Goal: Task Accomplishment & Management: Manage account settings

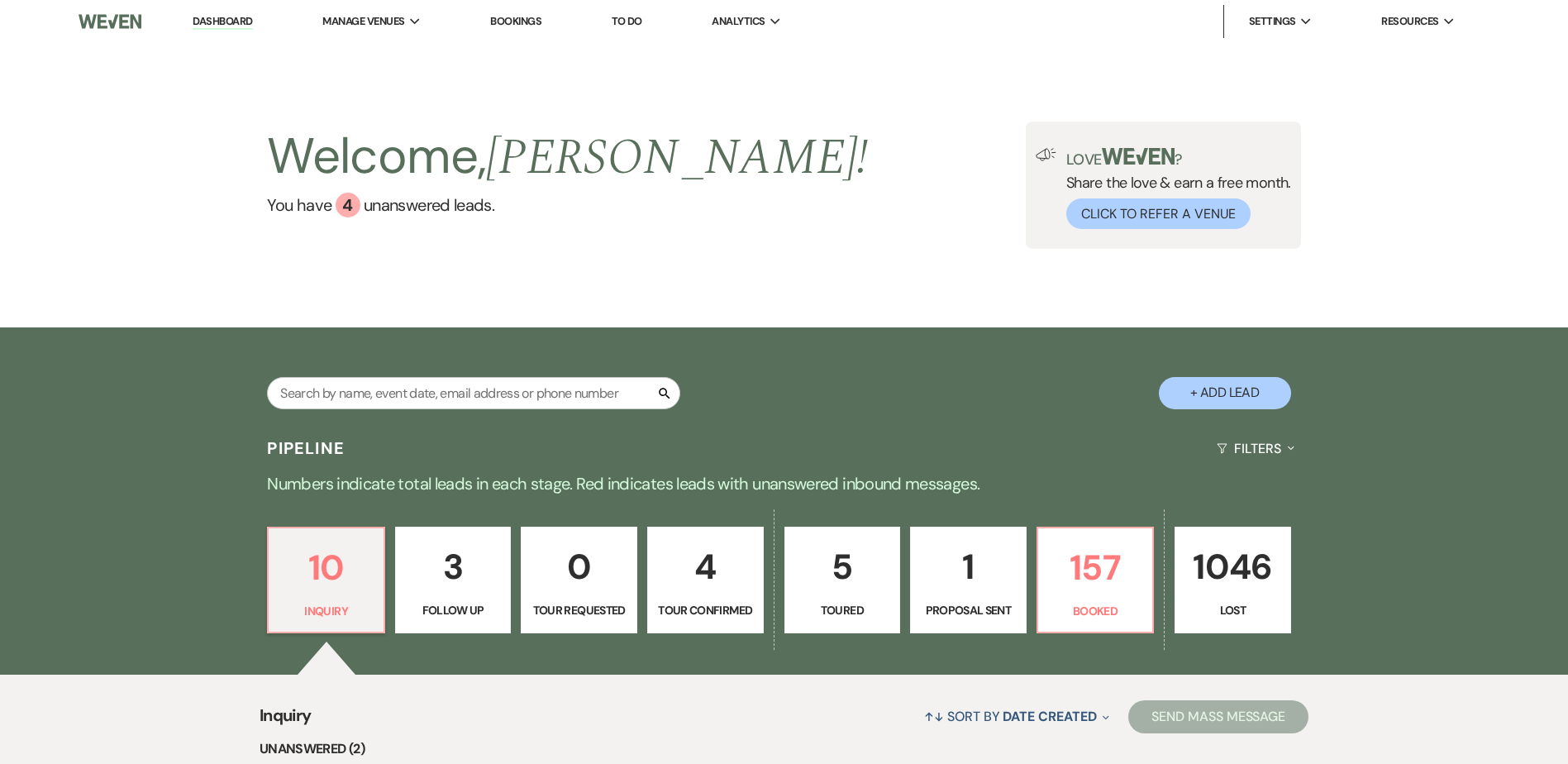
click at [967, 589] on p "1" at bounding box center [968, 566] width 95 height 56
select select "6"
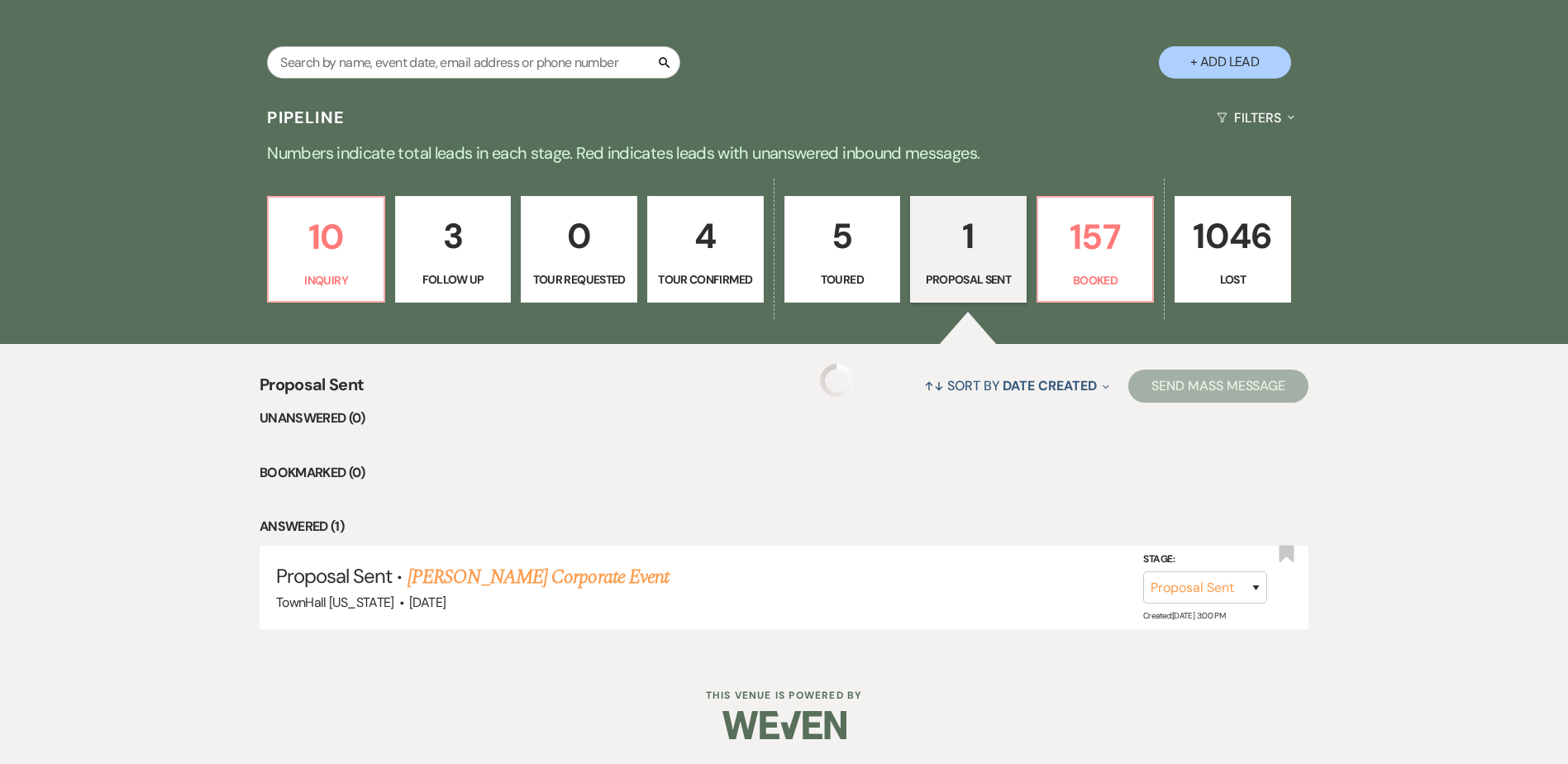
select select "6"
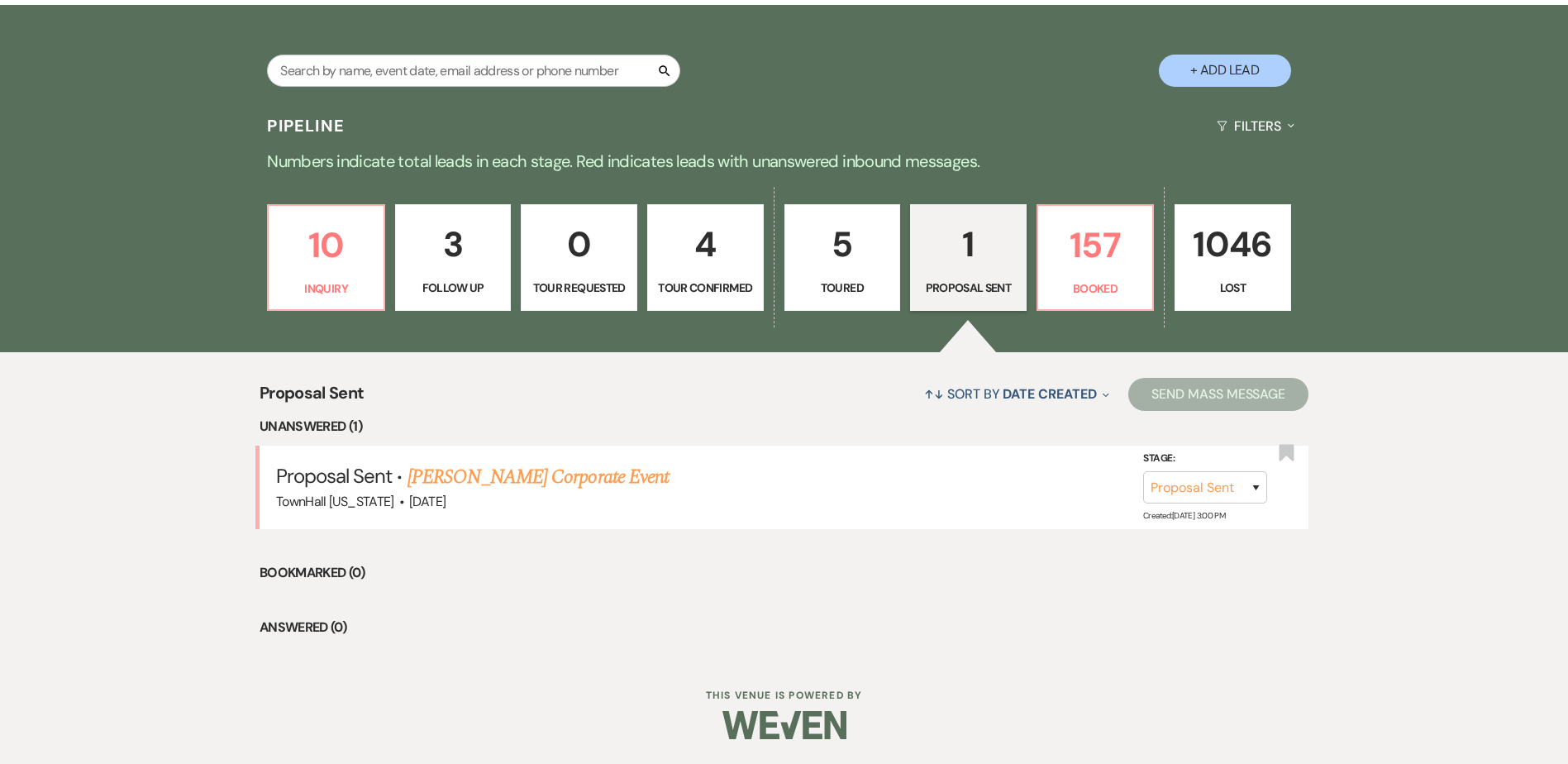
scroll to position [322, 0]
click at [512, 568] on li "Bookmarked (0)" at bounding box center [784, 573] width 1049 height 22
click at [469, 479] on link "[PERSON_NAME] Corporate Event" at bounding box center [538, 477] width 261 height 30
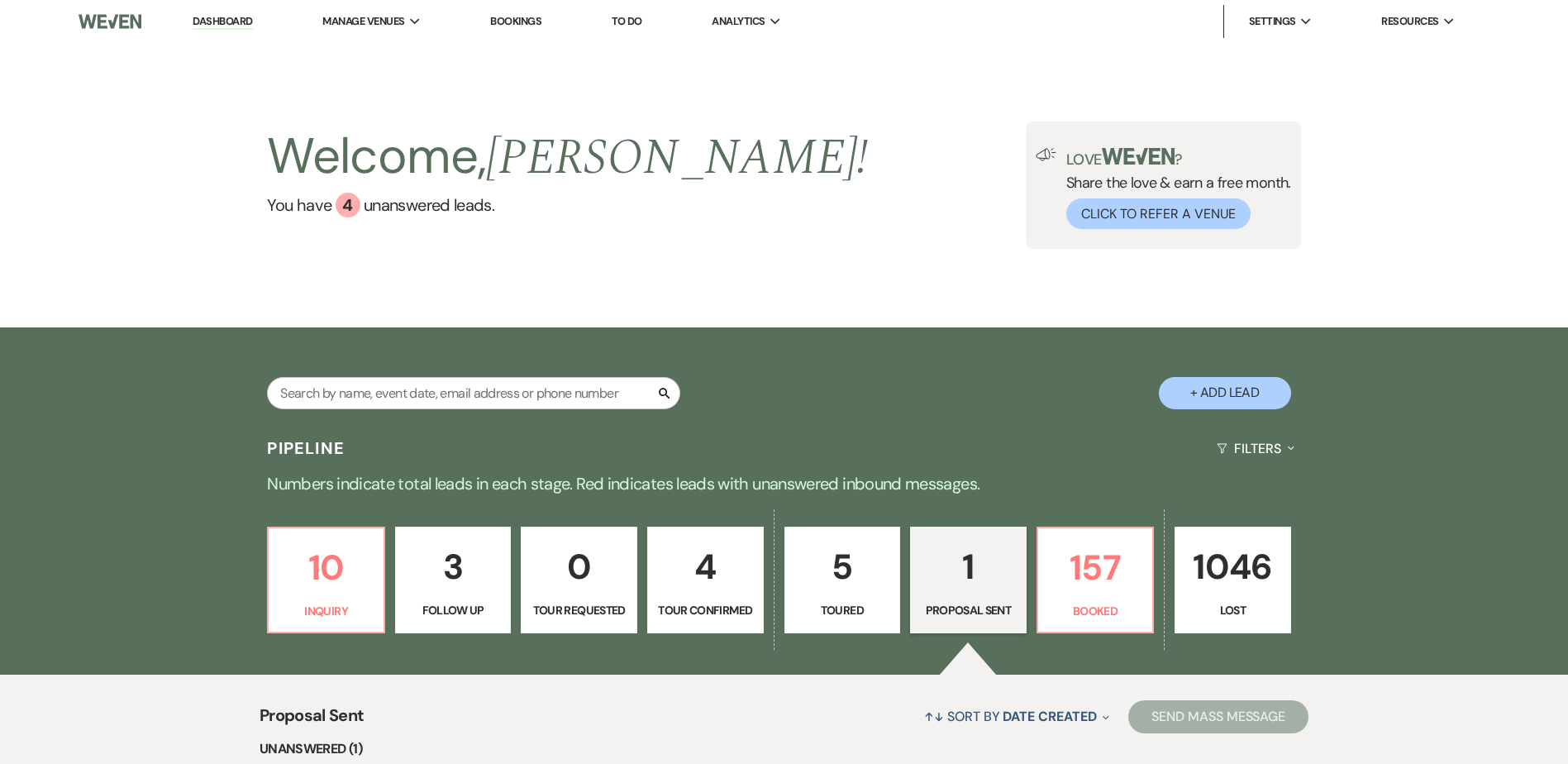
select select "6"
select select "9"
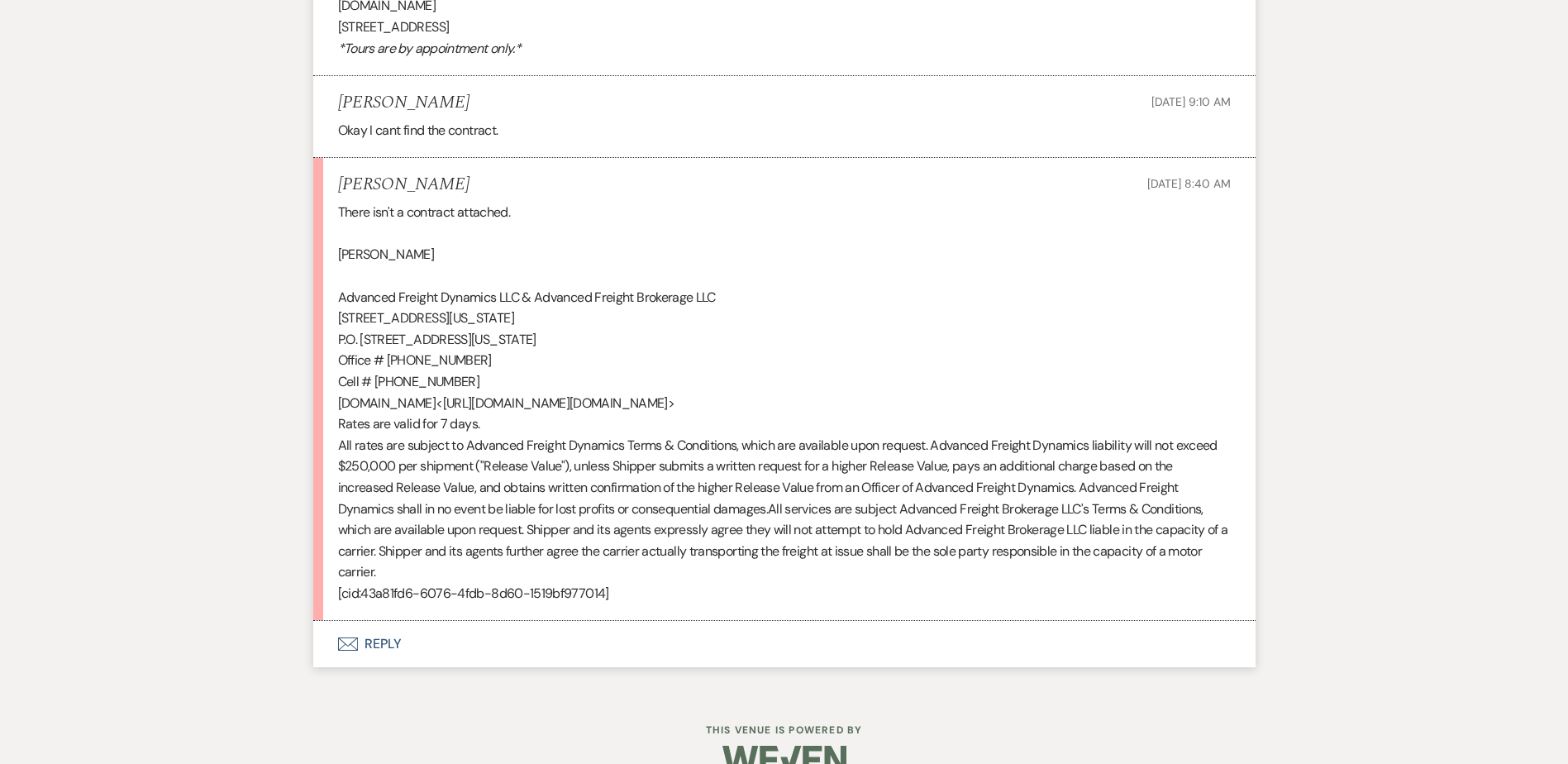
scroll to position [1013, 0]
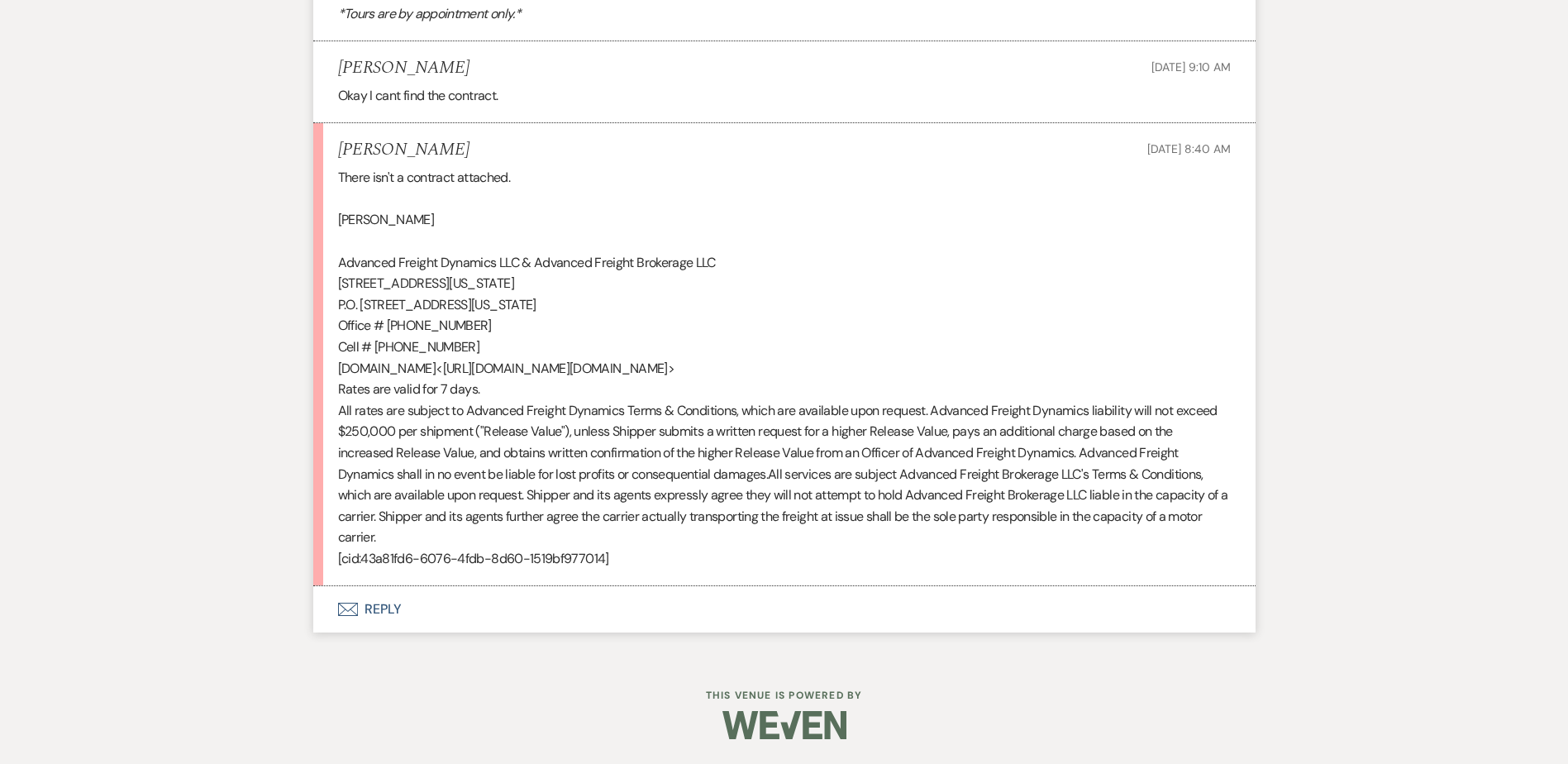
click at [394, 609] on button "Envelope Reply" at bounding box center [784, 609] width 942 height 47
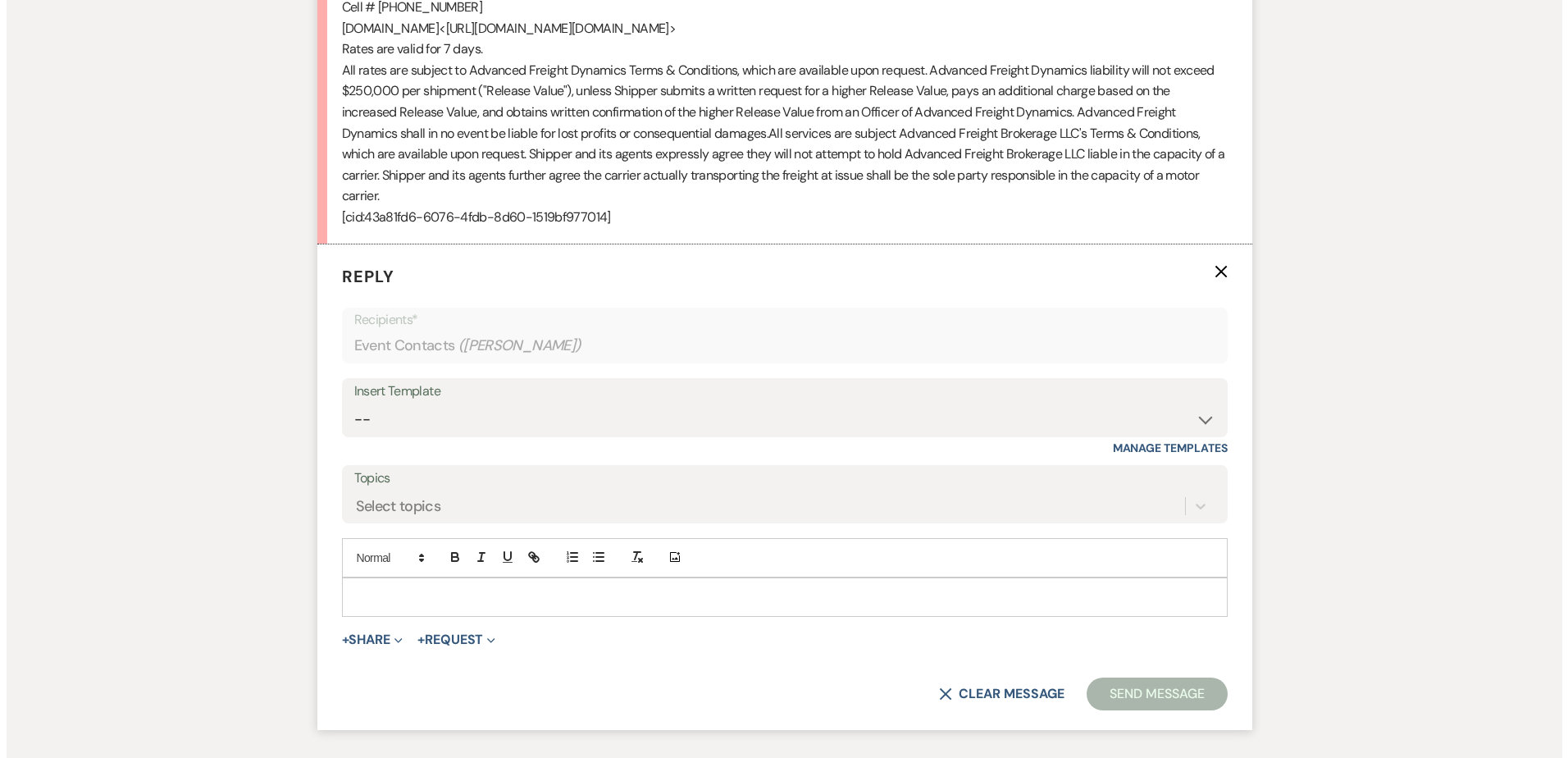
scroll to position [1465, 0]
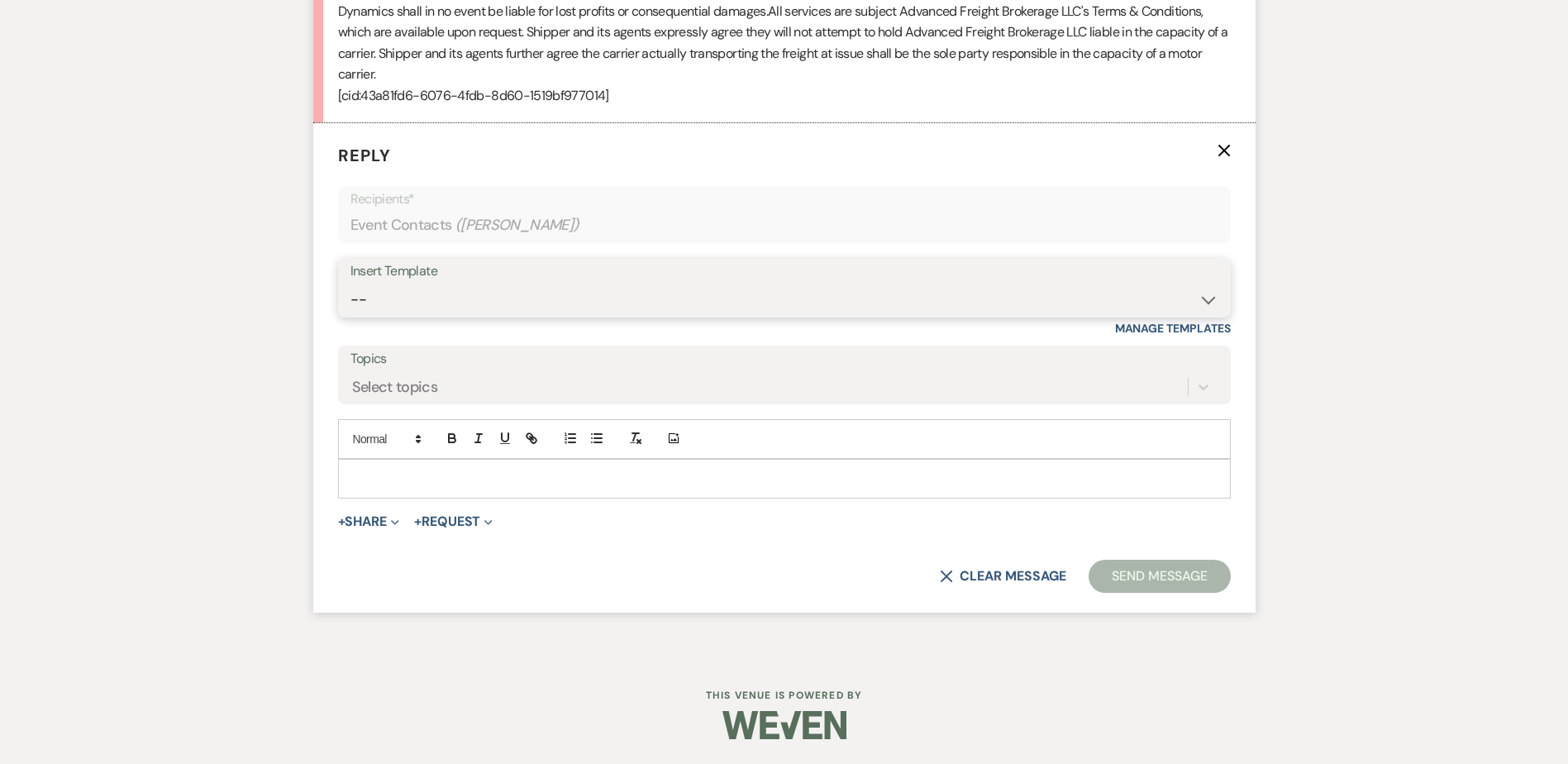
click at [408, 296] on select "-- Wedding Inquiry Follow Up: 2-3 days after initial lead- Avg Cost + Albums Th…" at bounding box center [784, 300] width 868 height 32
select select "1516"
click at [350, 284] on select "-- Wedding Inquiry Follow Up: 2-3 days after initial lead- Avg Cost + Albums Th…" at bounding box center [784, 300] width 868 height 32
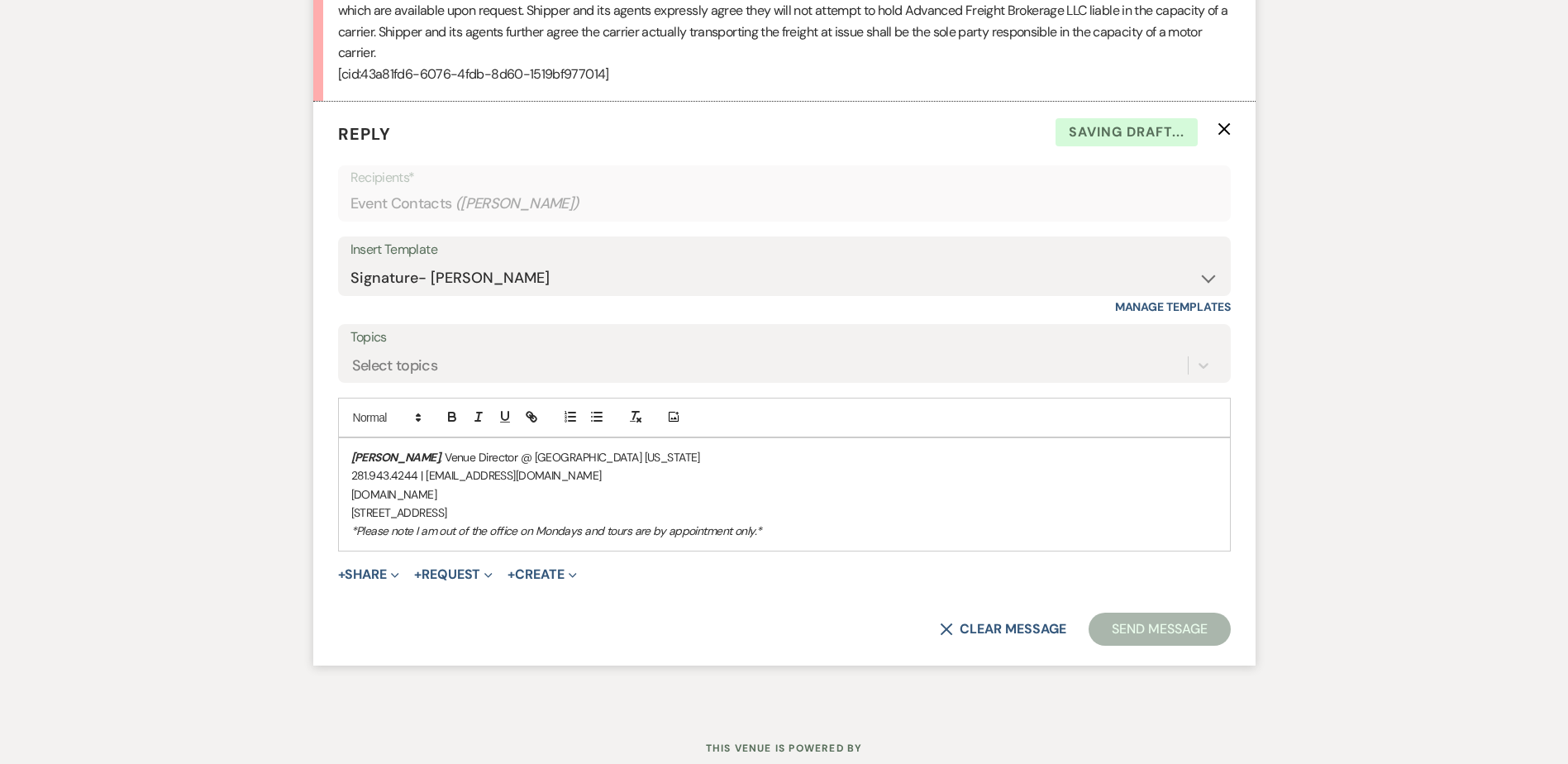
click at [351, 464] on em "[PERSON_NAME]" at bounding box center [395, 457] width 89 height 15
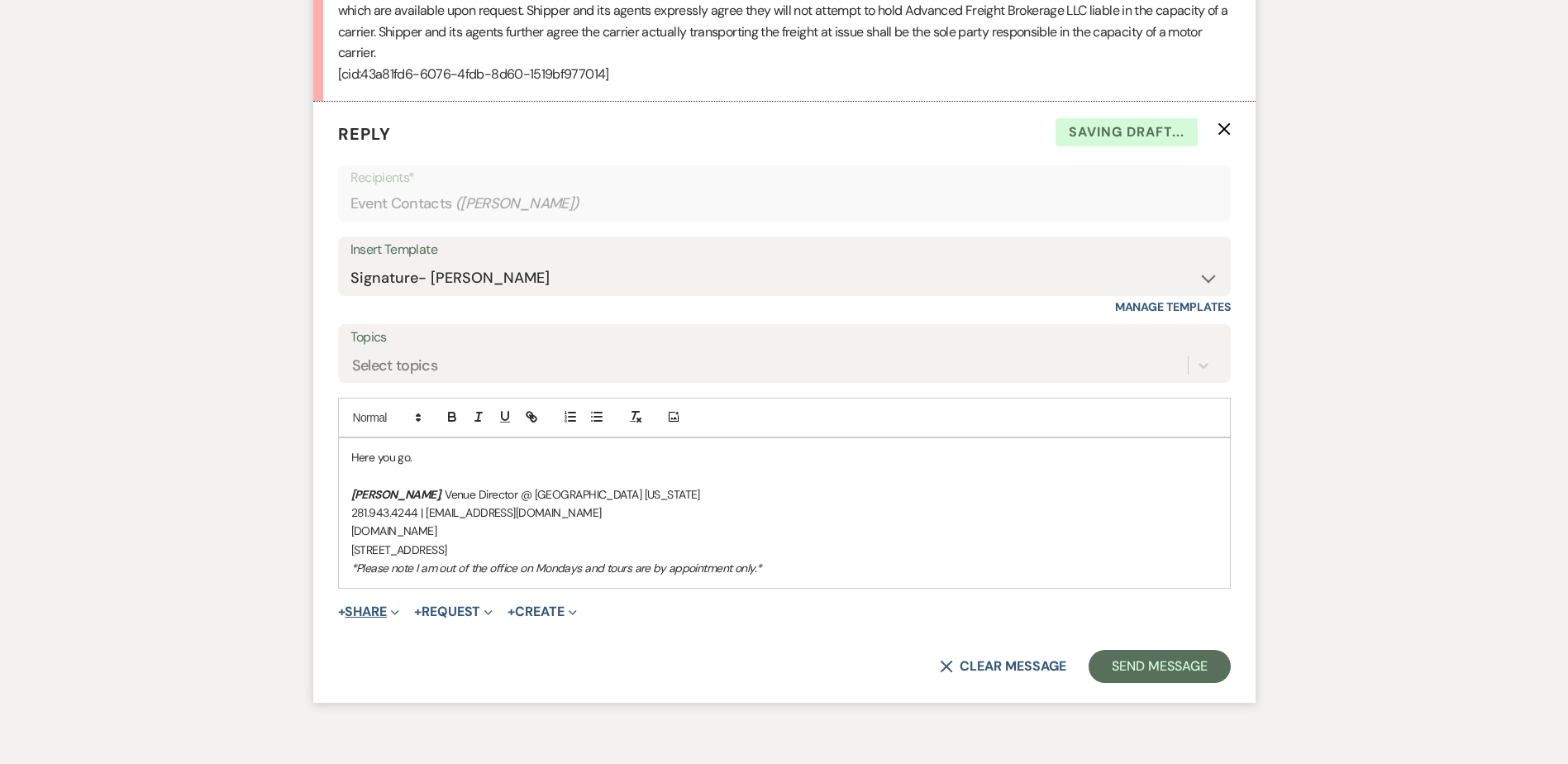
click at [370, 618] on button "+ Share Expand" at bounding box center [369, 612] width 62 height 13
click at [370, 652] on span "Doc Upload Documents" at bounding box center [404, 644] width 94 height 17
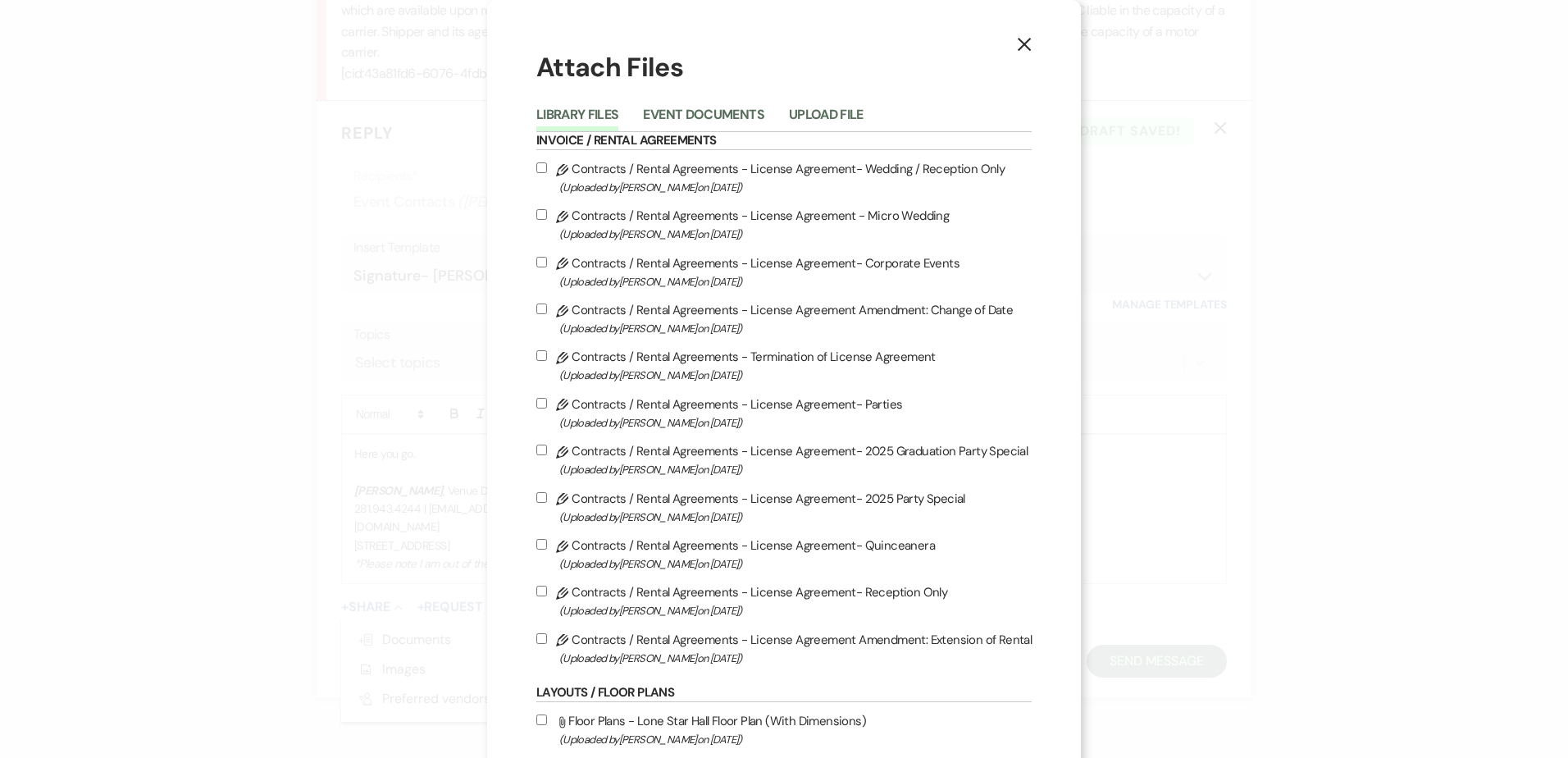
click at [538, 263] on input "Pencil Contracts / Rental Agreements - License Agreement- Corporate Events (Upl…" at bounding box center [541, 262] width 11 height 11
checkbox input "true"
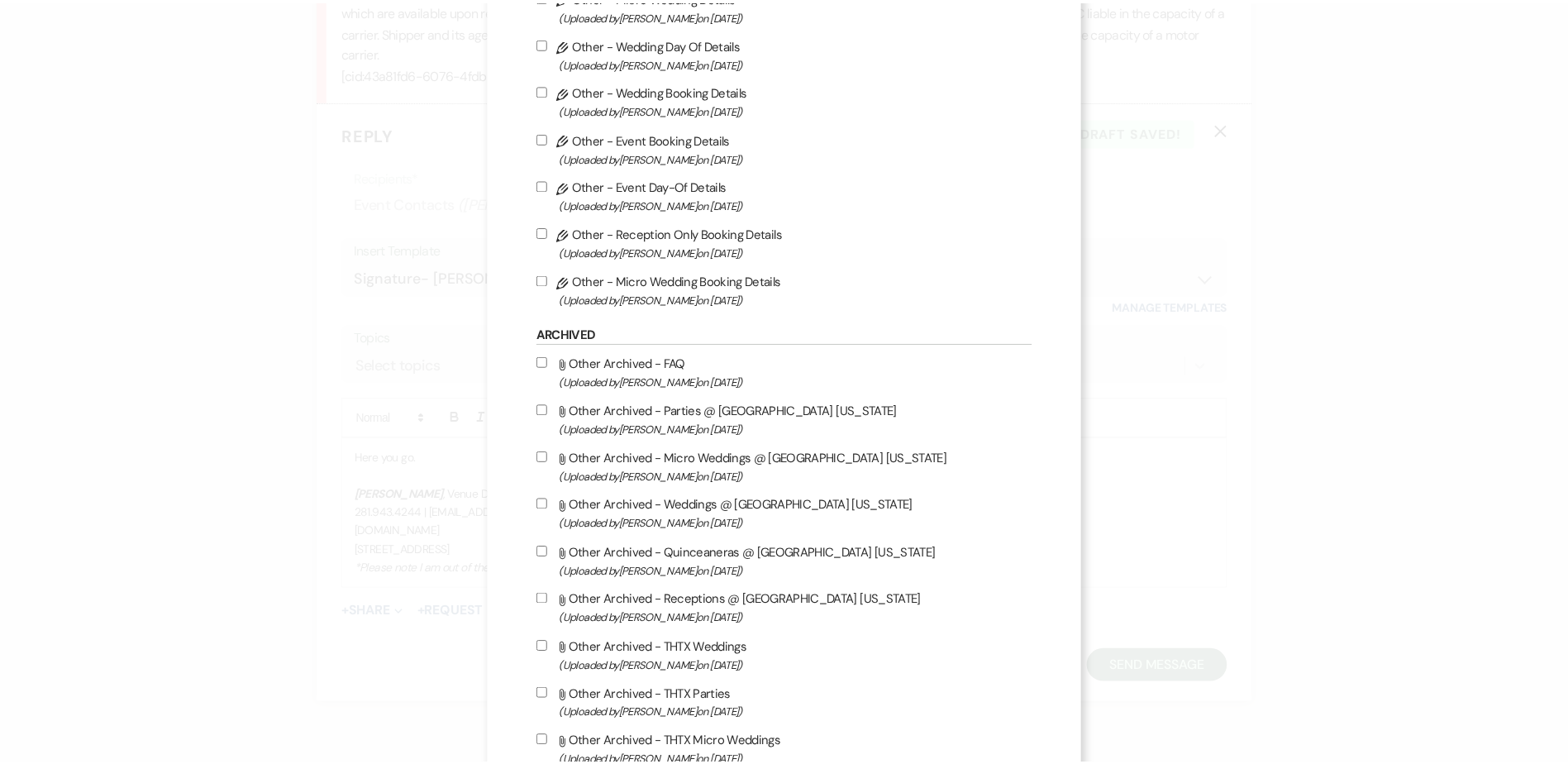
scroll to position [1924, 0]
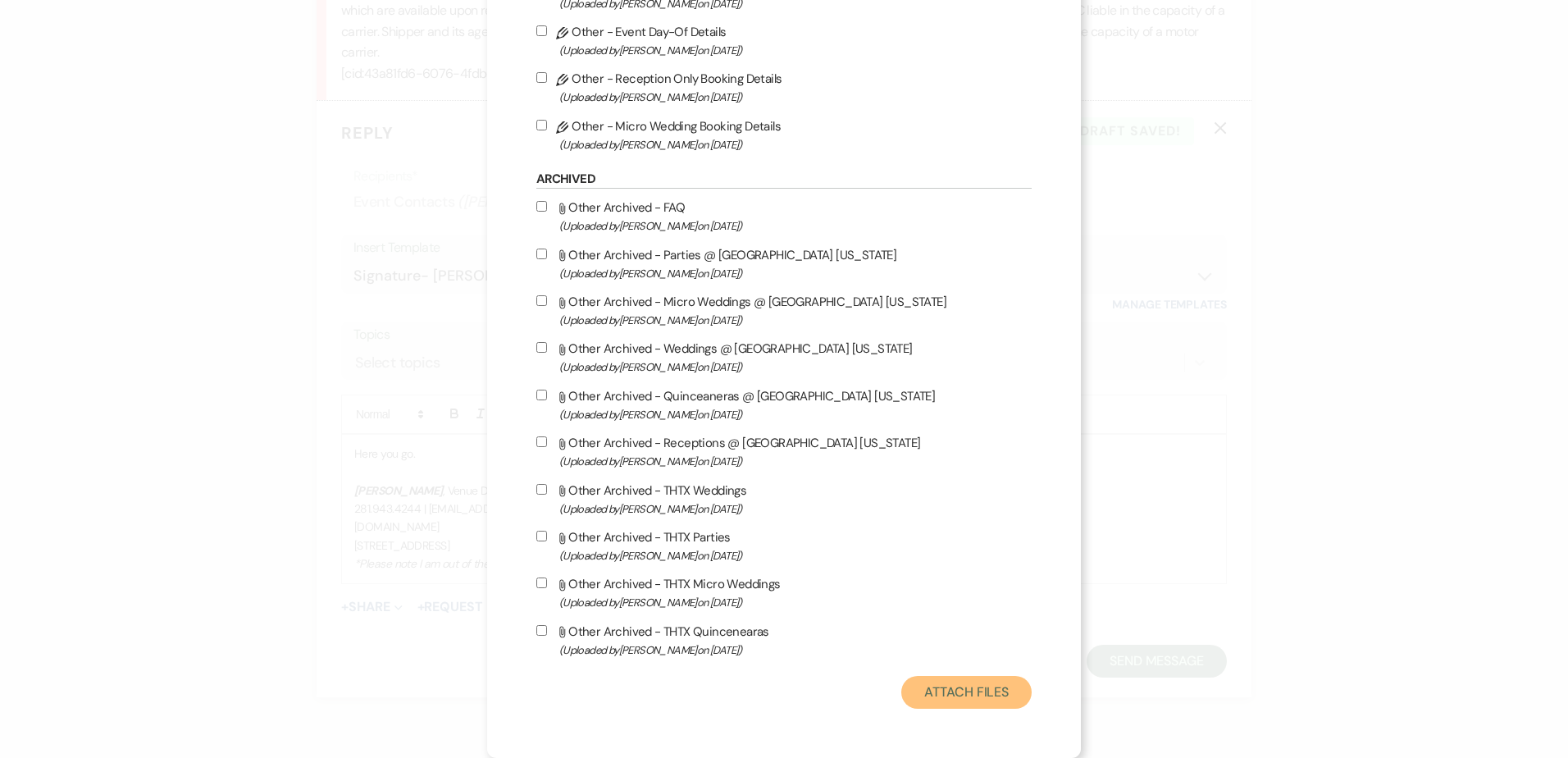
click at [998, 694] on button "Attach Files" at bounding box center [966, 692] width 130 height 33
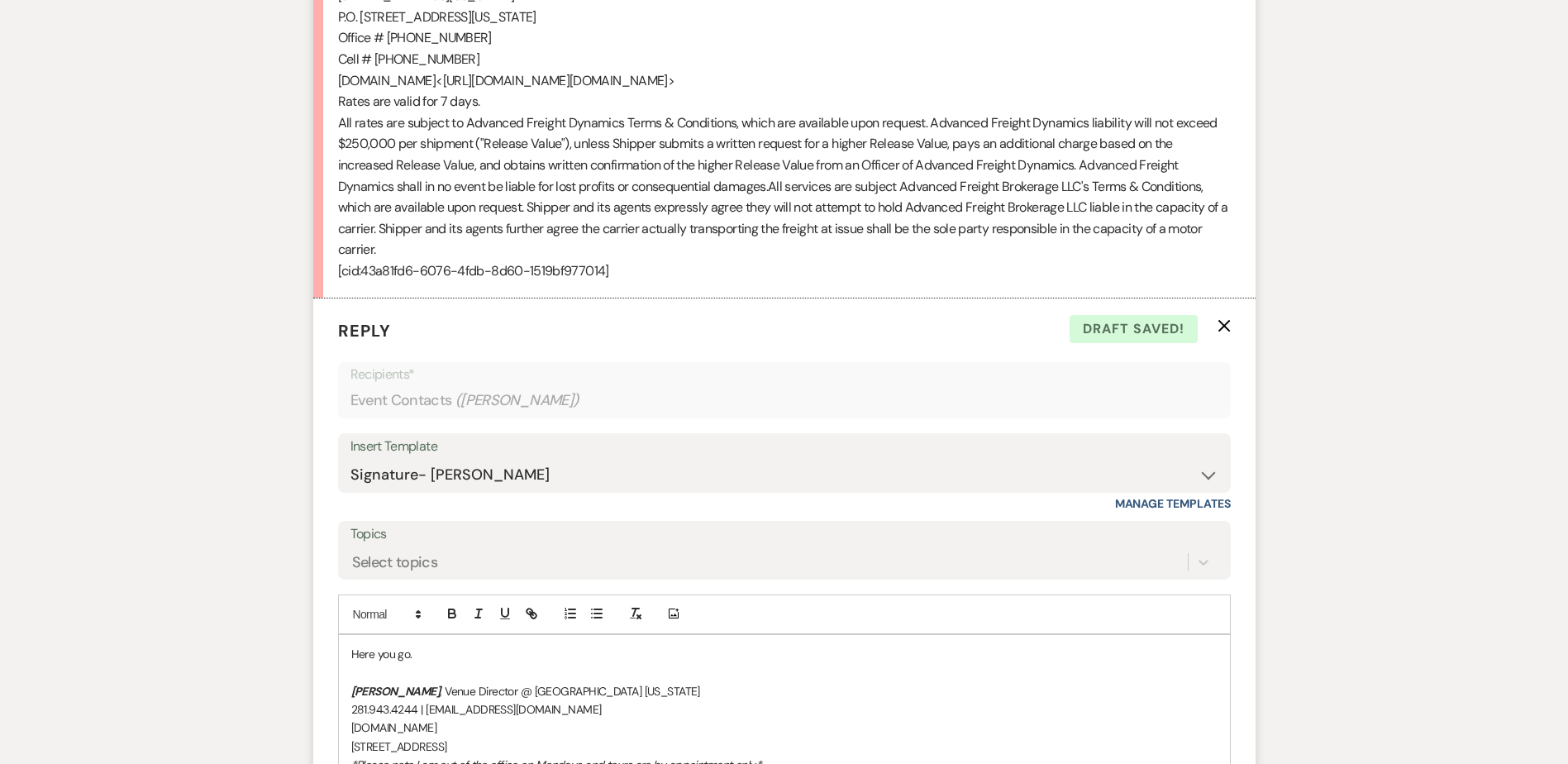
scroll to position [1613, 0]
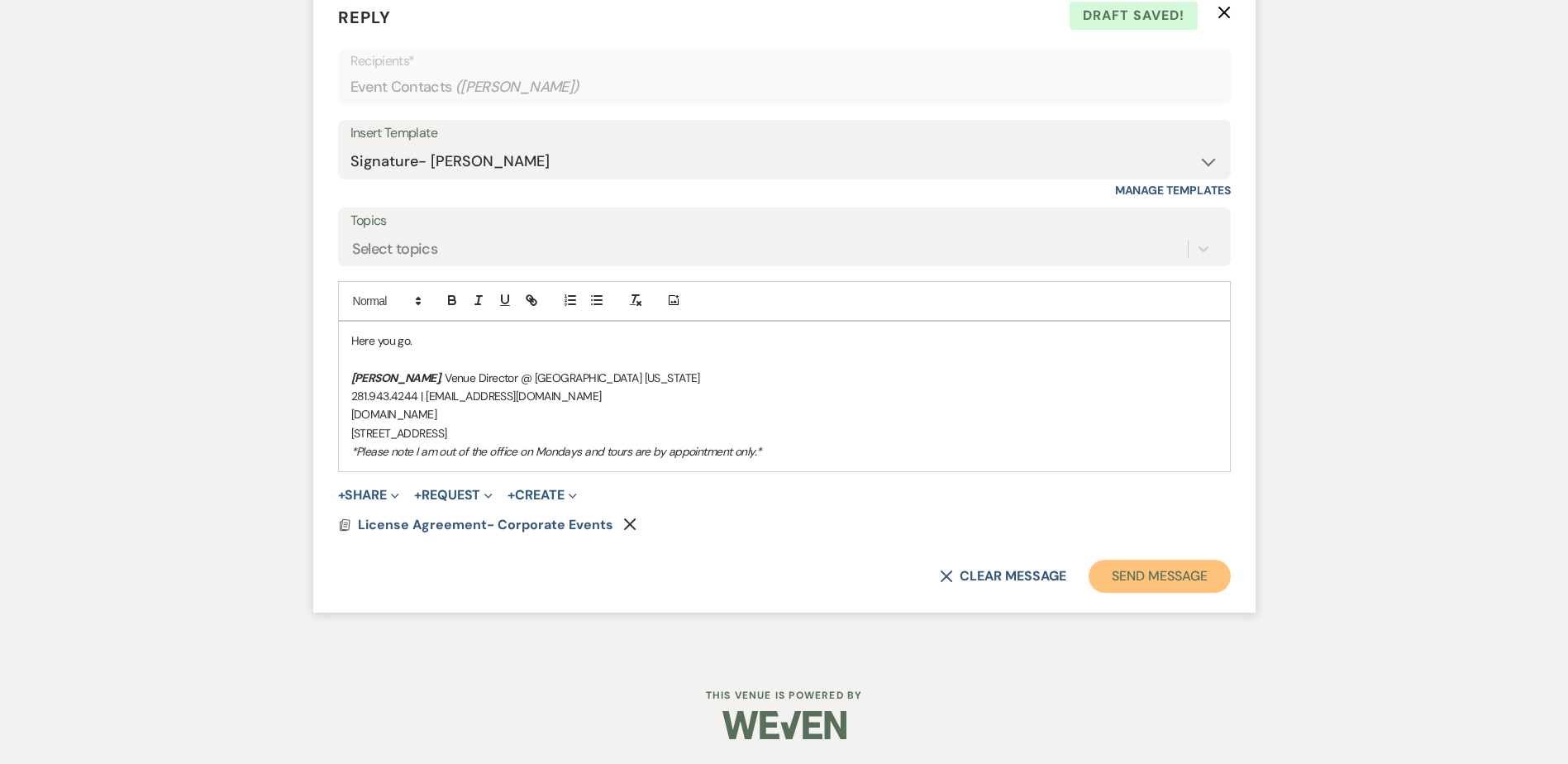
click at [1141, 580] on button "Send Message" at bounding box center [1159, 576] width 141 height 33
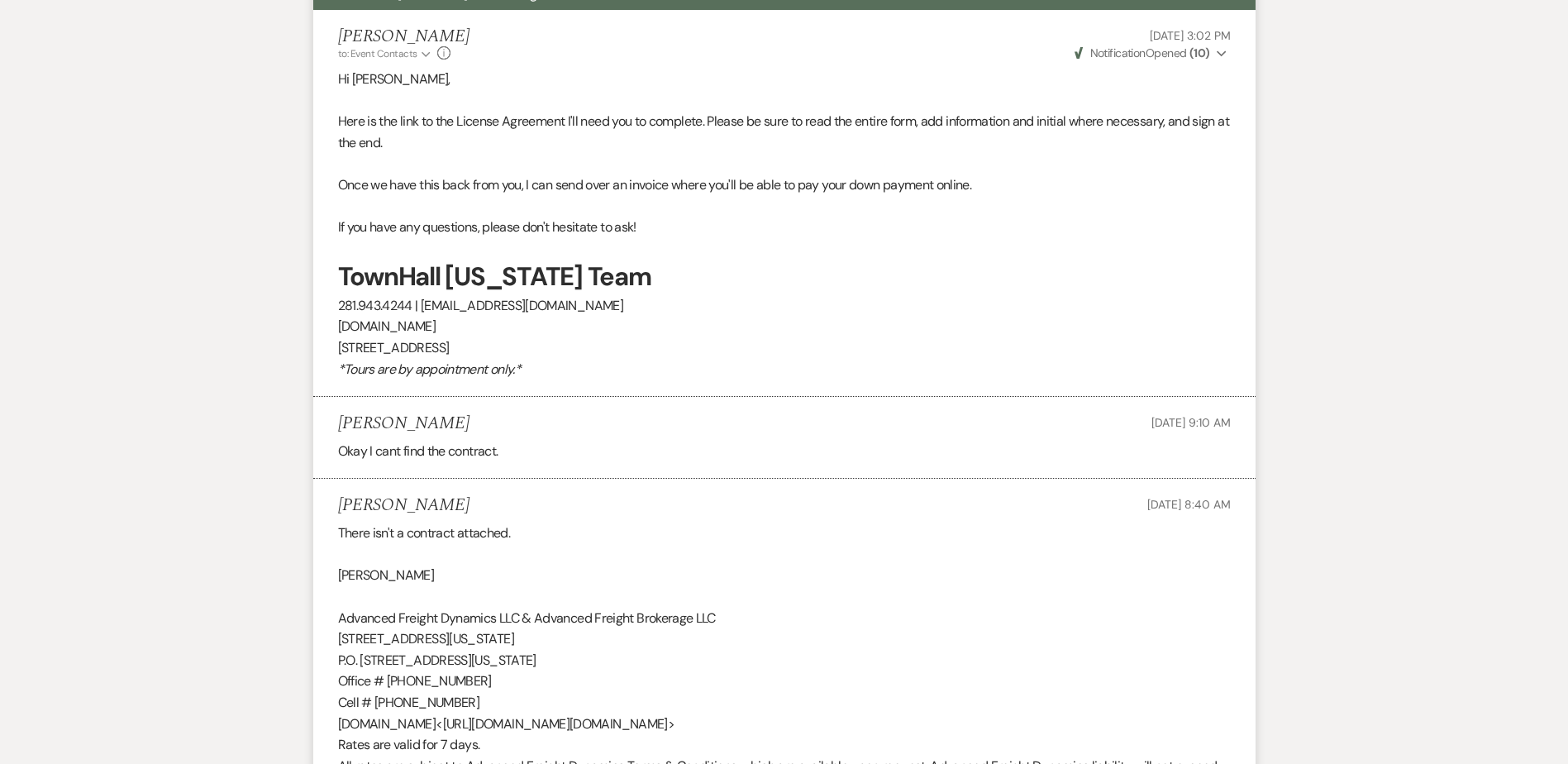
scroll to position [0, 0]
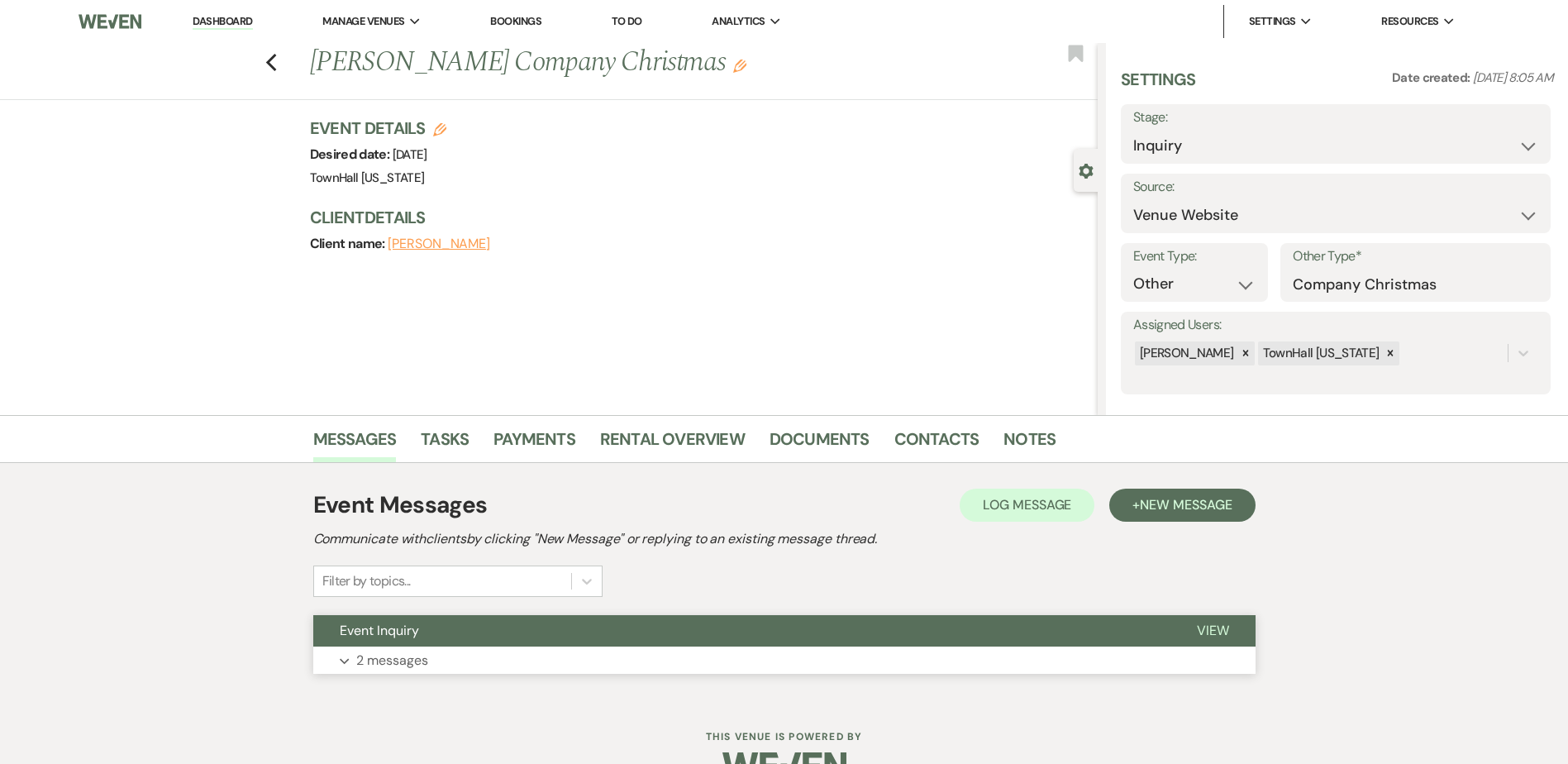
click at [372, 661] on p "2 messages" at bounding box center [392, 661] width 72 height 22
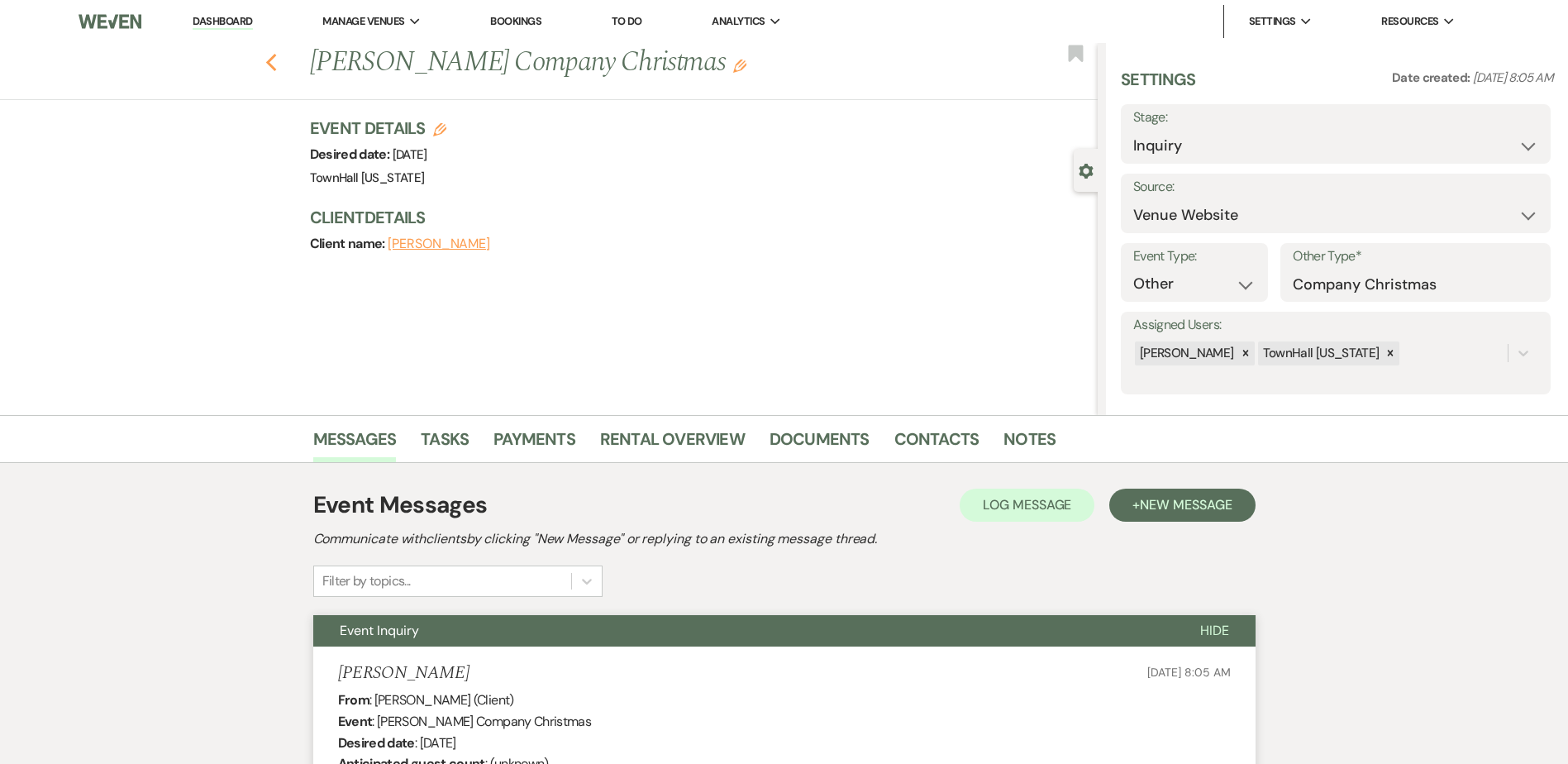
click at [276, 67] on use "button" at bounding box center [270, 63] width 11 height 18
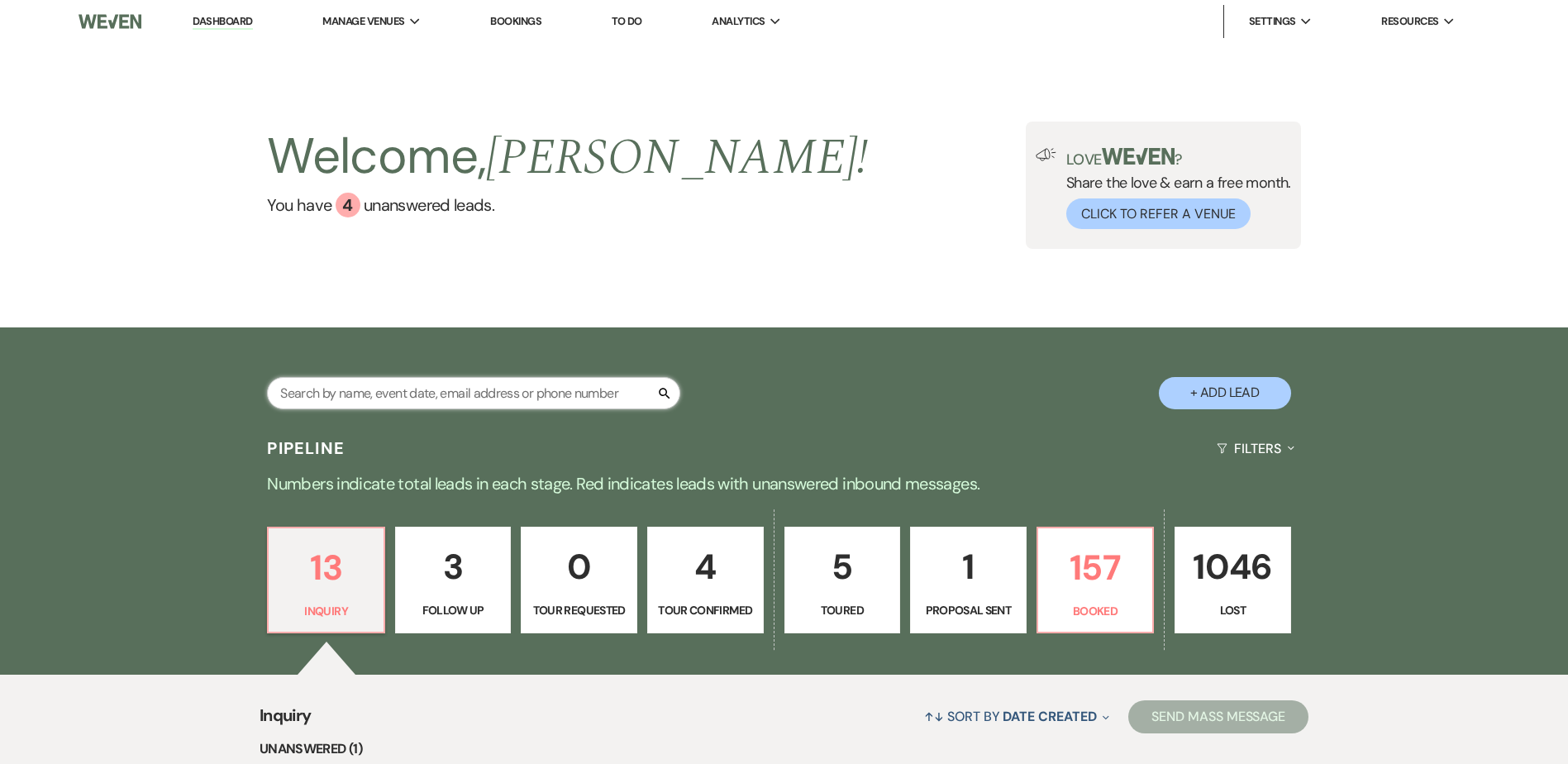
click at [500, 394] on input "text" at bounding box center [474, 393] width 414 height 32
type input "domini"
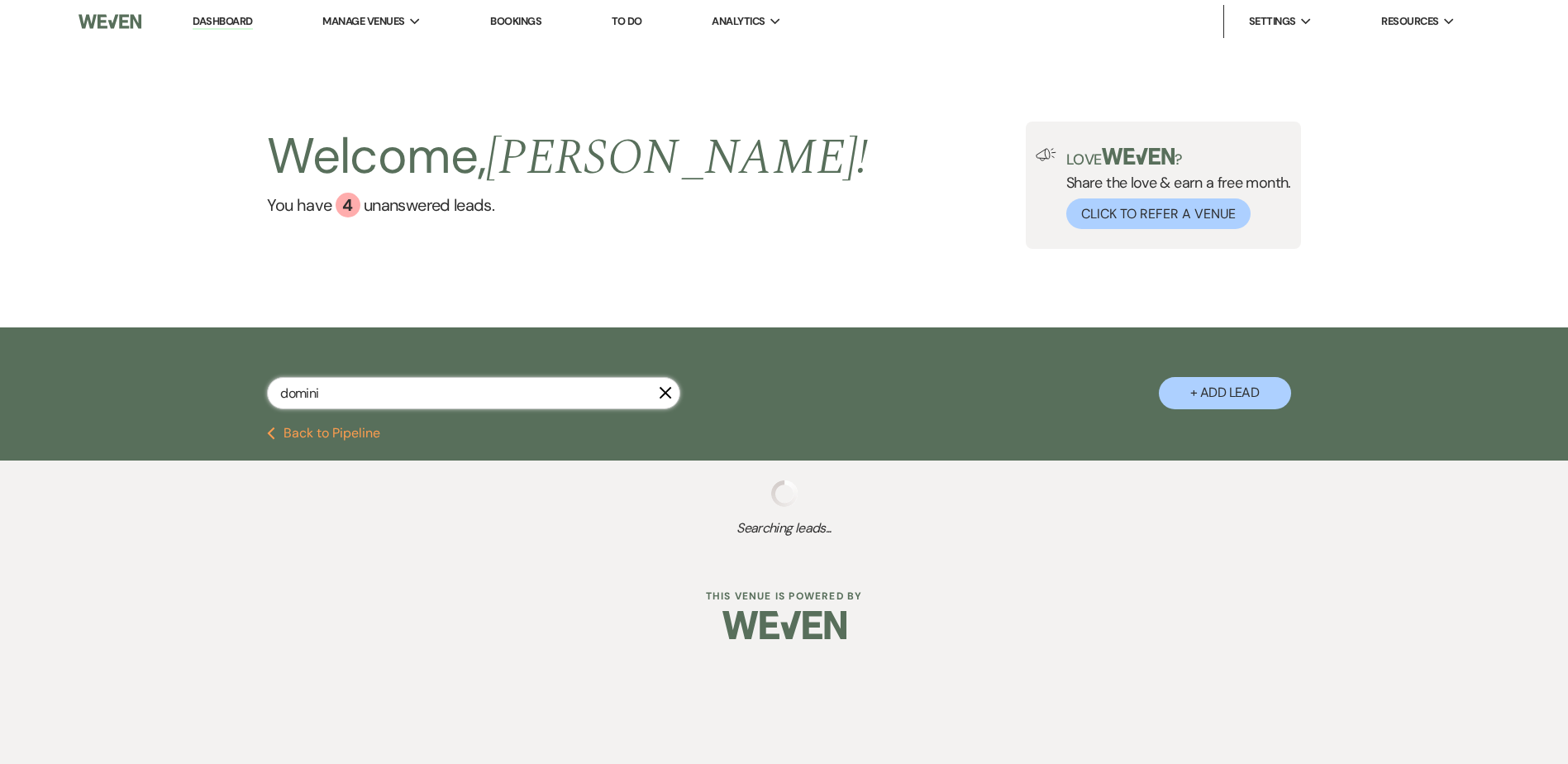
select select "8"
select select "5"
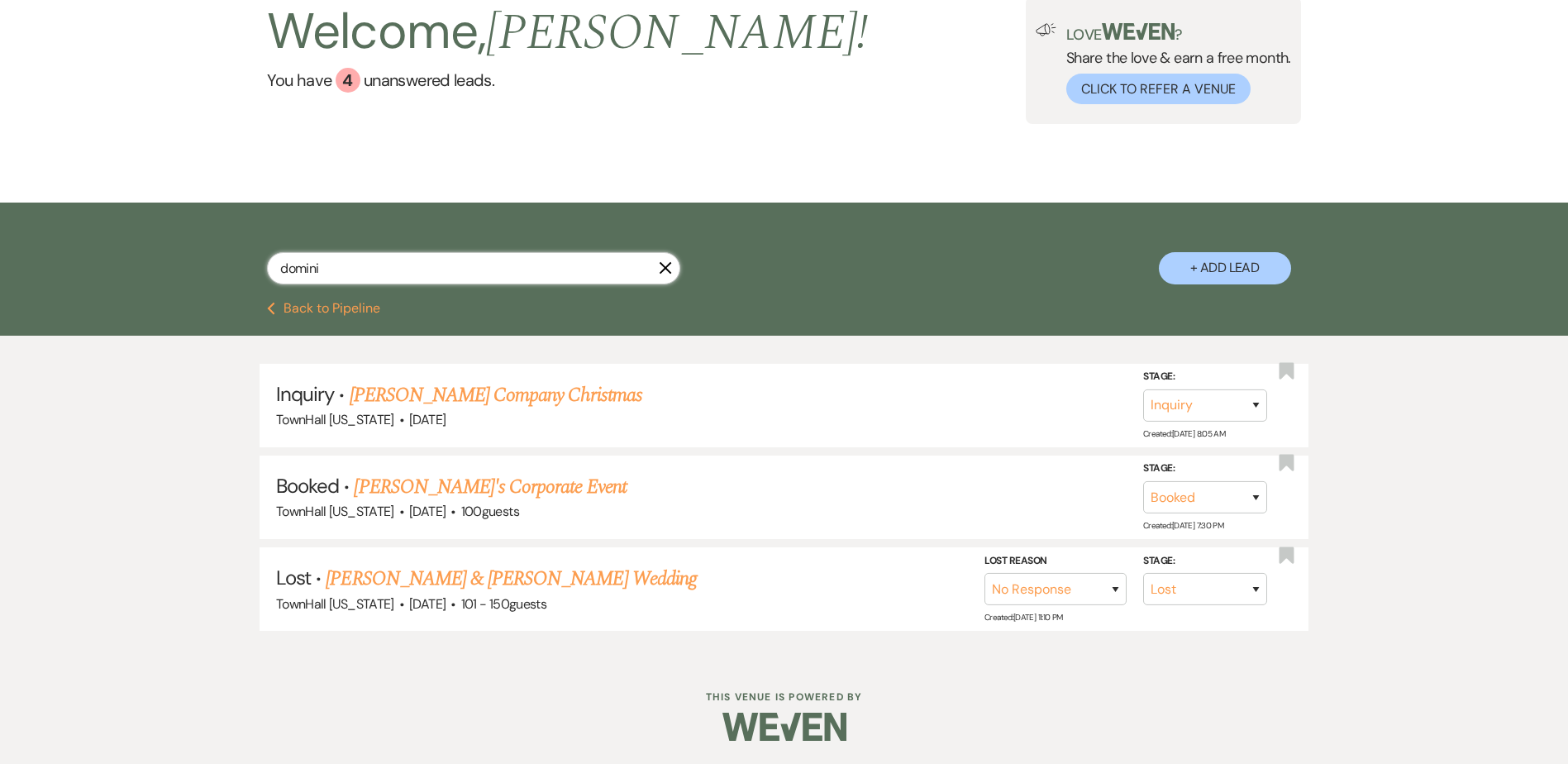
scroll to position [127, 0]
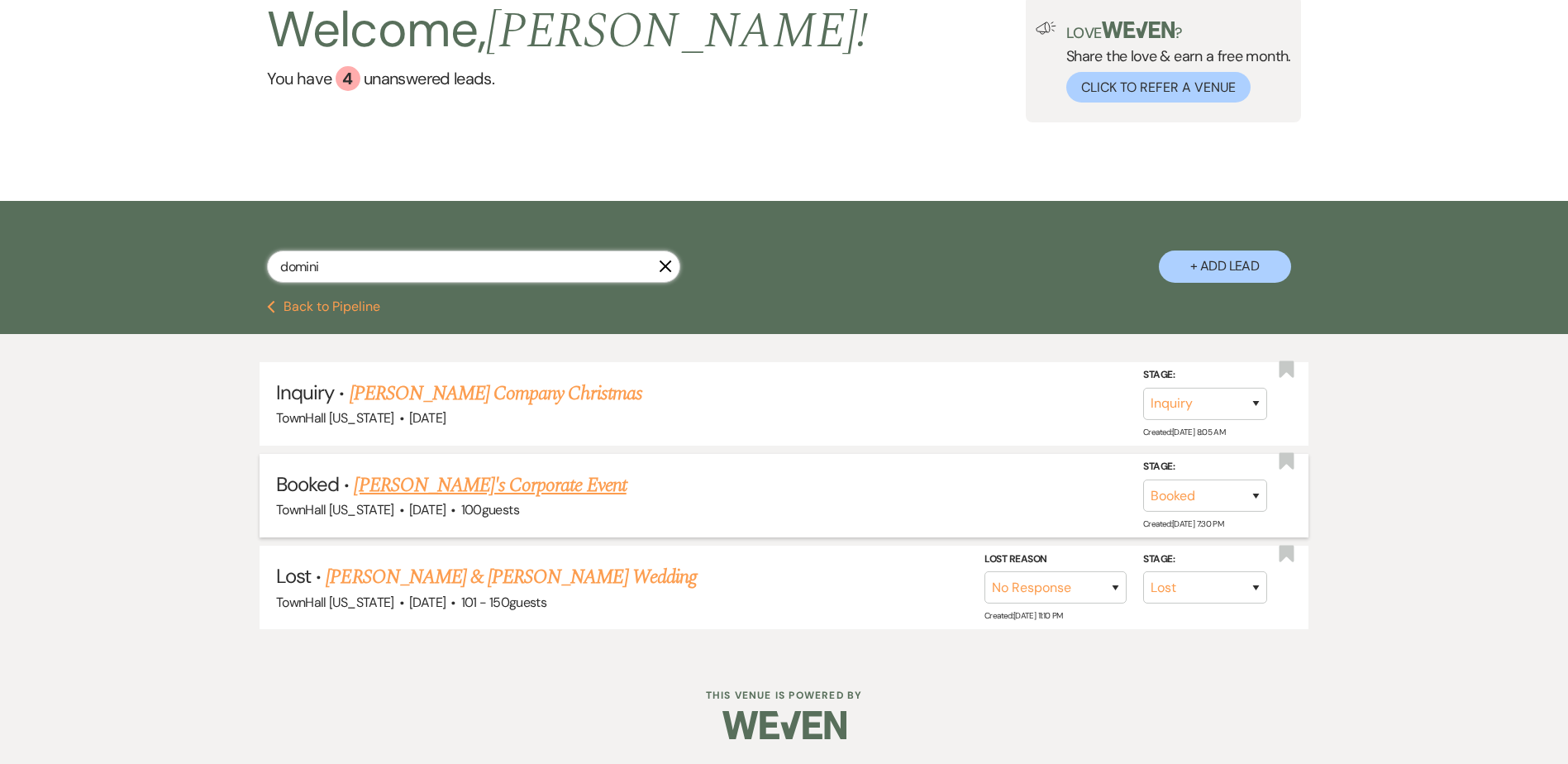
type input "domini"
click at [462, 484] on link "[PERSON_NAME]'s Corporate Event" at bounding box center [489, 485] width 272 height 30
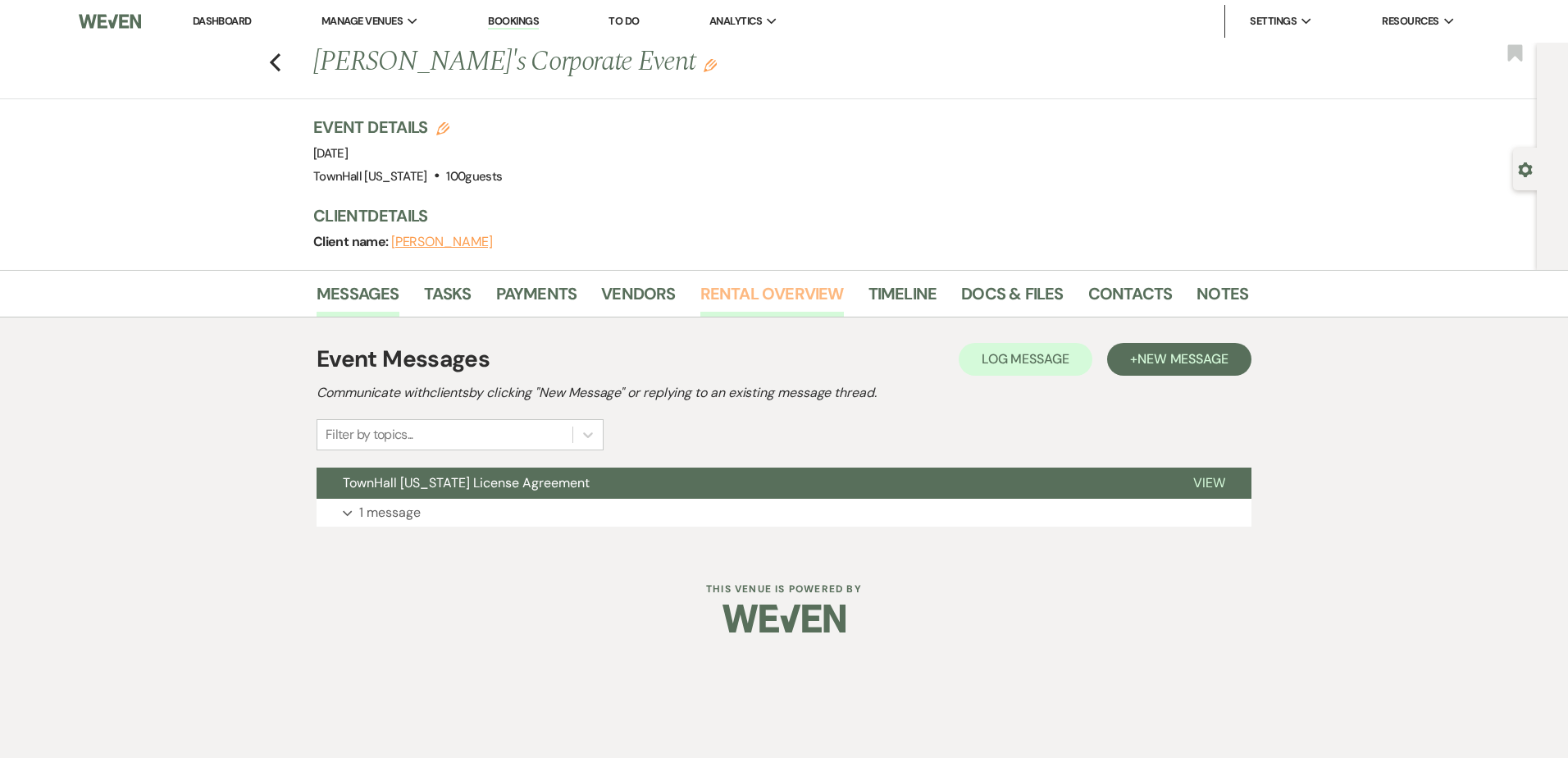
click at [812, 294] on link "Rental Overview" at bounding box center [772, 299] width 144 height 36
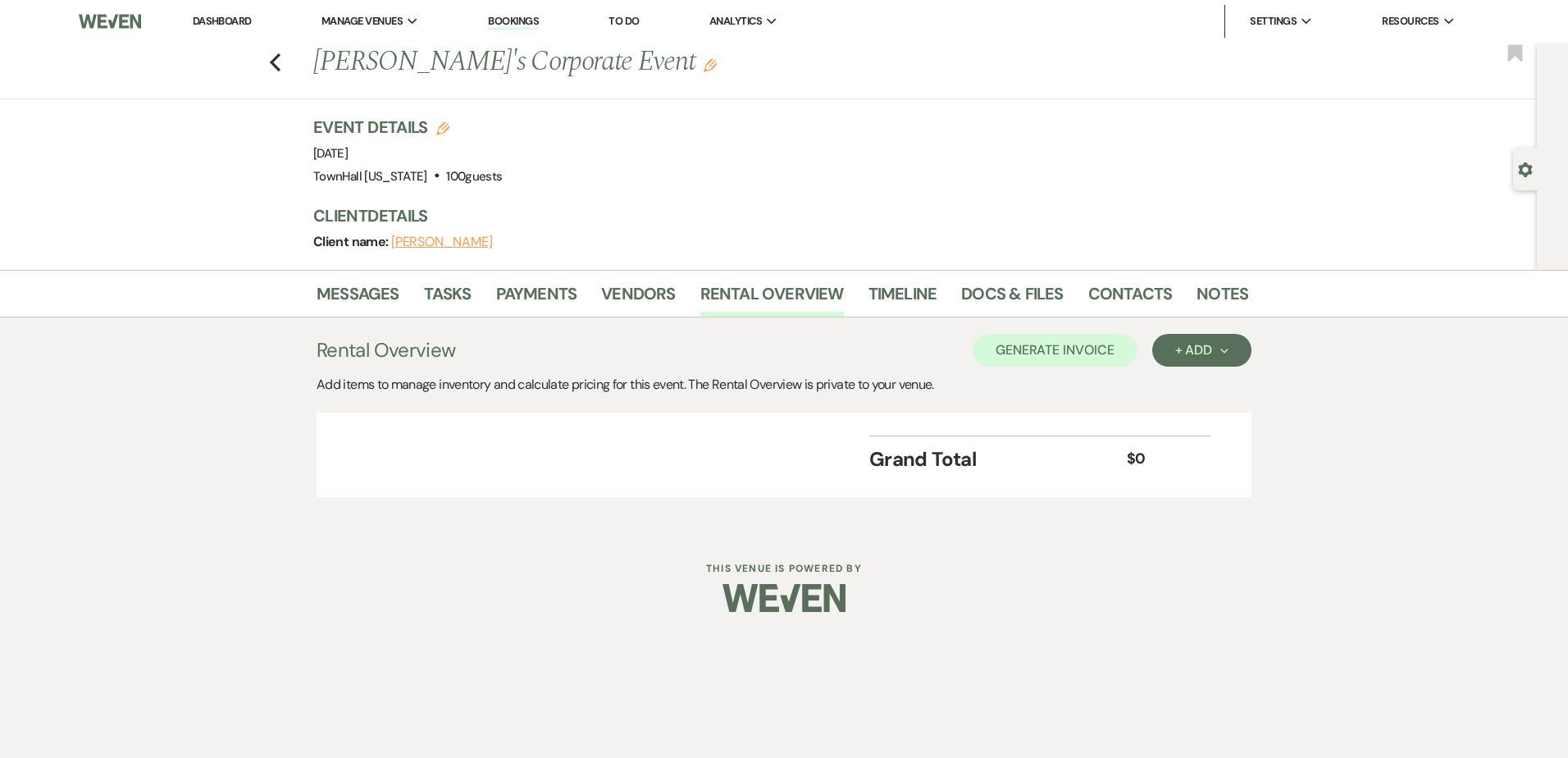
click at [1247, 288] on li "Notes" at bounding box center [1234, 297] width 76 height 40
click at [1228, 295] on link "Notes" at bounding box center [1222, 299] width 52 height 36
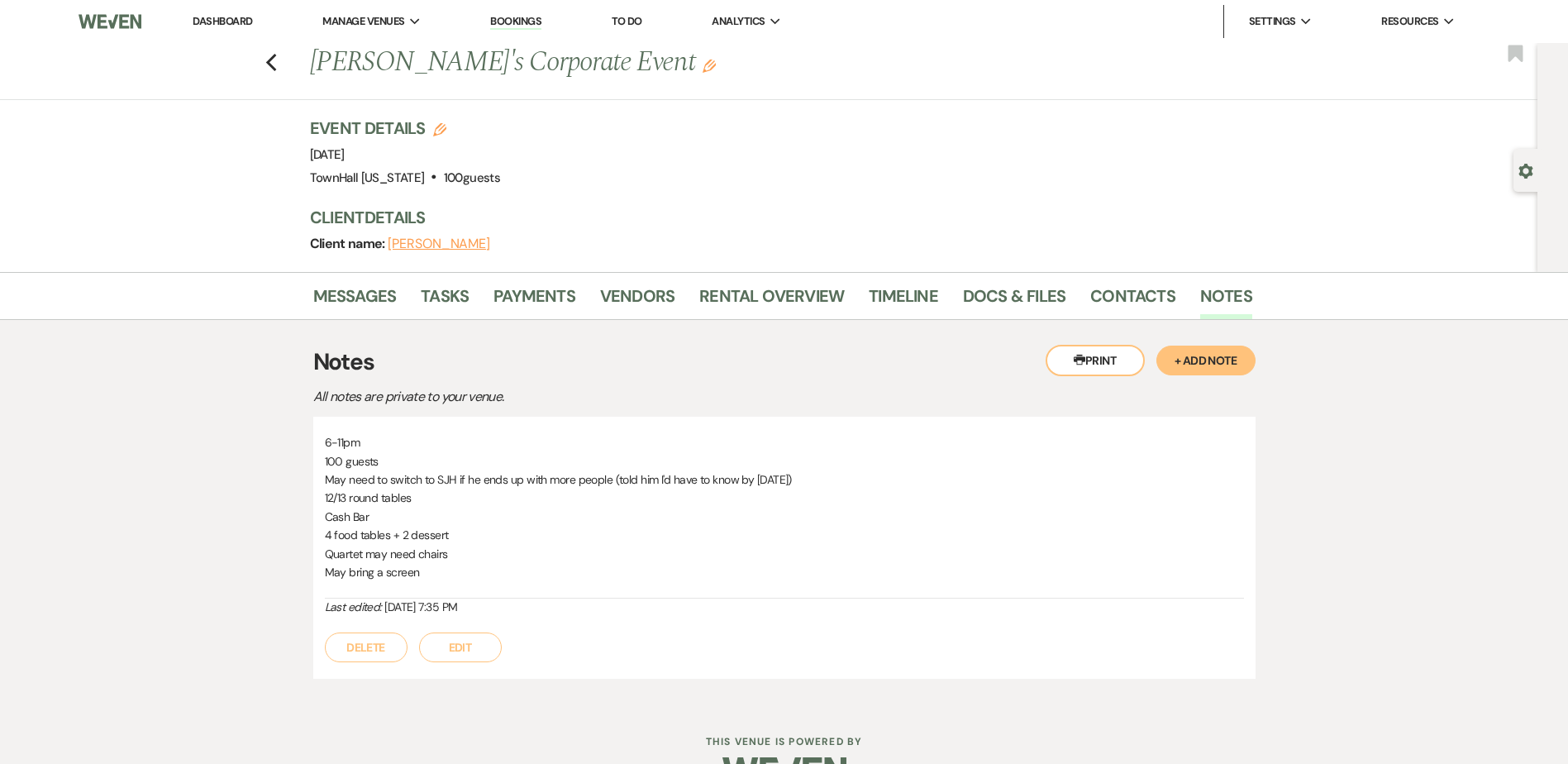
click at [234, 21] on link "Dashboard" at bounding box center [221, 21] width 59 height 14
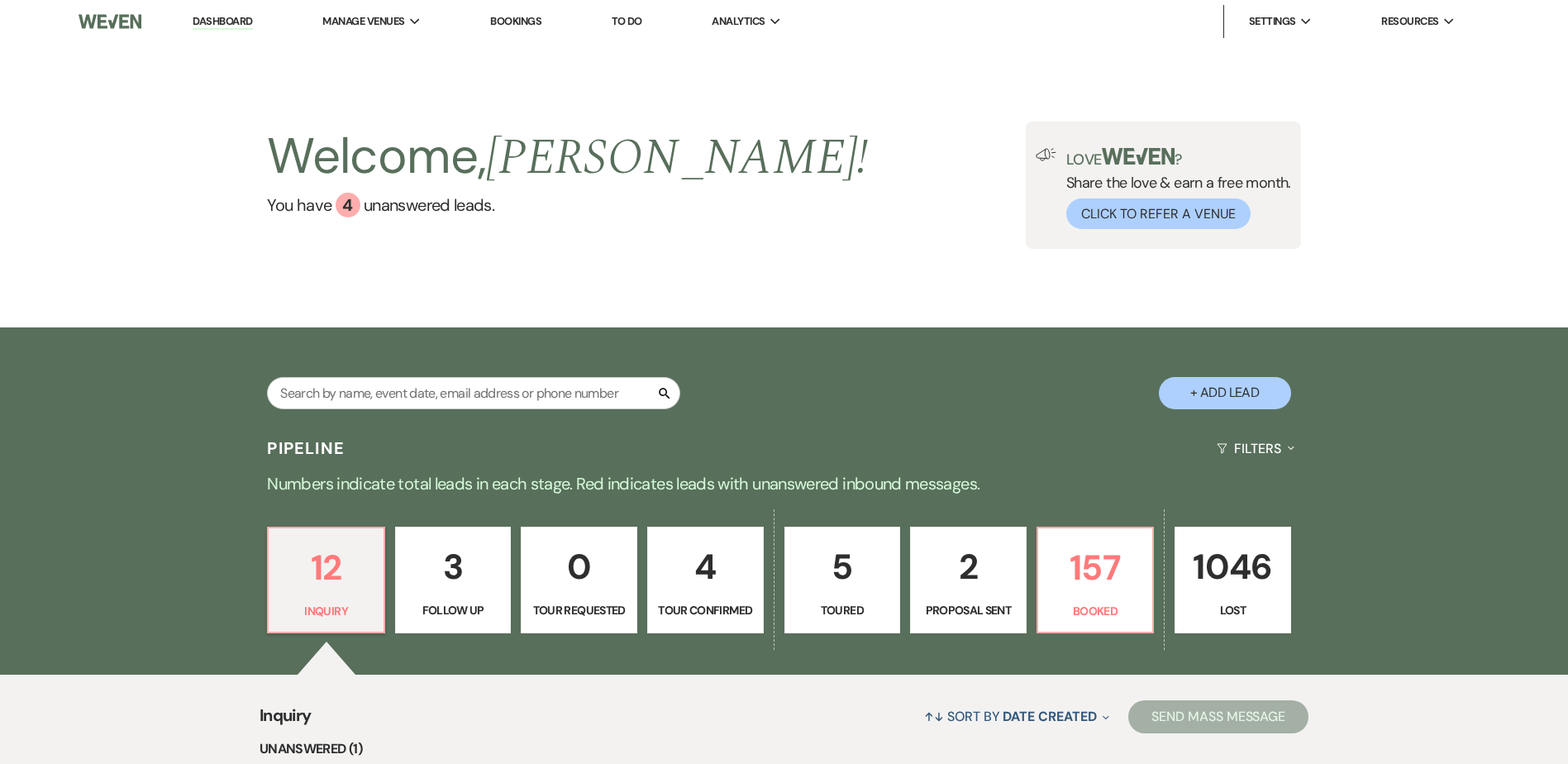
click at [717, 588] on p "4" at bounding box center [705, 566] width 95 height 56
select select "4"
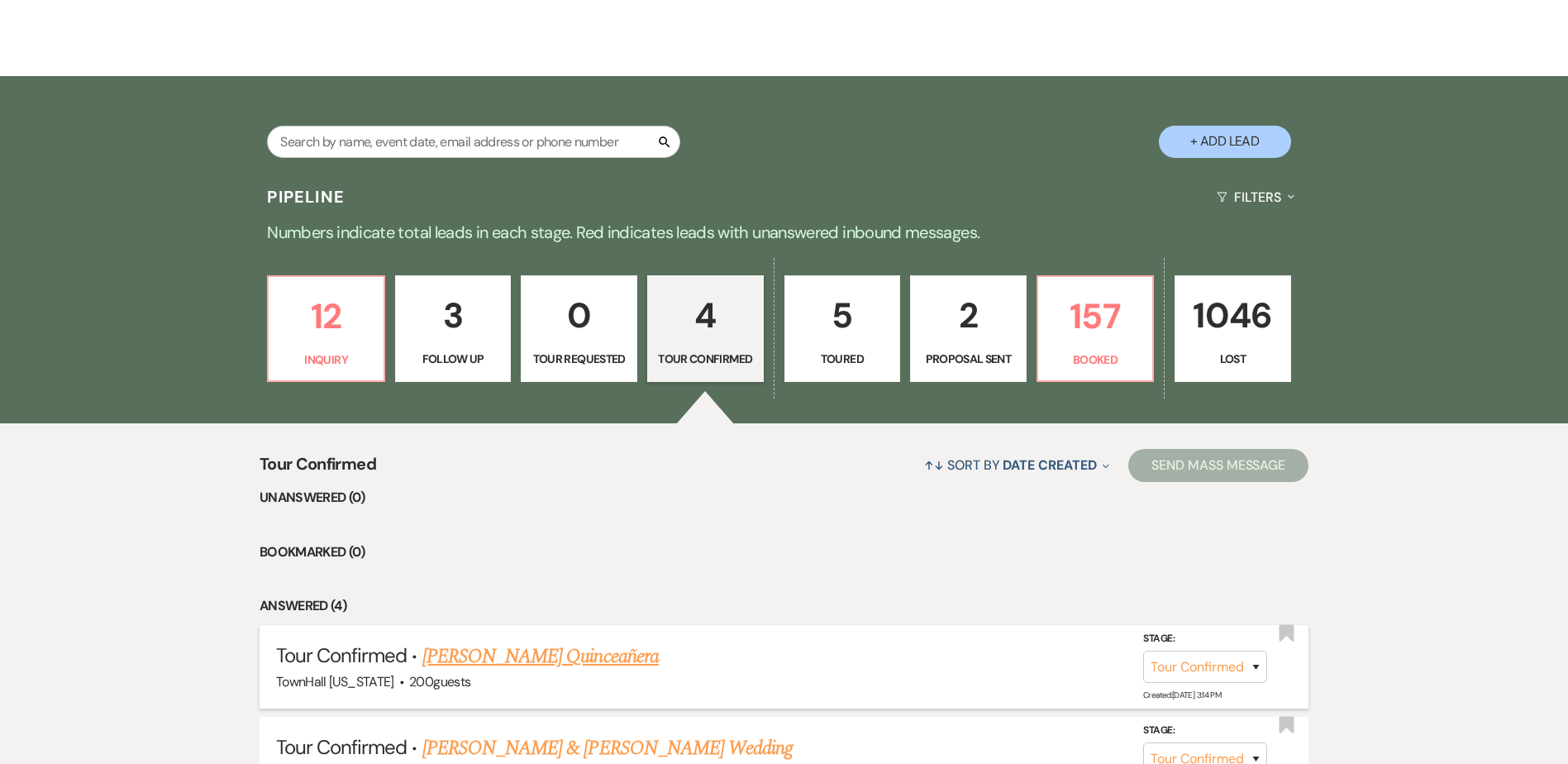
scroll to position [607, 0]
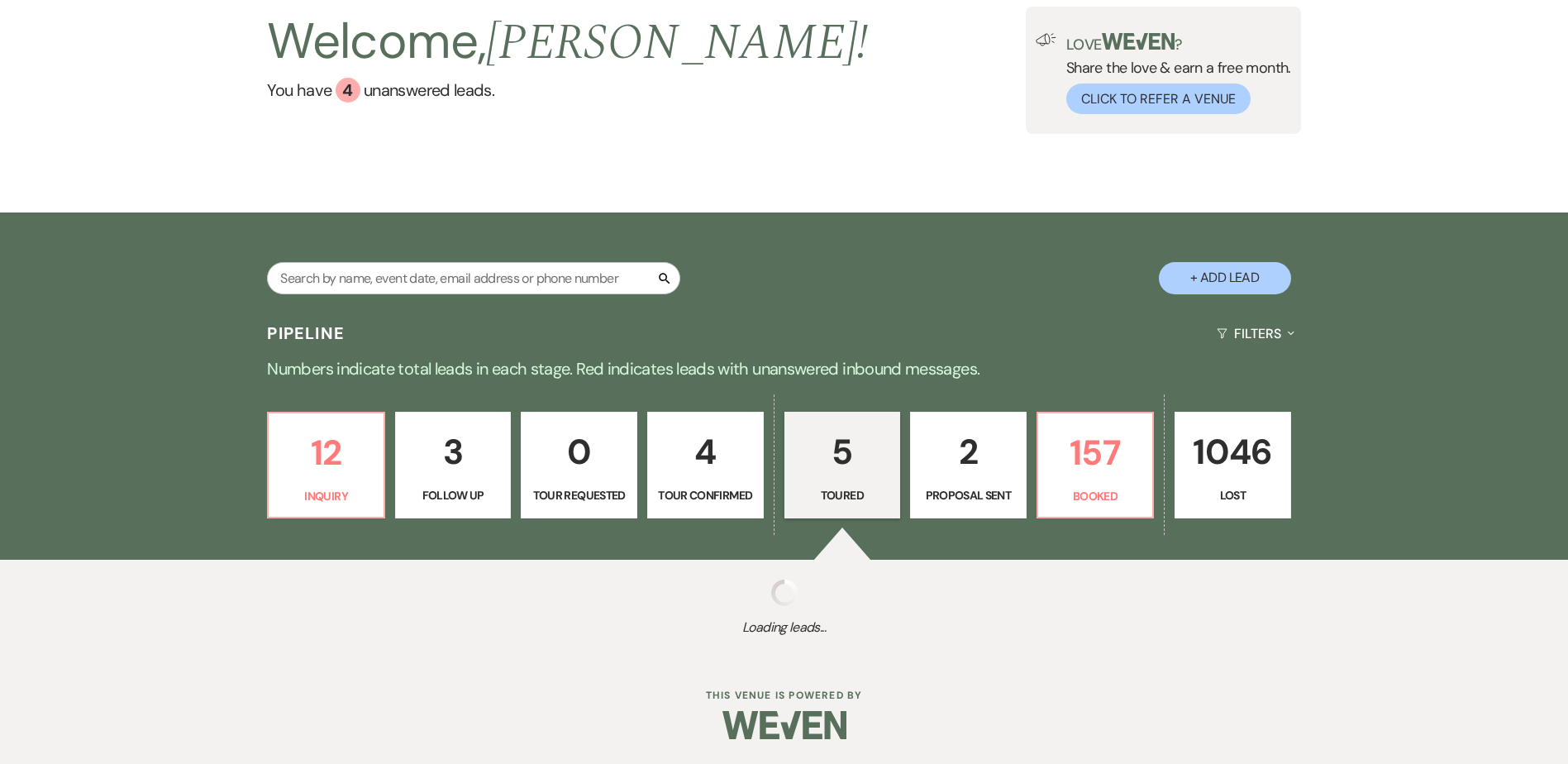
scroll to position [607, 0]
select select "5"
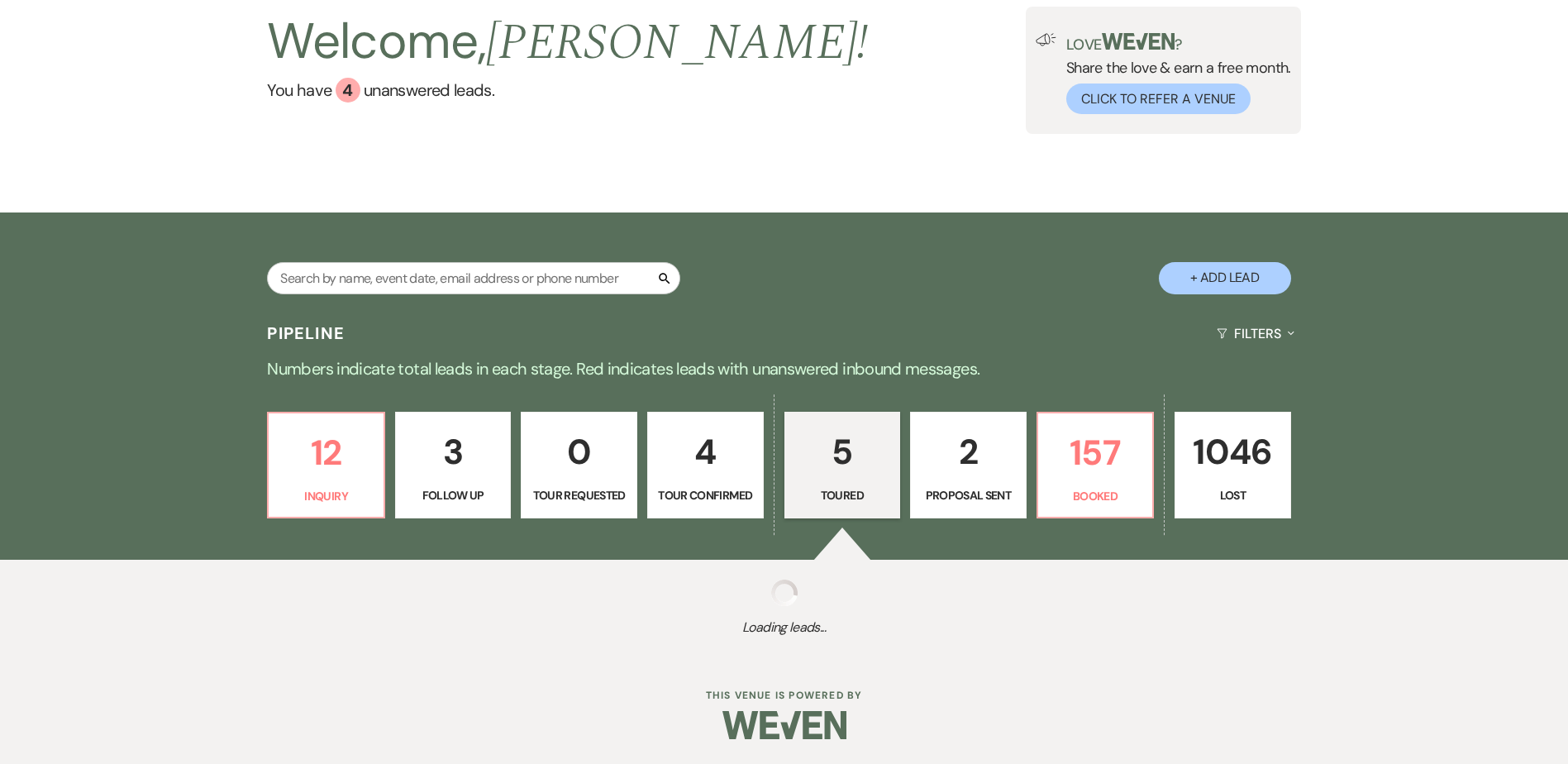
select select "5"
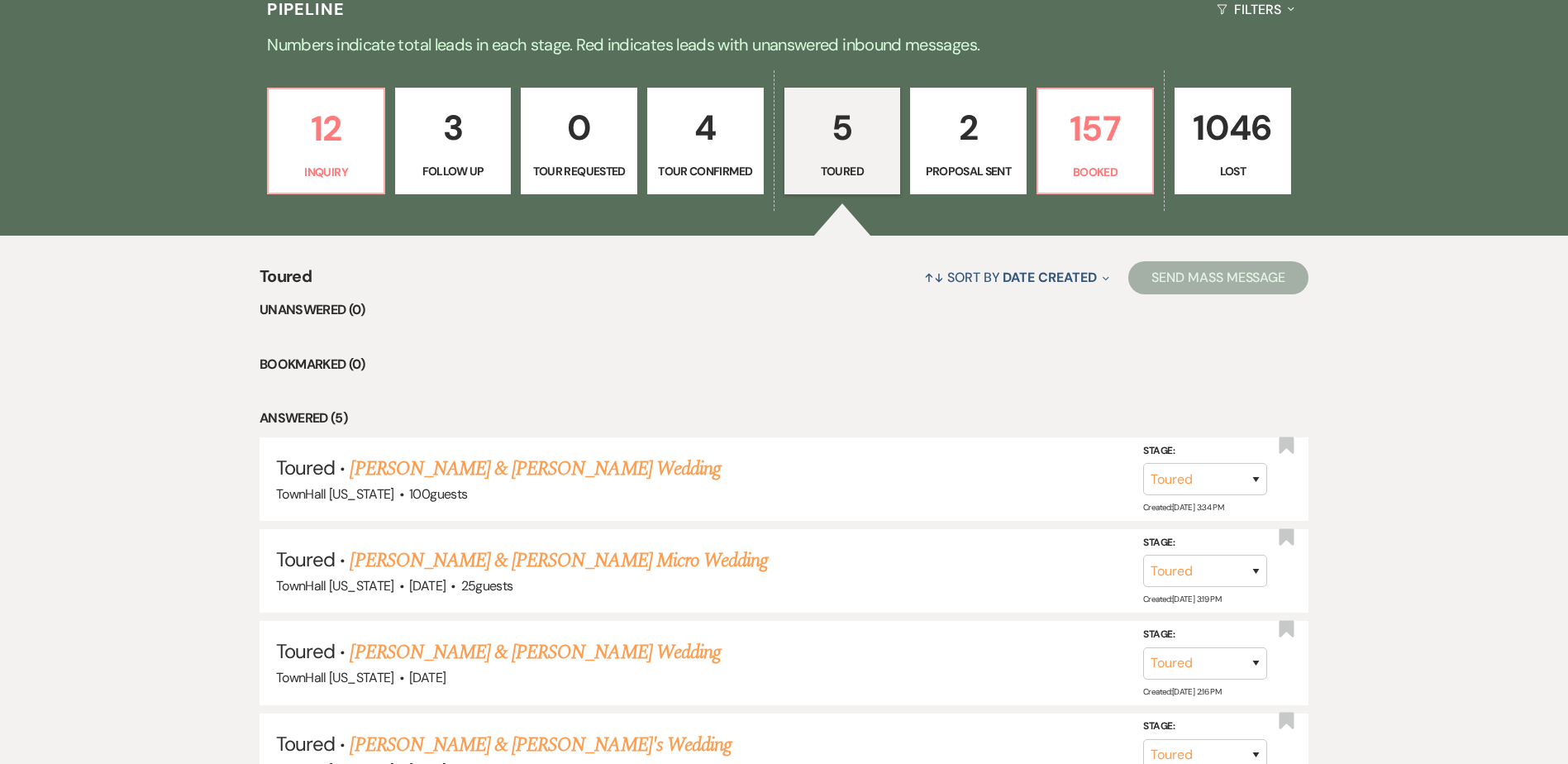
scroll to position [368, 0]
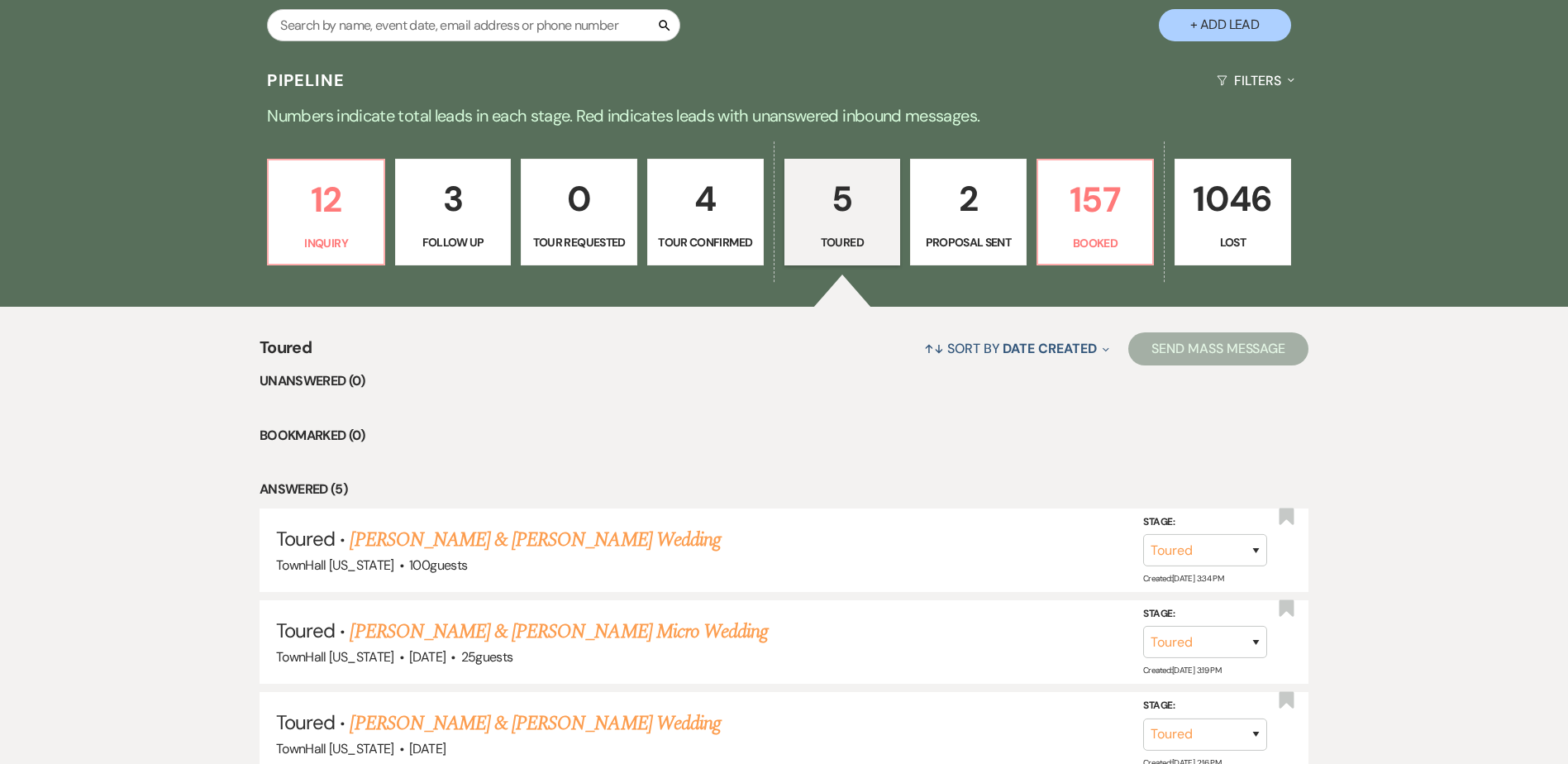
click at [700, 236] on p "Tour Confirmed" at bounding box center [705, 242] width 95 height 18
select select "4"
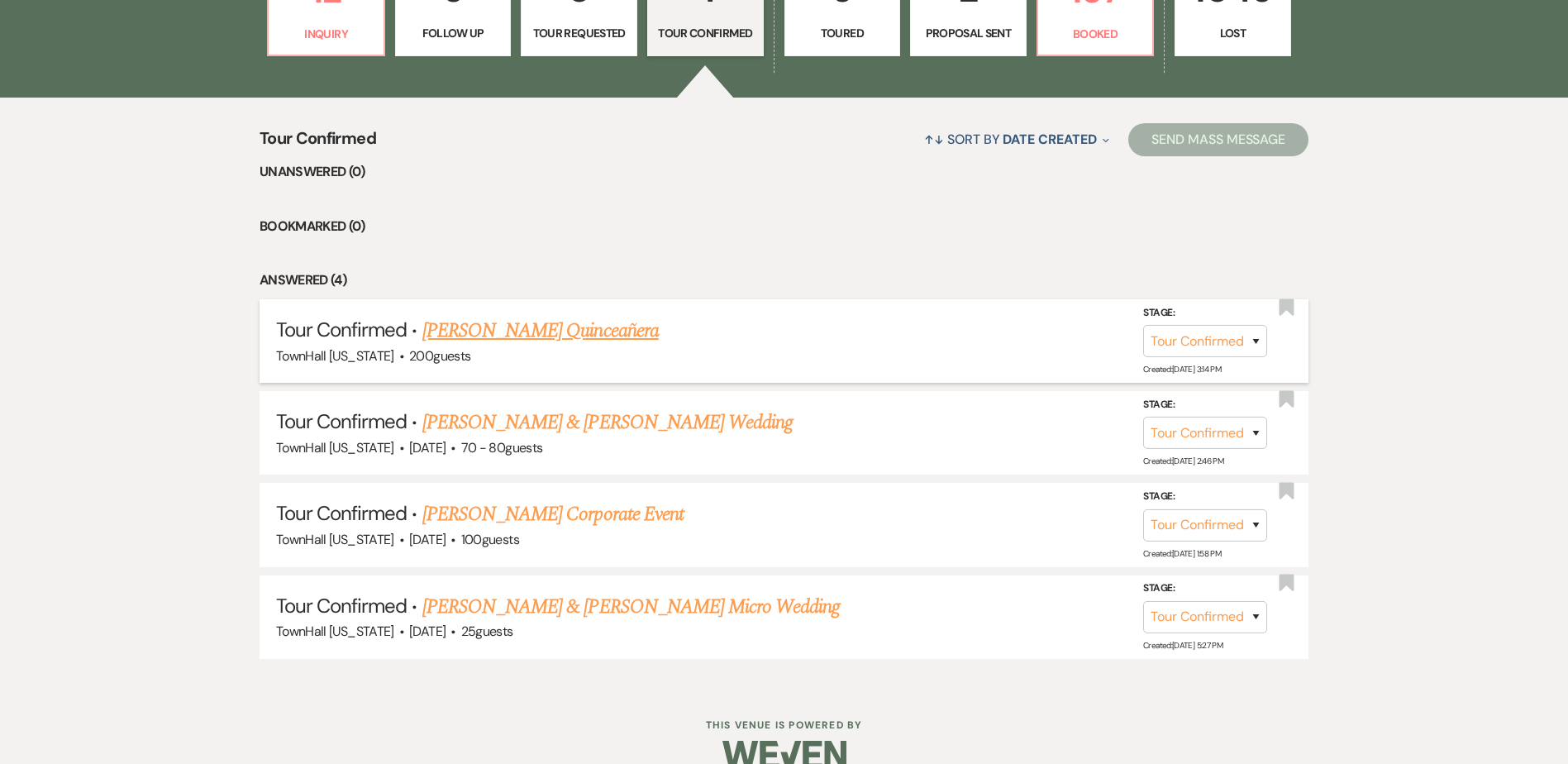
scroll to position [607, 0]
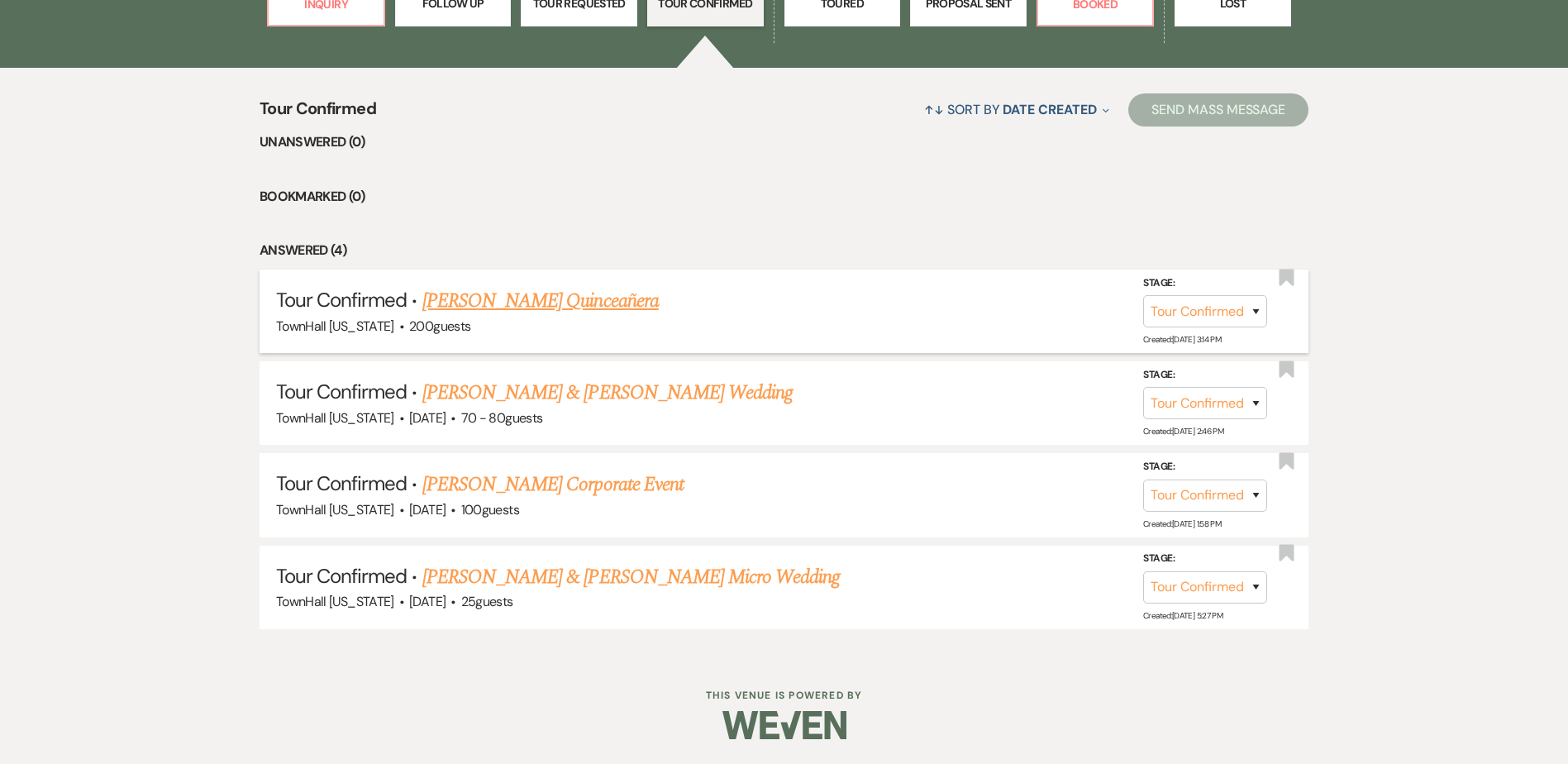
click at [551, 305] on link "Eva Valenzuela's Quinceañera" at bounding box center [540, 301] width 236 height 30
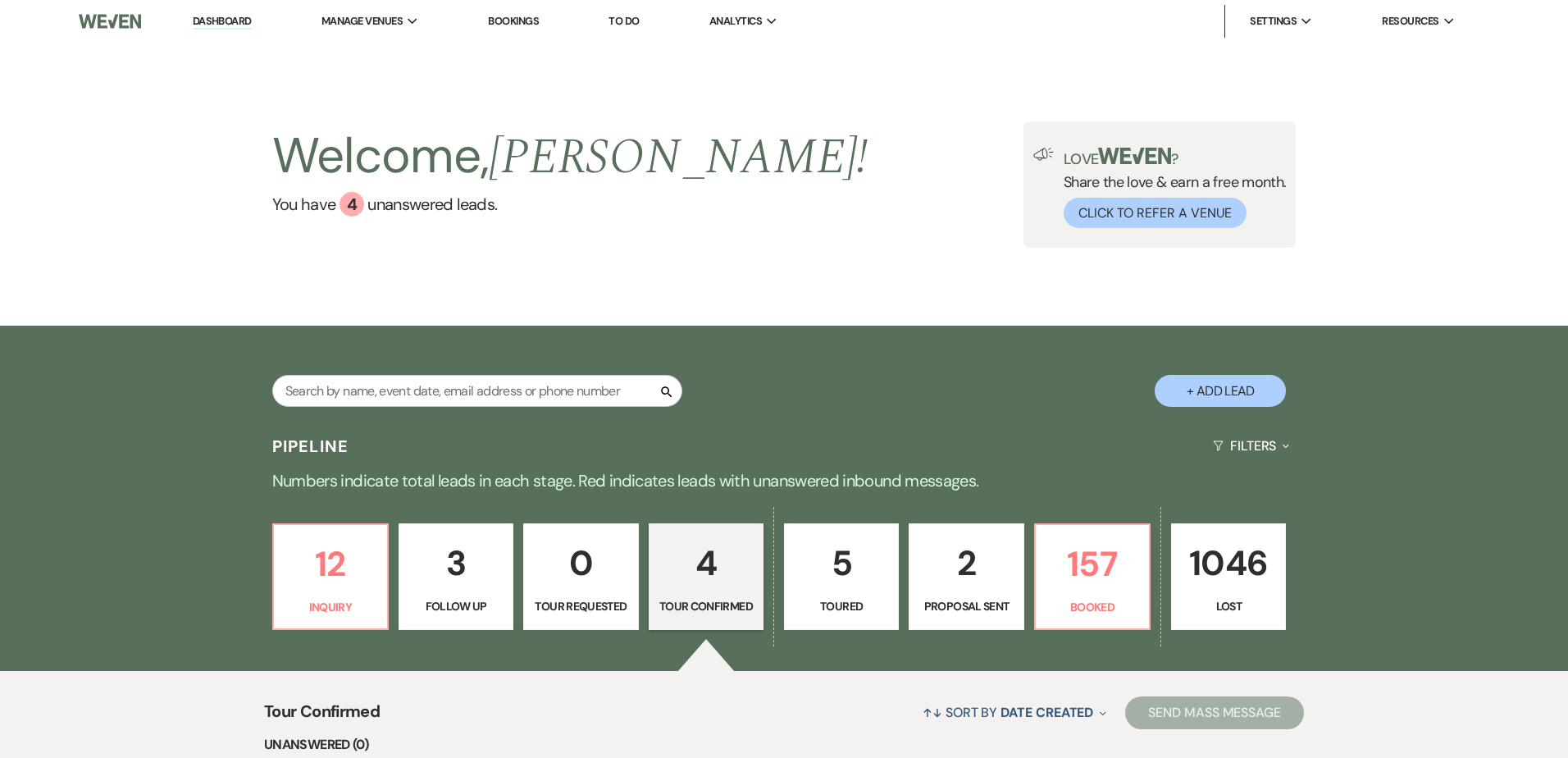
select select "4"
select select "6"
select select "15"
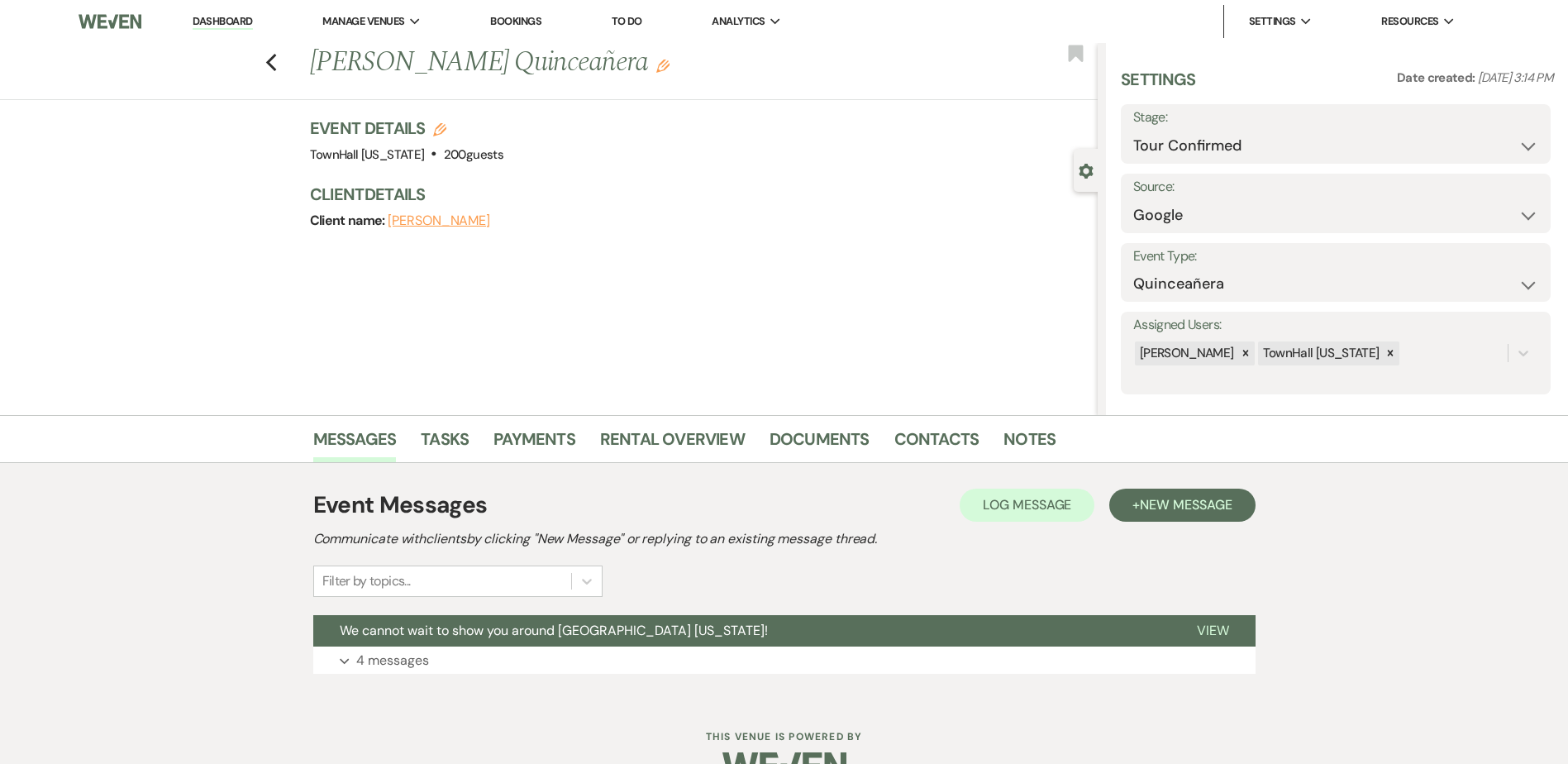
click at [1050, 448] on li "Notes" at bounding box center [1042, 442] width 77 height 40
click at [1041, 447] on link "Notes" at bounding box center [1030, 444] width 52 height 37
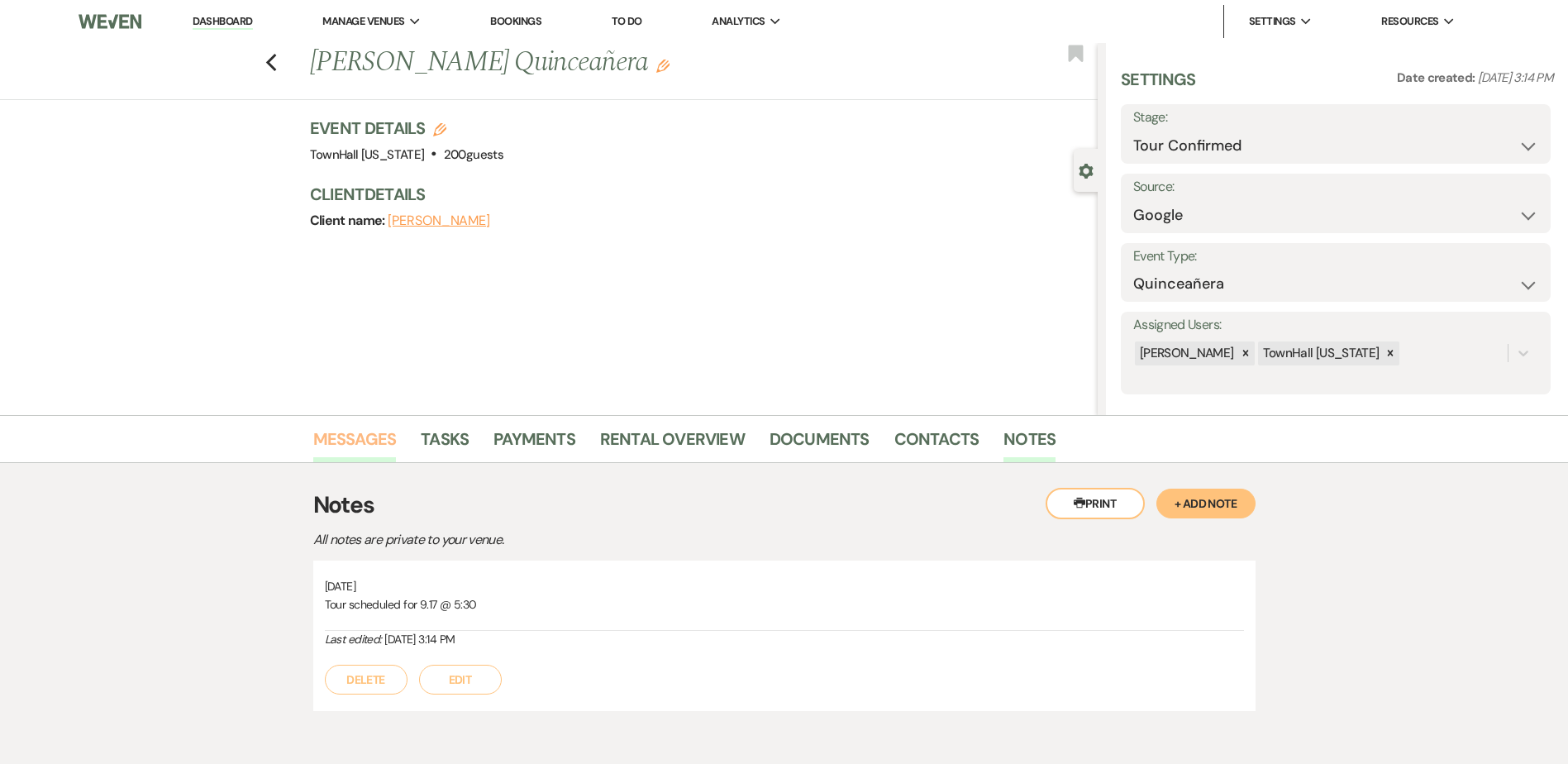
click at [335, 434] on link "Messages" at bounding box center [355, 444] width 83 height 37
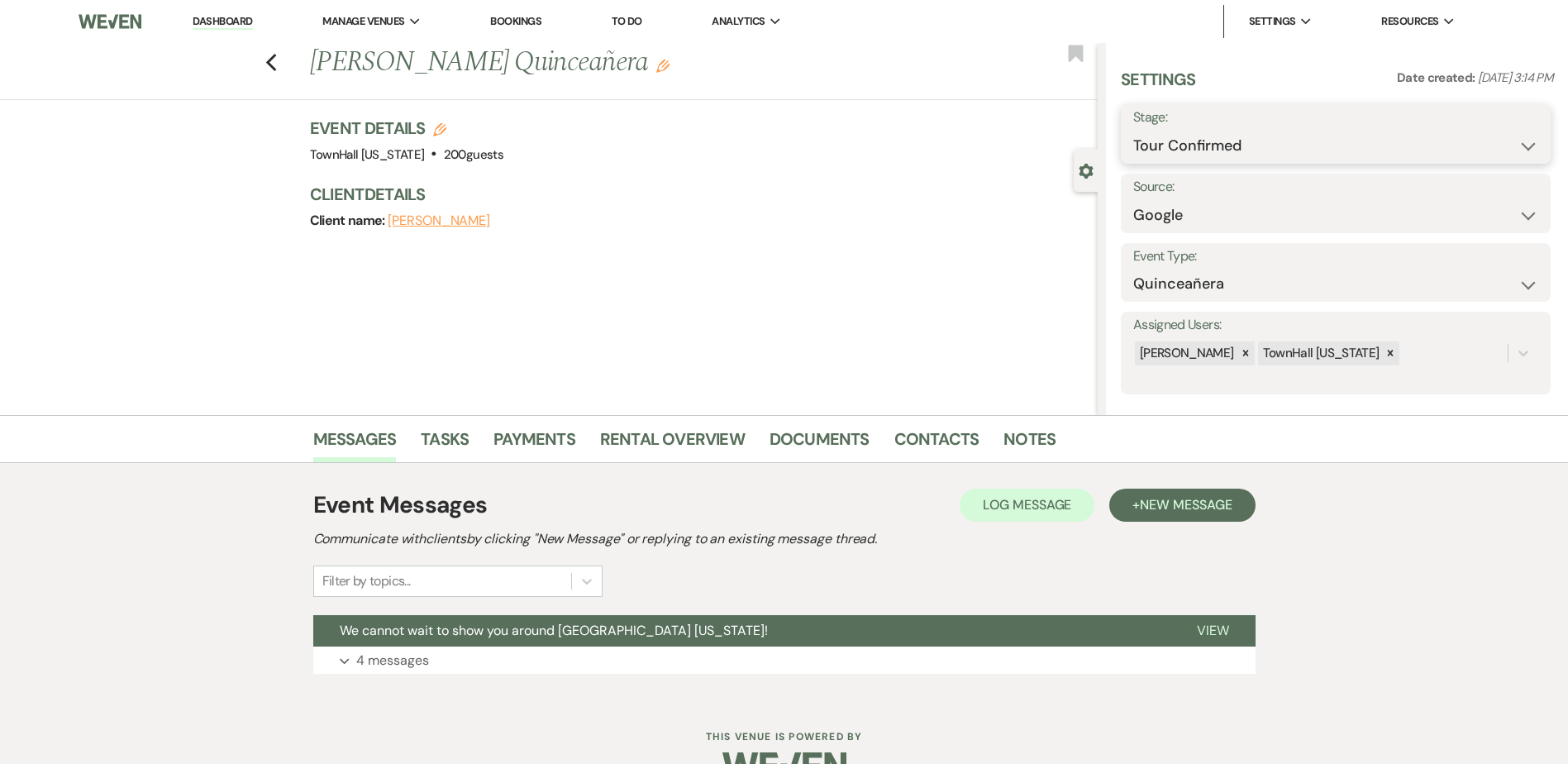
click at [1200, 135] on select "Inquiry Follow Up Tour Requested Tour Confirmed Toured Proposal Sent Booked Lost" at bounding box center [1335, 146] width 405 height 32
select select "5"
click at [1133, 130] on select "Inquiry Follow Up Tour Requested Tour Confirmed Toured Proposal Sent Booked Lost" at bounding box center [1335, 146] width 405 height 32
click at [1471, 133] on button "Save" at bounding box center [1504, 134] width 93 height 33
click at [275, 59] on icon "Previous" at bounding box center [271, 63] width 12 height 20
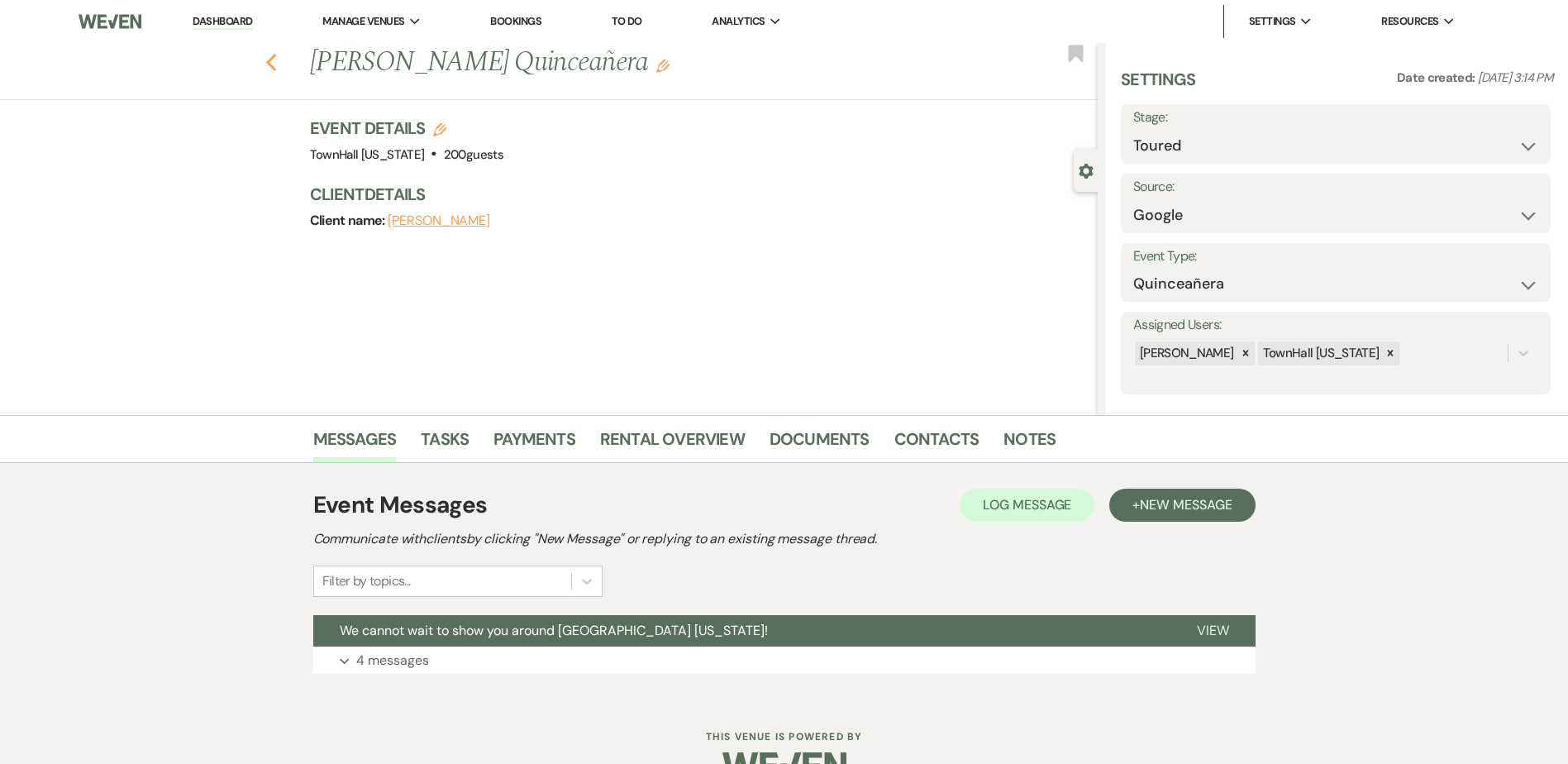
select select "5"
select select "4"
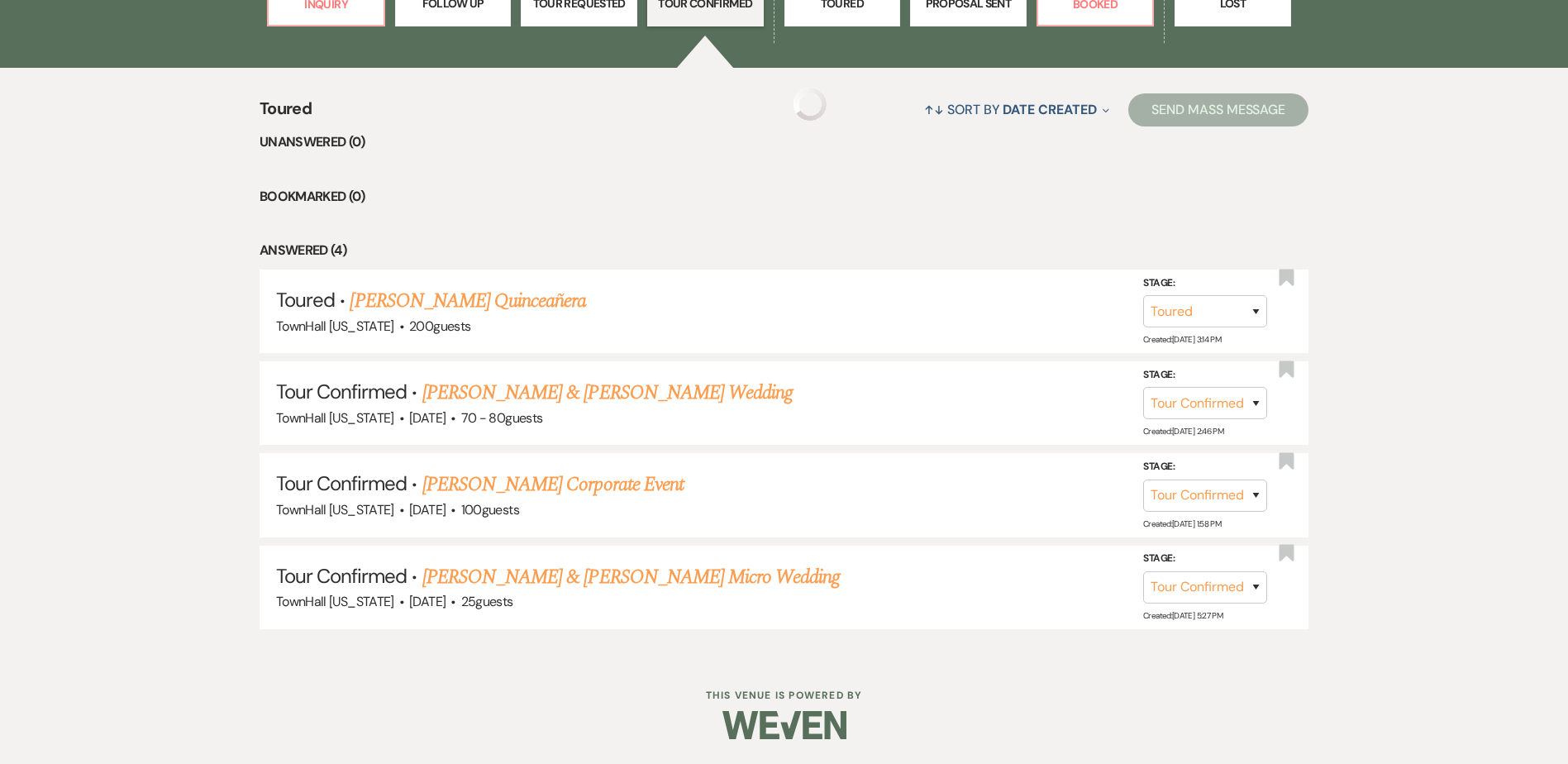
scroll to position [514, 0]
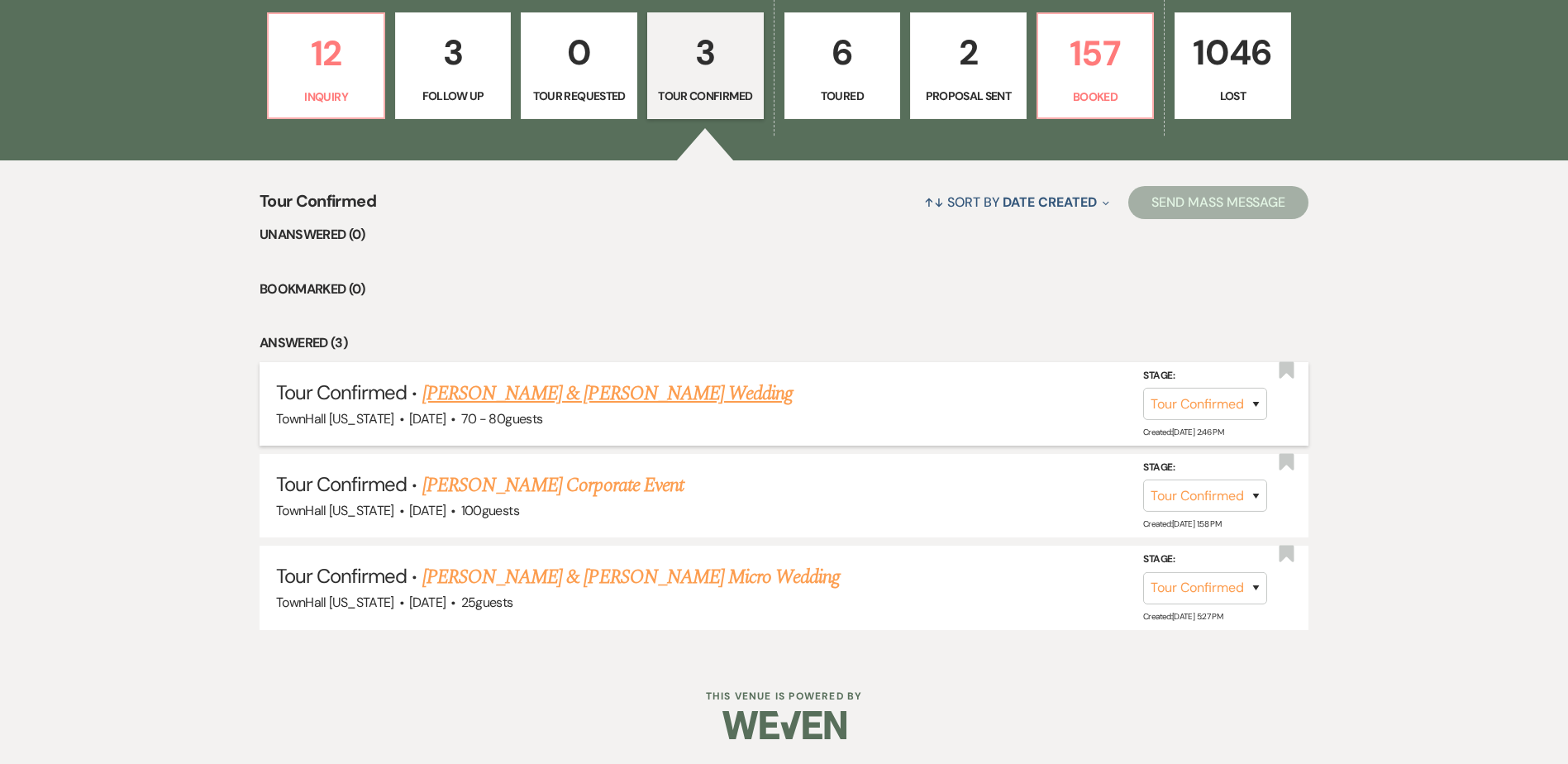
click at [593, 404] on link "Juan Velasquez & Araceli Salazar's Wedding" at bounding box center [607, 394] width 370 height 30
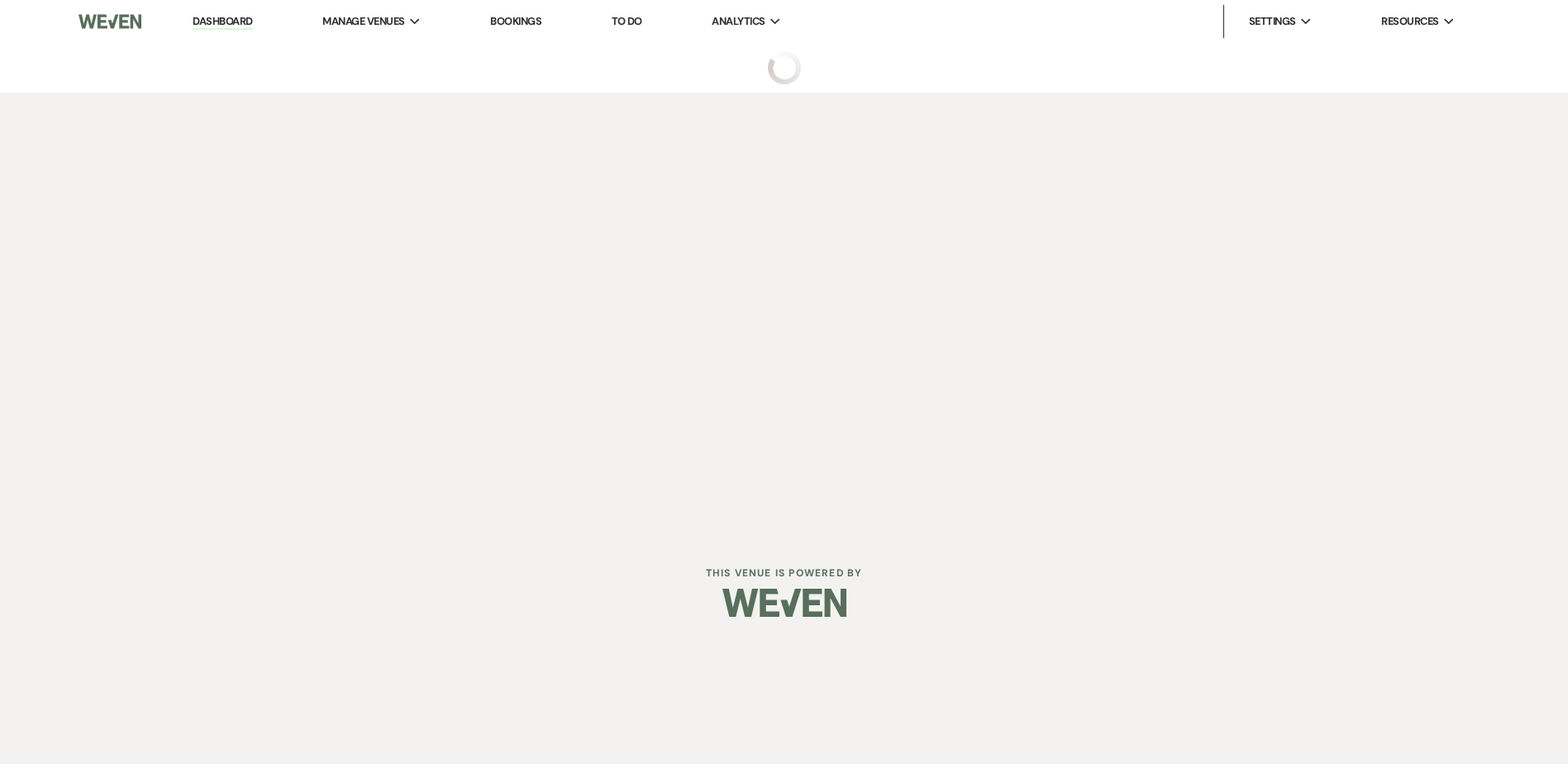
select select "4"
select select "17"
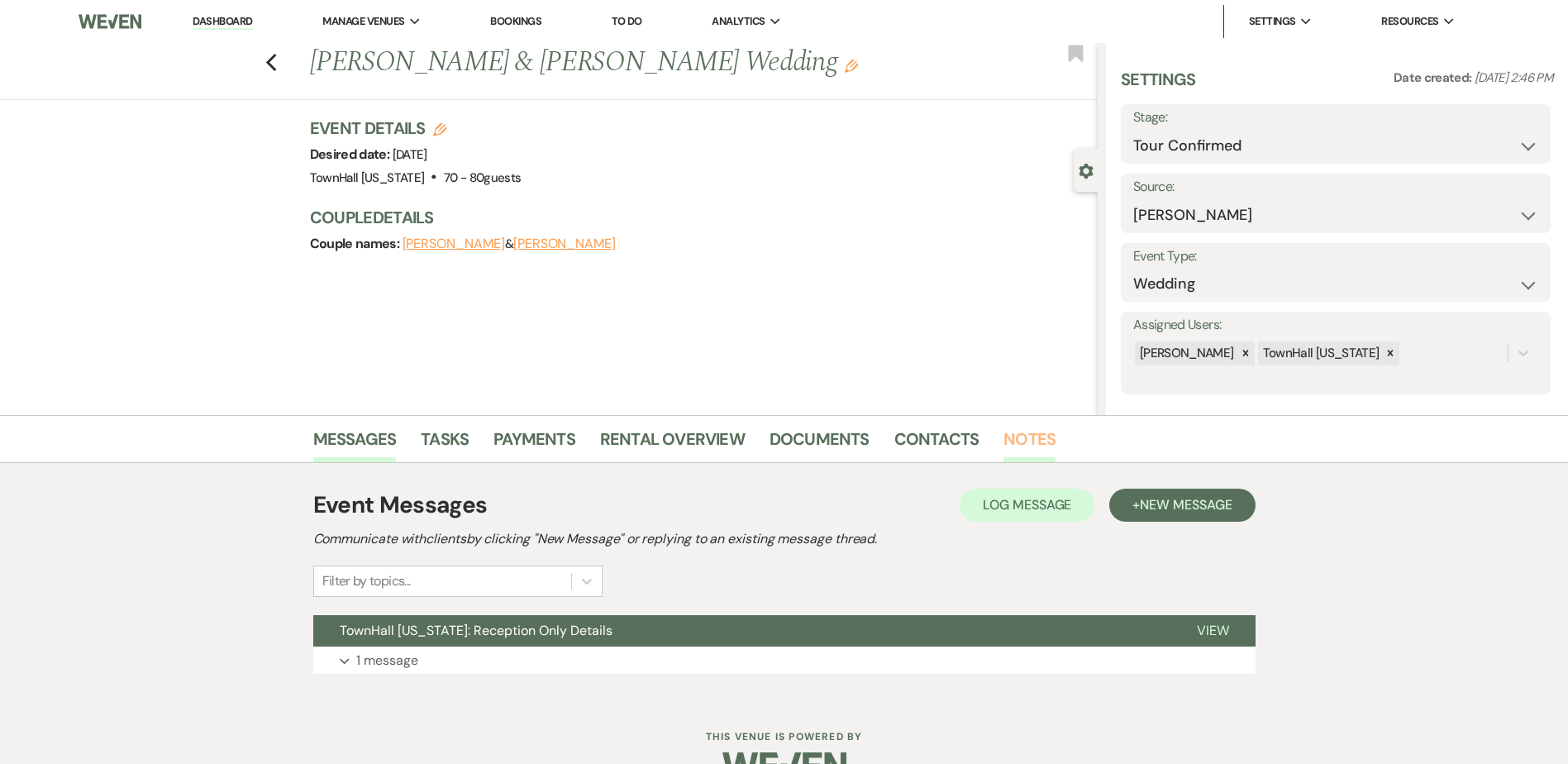
click at [1031, 439] on link "Notes" at bounding box center [1030, 444] width 52 height 37
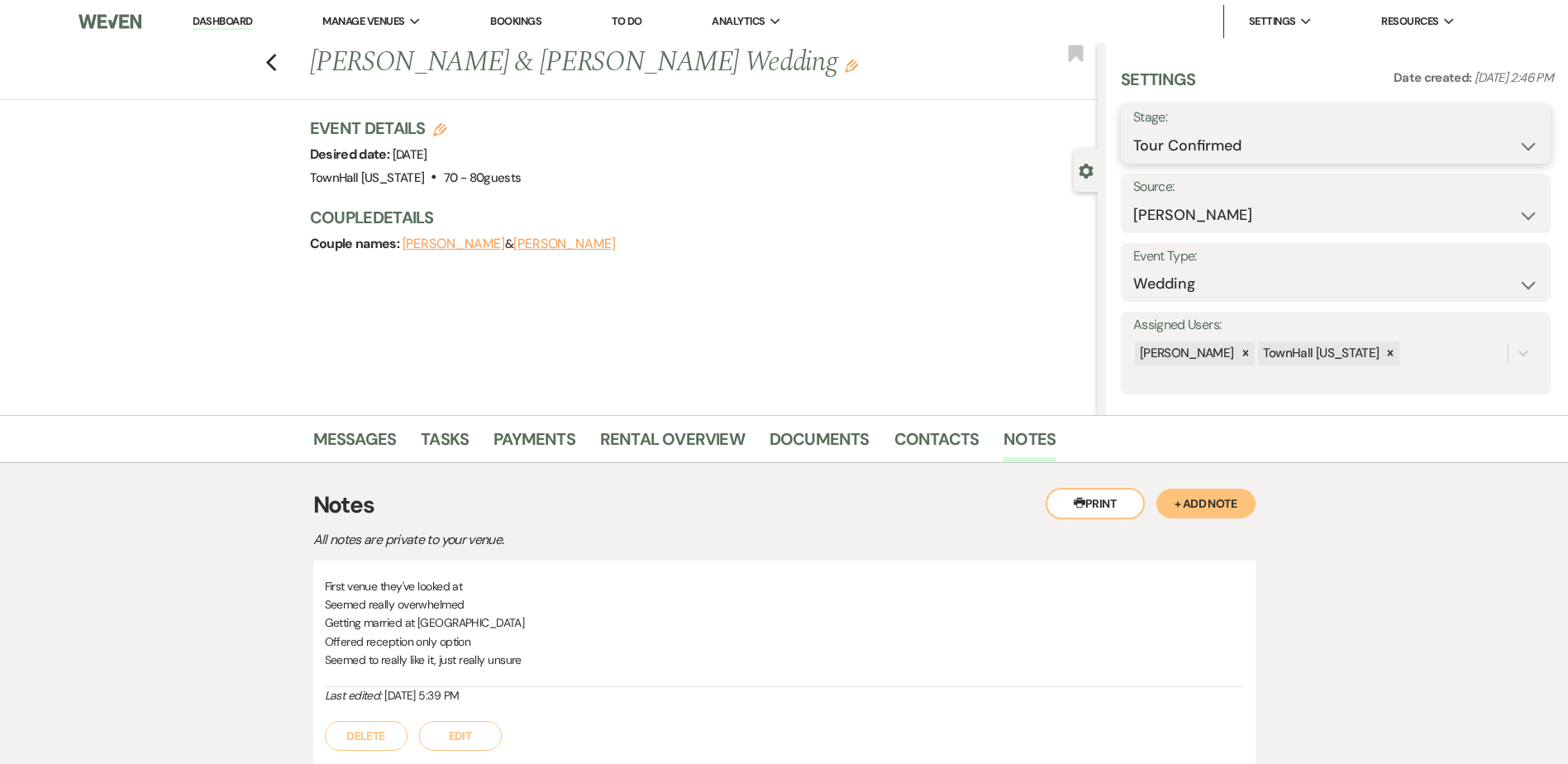
click at [1141, 150] on select "Inquiry Follow Up Tour Requested Tour Confirmed Toured Proposal Sent Booked Lost" at bounding box center [1335, 146] width 405 height 32
select select "5"
click at [1133, 130] on select "Inquiry Follow Up Tour Requested Tour Confirmed Toured Proposal Sent Booked Lost" at bounding box center [1335, 146] width 405 height 32
click at [1492, 131] on button "Save" at bounding box center [1504, 134] width 93 height 33
click at [278, 61] on icon "Previous" at bounding box center [271, 63] width 12 height 20
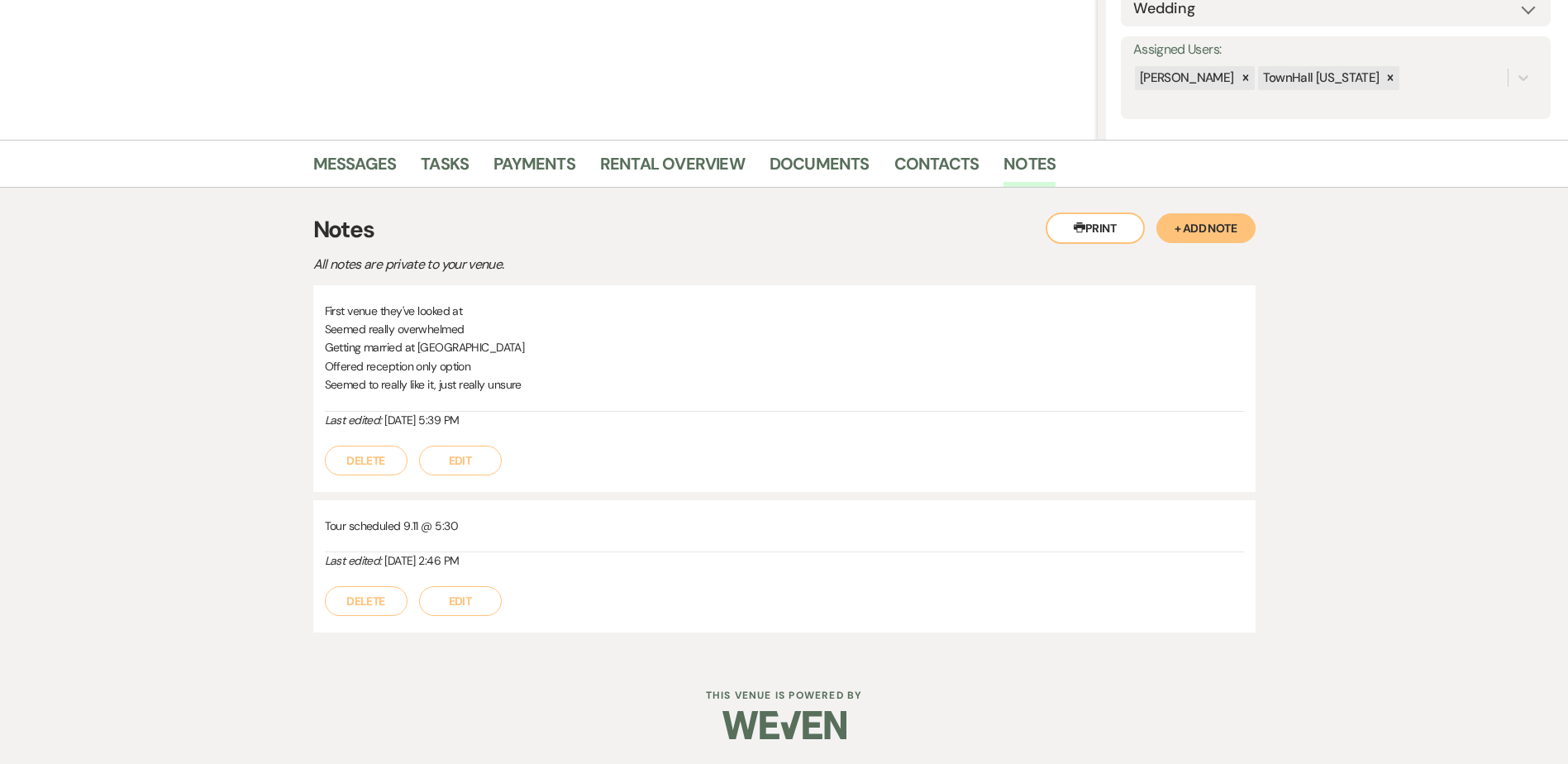
select select "5"
select select "4"
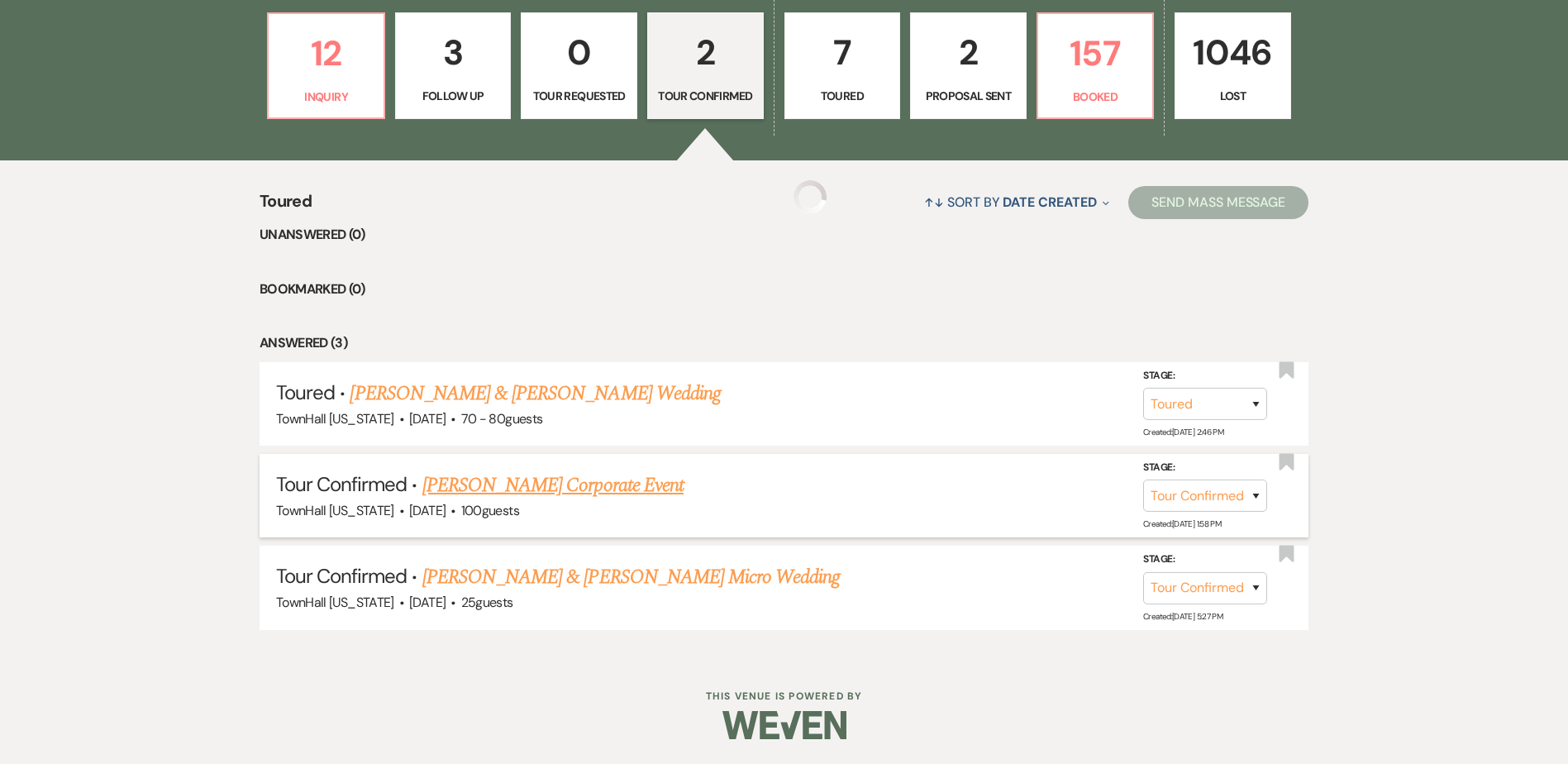
scroll to position [422, 0]
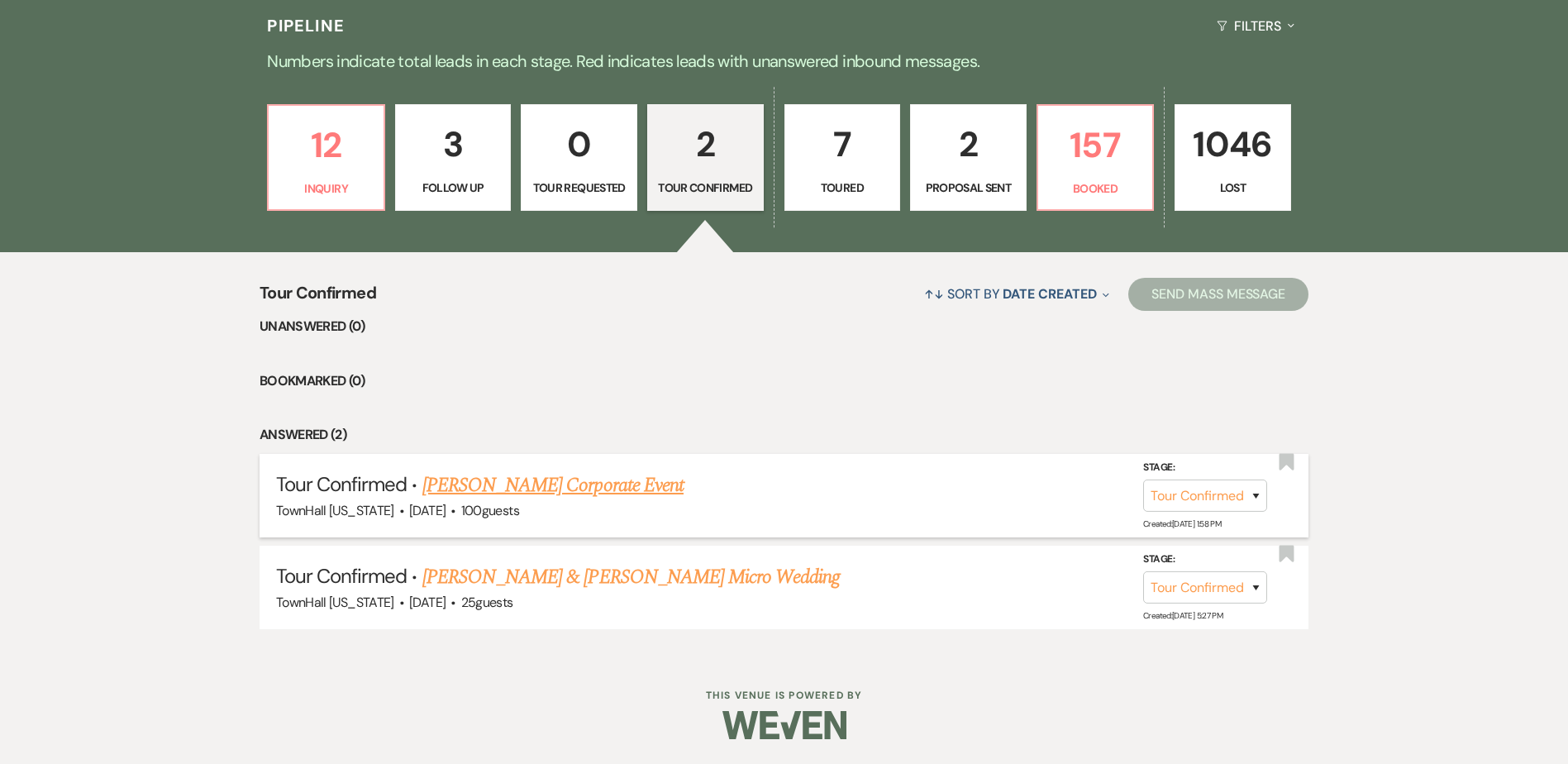
click at [606, 489] on link "Joselyn Betancourt's Corporate Event" at bounding box center [553, 485] width 261 height 30
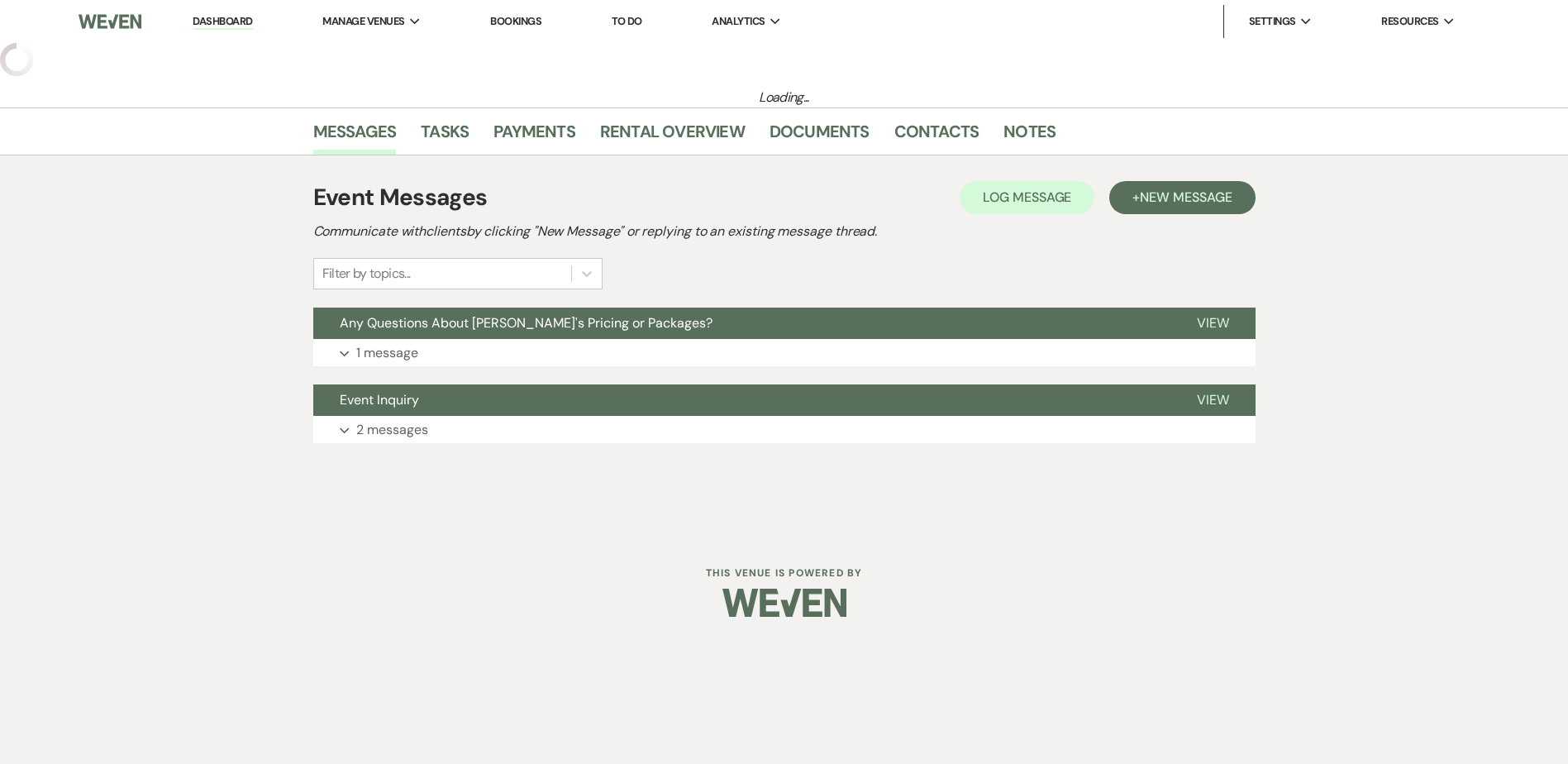
select select "4"
select select "5"
select select "9"
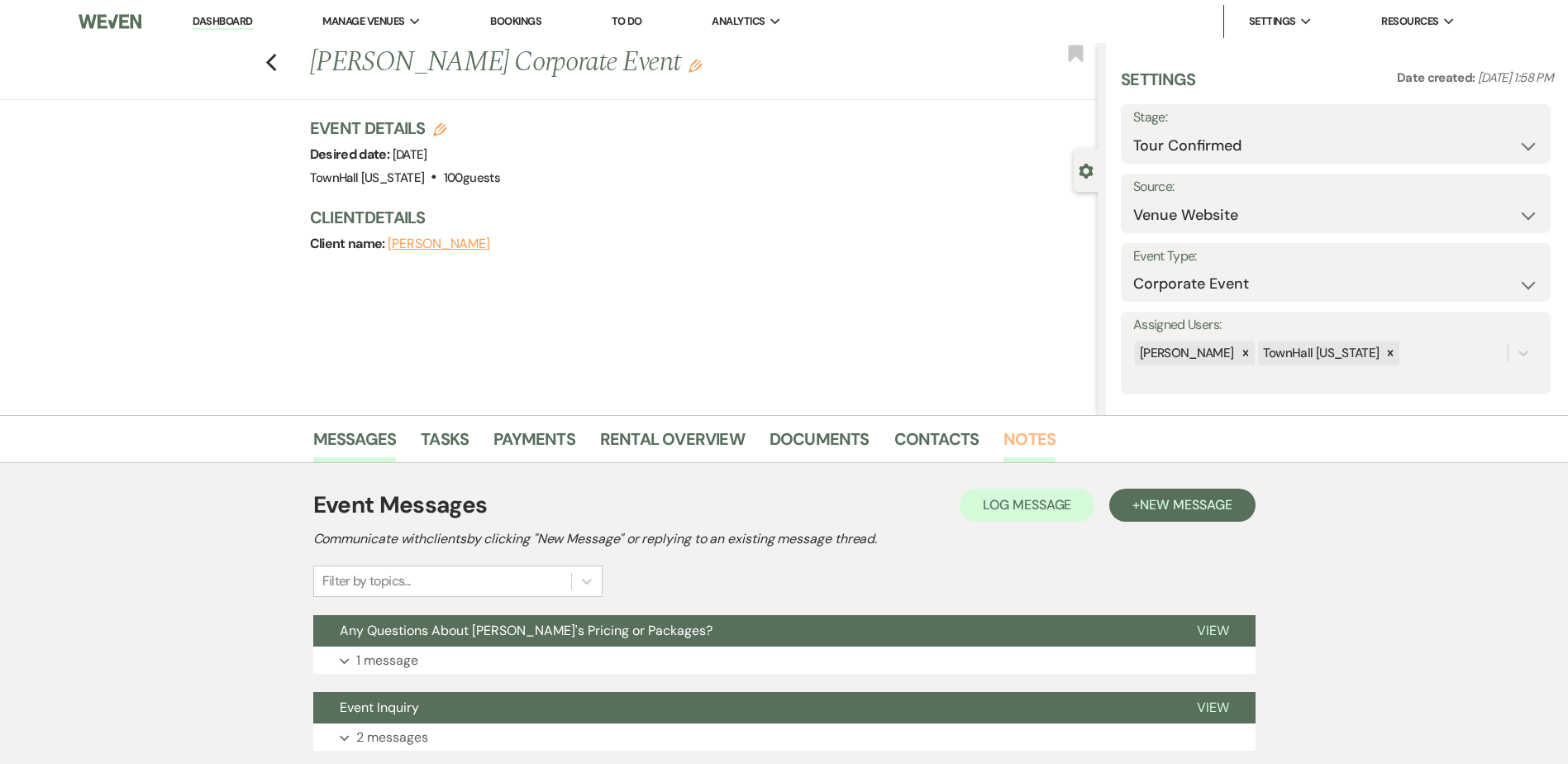
click at [1040, 445] on link "Notes" at bounding box center [1030, 444] width 52 height 37
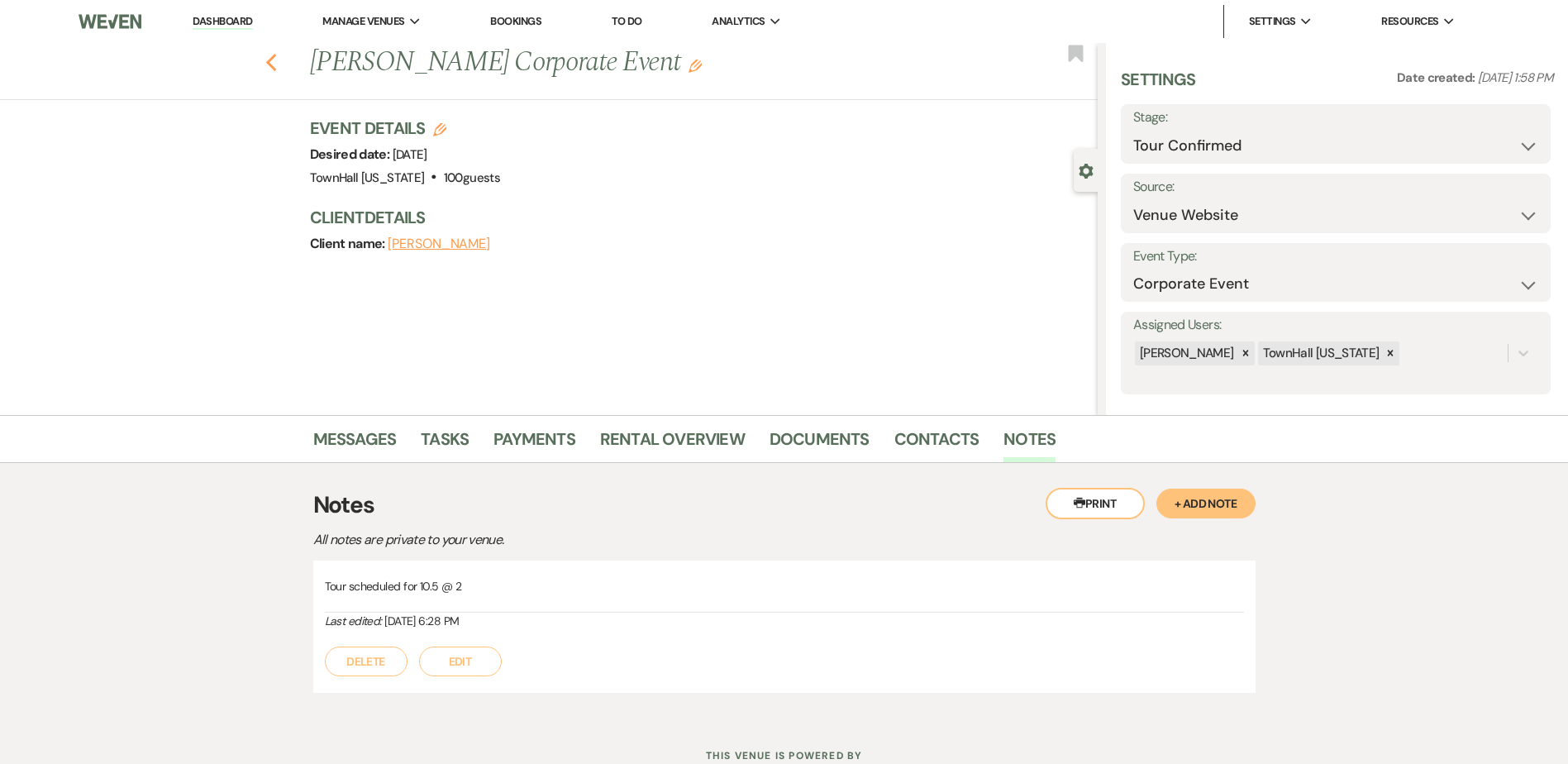
click at [276, 59] on use "button" at bounding box center [270, 63] width 11 height 18
select select "4"
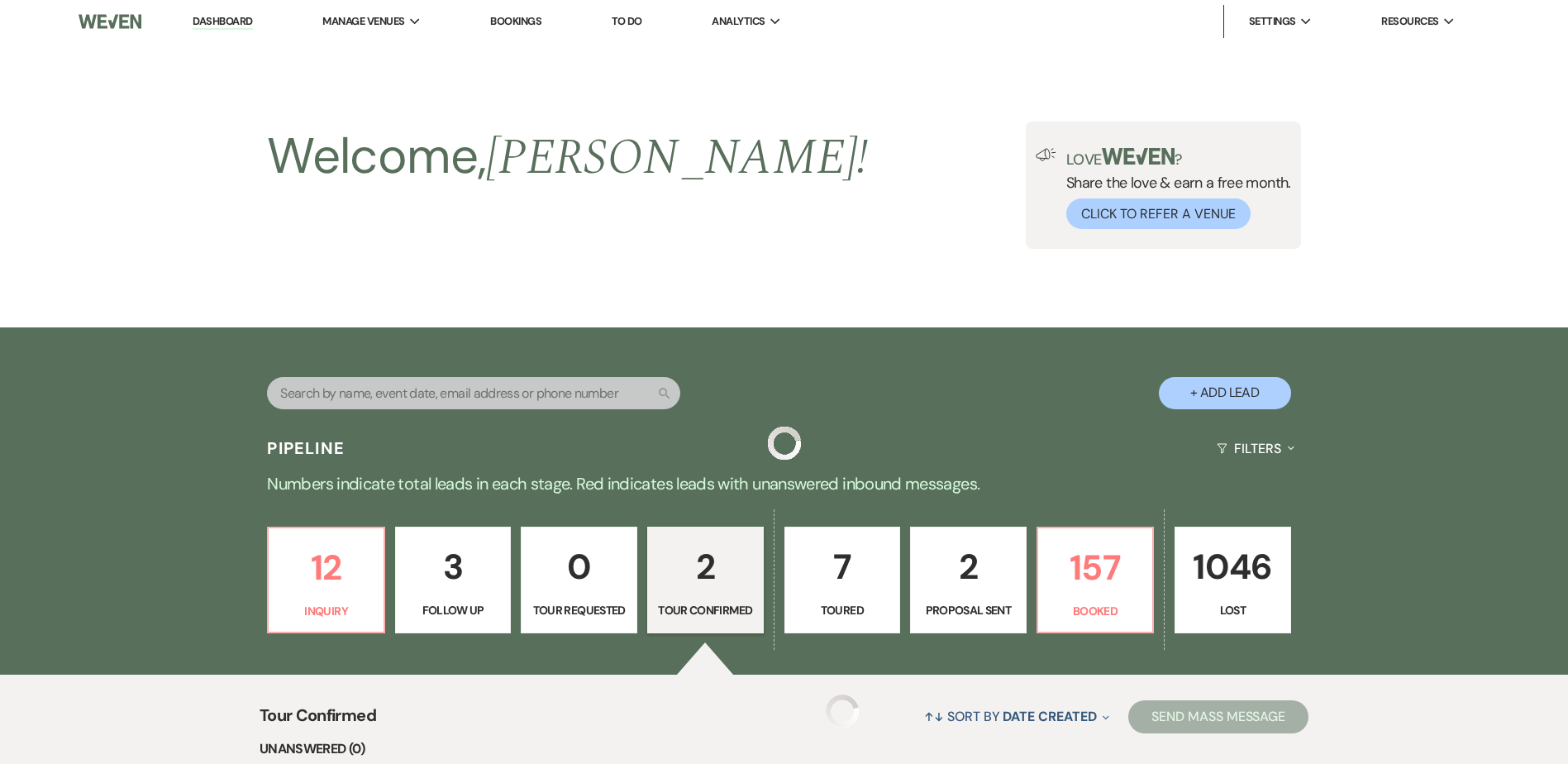
scroll to position [422, 0]
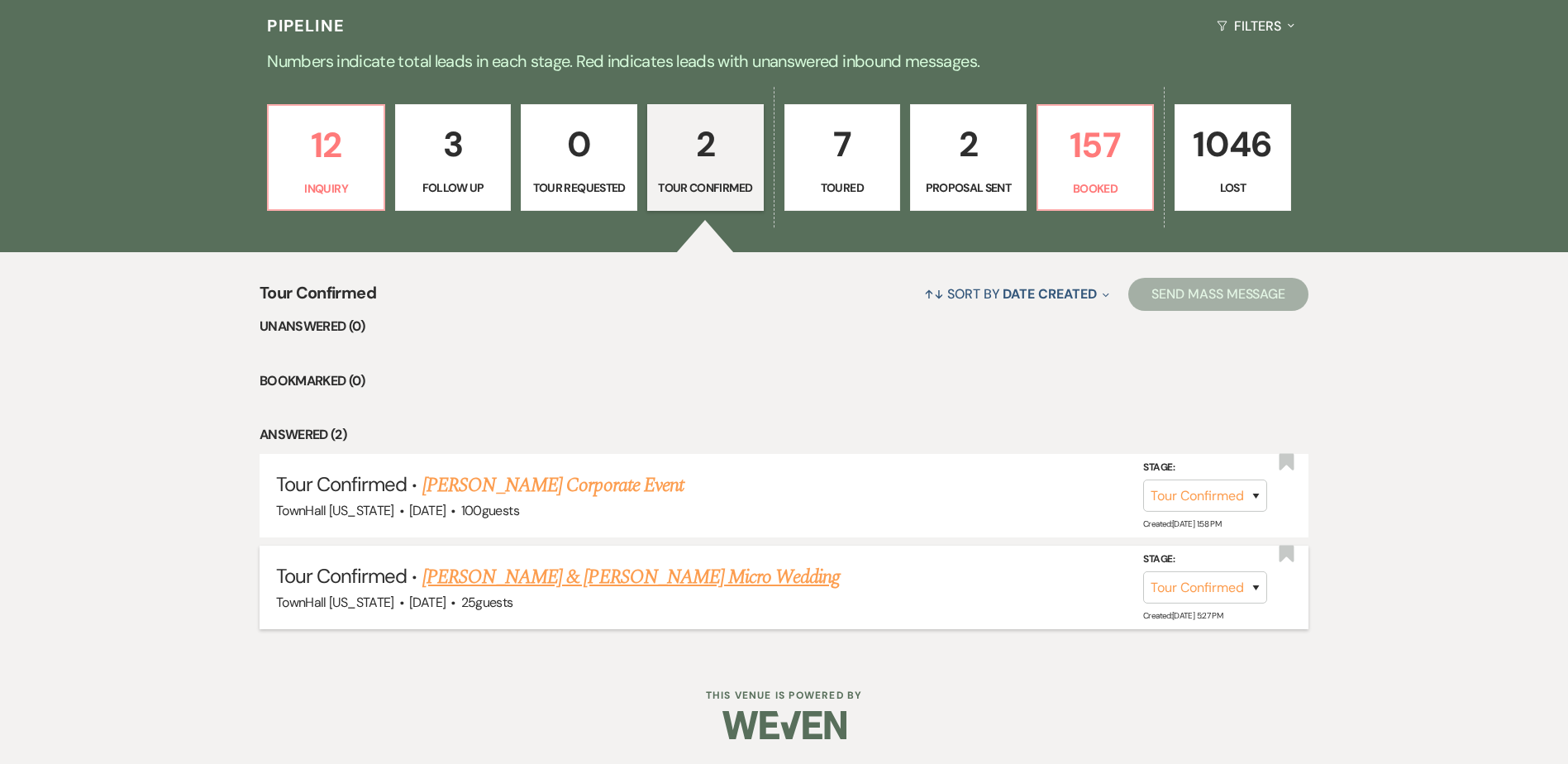
click at [598, 588] on link "Jamie & Kim Elliott's Micro Wedding" at bounding box center [631, 577] width 418 height 30
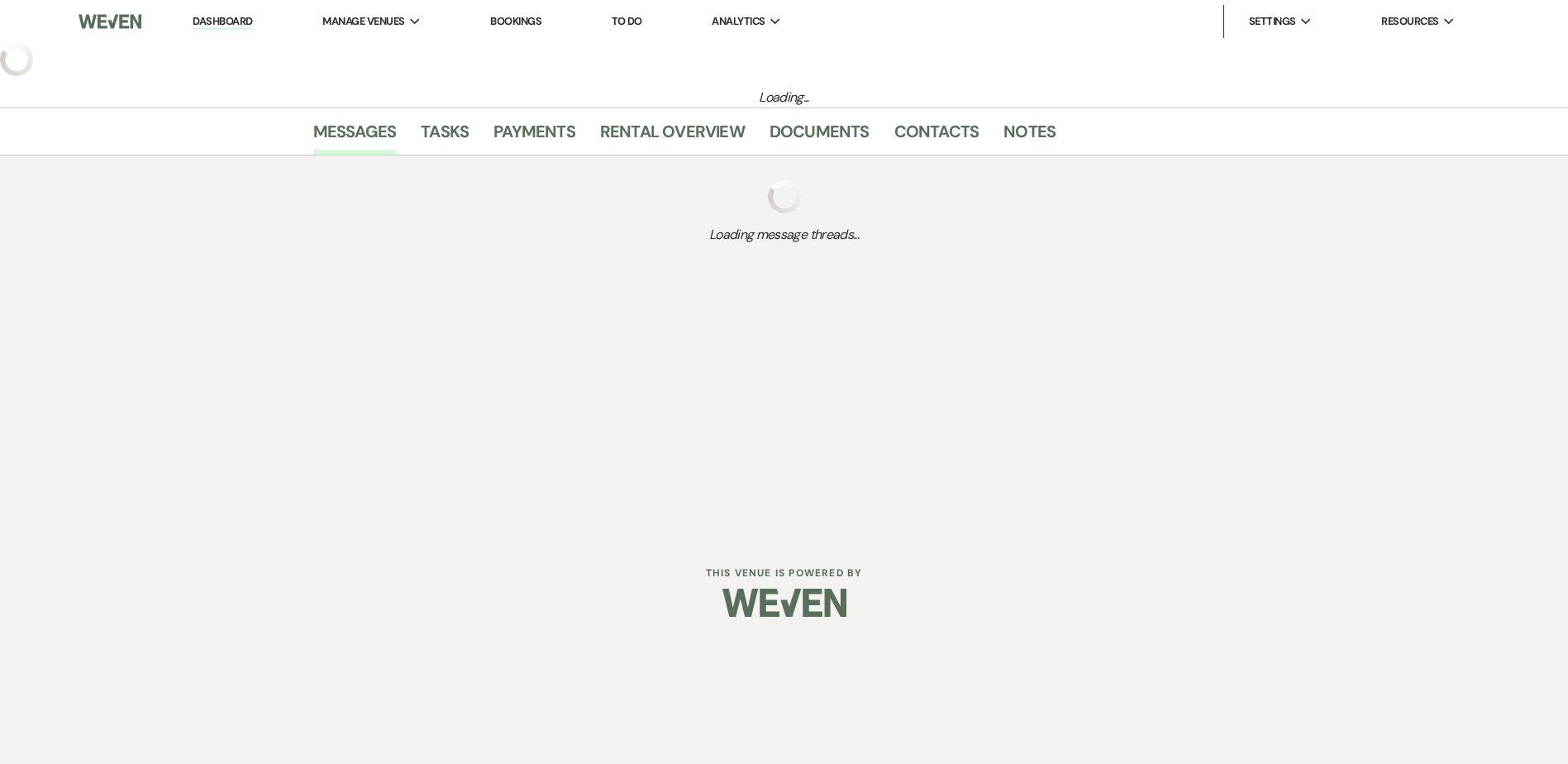
select select "4"
select select "6"
select select "16"
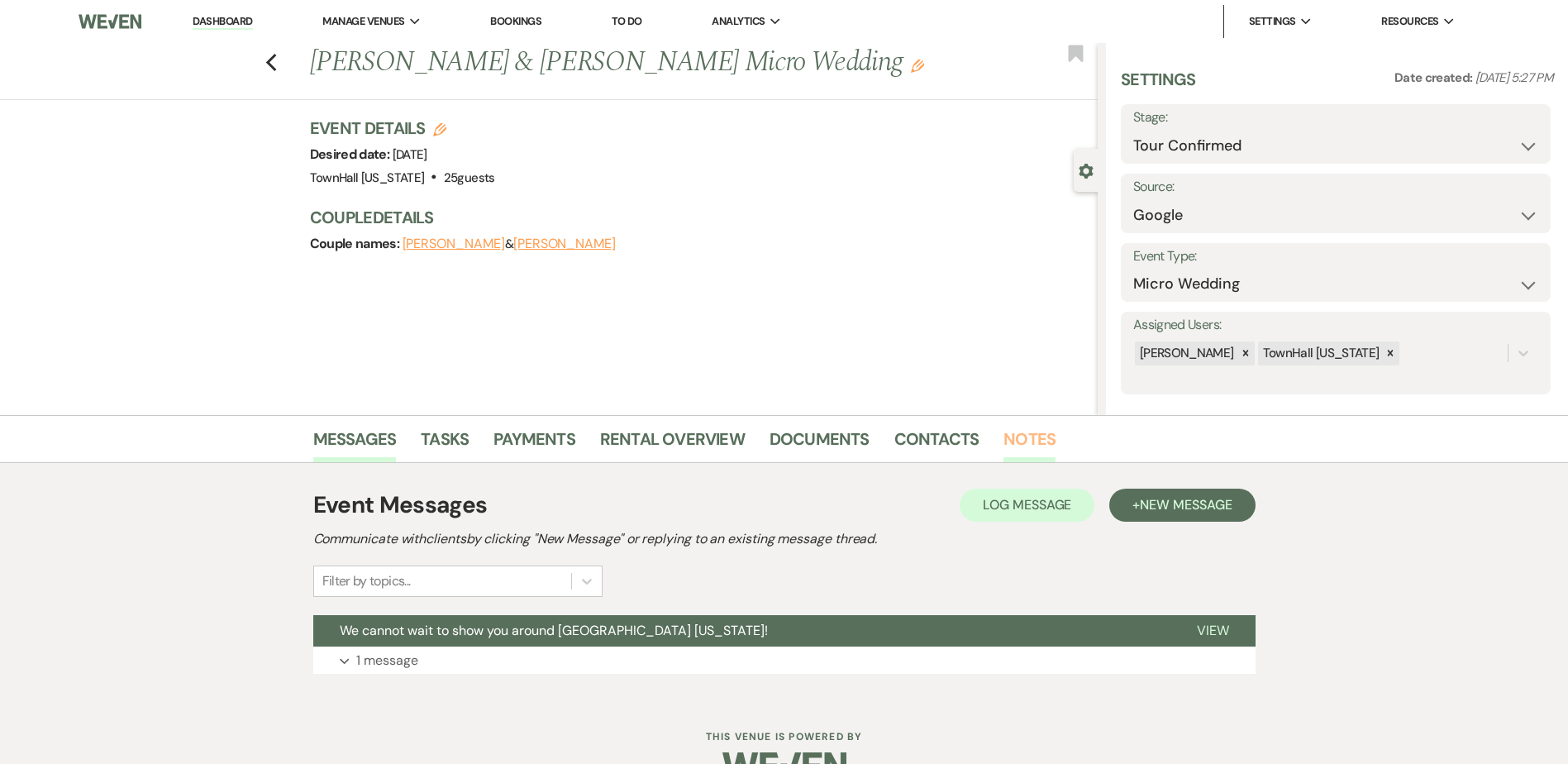
click at [1023, 440] on link "Notes" at bounding box center [1030, 444] width 52 height 37
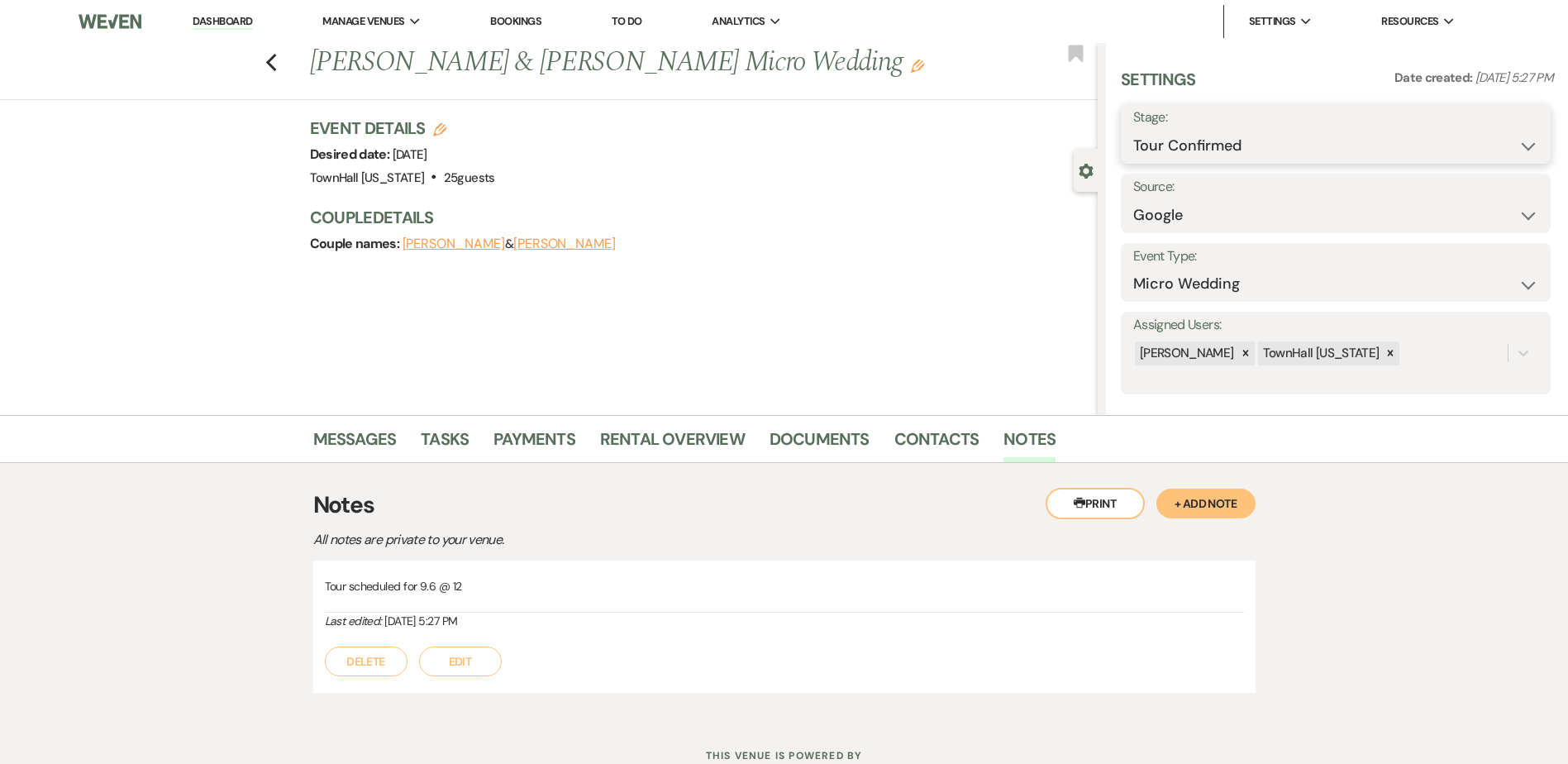
click at [1232, 137] on select "Inquiry Follow Up Tour Requested Tour Confirmed Toured Proposal Sent Booked Lost" at bounding box center [1335, 146] width 405 height 32
select select "5"
click at [1133, 130] on select "Inquiry Follow Up Tour Requested Tour Confirmed Toured Proposal Sent Booked Lost" at bounding box center [1335, 146] width 405 height 32
click at [1507, 132] on button "Save" at bounding box center [1504, 134] width 93 height 33
click at [275, 53] on icon "Previous" at bounding box center [271, 63] width 12 height 20
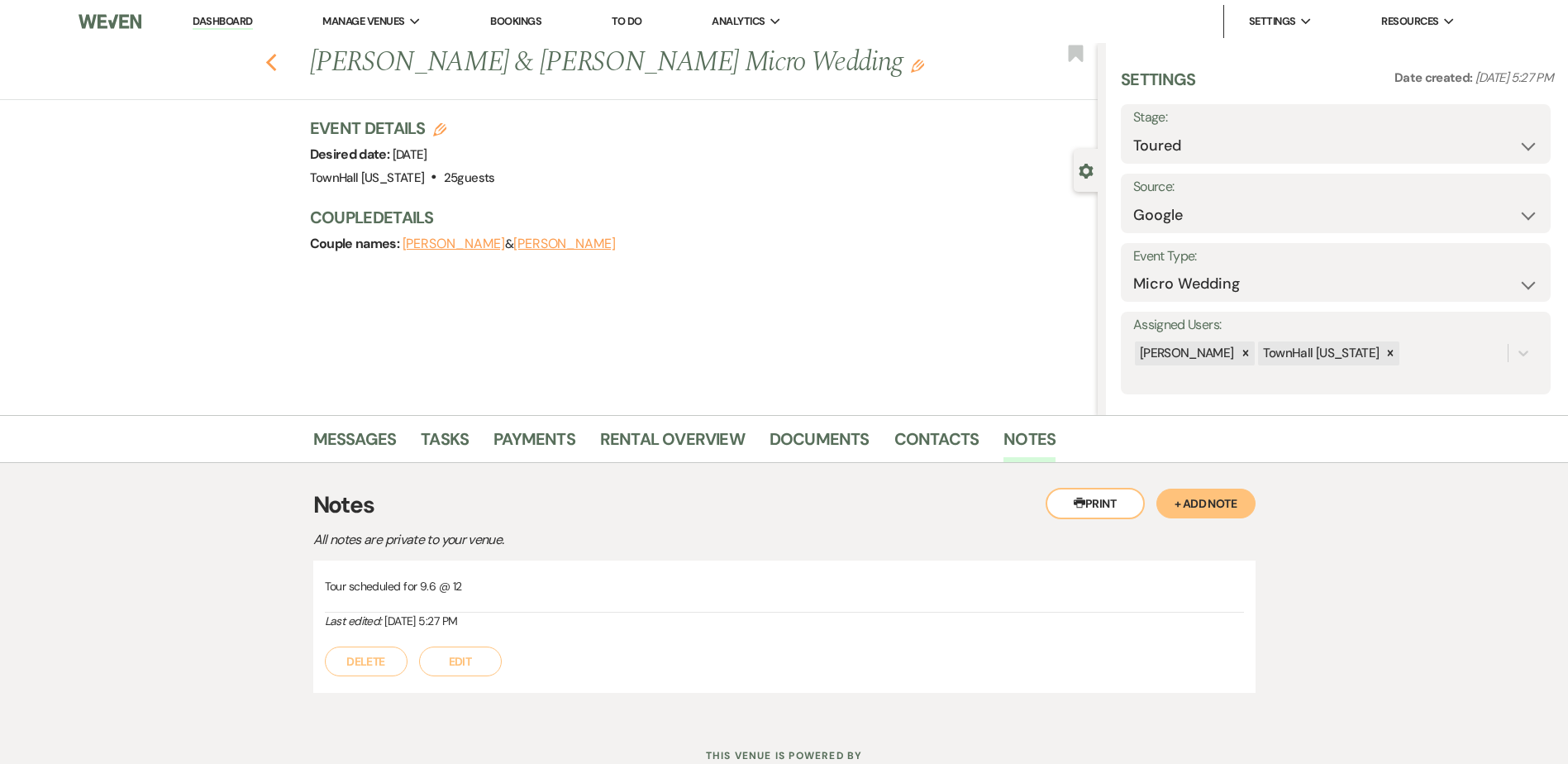
select select "4"
select select "5"
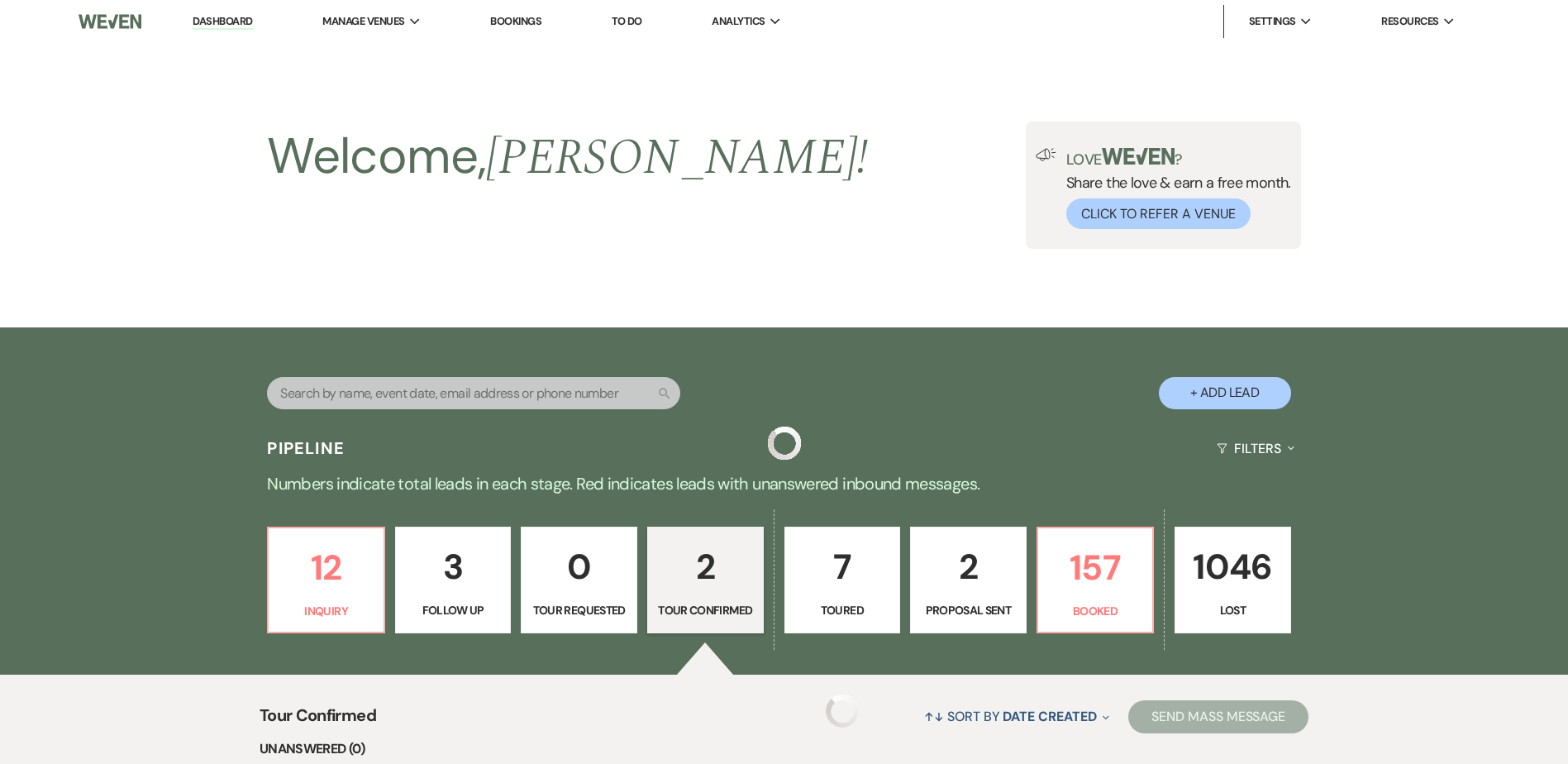
scroll to position [330, 0]
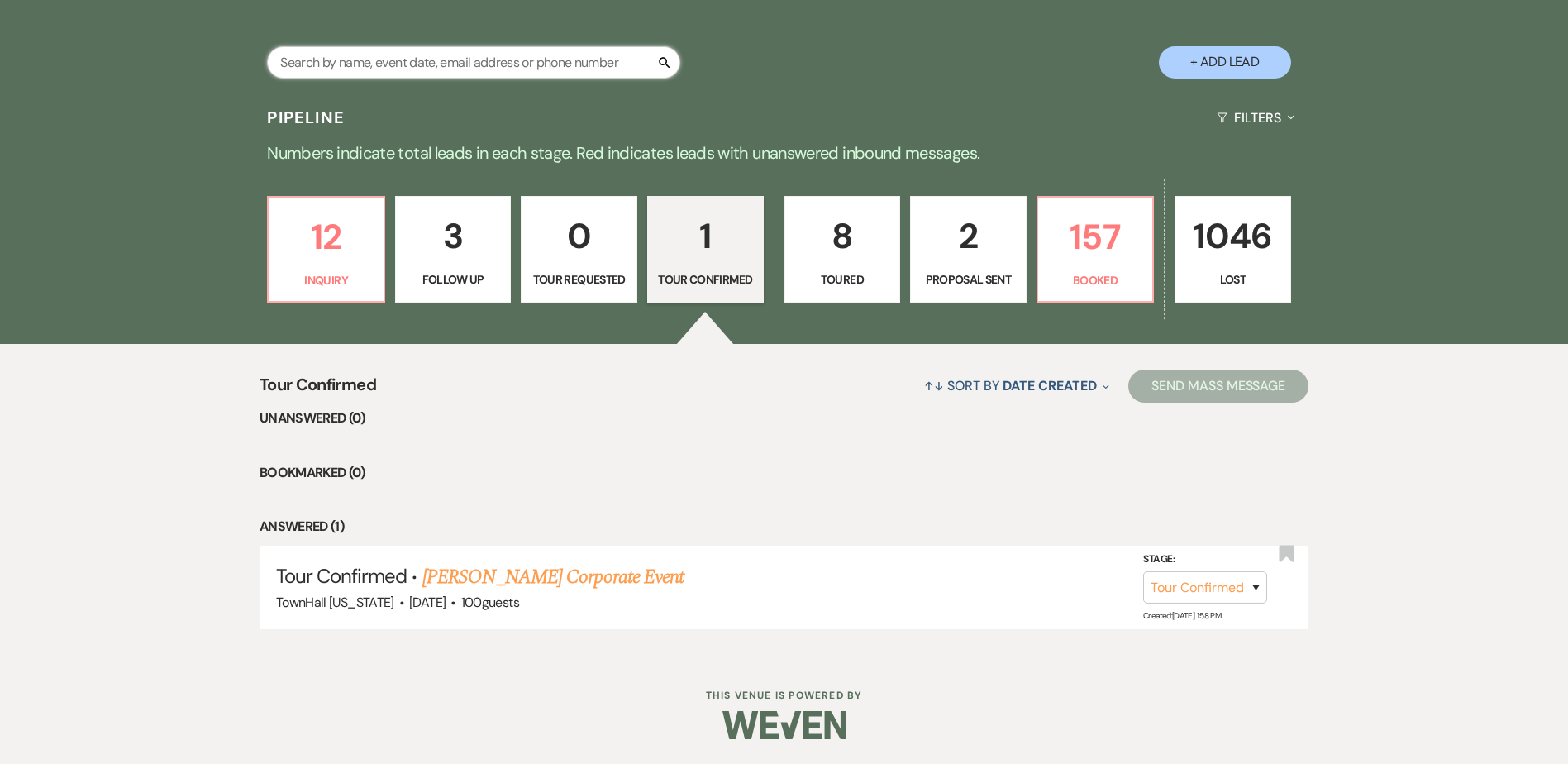
click at [333, 59] on input "text" at bounding box center [474, 62] width 414 height 32
type input "alexan"
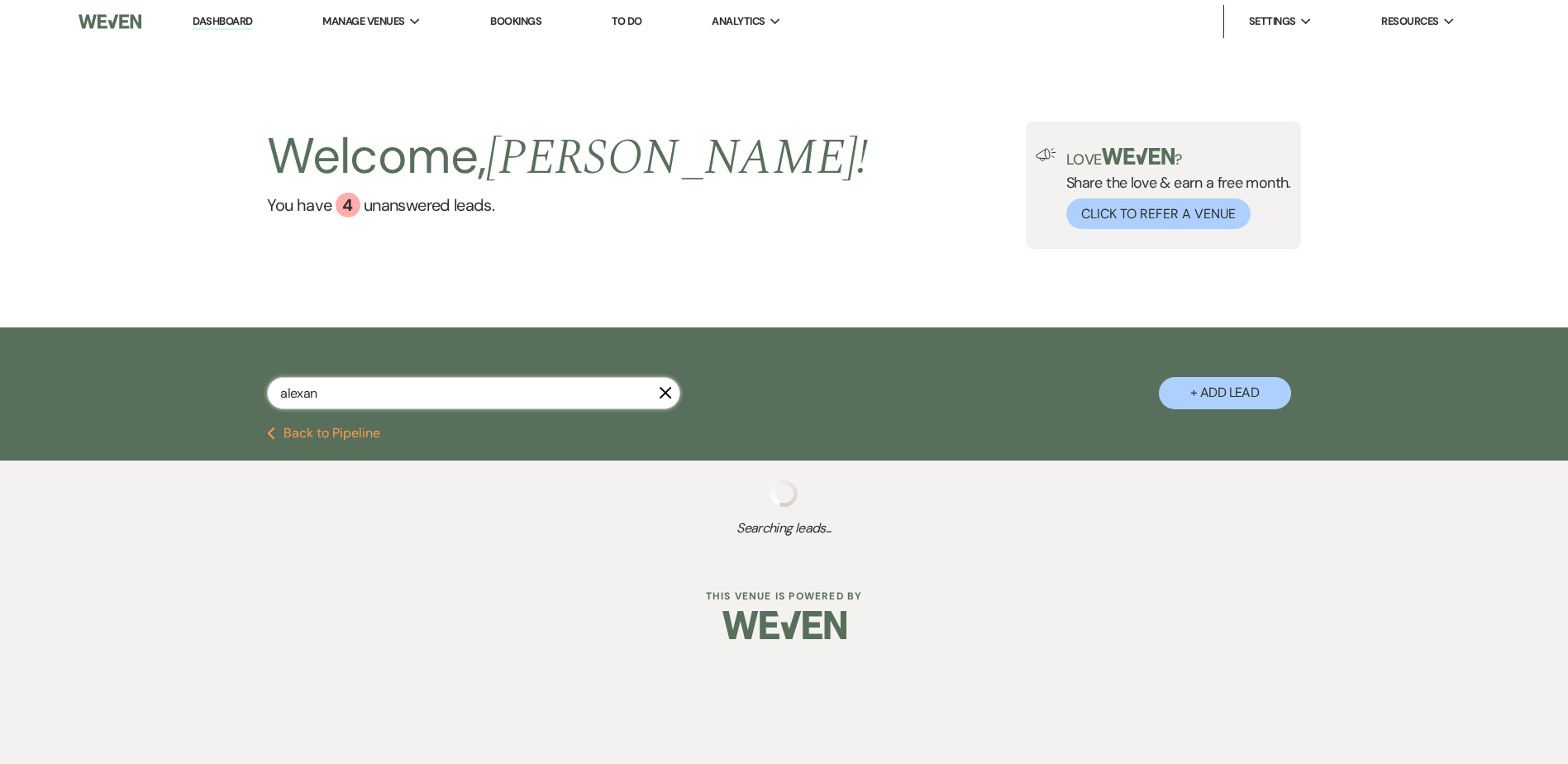
select select "8"
select select "6"
select select "8"
select select "5"
select select "8"
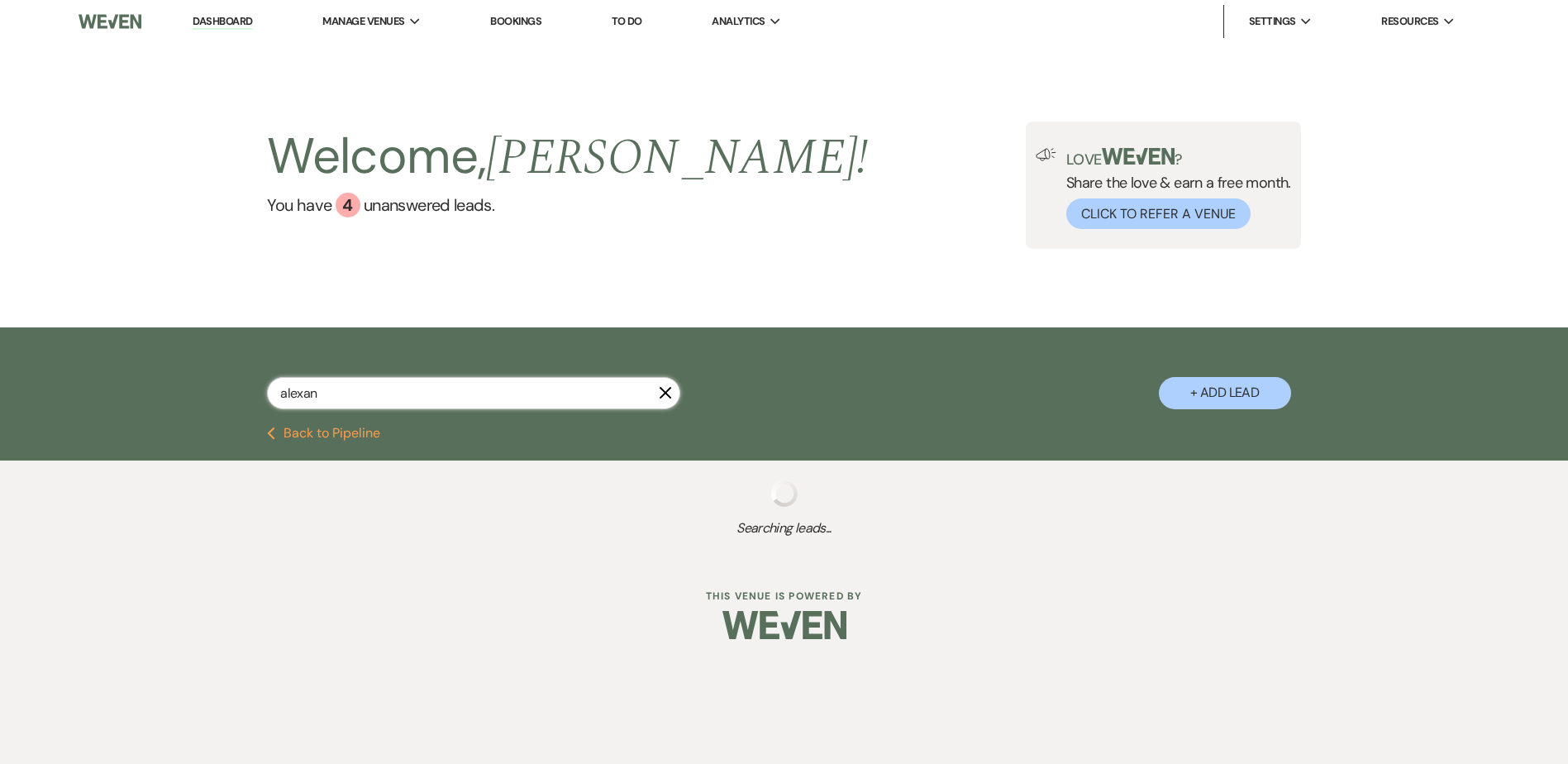
select select "5"
select select "8"
select select "5"
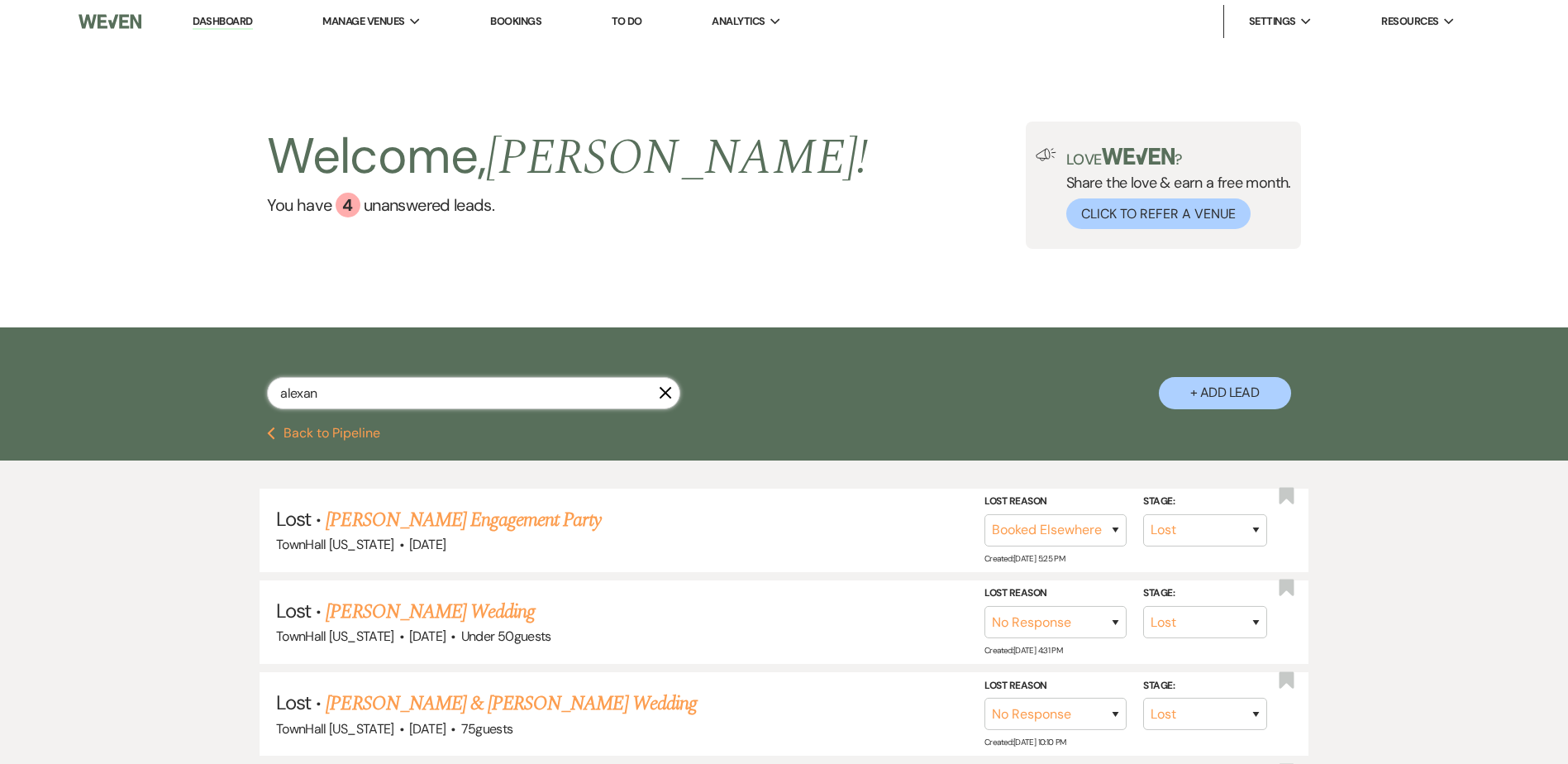
type input "alexan"
click at [330, 431] on button "Previous Back to Pipeline" at bounding box center [324, 433] width 113 height 13
select select "4"
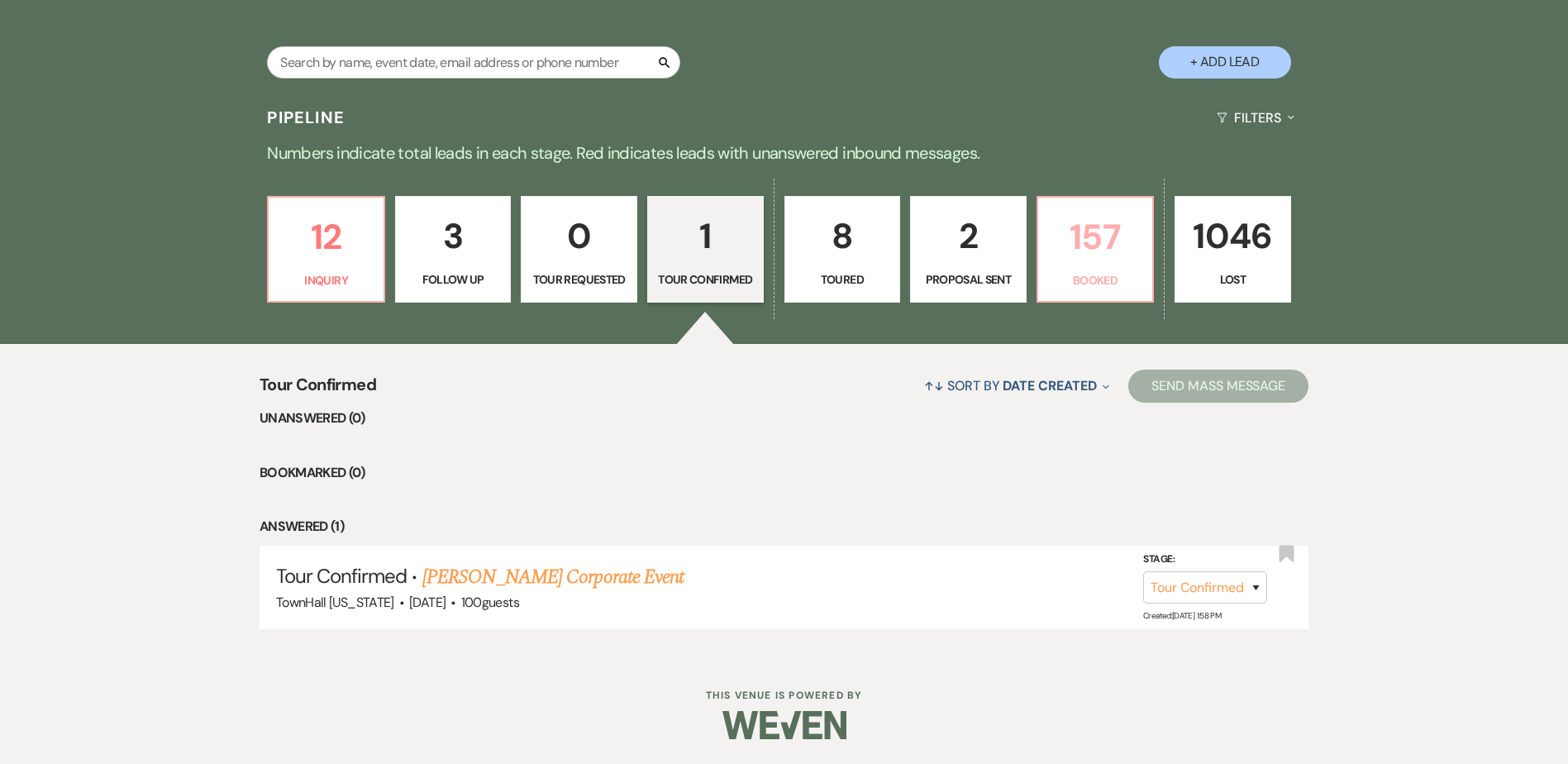
click at [1049, 269] on link "157 Booked" at bounding box center [1095, 249] width 118 height 107
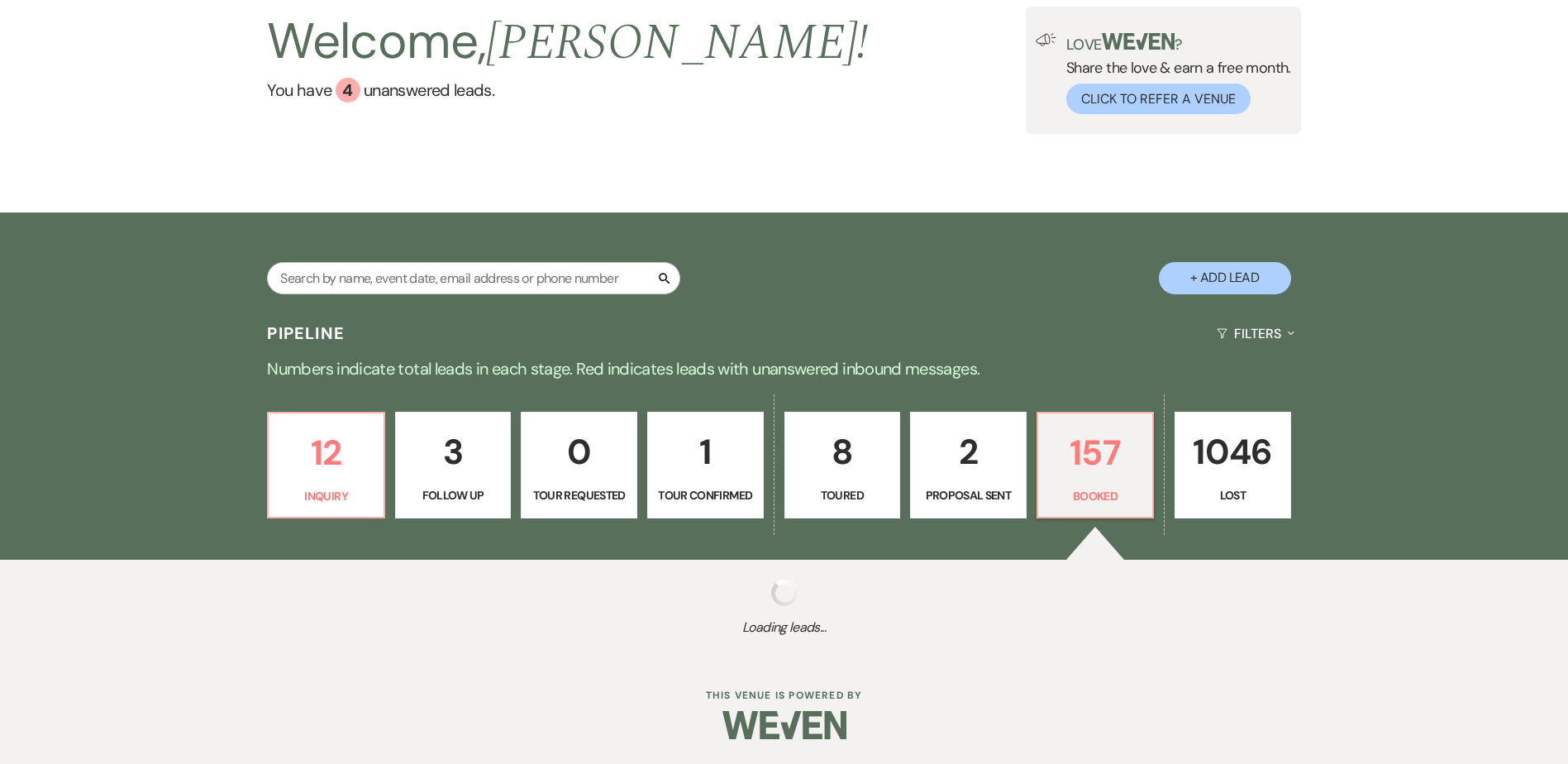
select select "7"
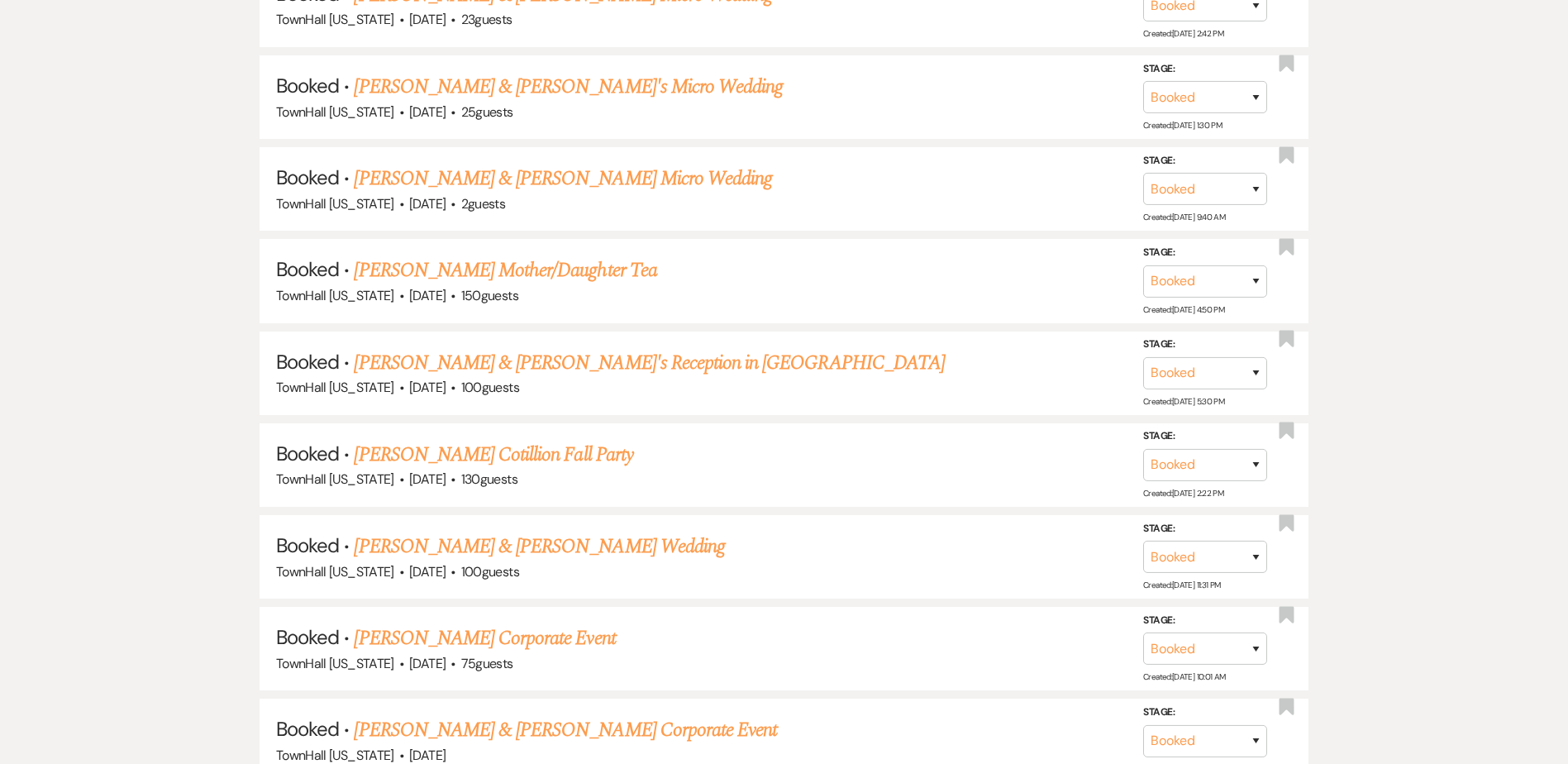
scroll to position [1322, 0]
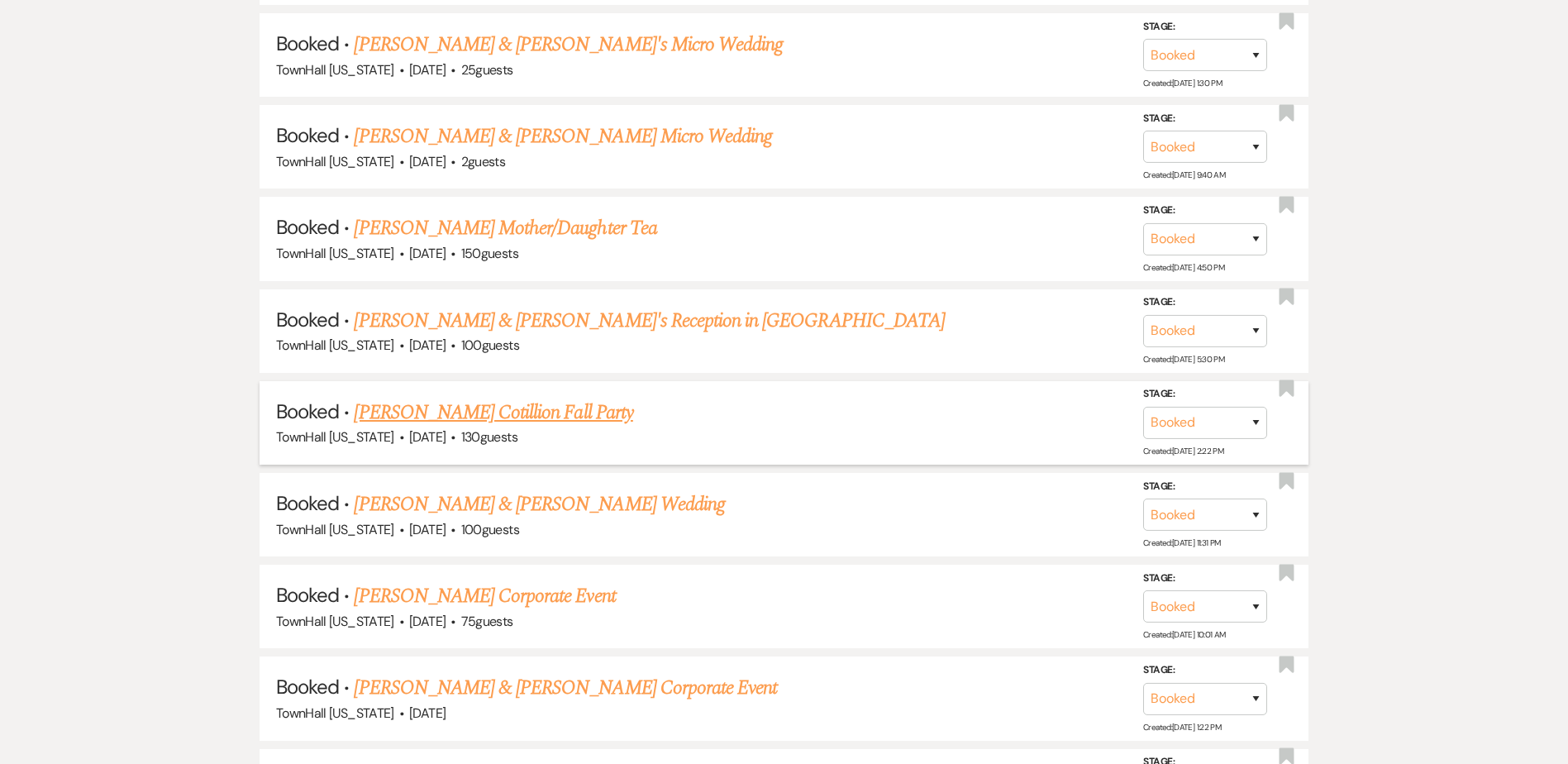
click at [469, 400] on link "Alisa Heath's Jr Cotillion Fall Party" at bounding box center [493, 413] width 279 height 30
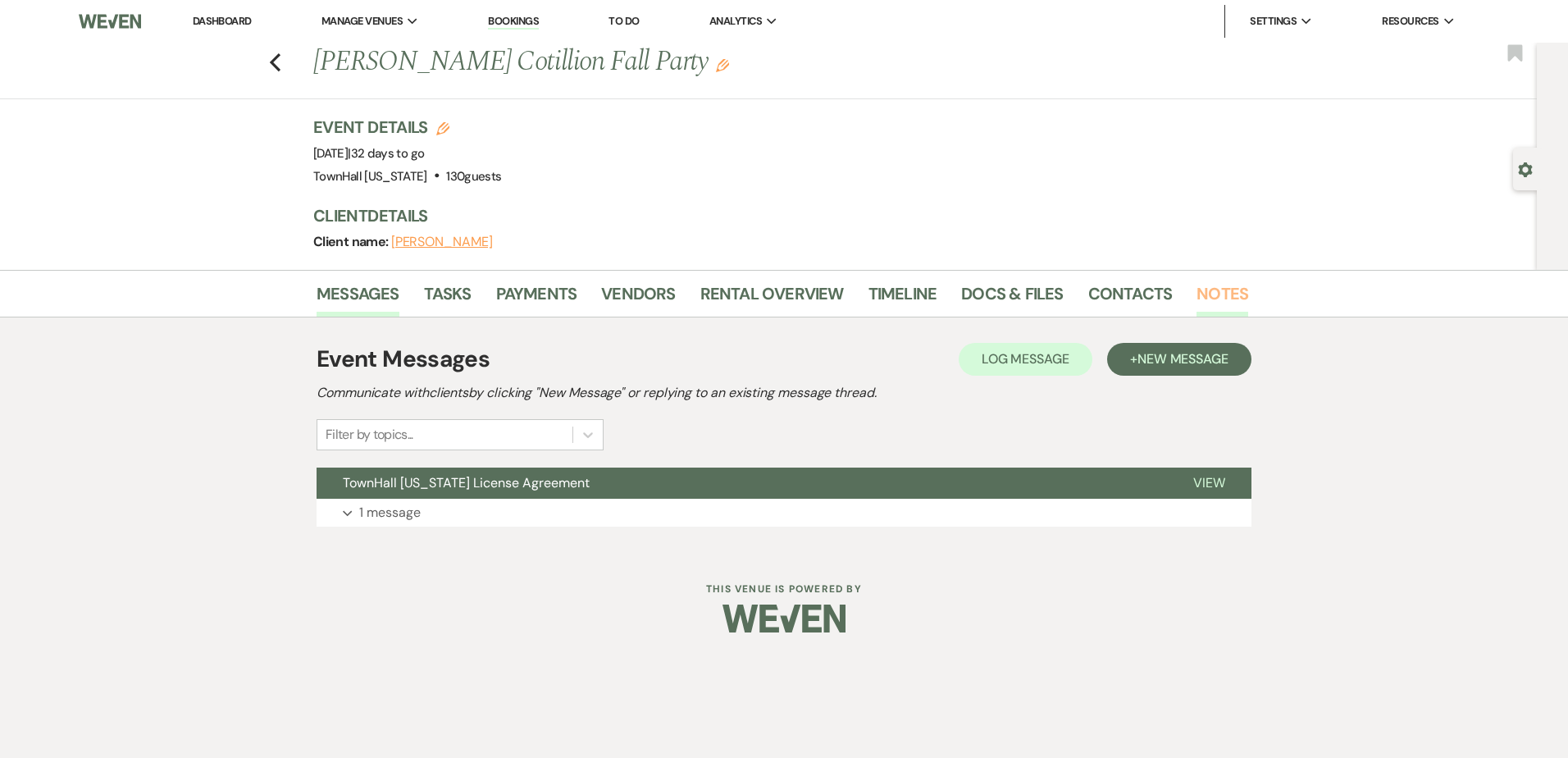
click at [1203, 285] on link "Notes" at bounding box center [1222, 299] width 52 height 36
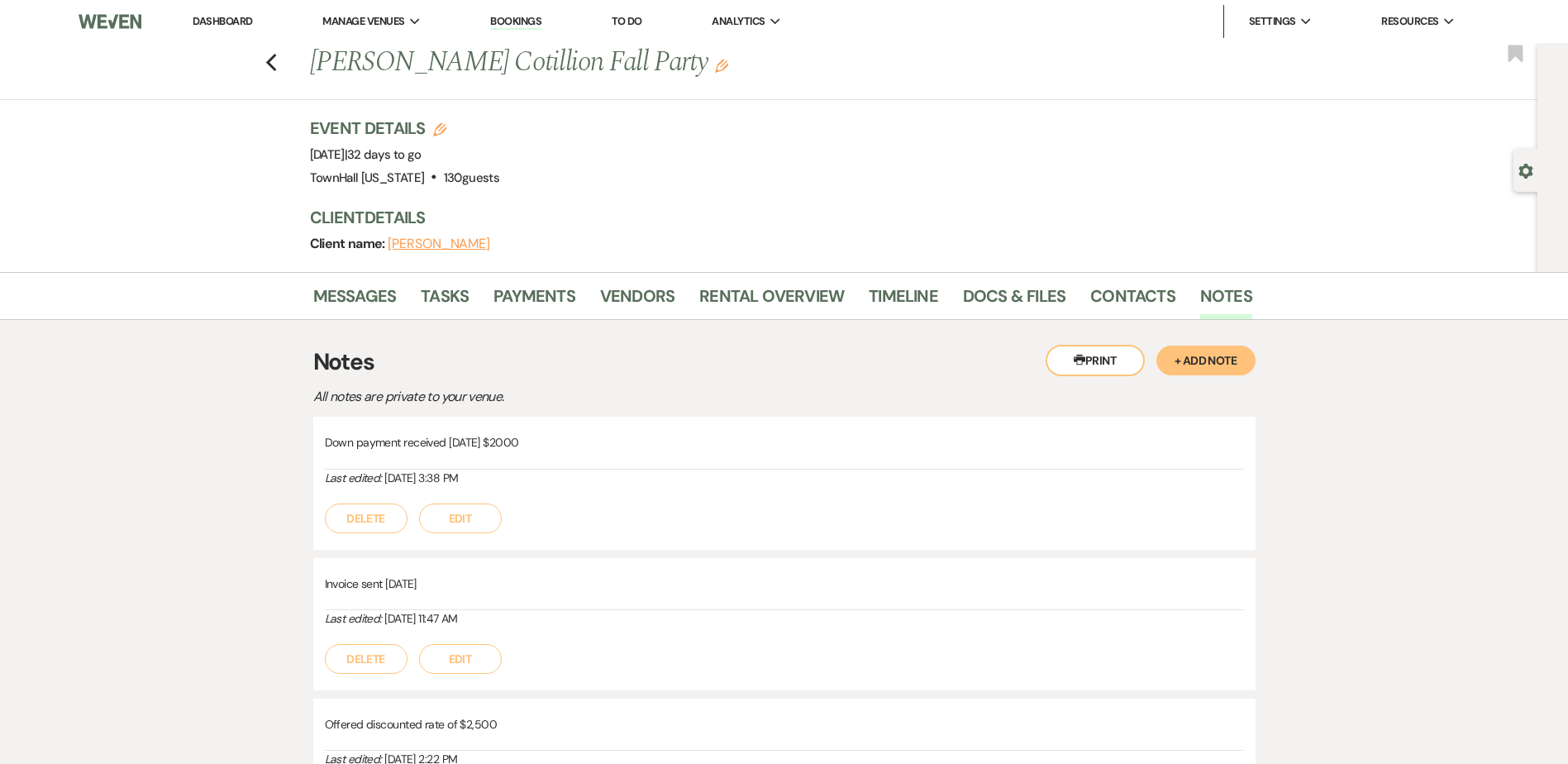
click at [215, 19] on link "Dashboard" at bounding box center [221, 21] width 59 height 14
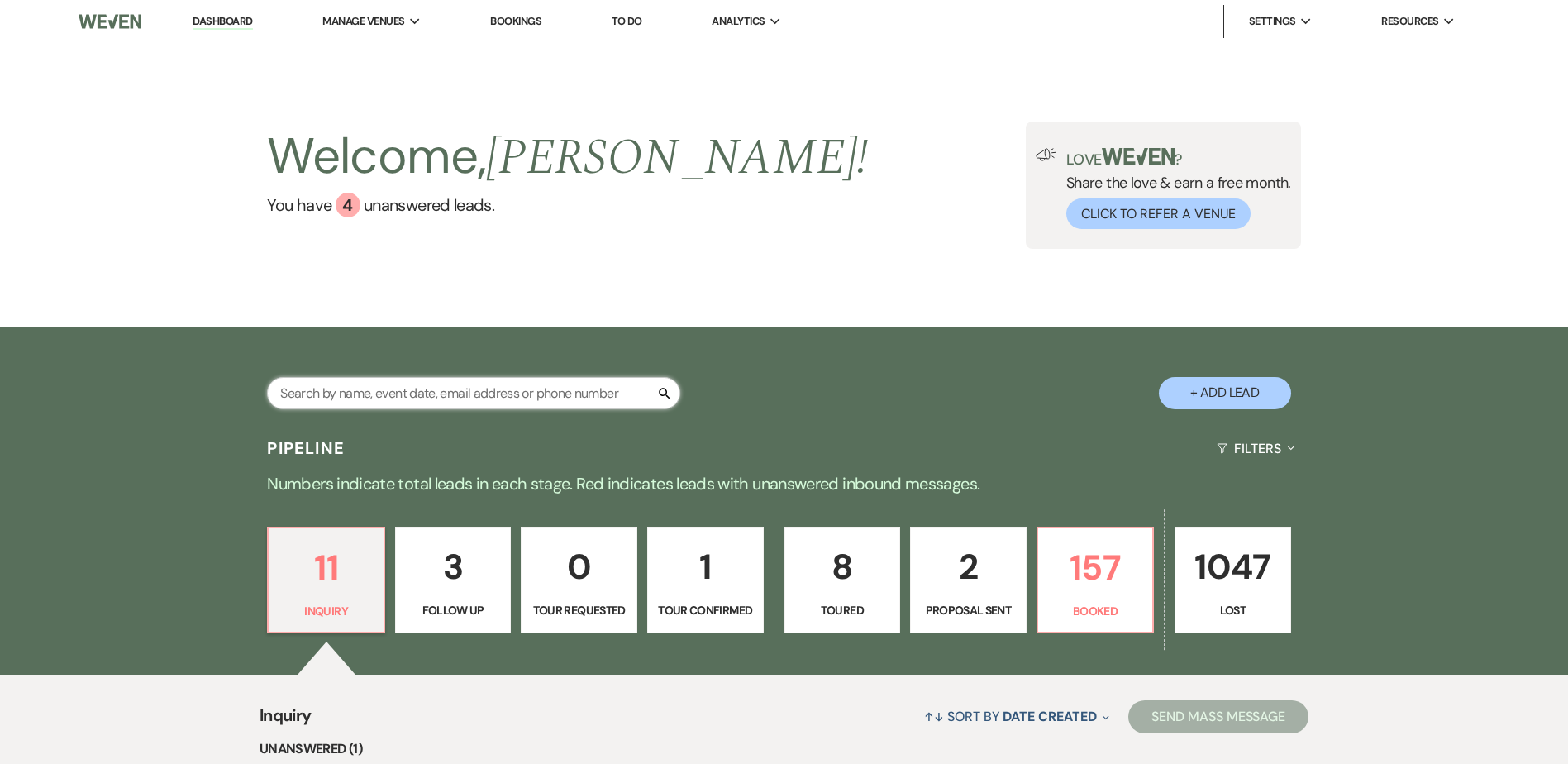
click at [418, 387] on input "text" at bounding box center [474, 393] width 414 height 32
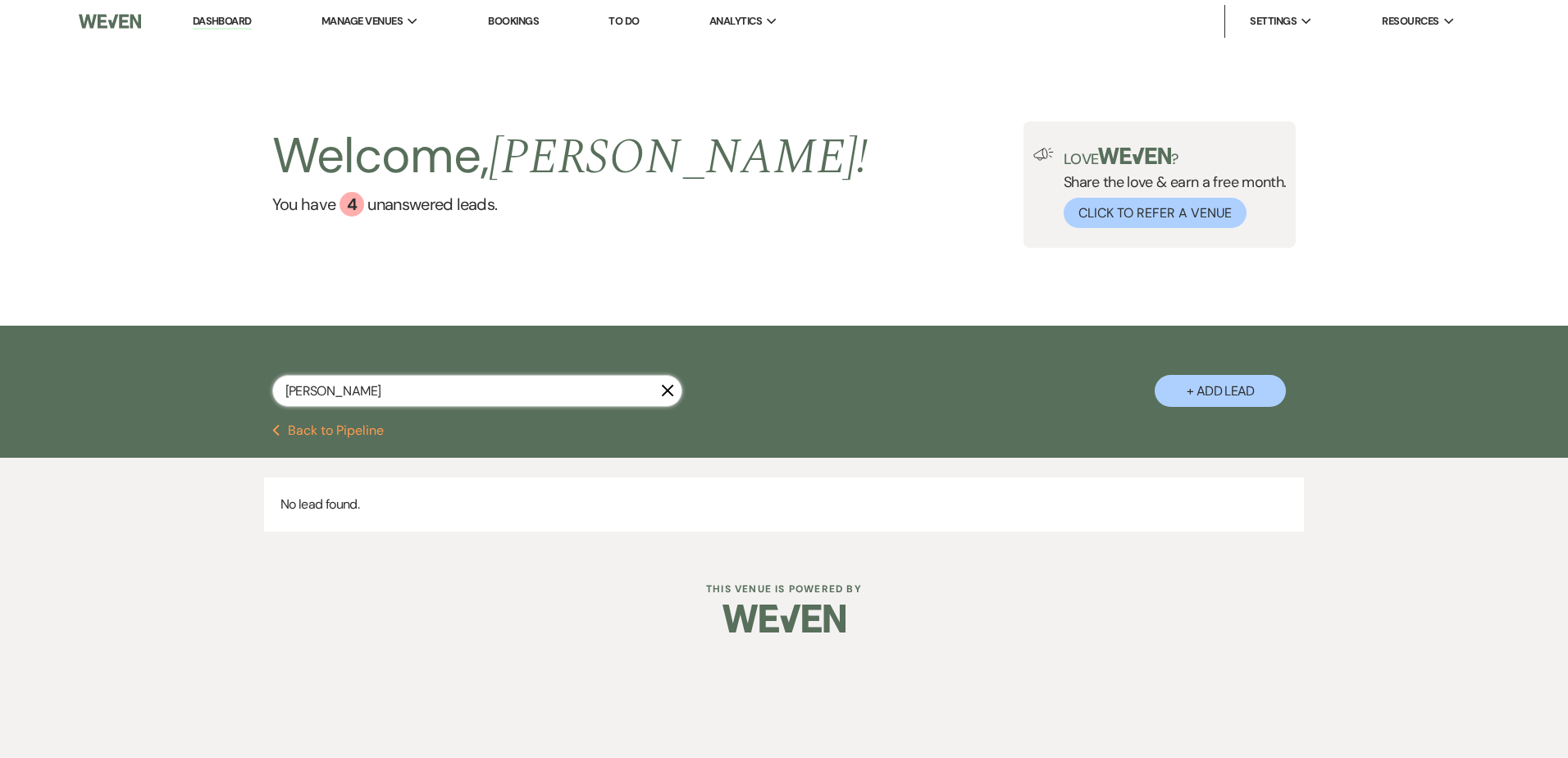
type input "tamara"
click at [348, 429] on button "Previous Back to Pipeline" at bounding box center [329, 430] width 112 height 13
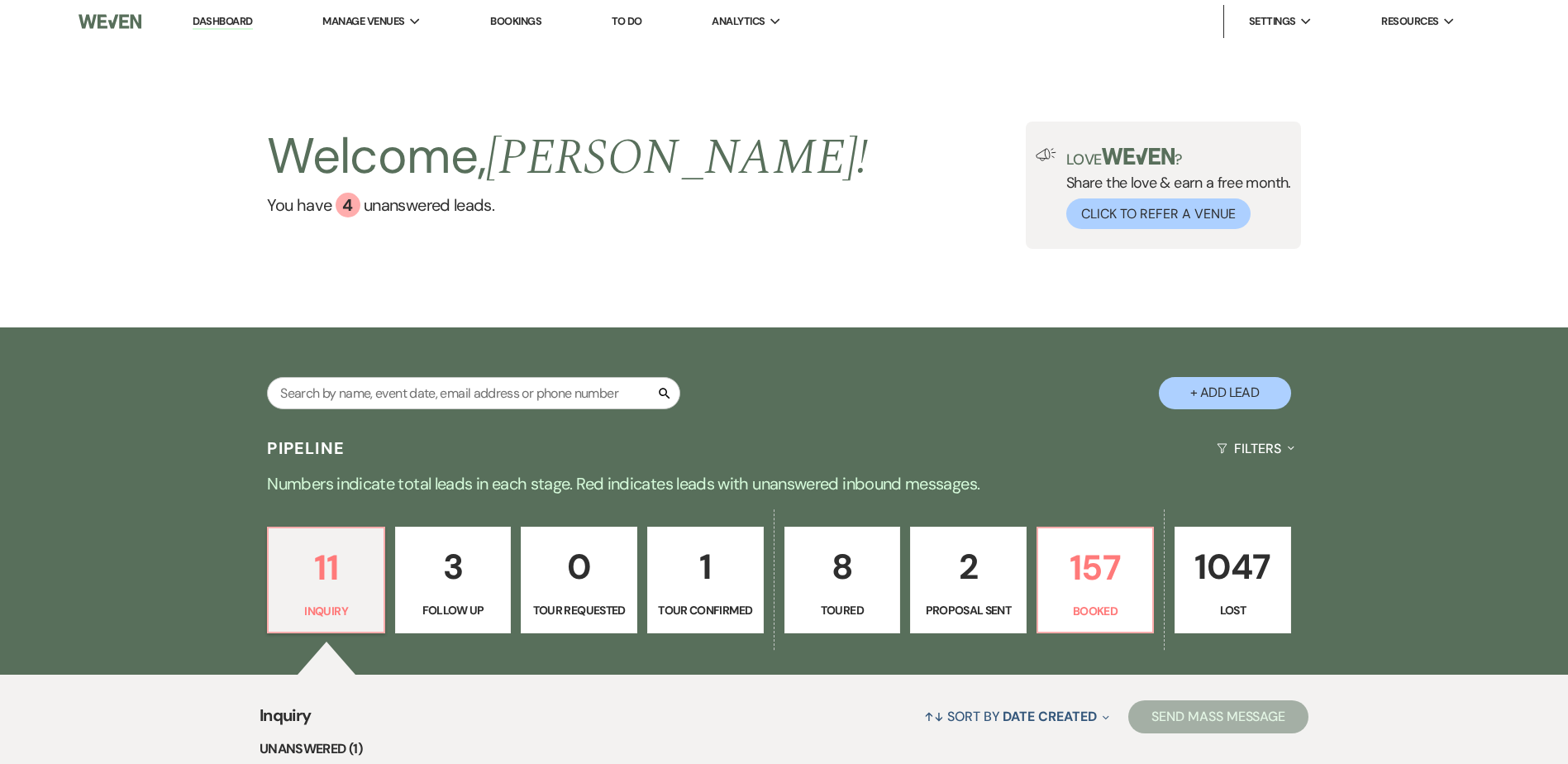
click at [1214, 381] on button "+ Add Lead" at bounding box center [1224, 393] width 132 height 32
select select "594"
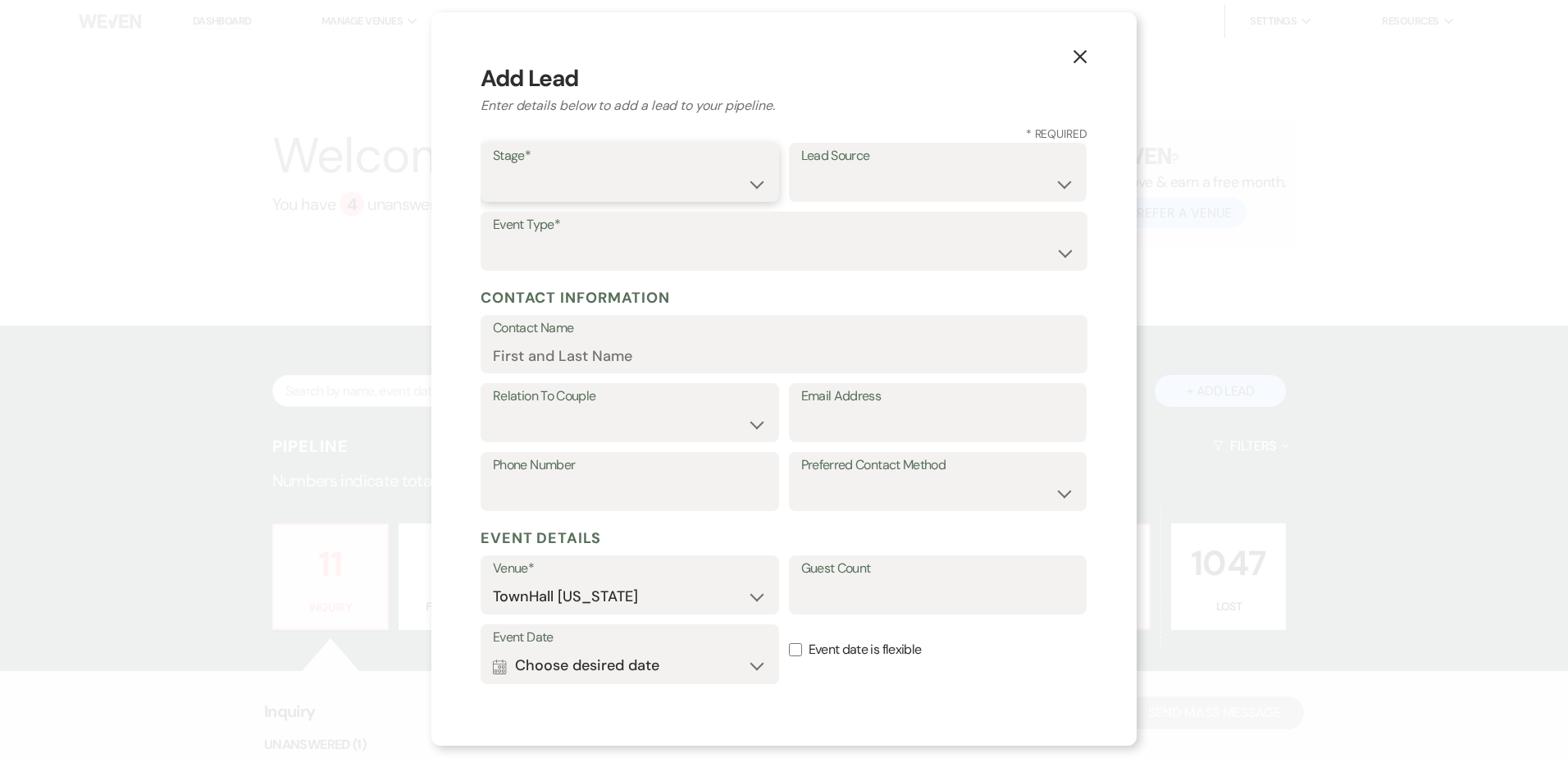
click at [561, 181] on select "Inquiry Follow Up Tour Requested Tour Confirmed Toured Proposal Sent Booked Lost" at bounding box center [630, 184] width 274 height 32
select select "4"
click at [493, 168] on select "Inquiry Follow Up Tour Requested Tour Confirmed Toured Proposal Sent Booked Lost" at bounding box center [630, 184] width 274 height 32
click at [850, 178] on select "Weven Venue Website Instagram Facebook Pinterest Google The Knot Wedding Wire H…" at bounding box center [938, 184] width 274 height 32
select select "20"
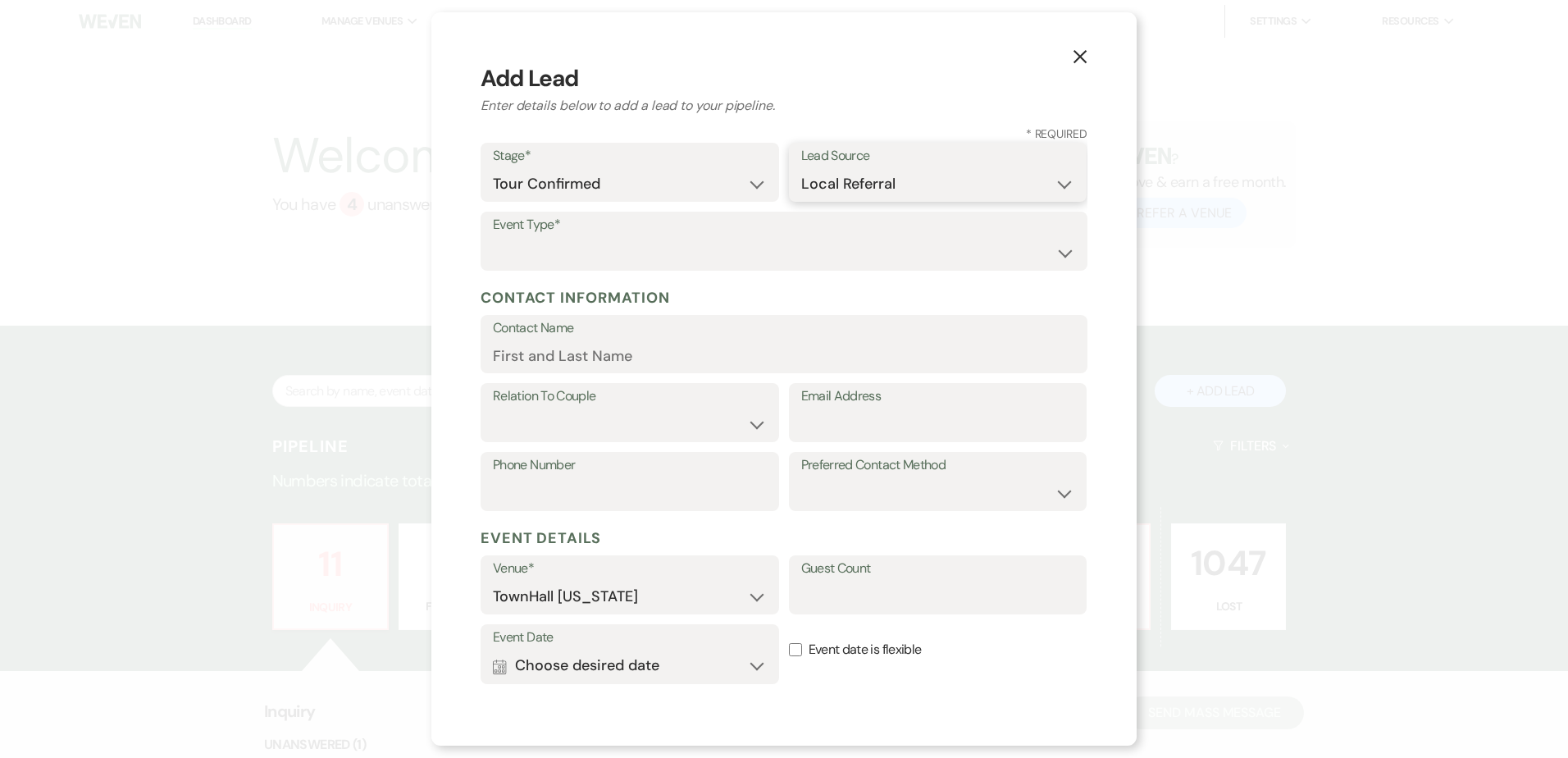
click at [801, 168] on select "Weven Venue Website Instagram Facebook Pinterest Google The Knot Wedding Wire H…" at bounding box center [938, 184] width 274 height 32
click at [552, 248] on select "Wedding Anniversary Party Baby Shower Bachelorette / Bachelor Party Birthday Pa…" at bounding box center [784, 253] width 582 height 32
select select "1"
click at [493, 237] on select "Wedding Anniversary Party Baby Shower Bachelorette / Bachelor Party Birthday Pa…" at bounding box center [784, 253] width 582 height 32
click at [499, 353] on input "Contact Name" at bounding box center [784, 355] width 582 height 32
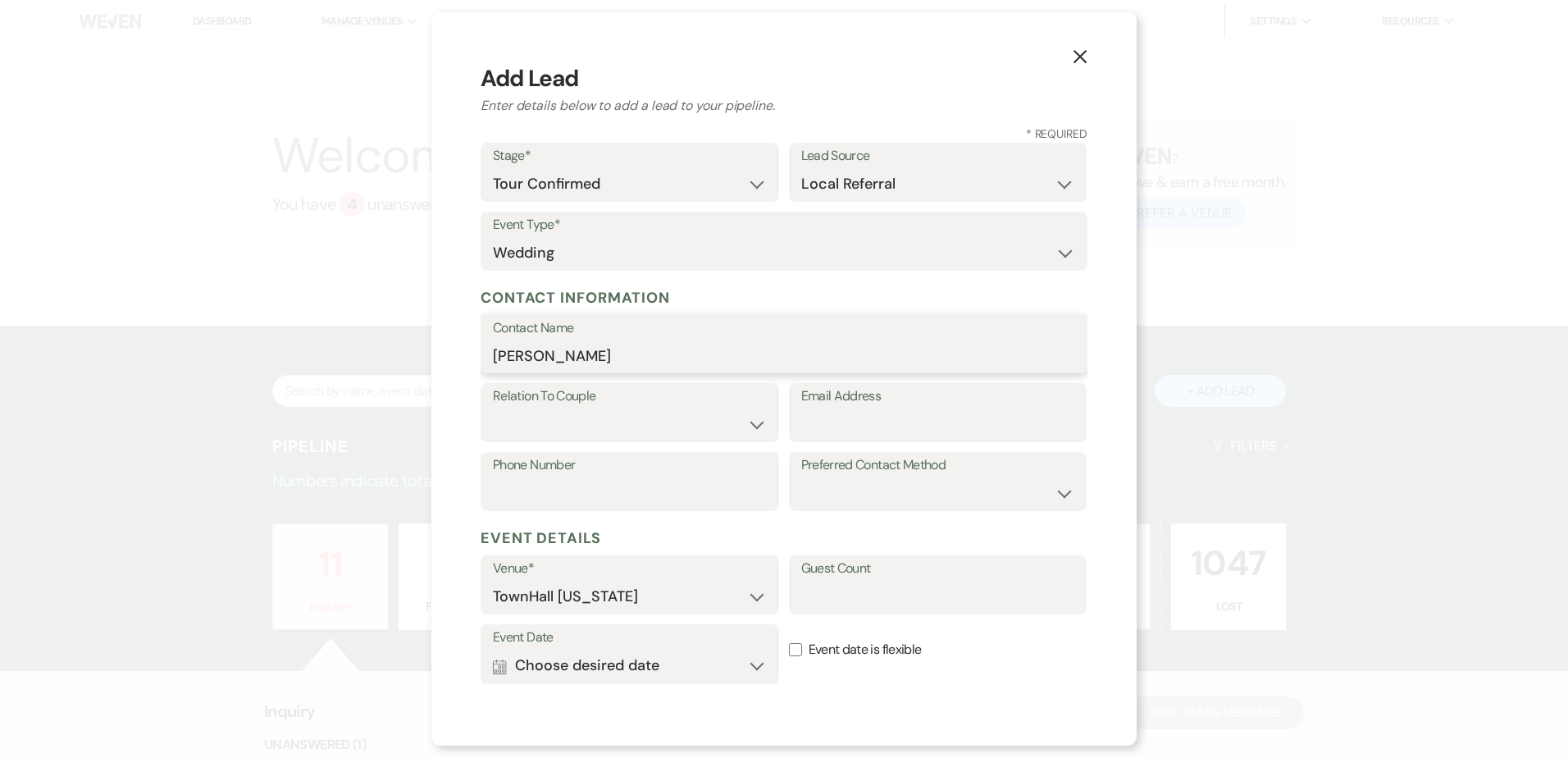
type input "Tamara Sulak"
click at [667, 419] on select "Couple Planner Parent of Couple Family Member Friend Other" at bounding box center [630, 424] width 274 height 32
select select "1"
click at [493, 409] on select "Couple Planner Parent of Couple Family Member Friend Other" at bounding box center [630, 424] width 274 height 32
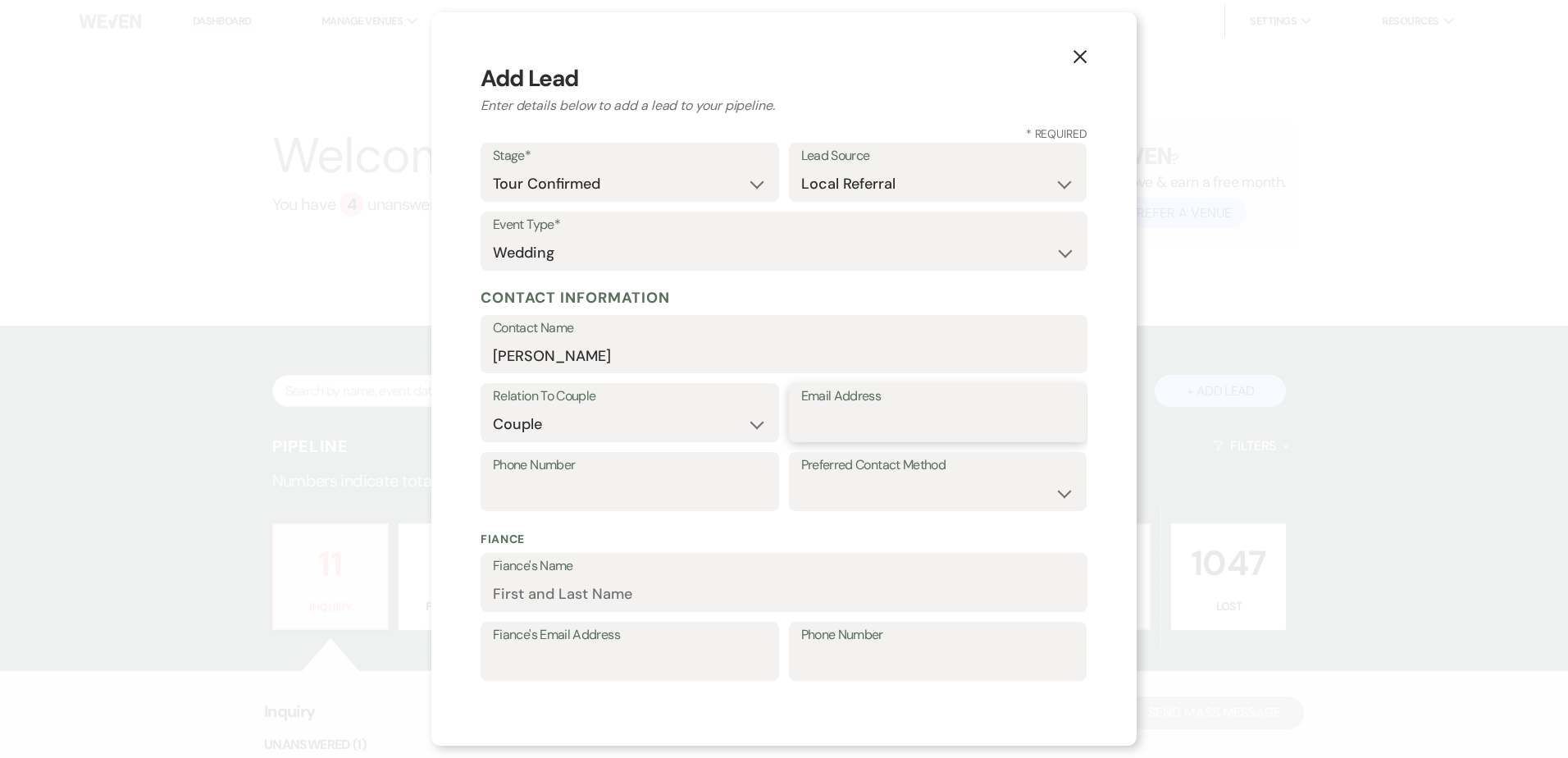
click at [873, 424] on input "Email Address" at bounding box center [938, 424] width 274 height 32
paste input "tsulak11@yahoo.com"
type input "tsulak11@yahoo.com"
click at [597, 500] on input "Phone Number" at bounding box center [630, 493] width 274 height 32
paste input "8324039801"
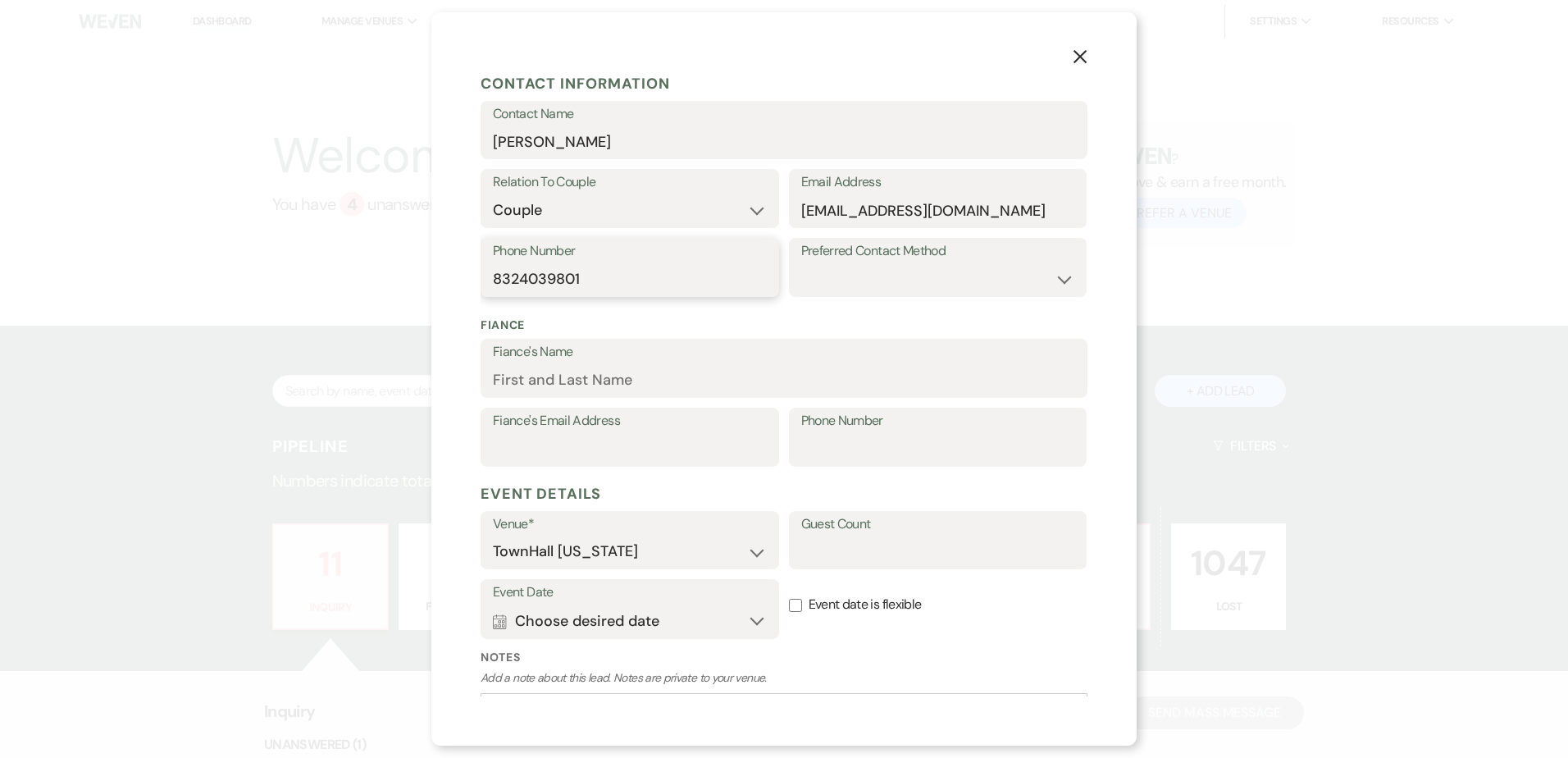
scroll to position [328, 0]
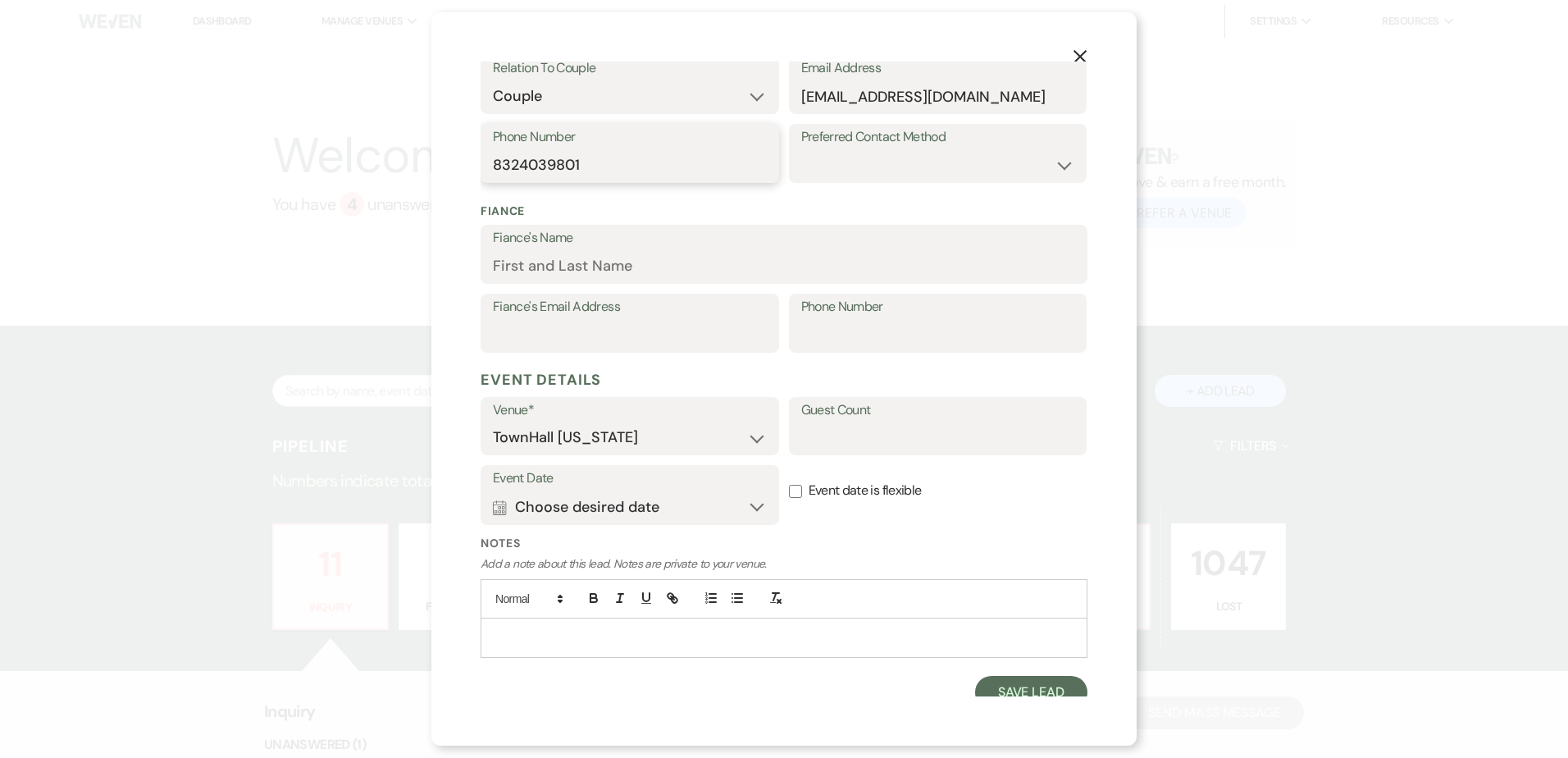
type input "8324039801"
click at [521, 264] on input "Fiance's Name" at bounding box center [784, 266] width 582 height 32
type input "Nic"
click at [868, 434] on input "Guest Count" at bounding box center [938, 437] width 274 height 32
type input "70"
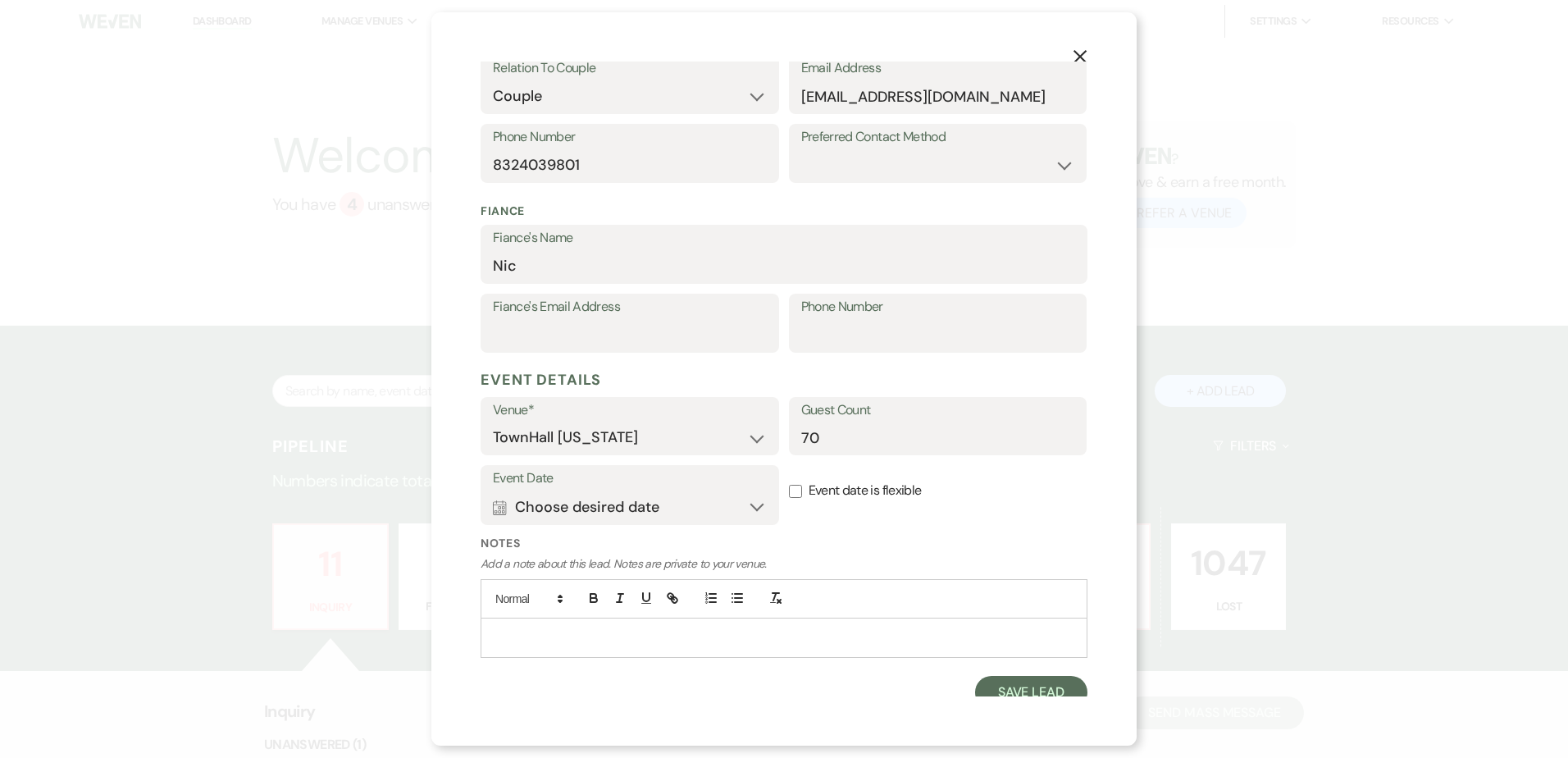
drag, startPoint x: 786, startPoint y: 486, endPoint x: 774, endPoint y: 514, distance: 30.5
click at [789, 486] on input "Event date is flexible" at bounding box center [795, 491] width 13 height 13
checkbox input "true"
click at [577, 644] on p at bounding box center [784, 637] width 580 height 18
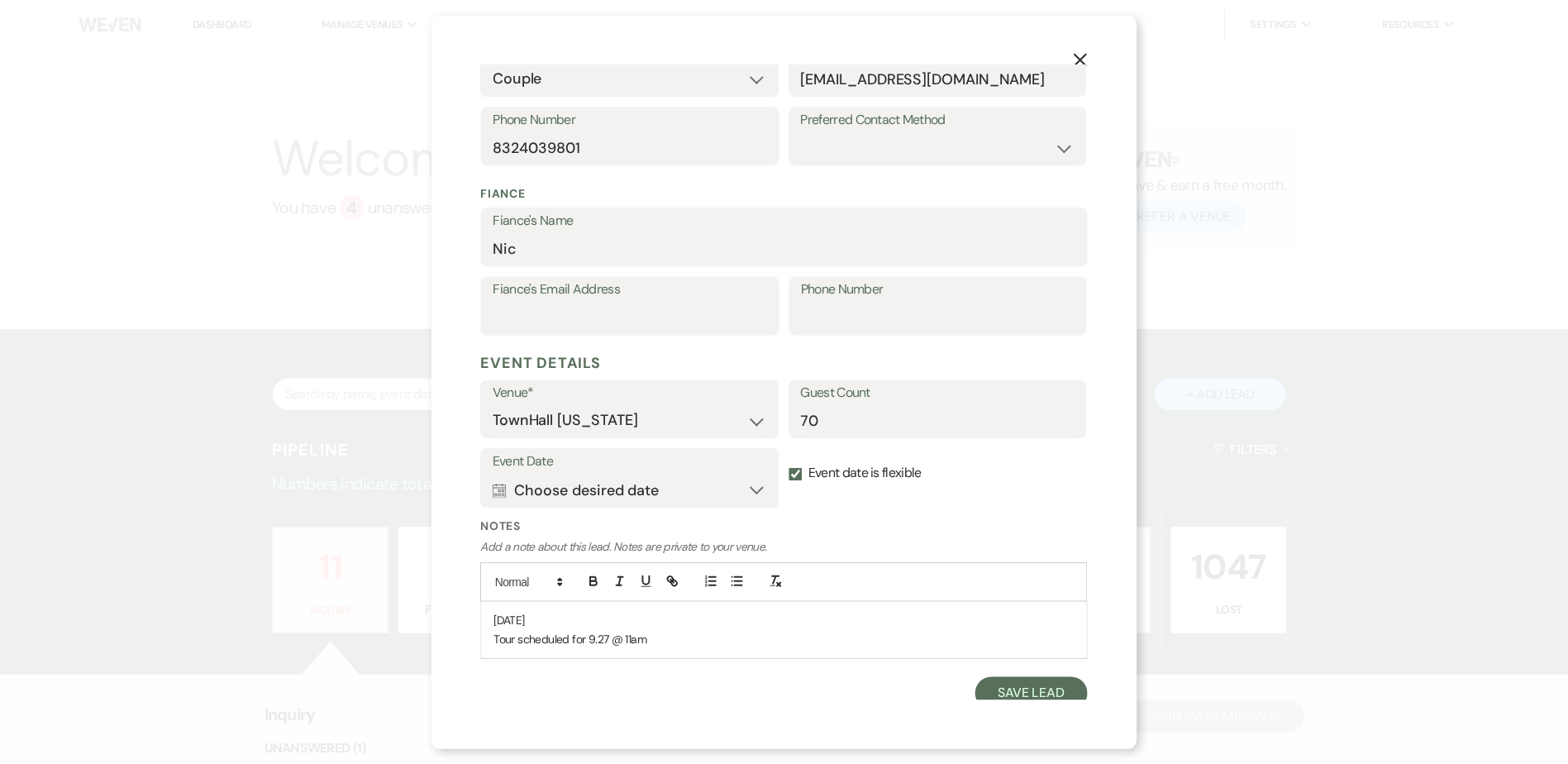
scroll to position [361, 0]
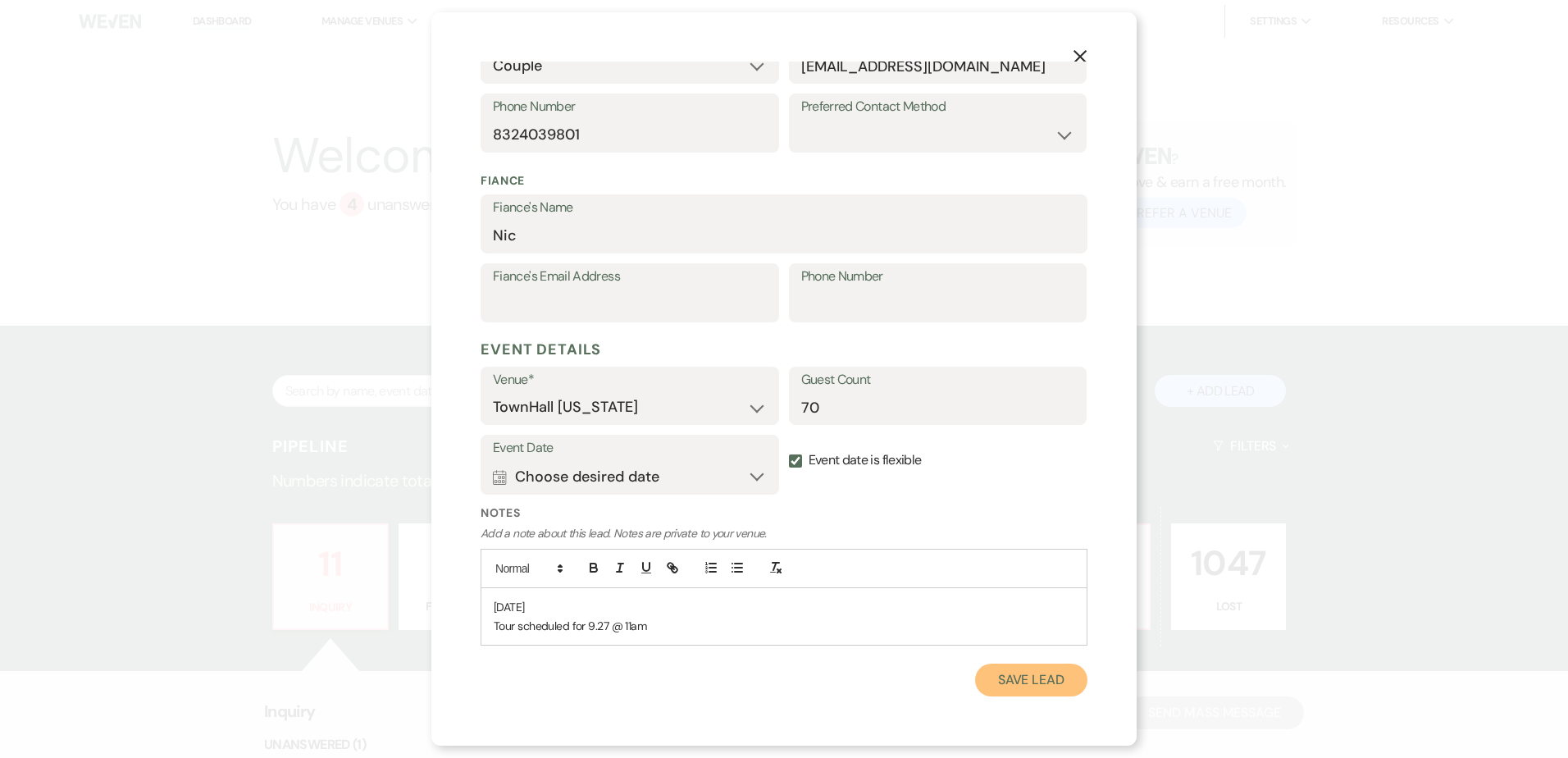
click at [1013, 673] on button "Save Lead" at bounding box center [1031, 680] width 112 height 33
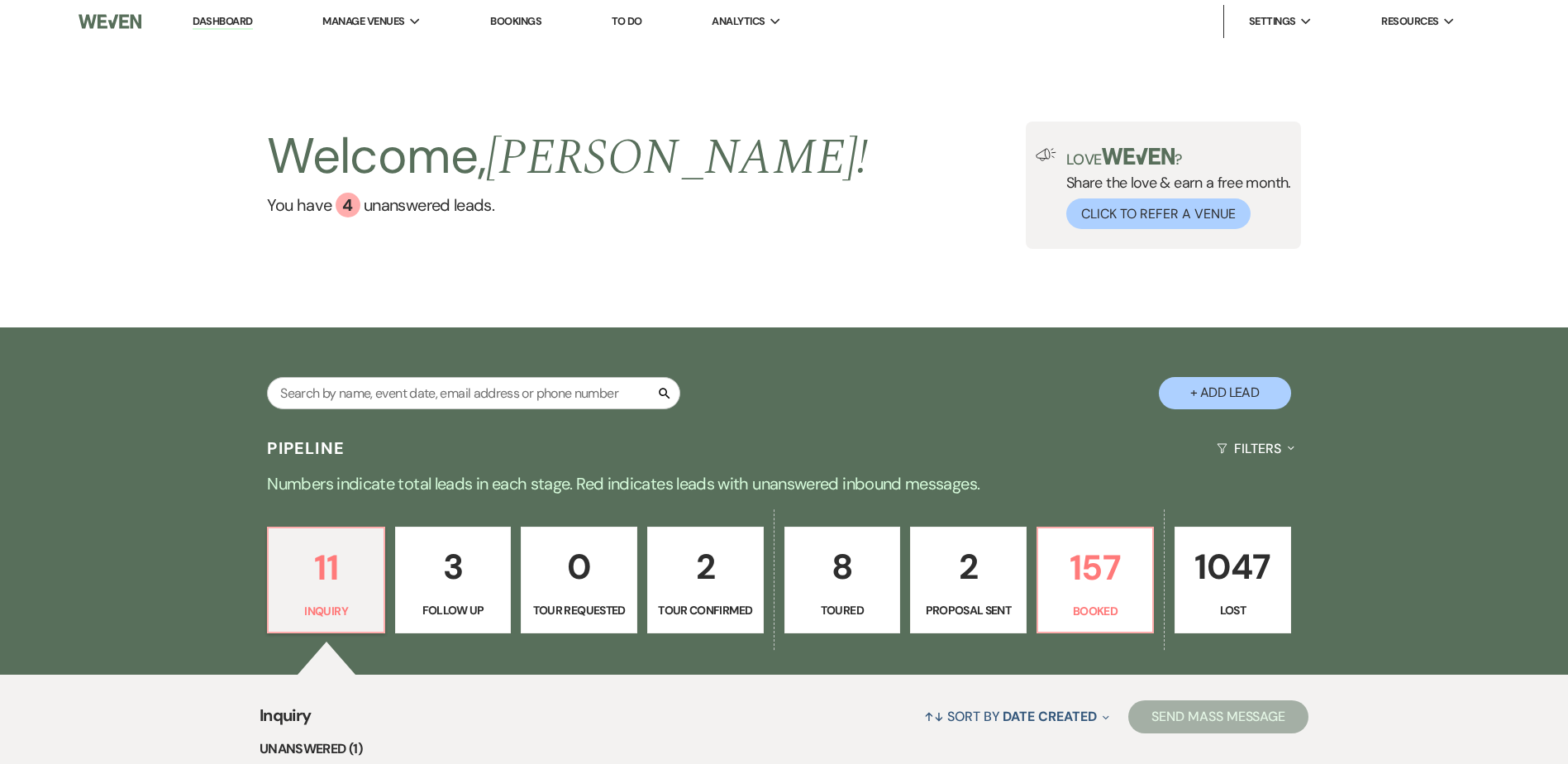
click at [705, 583] on p "2" at bounding box center [705, 566] width 95 height 56
select select "4"
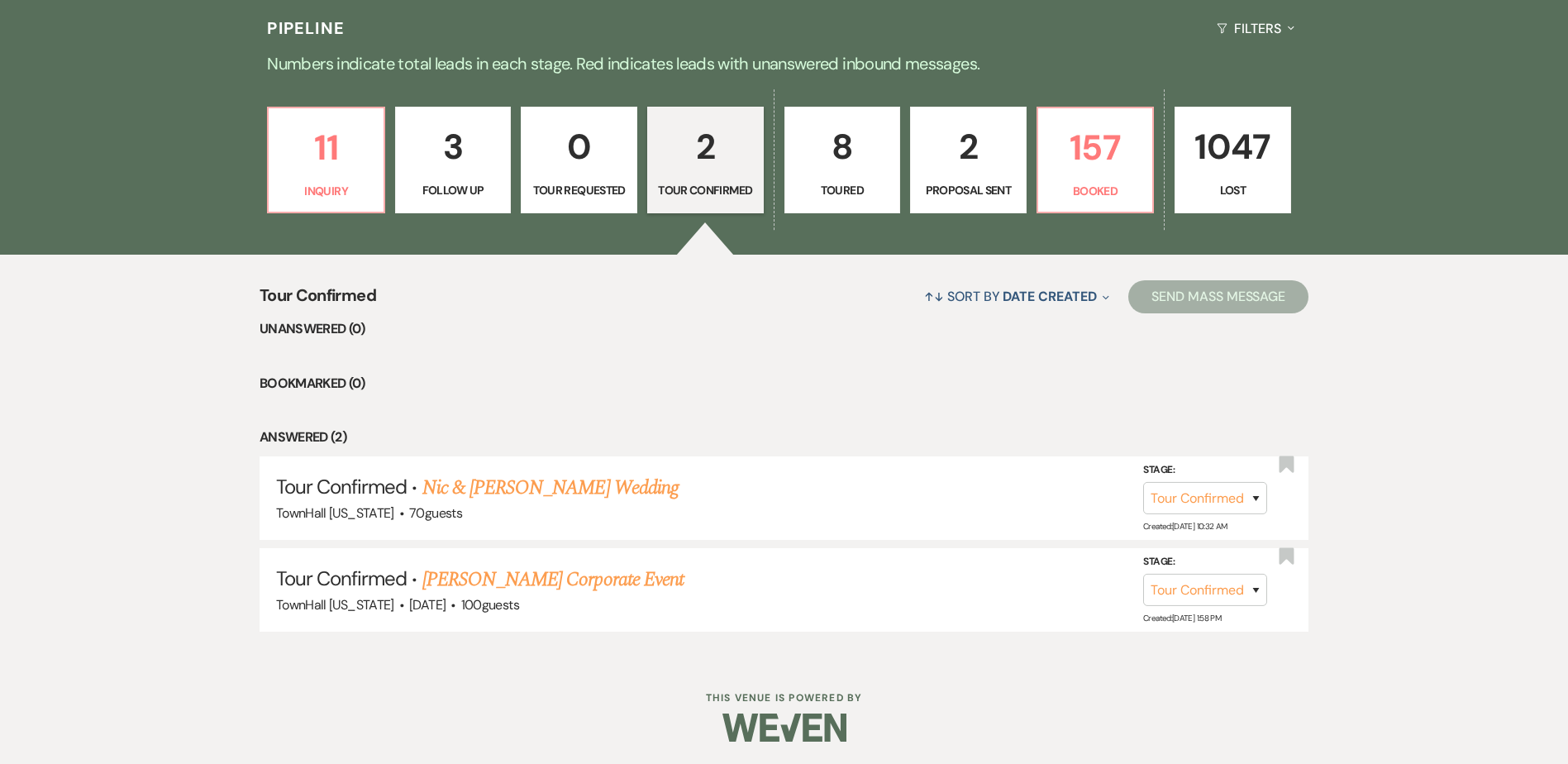
scroll to position [422, 0]
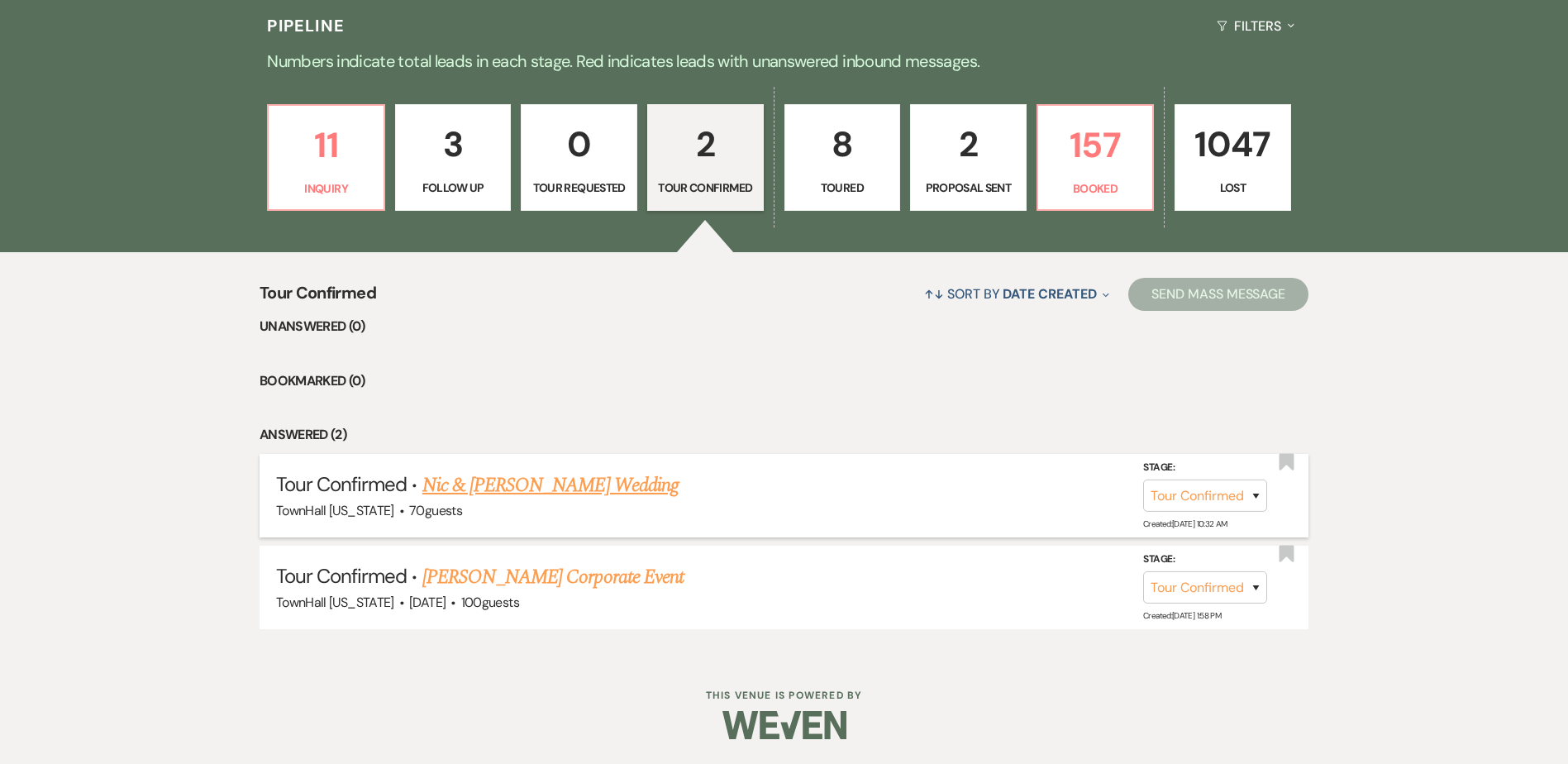
click at [553, 487] on link "Nic & Tamara Sulak's Wedding" at bounding box center [550, 485] width 256 height 30
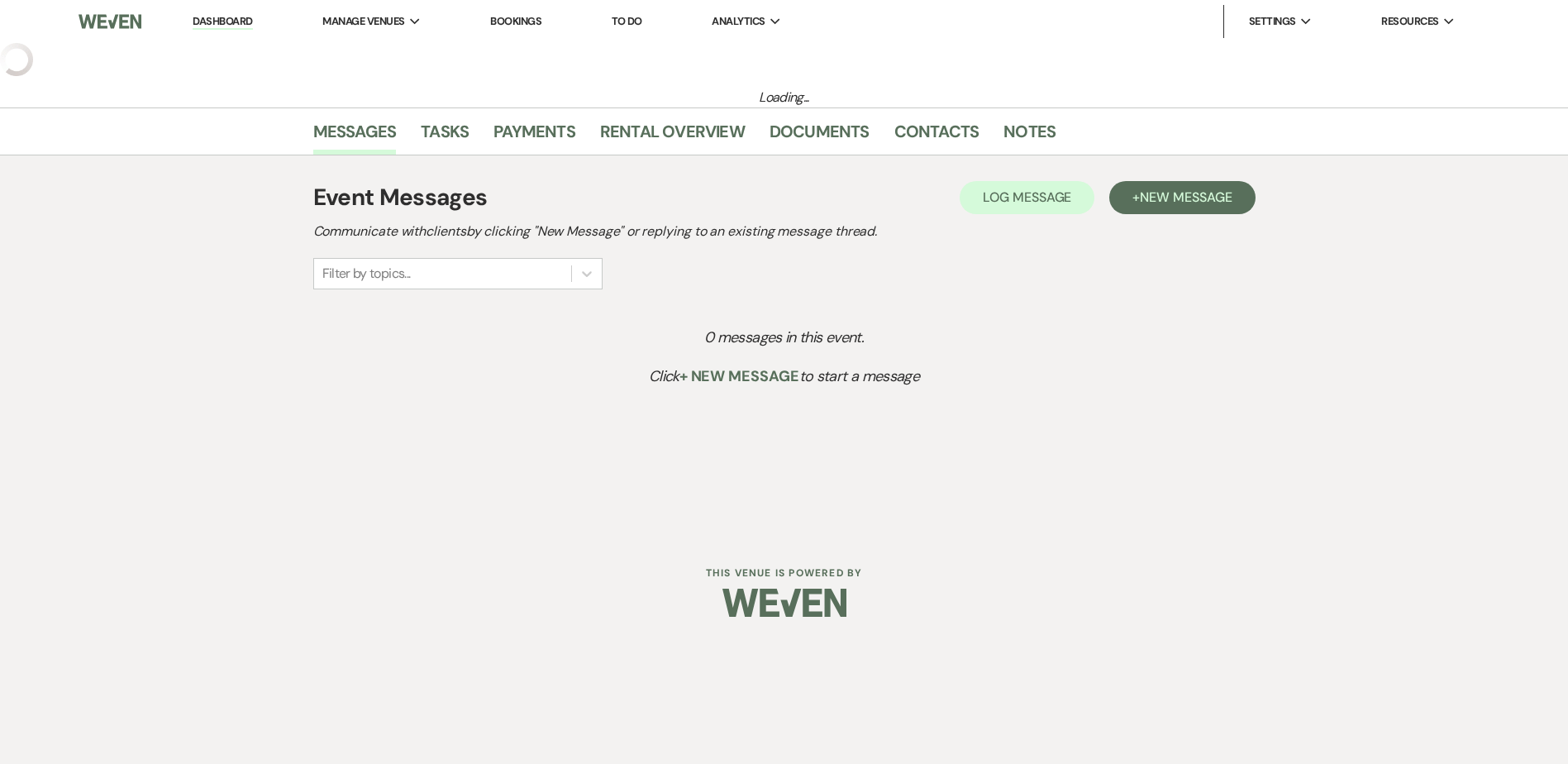
select select "4"
select select "20"
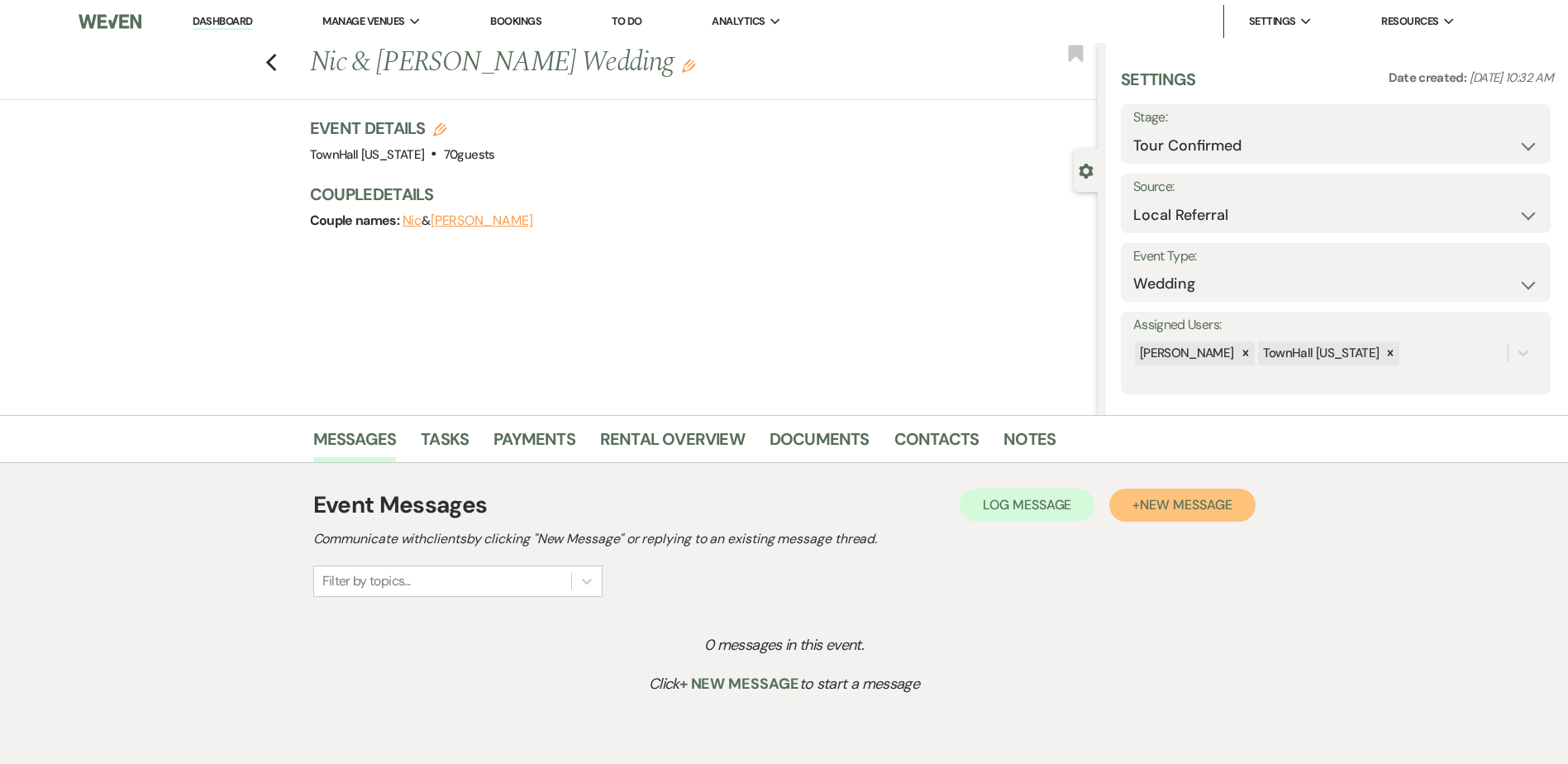
click at [1198, 506] on span "New Message" at bounding box center [1185, 504] width 92 height 17
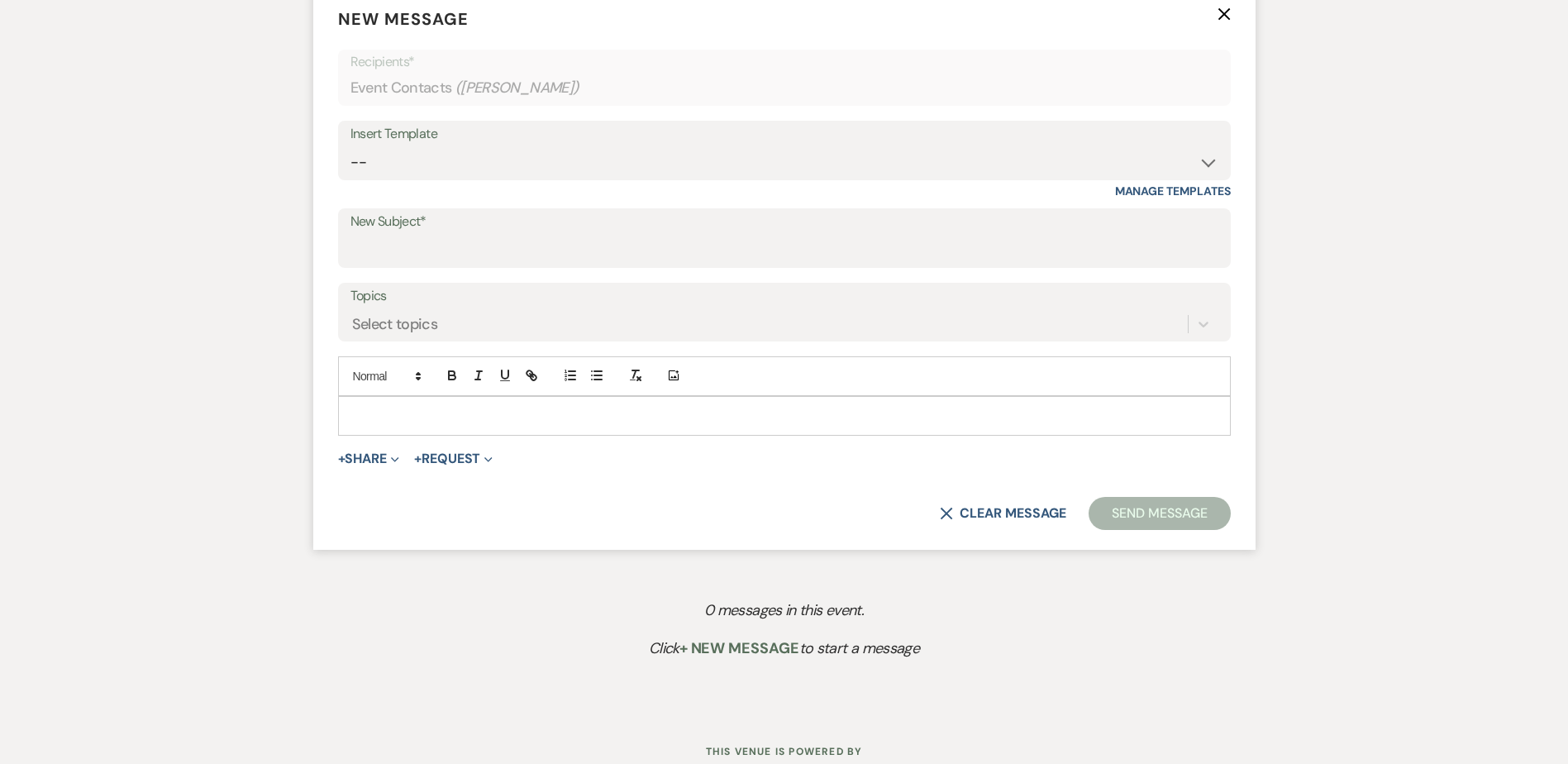
scroll to position [661, 0]
click at [380, 169] on select "-- Wedding Inquiry Follow Up: 2-3 days after initial lead- Avg Cost + Albums Th…" at bounding box center [784, 161] width 868 height 32
select select "1305"
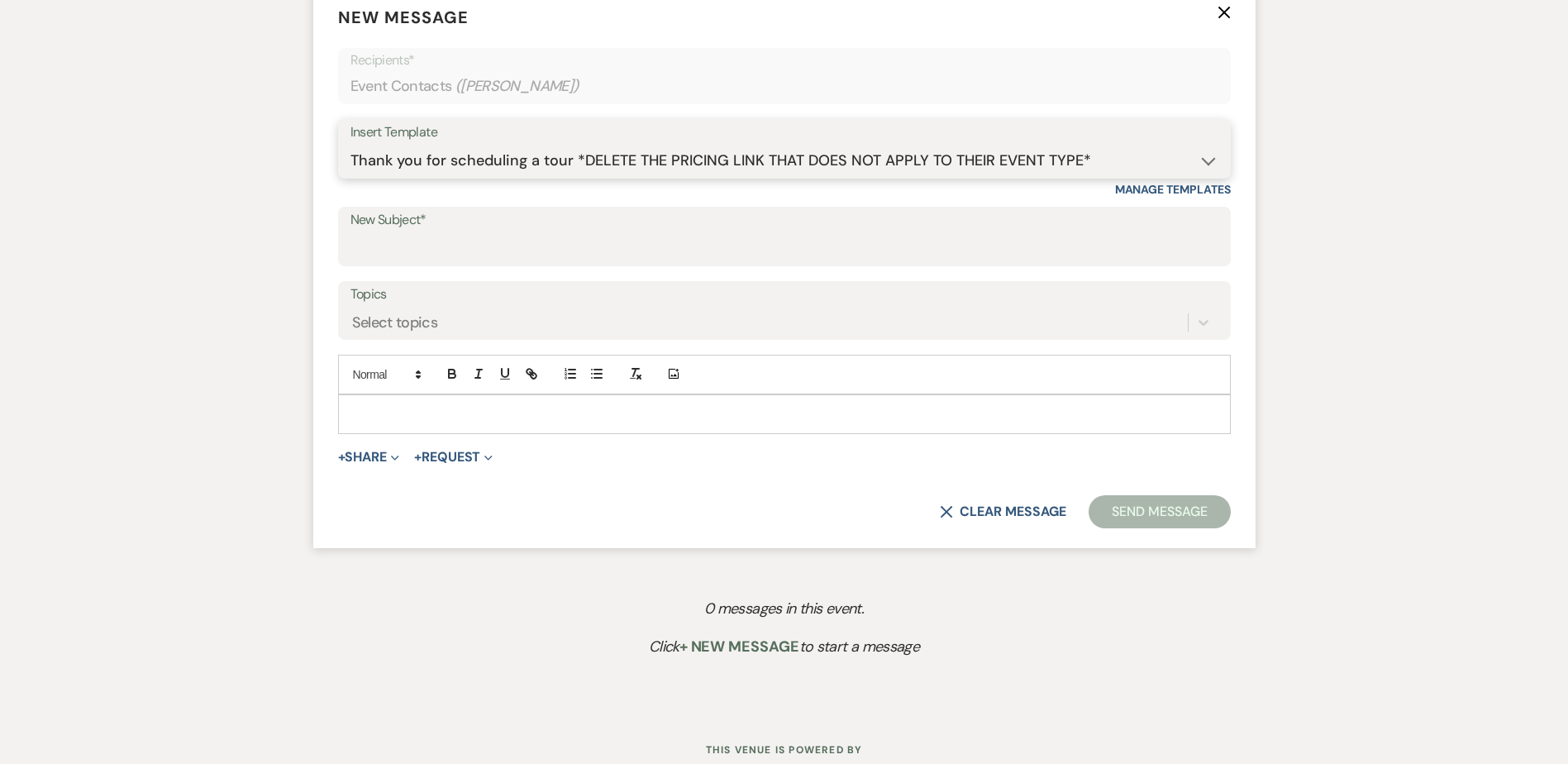
click at [350, 145] on select "-- Wedding Inquiry Follow Up: 2-3 days after initial lead- Avg Cost + Albums Th…" at bounding box center [784, 161] width 868 height 32
type input "We cannot wait to show you around TownHall Texas!"
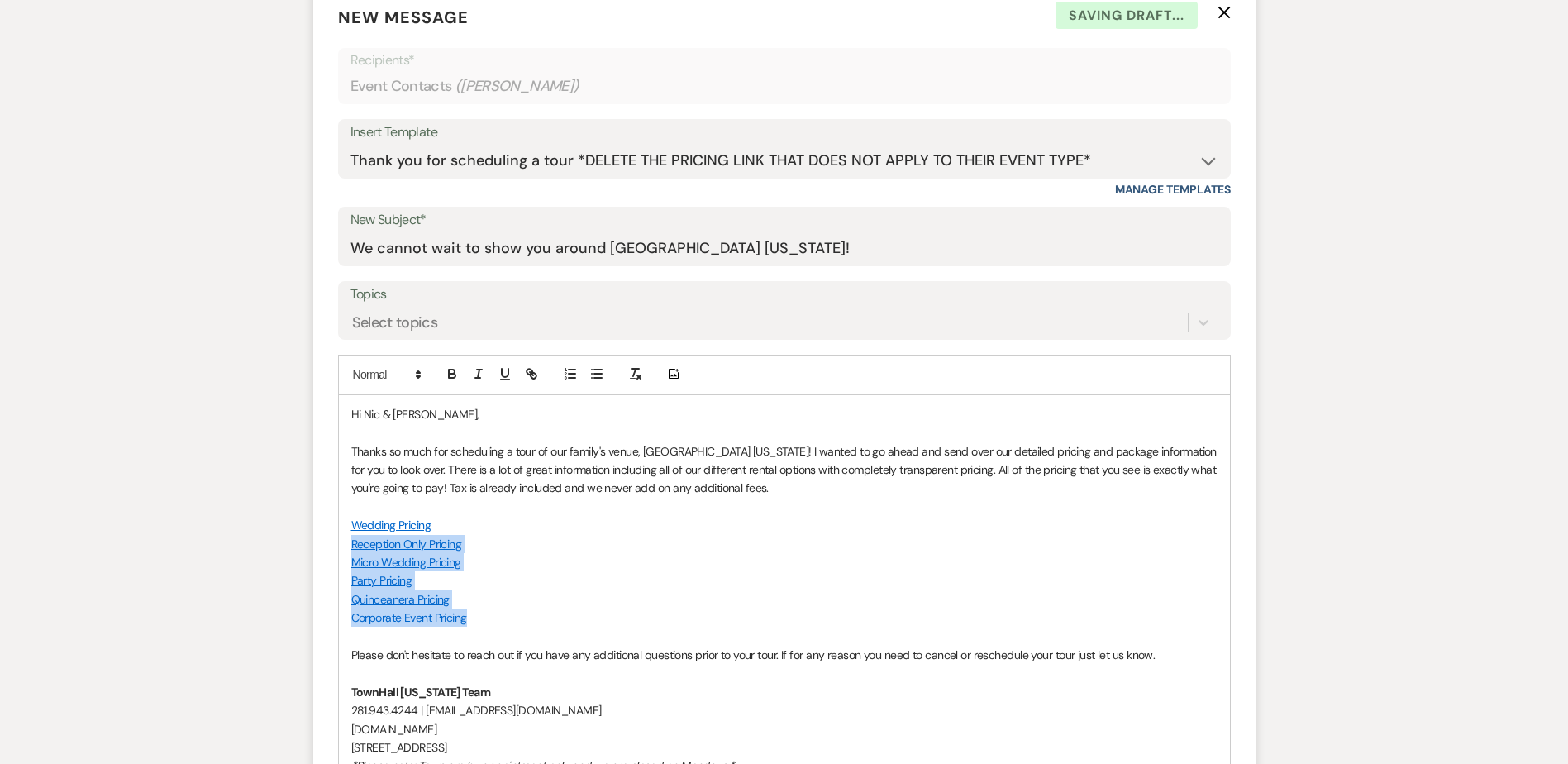
drag, startPoint x: 487, startPoint y: 626, endPoint x: 352, endPoint y: 542, distance: 159.0
click at [352, 542] on div "Hi Nic & Tamara, Thanks so much for scheduling a tour of our family's venue, To…" at bounding box center [784, 590] width 891 height 390
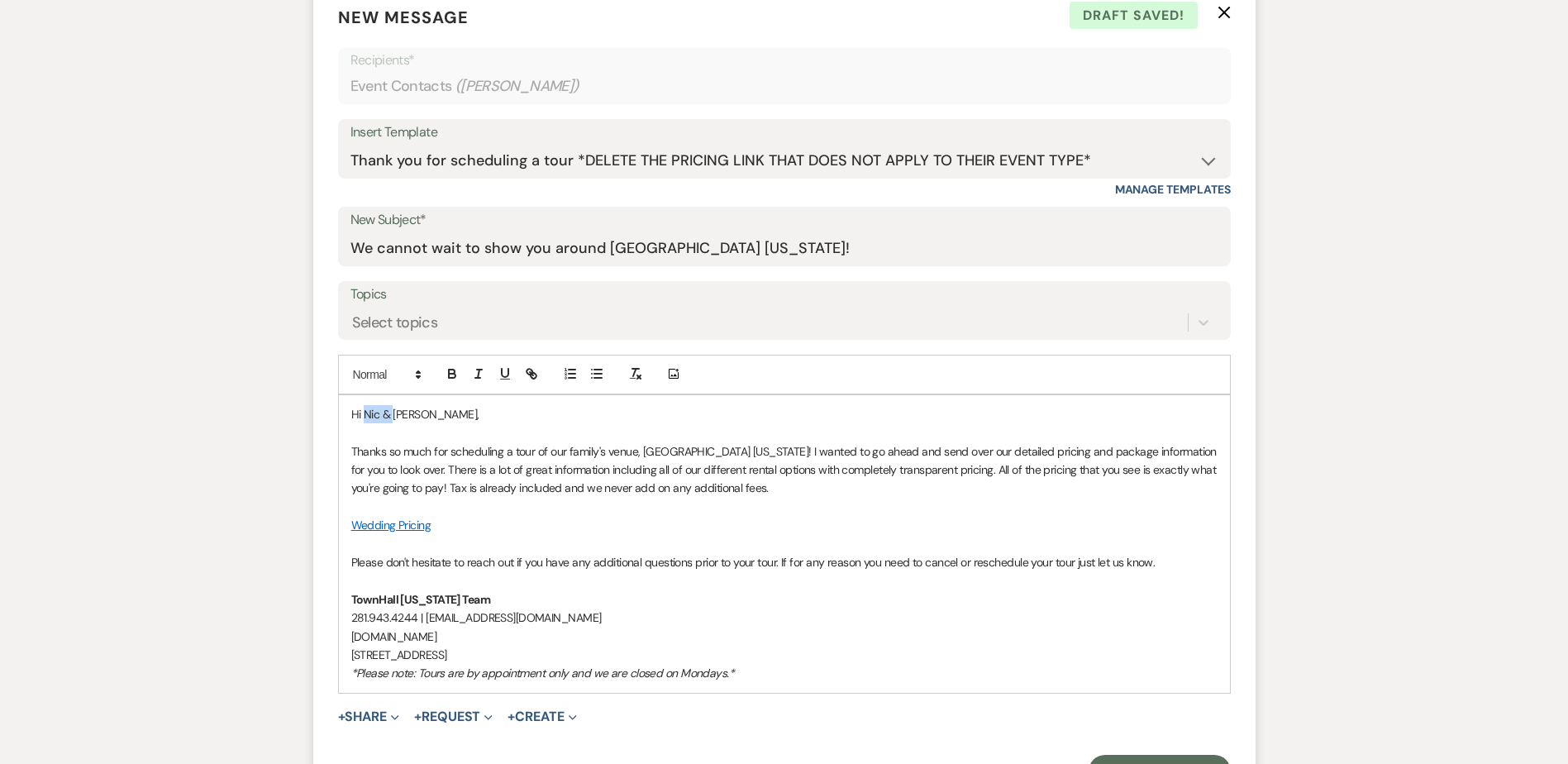
drag, startPoint x: 393, startPoint y: 410, endPoint x: 365, endPoint y: 409, distance: 28.0
click at [365, 409] on p "Hi Nic & Tamara," at bounding box center [784, 414] width 866 height 18
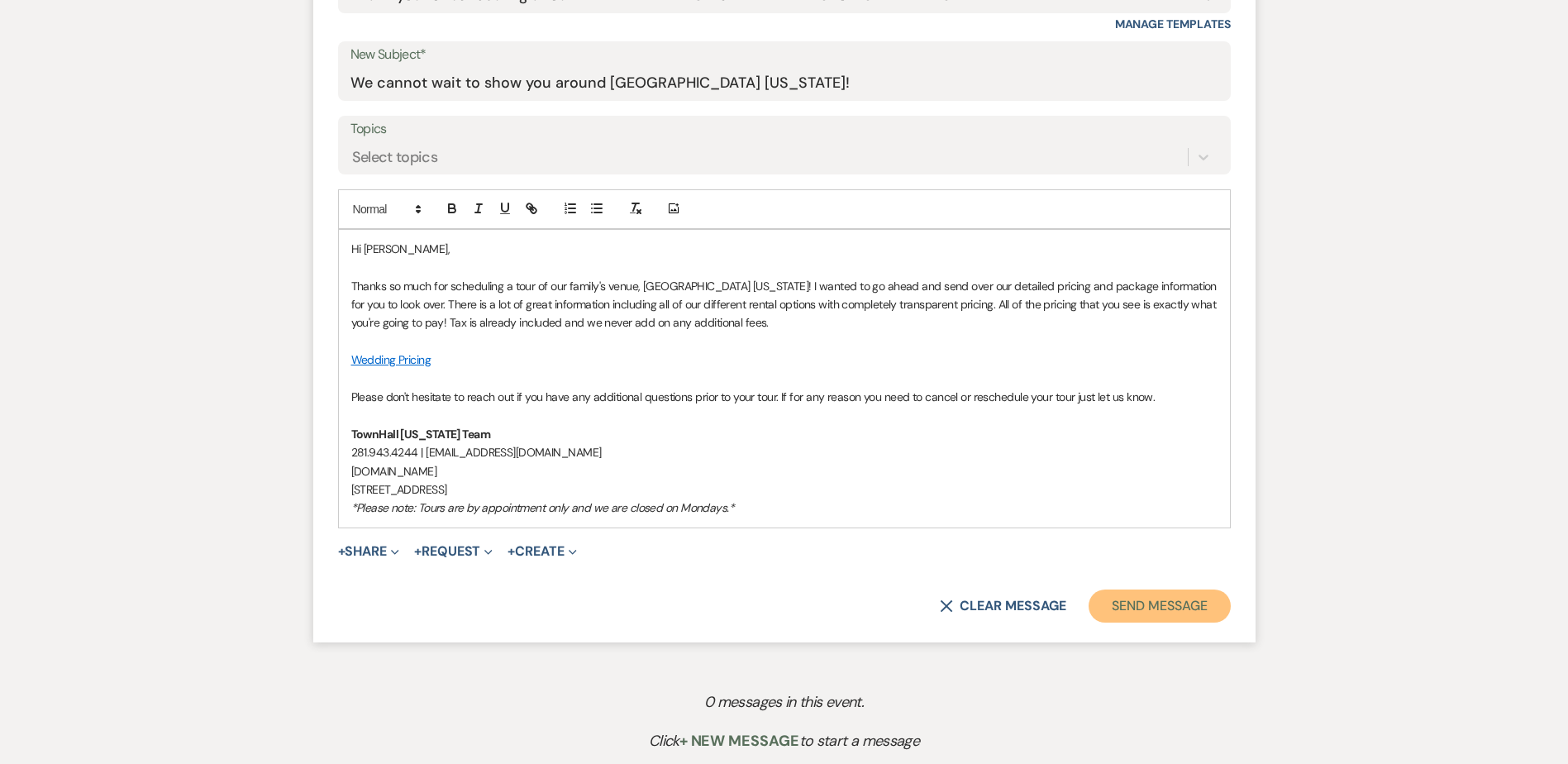
click at [1147, 608] on button "Send Message" at bounding box center [1159, 606] width 141 height 33
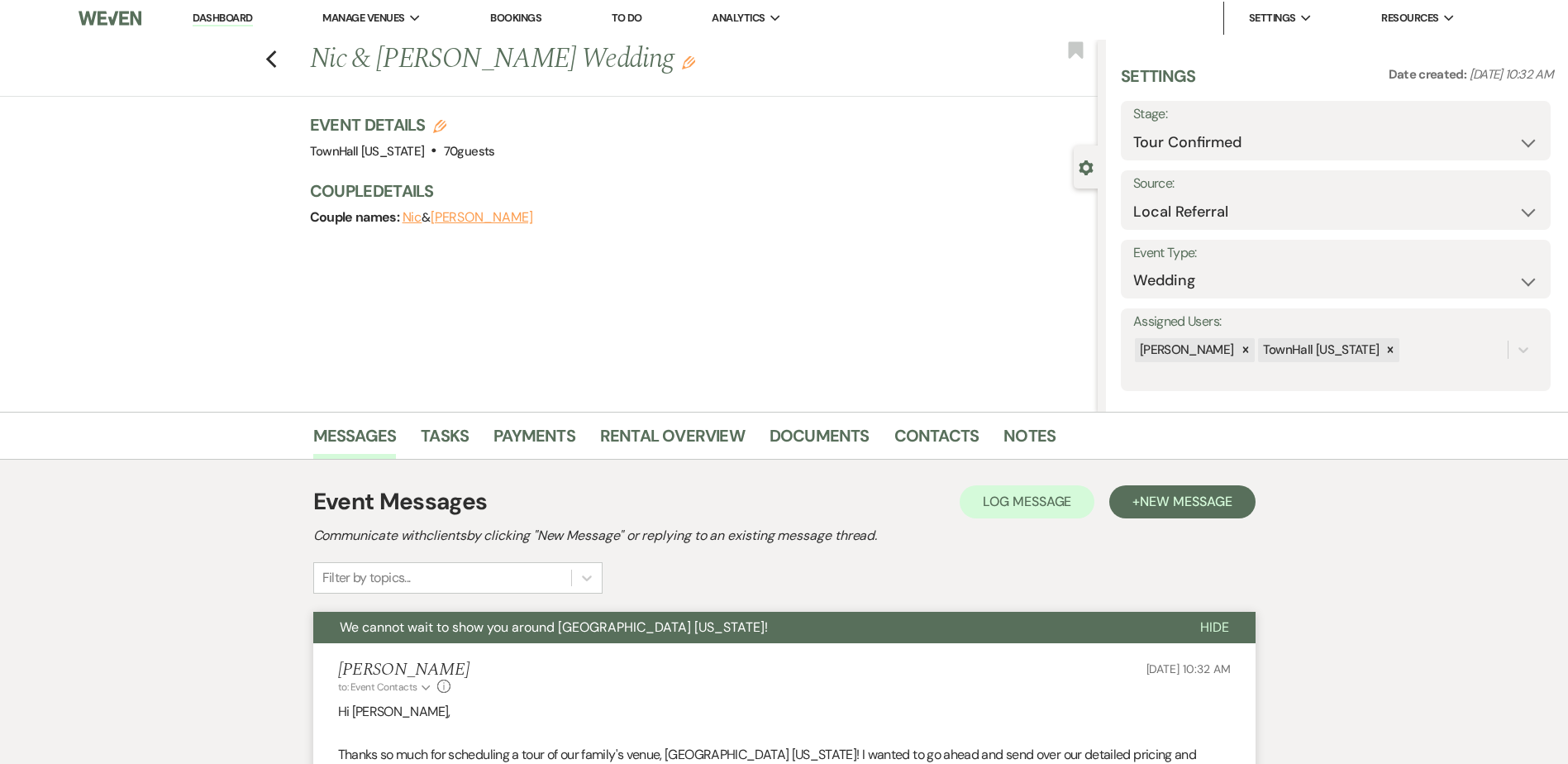
scroll to position [0, 0]
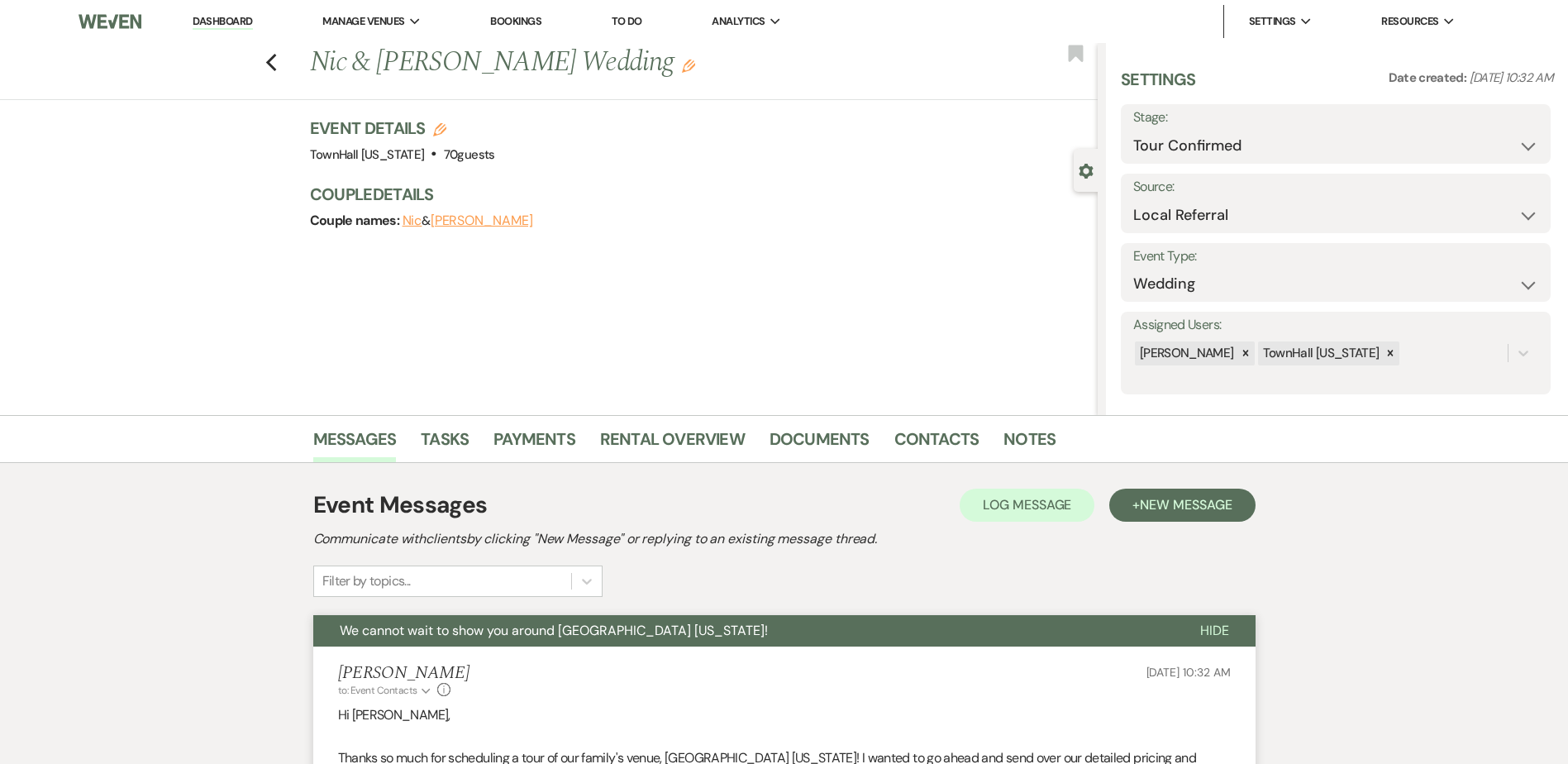
click at [241, 19] on link "Dashboard" at bounding box center [221, 22] width 59 height 16
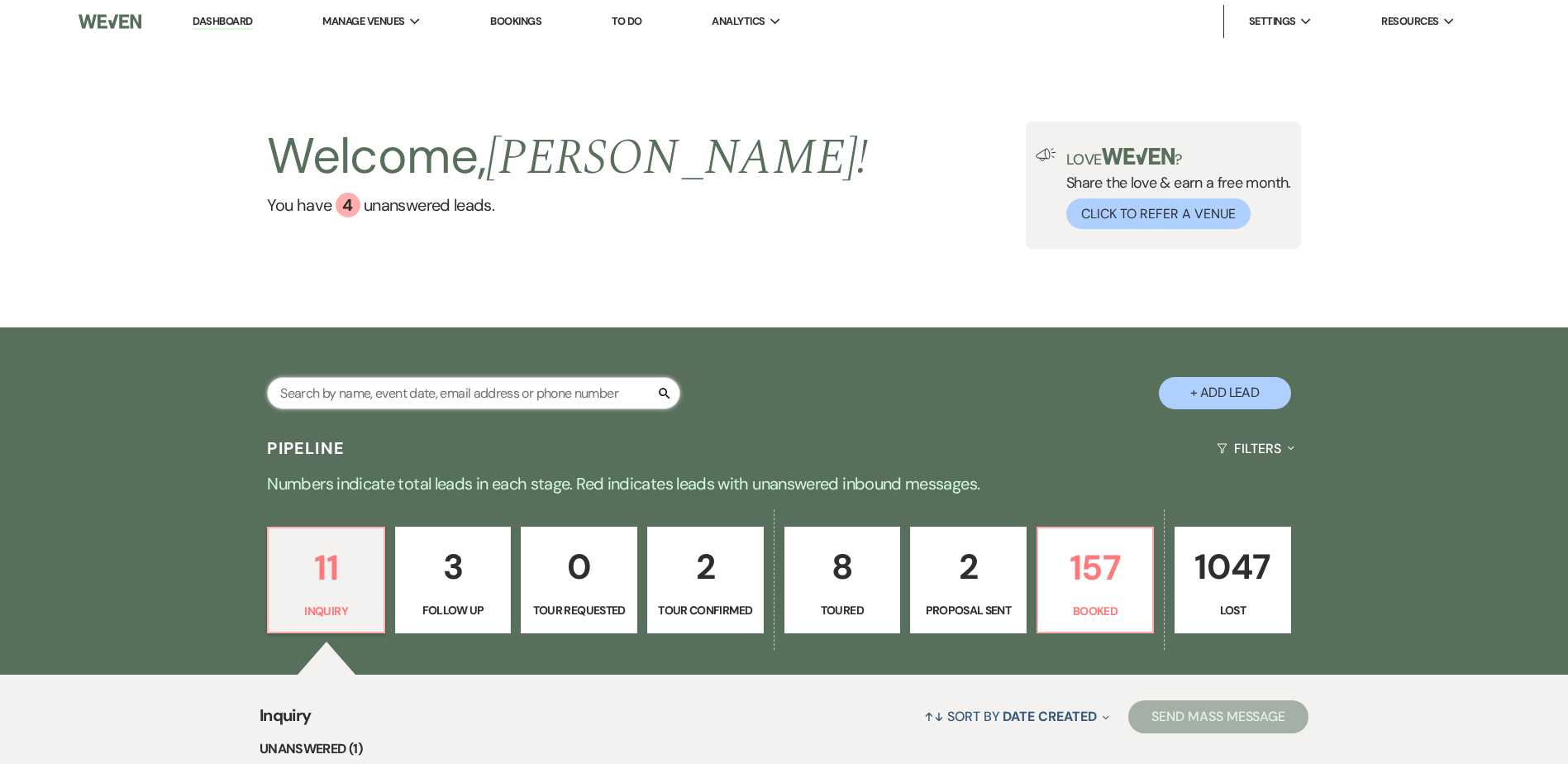
click at [472, 394] on input "text" at bounding box center [474, 393] width 414 height 32
type input "cynthia"
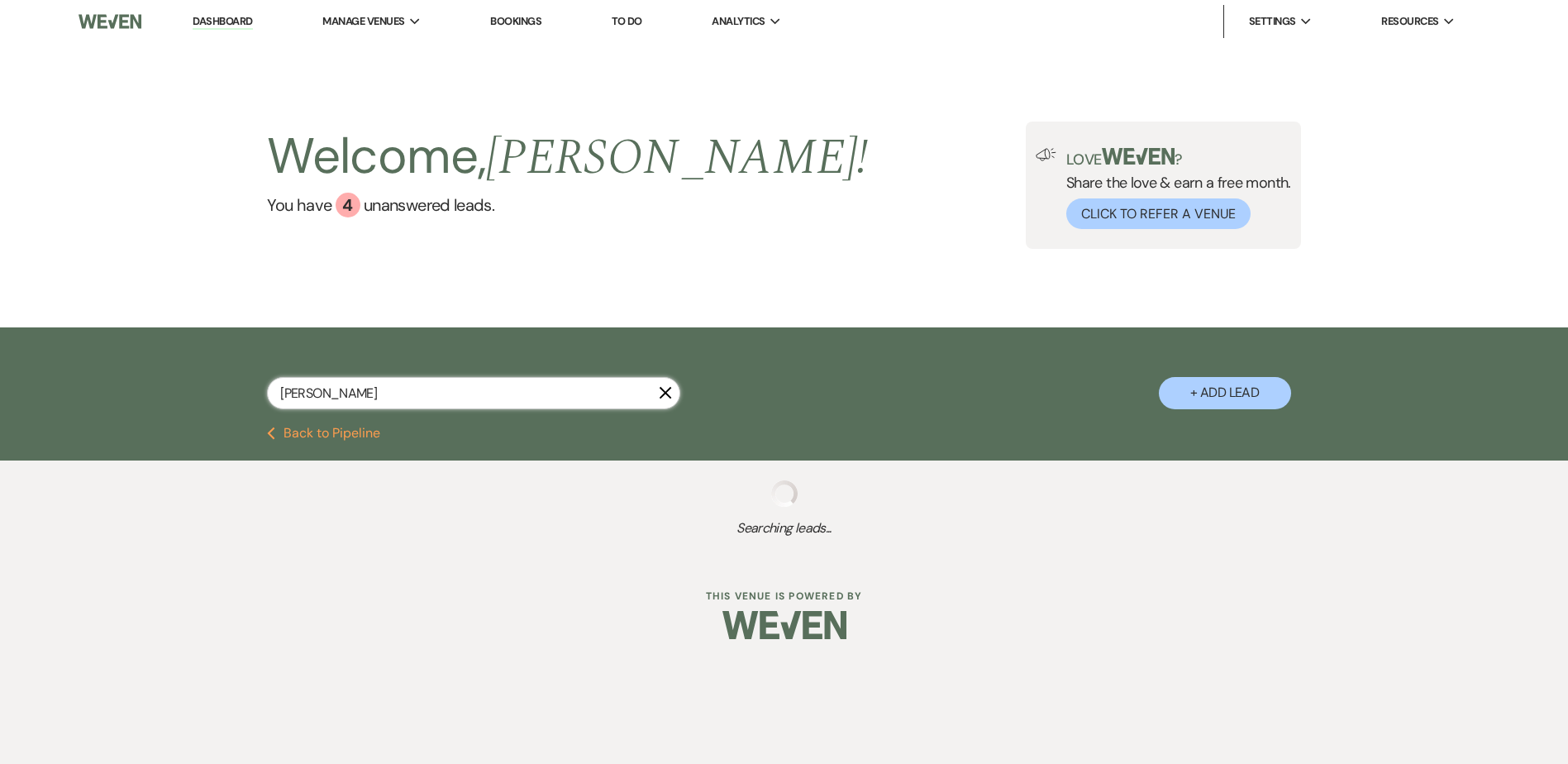
select select "8"
select select "5"
select select "8"
select select "5"
select select "8"
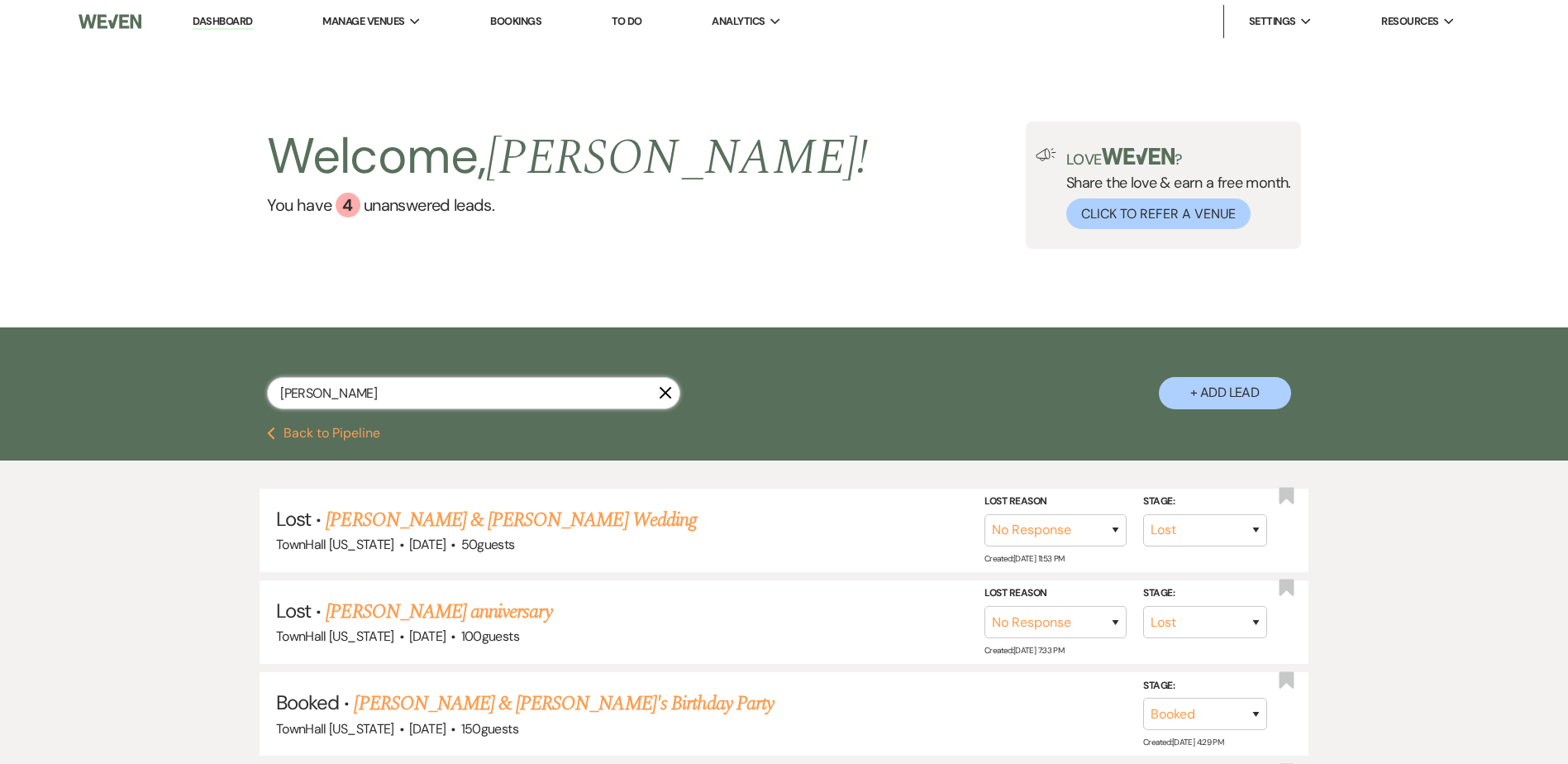
type input "cynthia"
click at [1252, 396] on button "+ Add Lead" at bounding box center [1224, 393] width 132 height 32
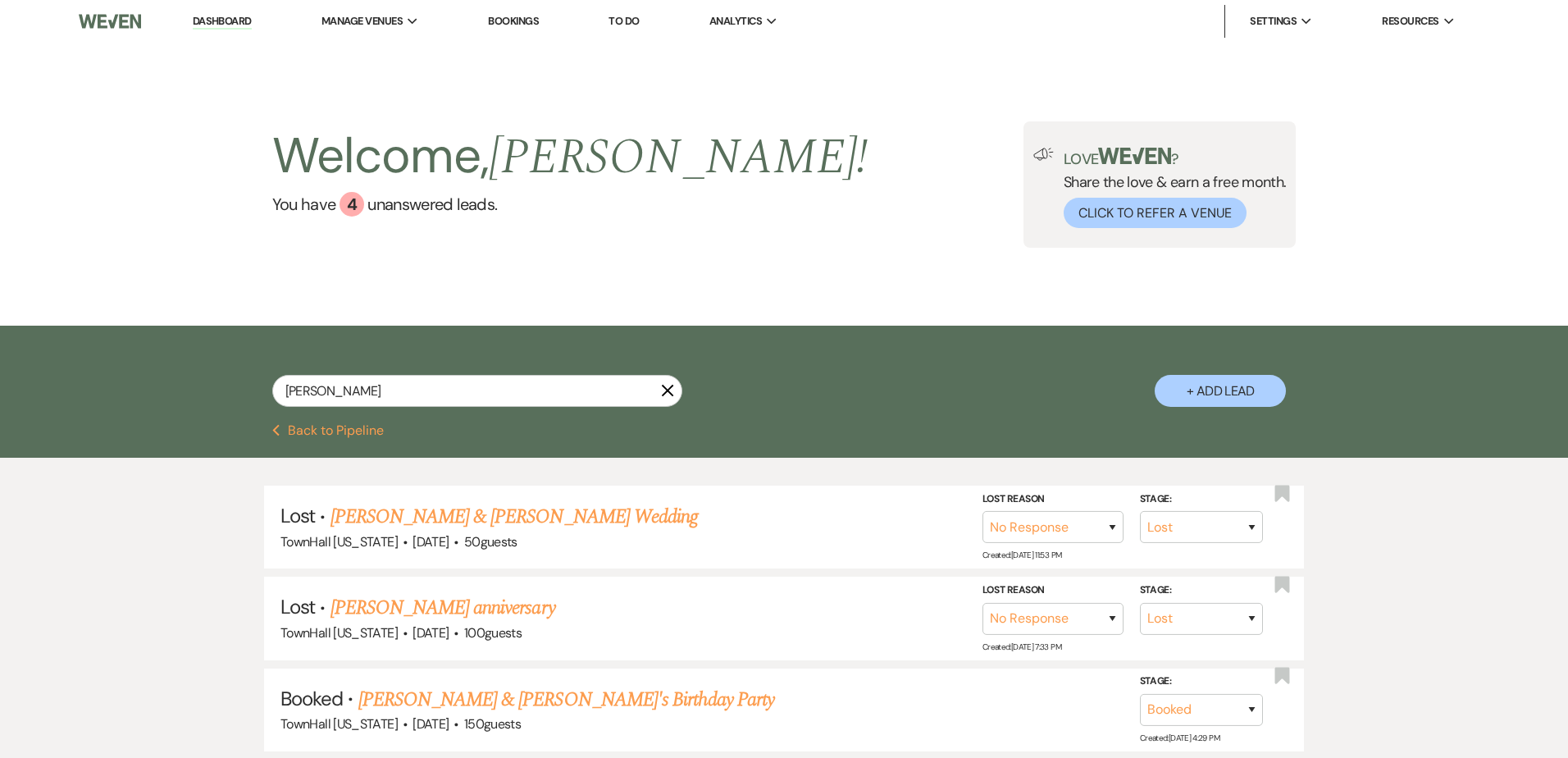
select select "594"
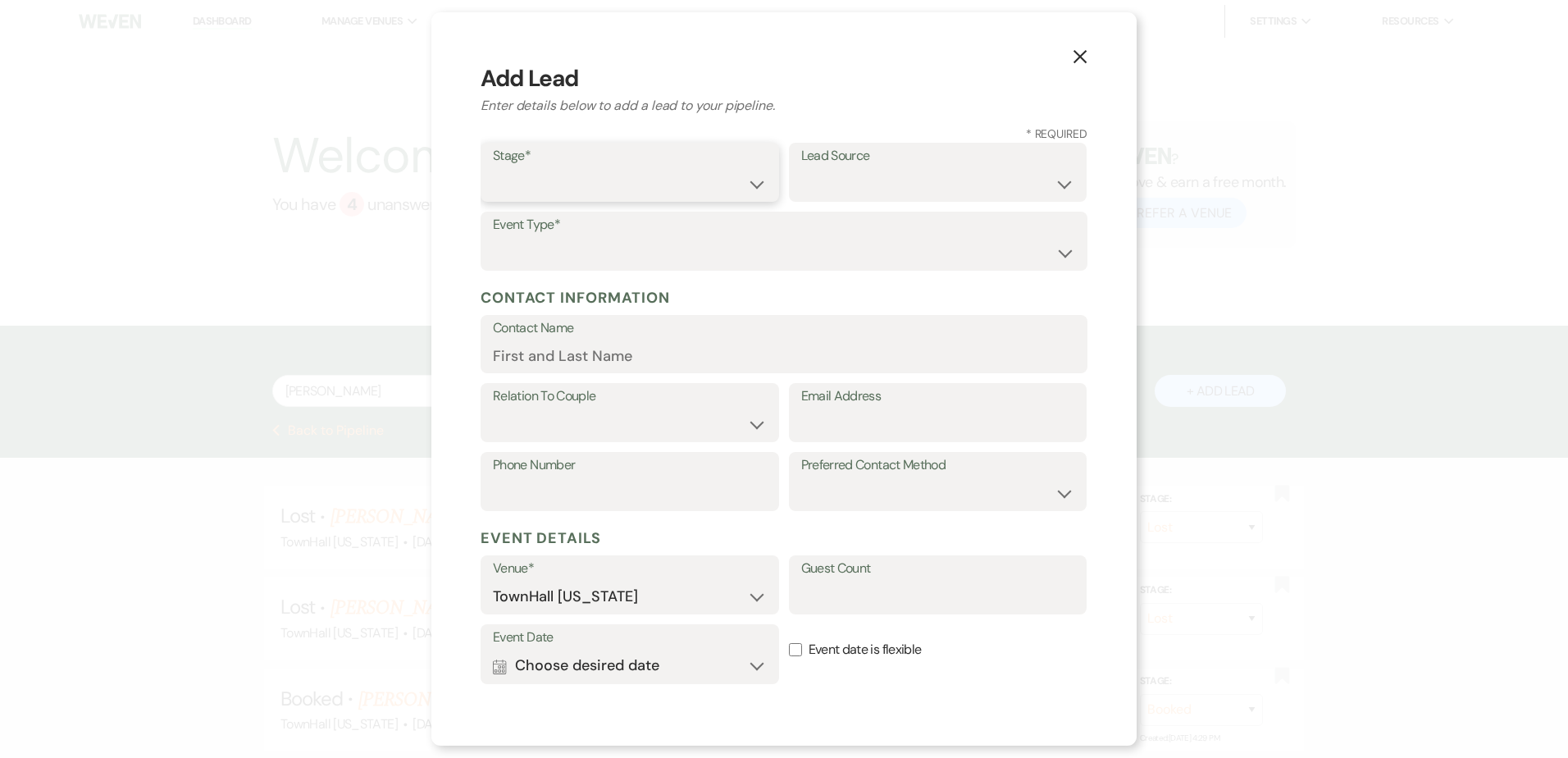
click at [561, 176] on select "Inquiry Follow Up Tour Requested Tour Confirmed Toured Proposal Sent Booked Lost" at bounding box center [630, 184] width 274 height 32
select select "4"
click at [493, 168] on select "Inquiry Follow Up Tour Requested Tour Confirmed Toured Proposal Sent Booked Lost" at bounding box center [630, 184] width 274 height 32
click at [821, 190] on select "Weven Venue Website Instagram Facebook Pinterest Google The Knot Wedding Wire H…" at bounding box center [938, 184] width 274 height 32
select select "6"
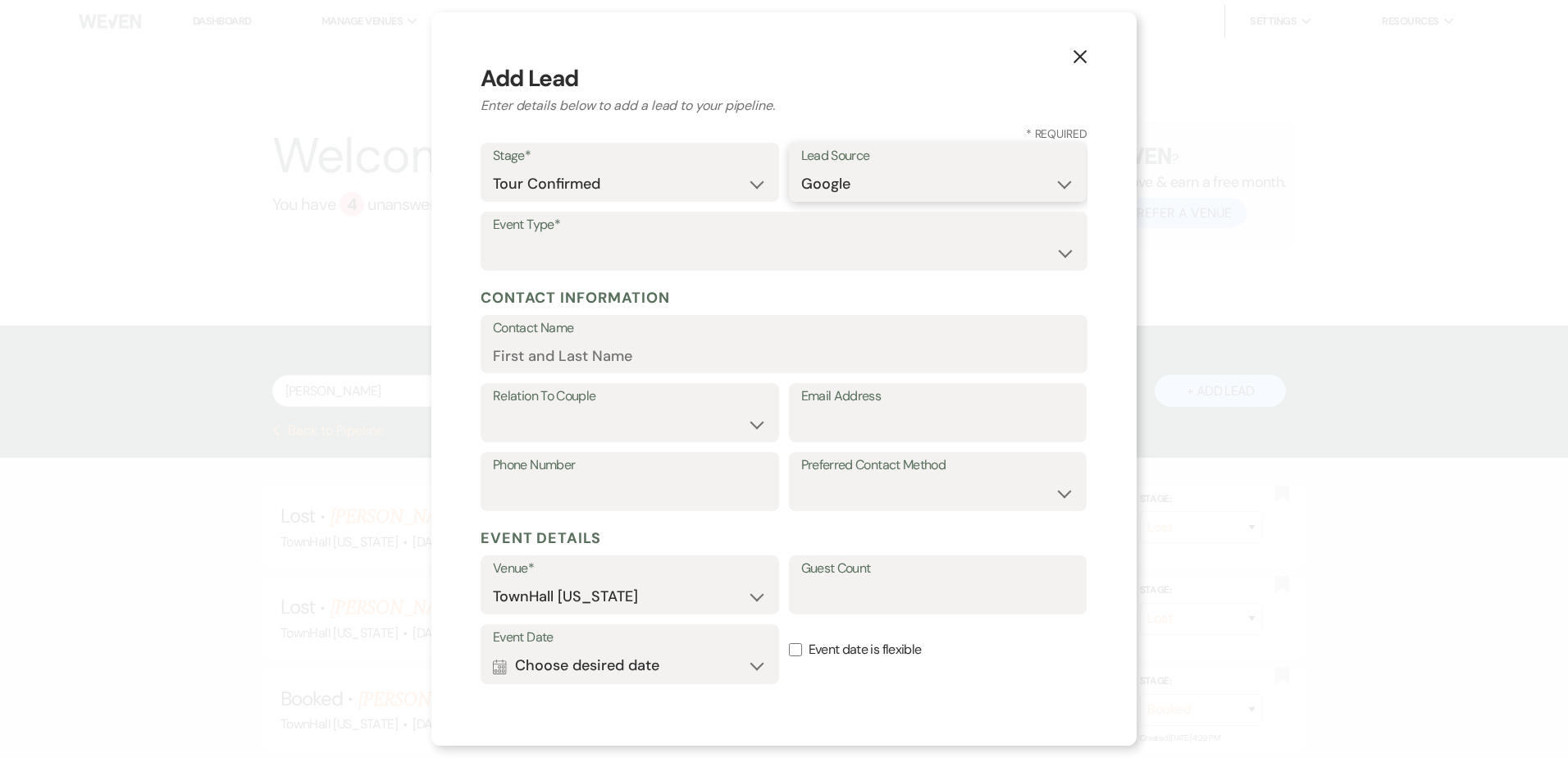
click at [801, 168] on select "Weven Venue Website Instagram Facebook Pinterest Google The Knot Wedding Wire H…" at bounding box center [938, 184] width 274 height 32
click at [528, 238] on select "Wedding Anniversary Party Baby Shower Bachelorette / Bachelor Party Birthday Pa…" at bounding box center [784, 253] width 582 height 32
select select "1"
click at [493, 237] on select "Wedding Anniversary Party Baby Shower Bachelorette / Bachelor Party Birthday Pa…" at bounding box center [784, 253] width 582 height 32
click at [570, 350] on input "Contact Name" at bounding box center [784, 355] width 582 height 32
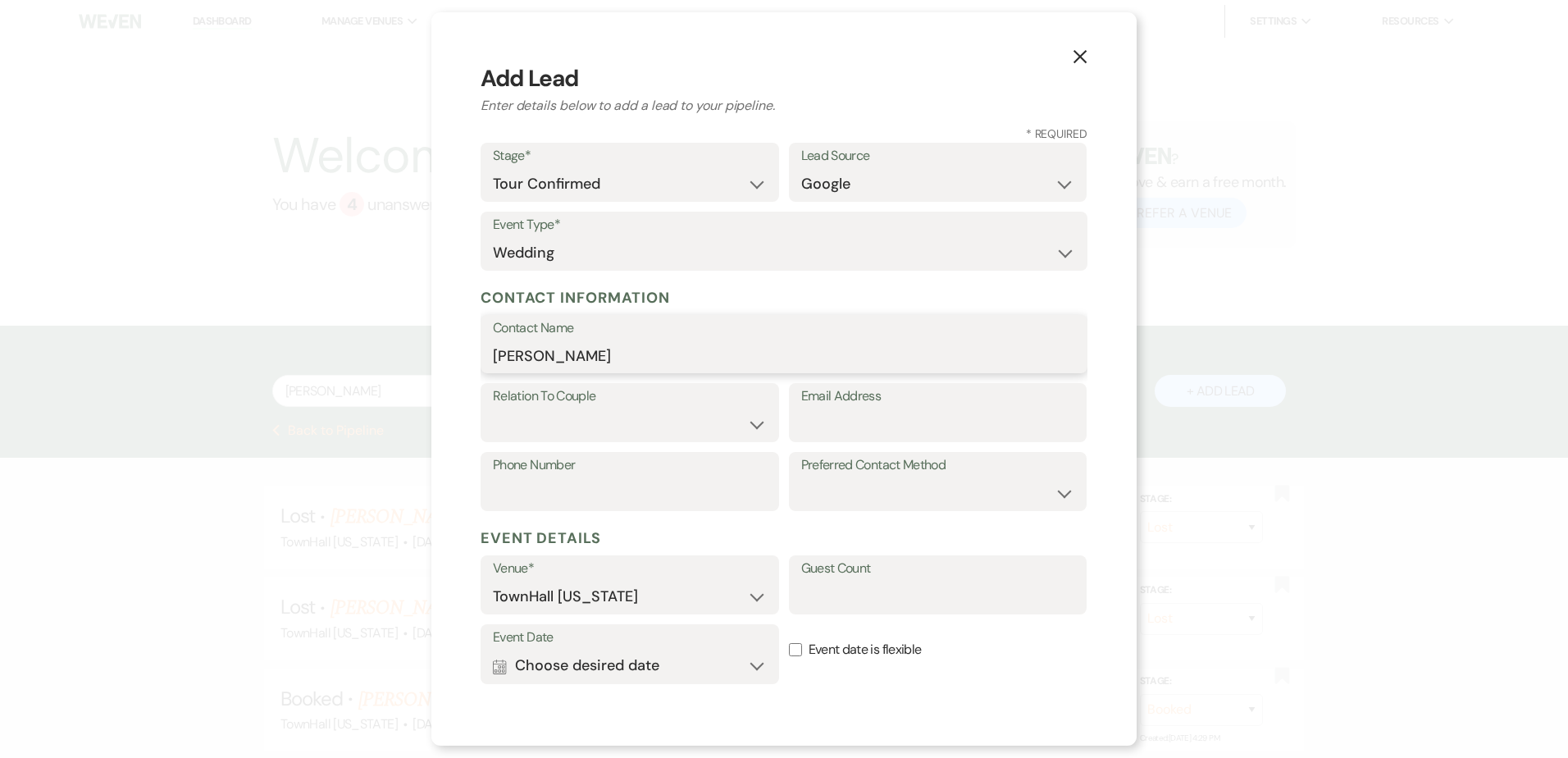
type input "Cynthia Scanlin"
click at [576, 417] on select "Couple Planner Parent of Couple Family Member Friend Other" at bounding box center [630, 424] width 274 height 32
select select "3"
click at [493, 409] on select "Couple Planner Parent of Couple Family Member Friend Other" at bounding box center [630, 424] width 274 height 32
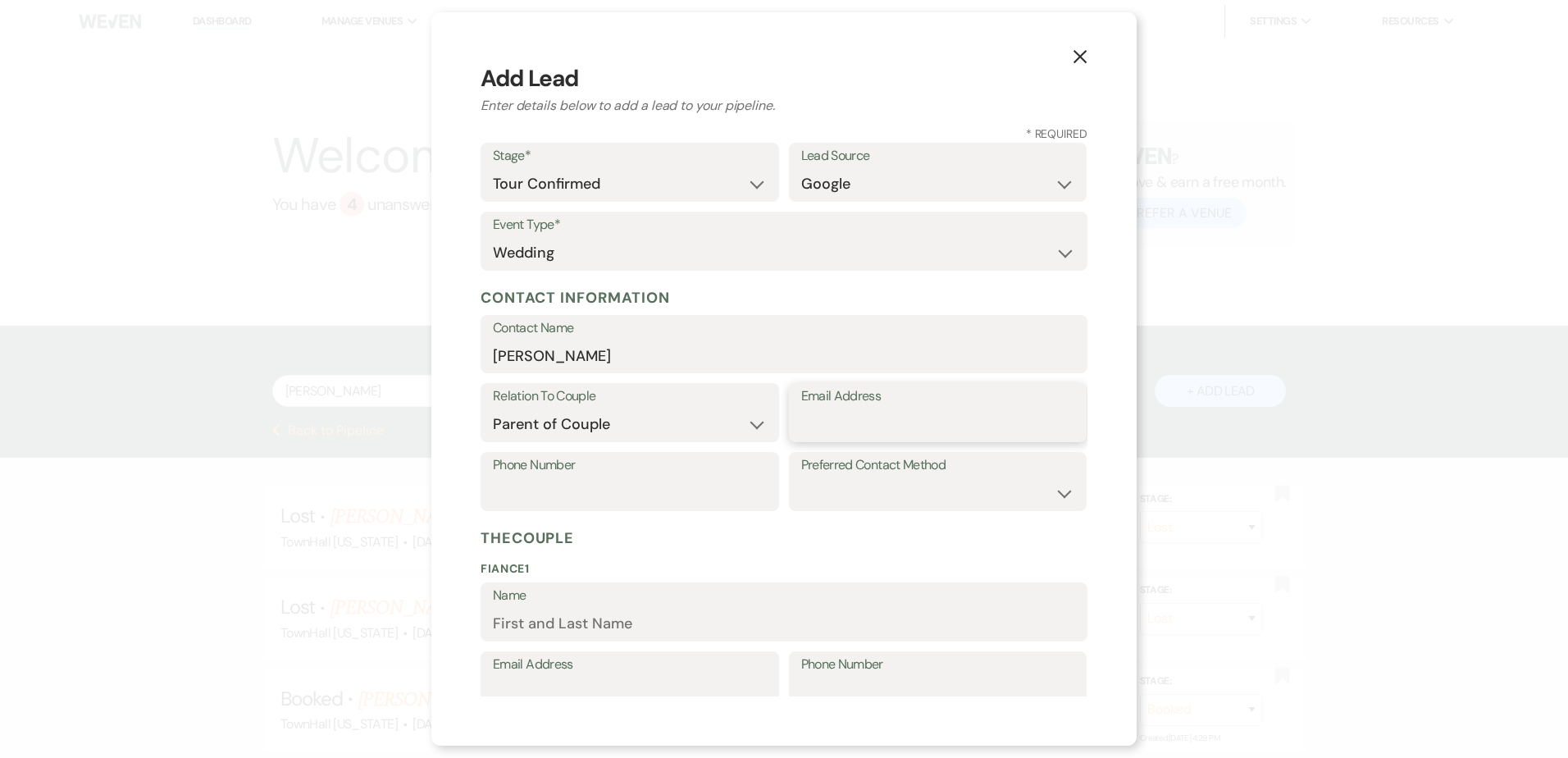
click at [860, 425] on input "Email Address" at bounding box center [938, 424] width 274 height 32
paste input "newt0901@aol.com"
type input "newt0901@aol.com"
click at [636, 481] on input "Phone Number" at bounding box center [630, 493] width 274 height 32
paste input "7138558696"
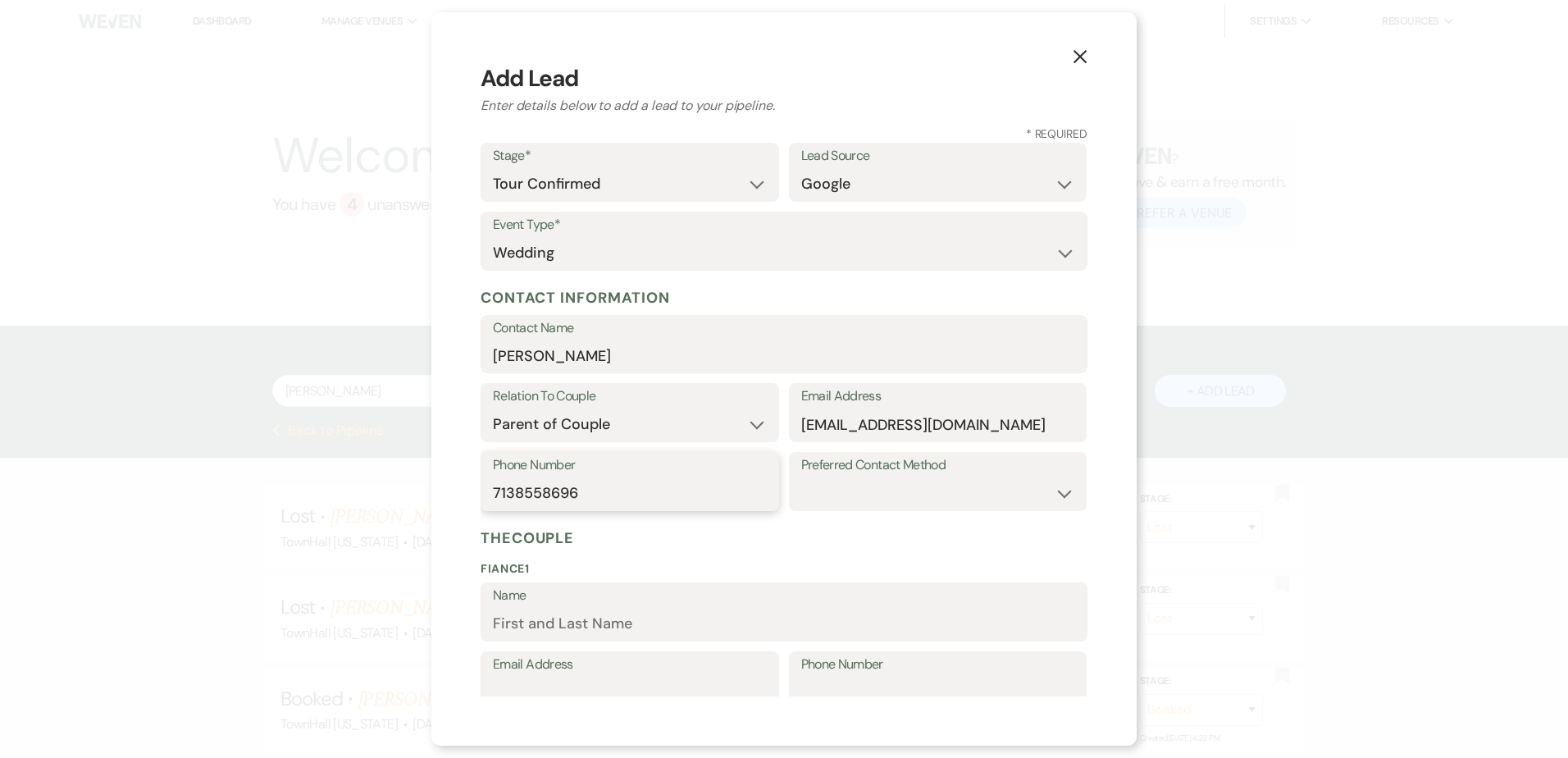
type input "7138558696"
click at [515, 613] on input "Name" at bounding box center [784, 623] width 582 height 32
click at [475, 575] on div "X Add Lead Enter details below to add a lead to your pipeline. * Required Stage…" at bounding box center [784, 379] width 705 height 733
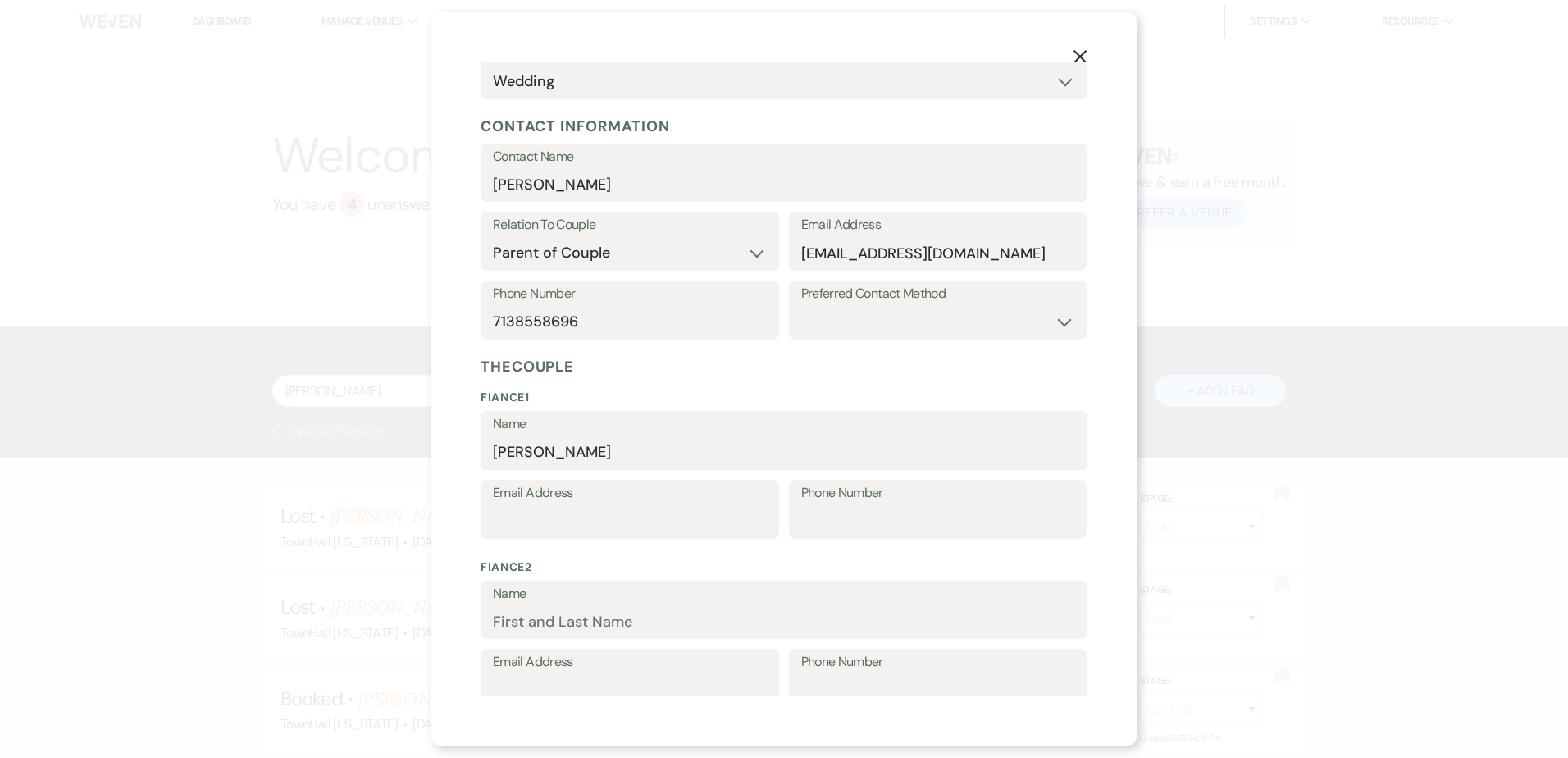
scroll to position [492, 0]
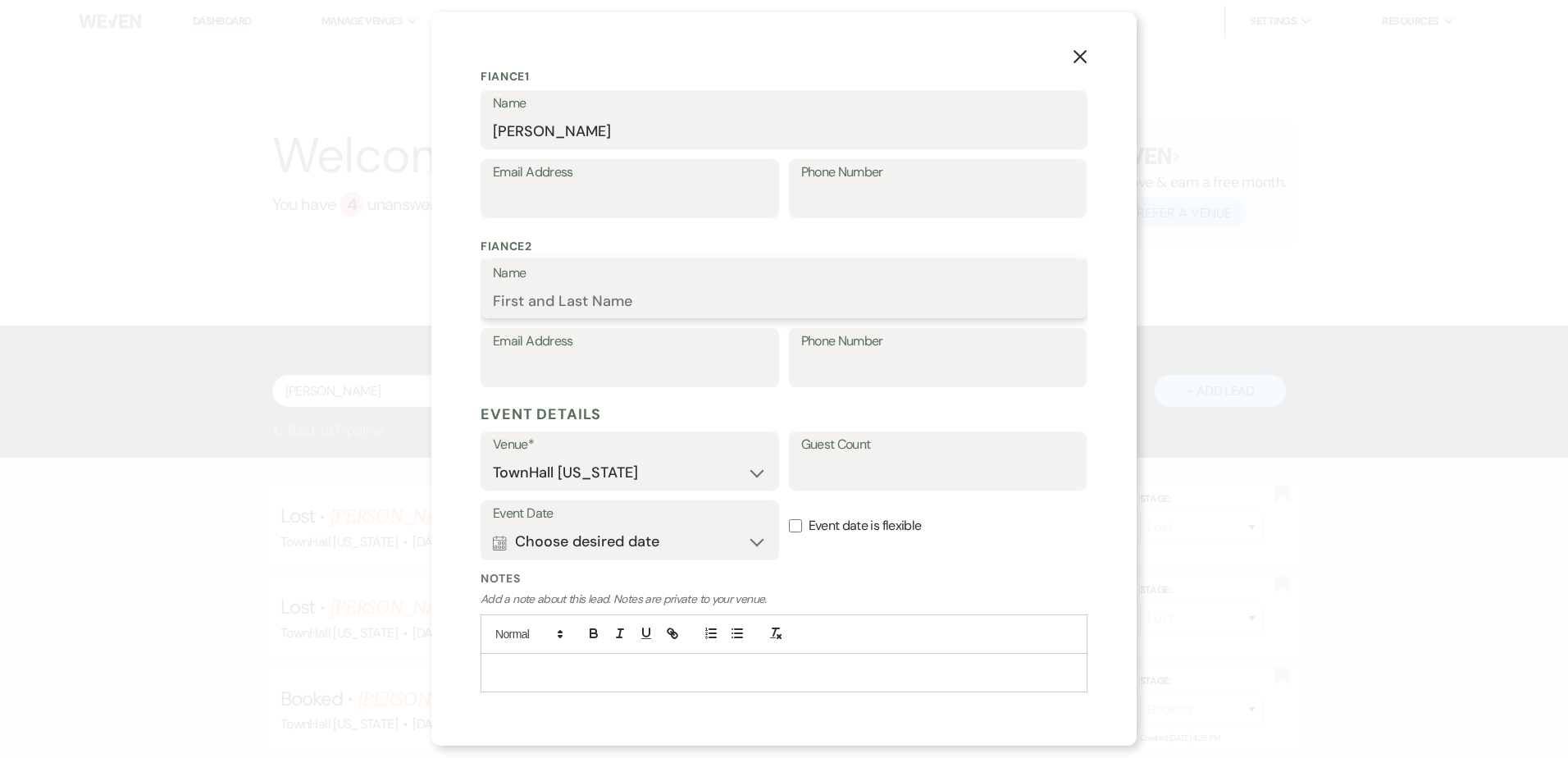
click at [526, 298] on input "Name" at bounding box center [784, 301] width 582 height 32
drag, startPoint x: 525, startPoint y: 128, endPoint x: 462, endPoint y: 118, distance: 63.8
click at [462, 119] on div "X Add Lead Enter details below to add a lead to your pipeline. * Required Stage…" at bounding box center [784, 379] width 705 height 733
type input "Kay"
click at [641, 293] on input "Name" at bounding box center [784, 301] width 582 height 32
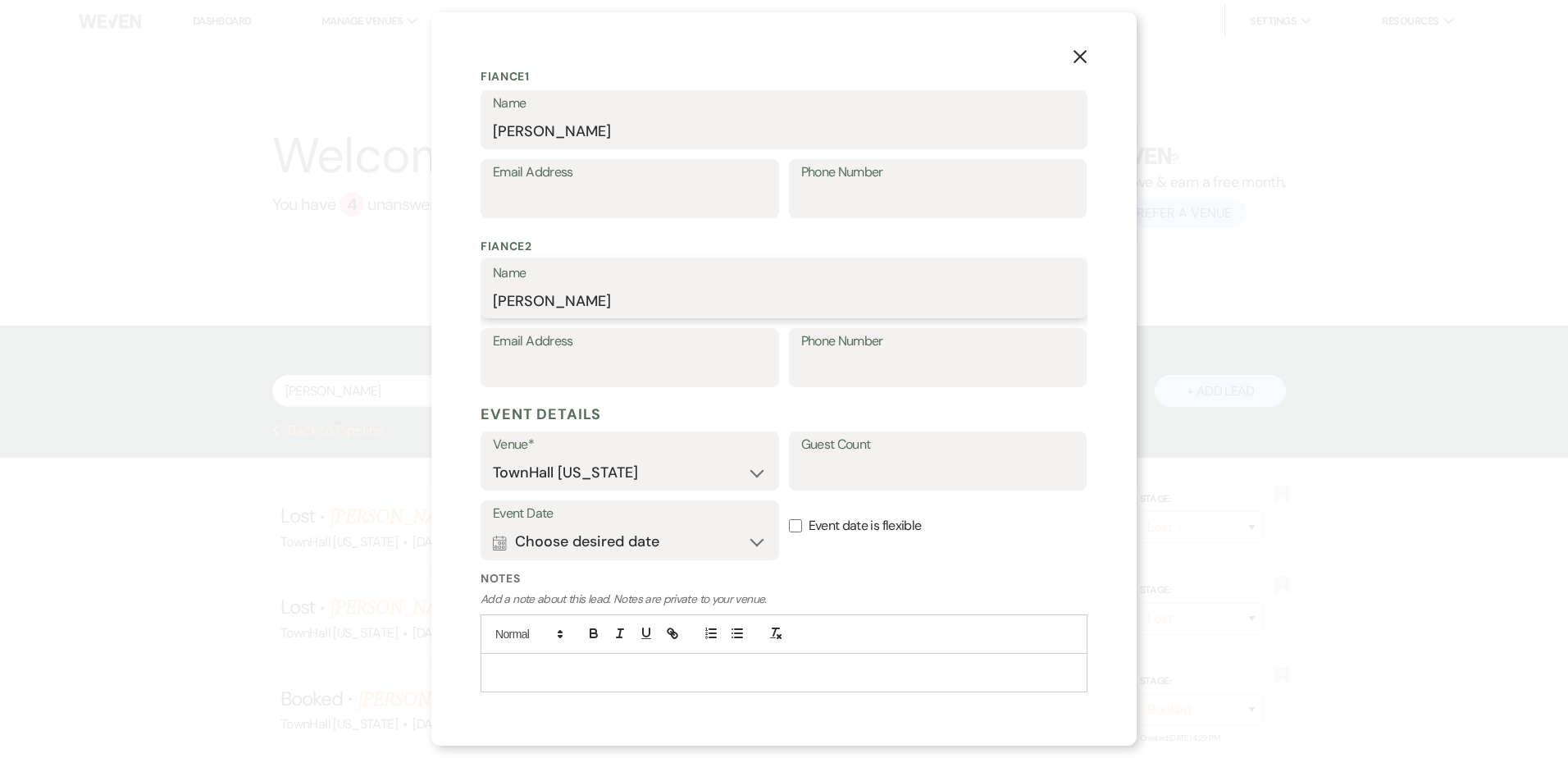
type input "Sam"
click at [808, 467] on input "Guest Count" at bounding box center [938, 472] width 274 height 32
type input ">100"
click at [741, 548] on button "Calendar Choose desired date Expand" at bounding box center [630, 542] width 274 height 33
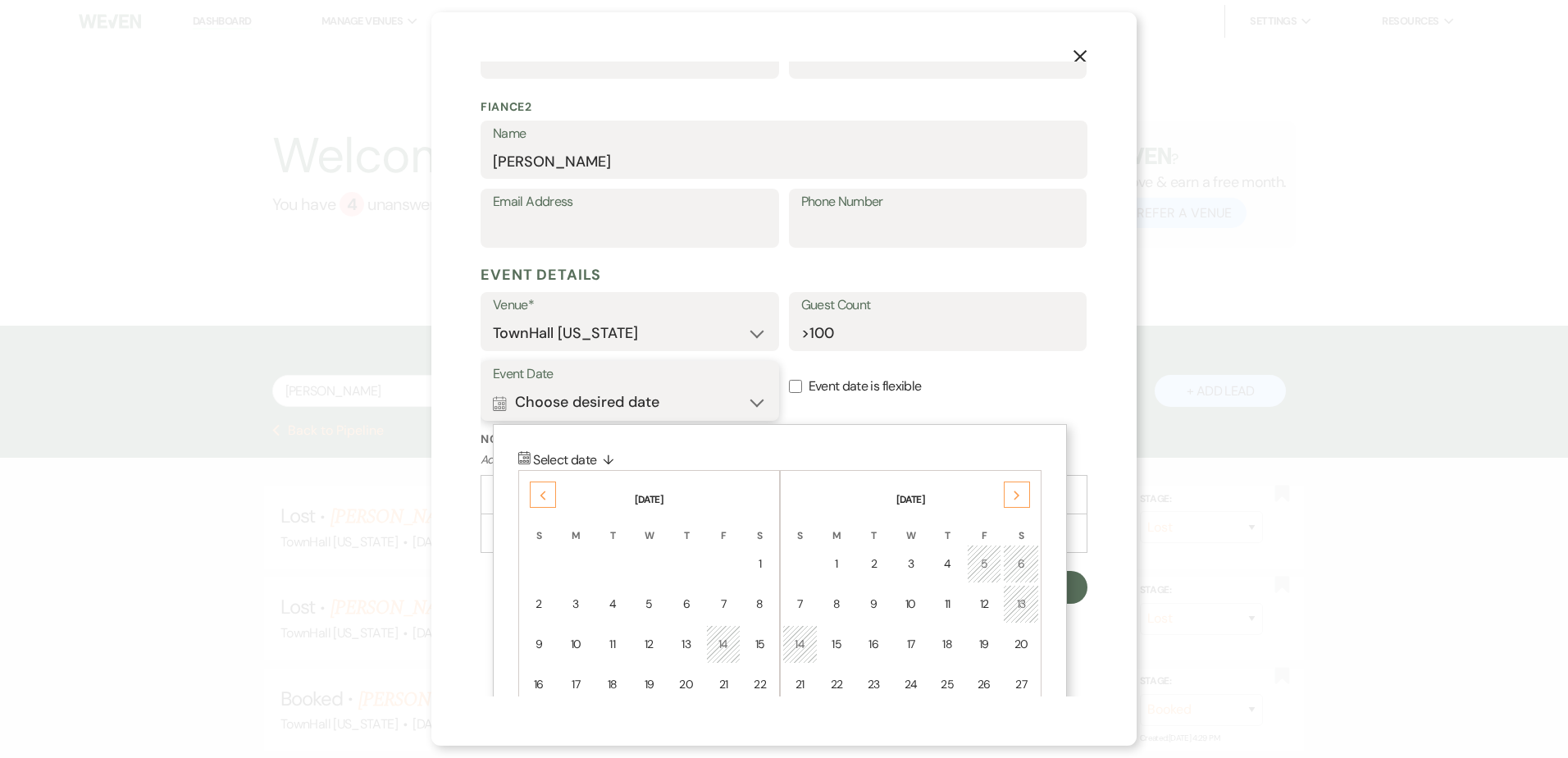
scroll to position [703, 0]
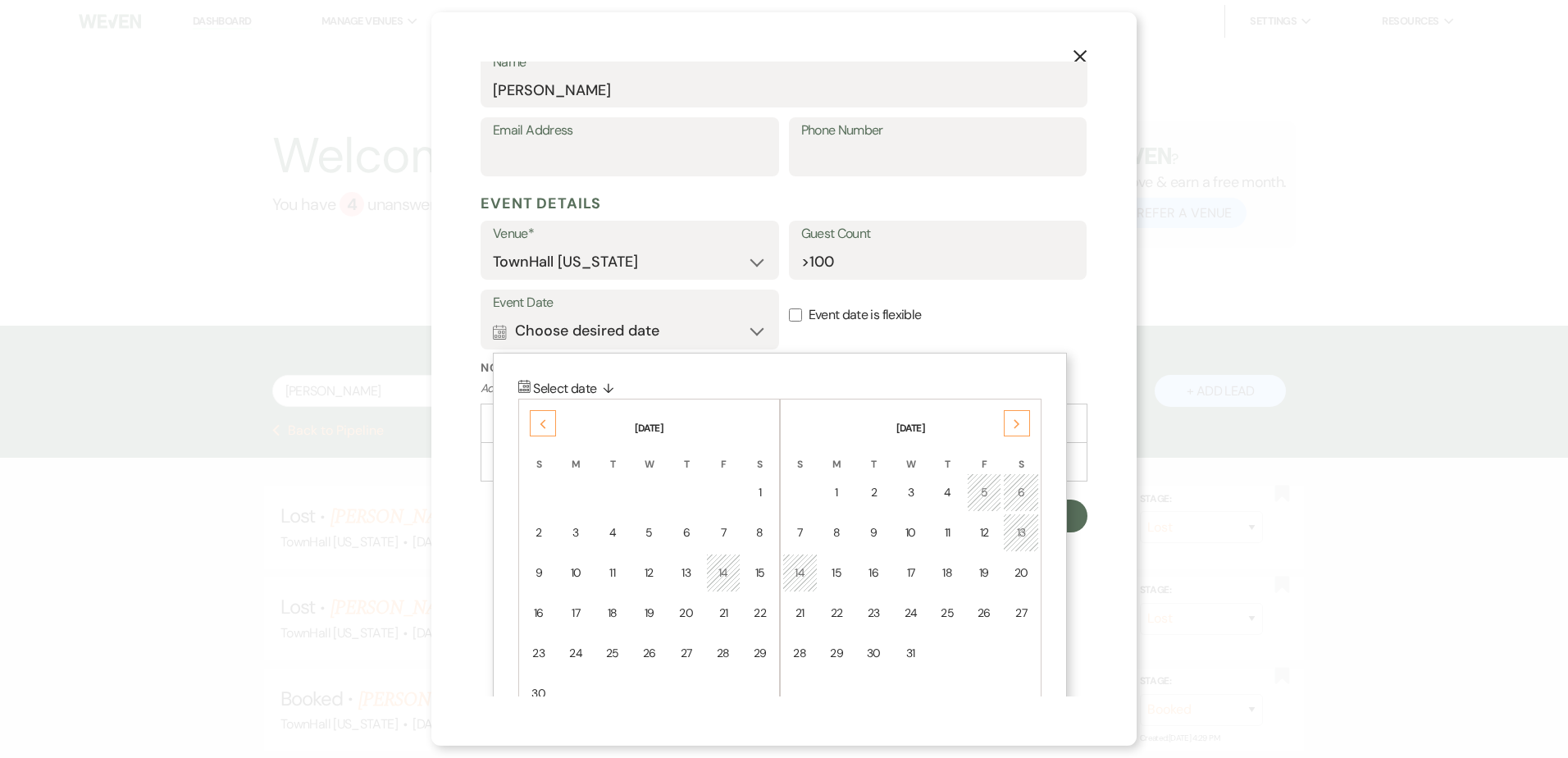
click at [1020, 429] on div "Next" at bounding box center [1016, 424] width 26 height 26
click at [801, 659] on div "26" at bounding box center [799, 653] width 14 height 17
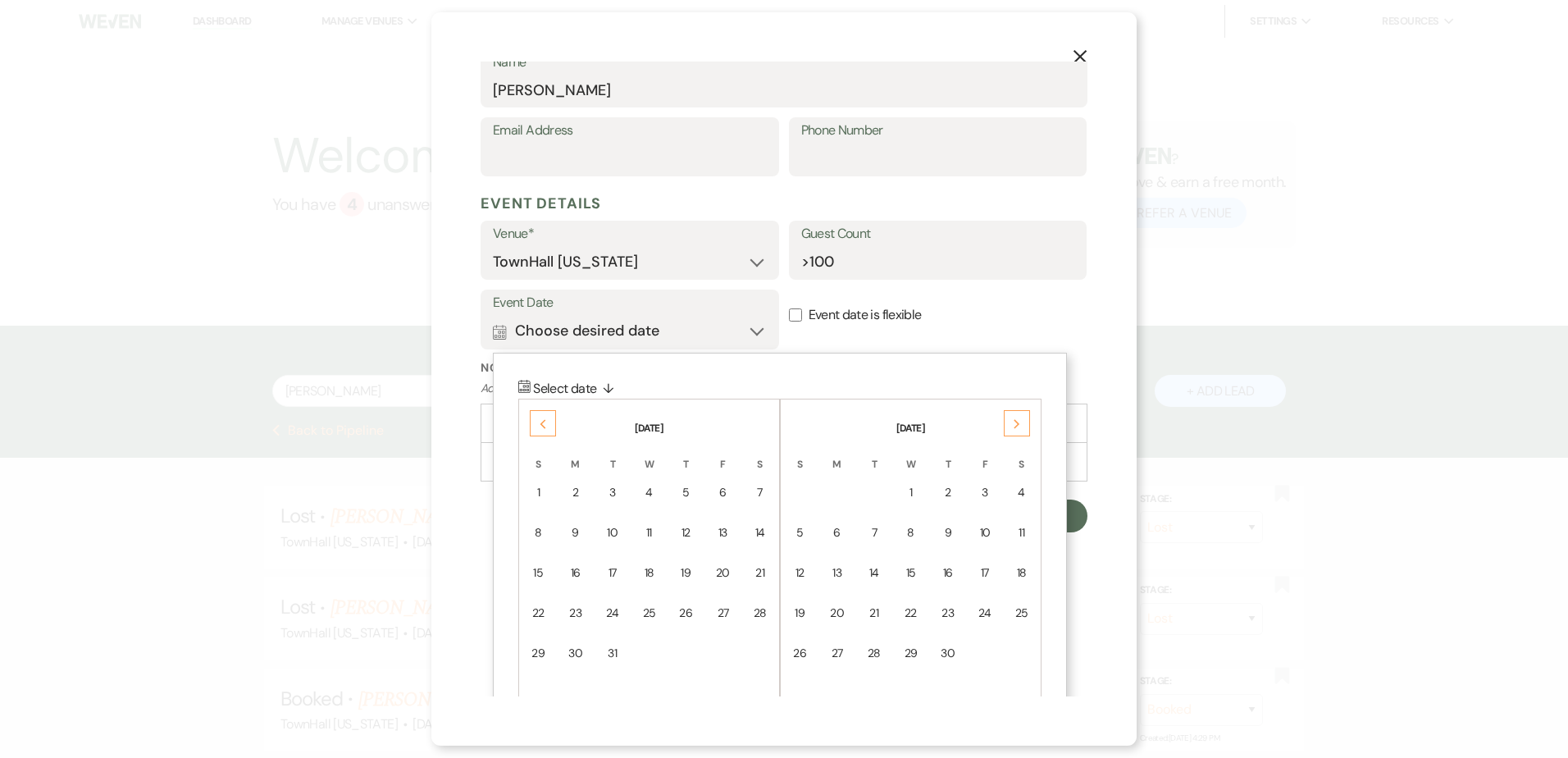
scroll to position [538, 0]
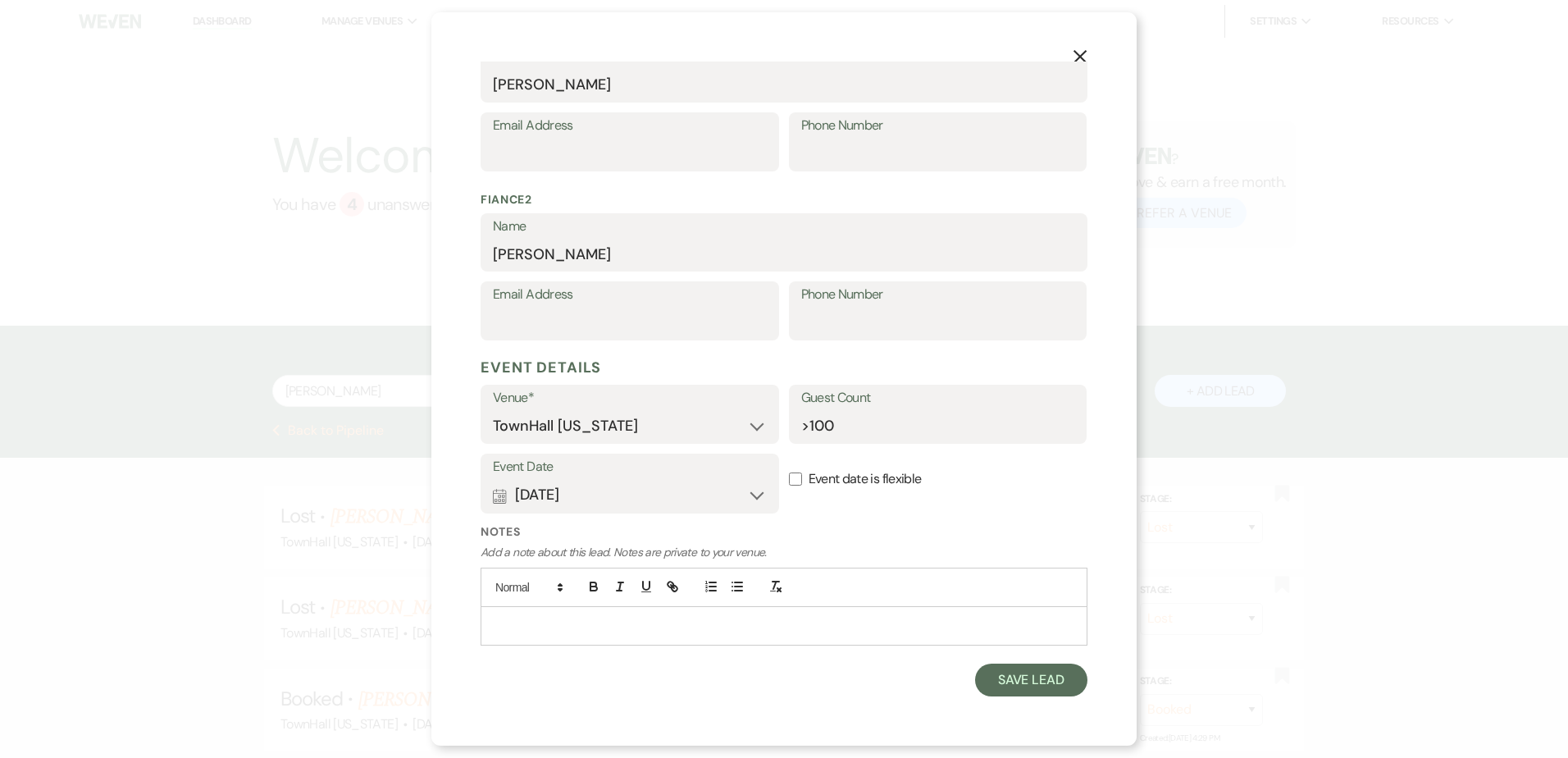
click at [557, 624] on p at bounding box center [784, 626] width 580 height 18
click at [1017, 686] on button "Save Lead" at bounding box center [1031, 680] width 112 height 33
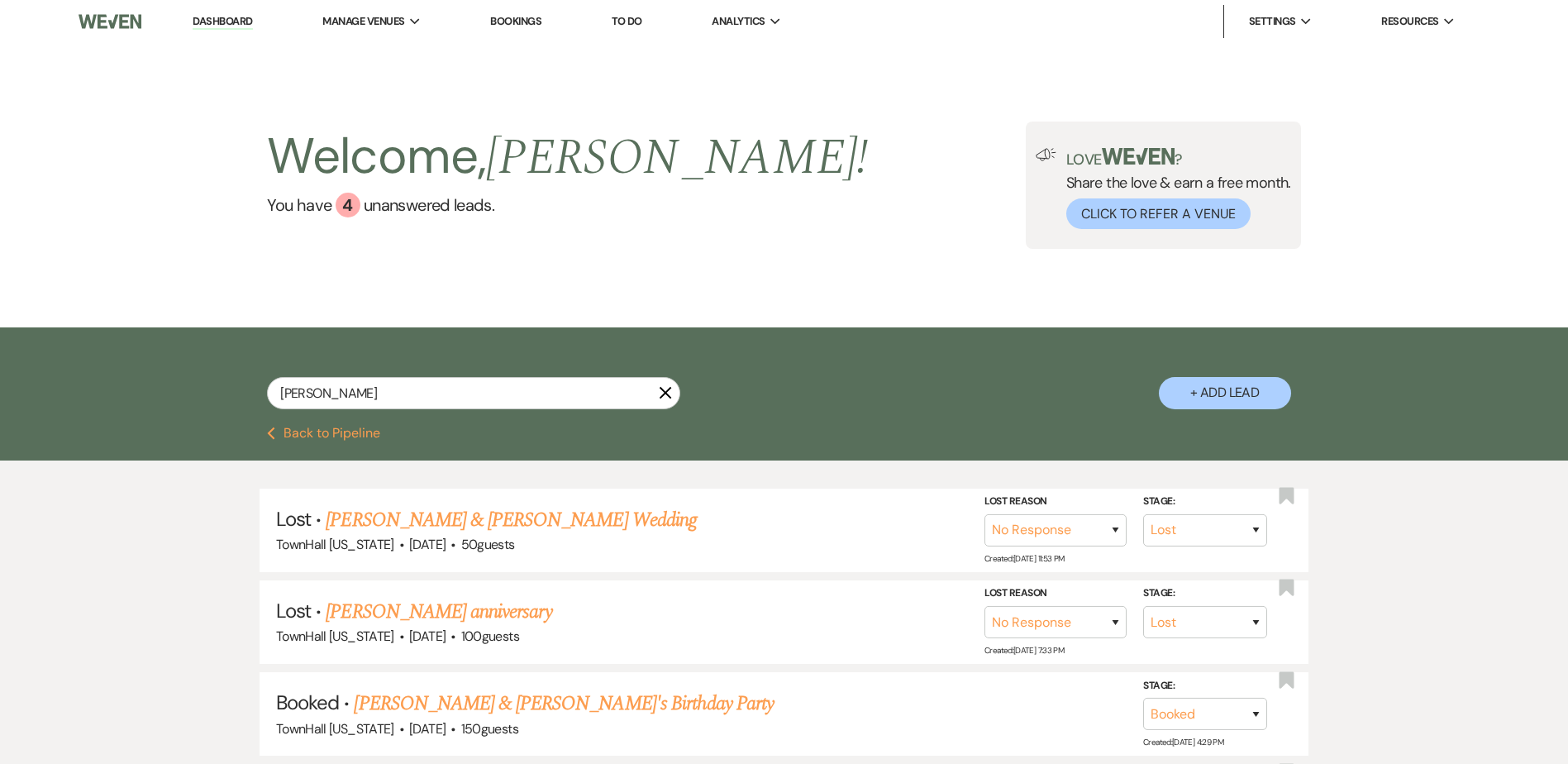
click at [328, 429] on button "Previous Back to Pipeline" at bounding box center [324, 433] width 113 height 13
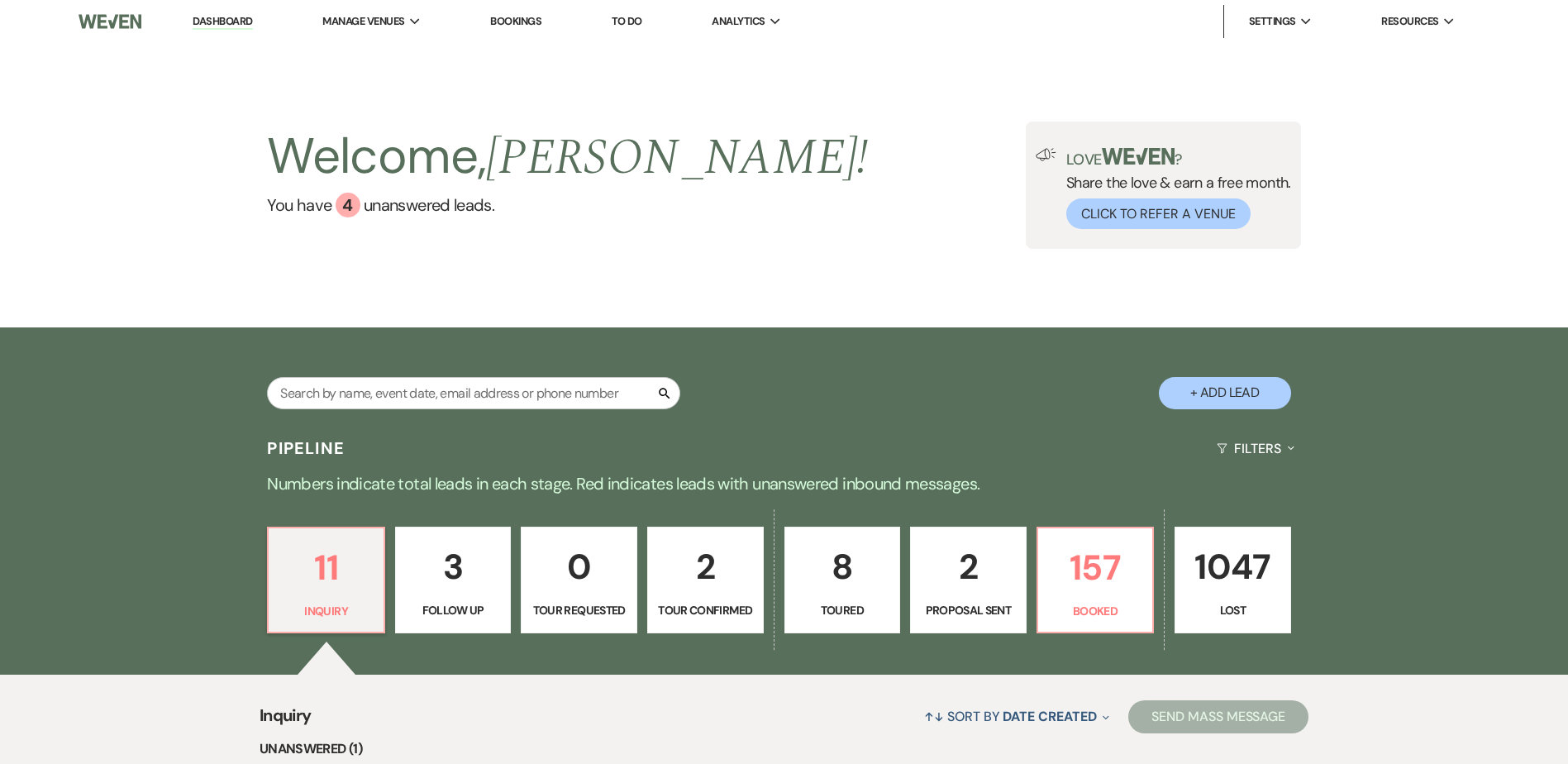
click at [746, 608] on p "Tour Confirmed" at bounding box center [705, 610] width 95 height 18
select select "4"
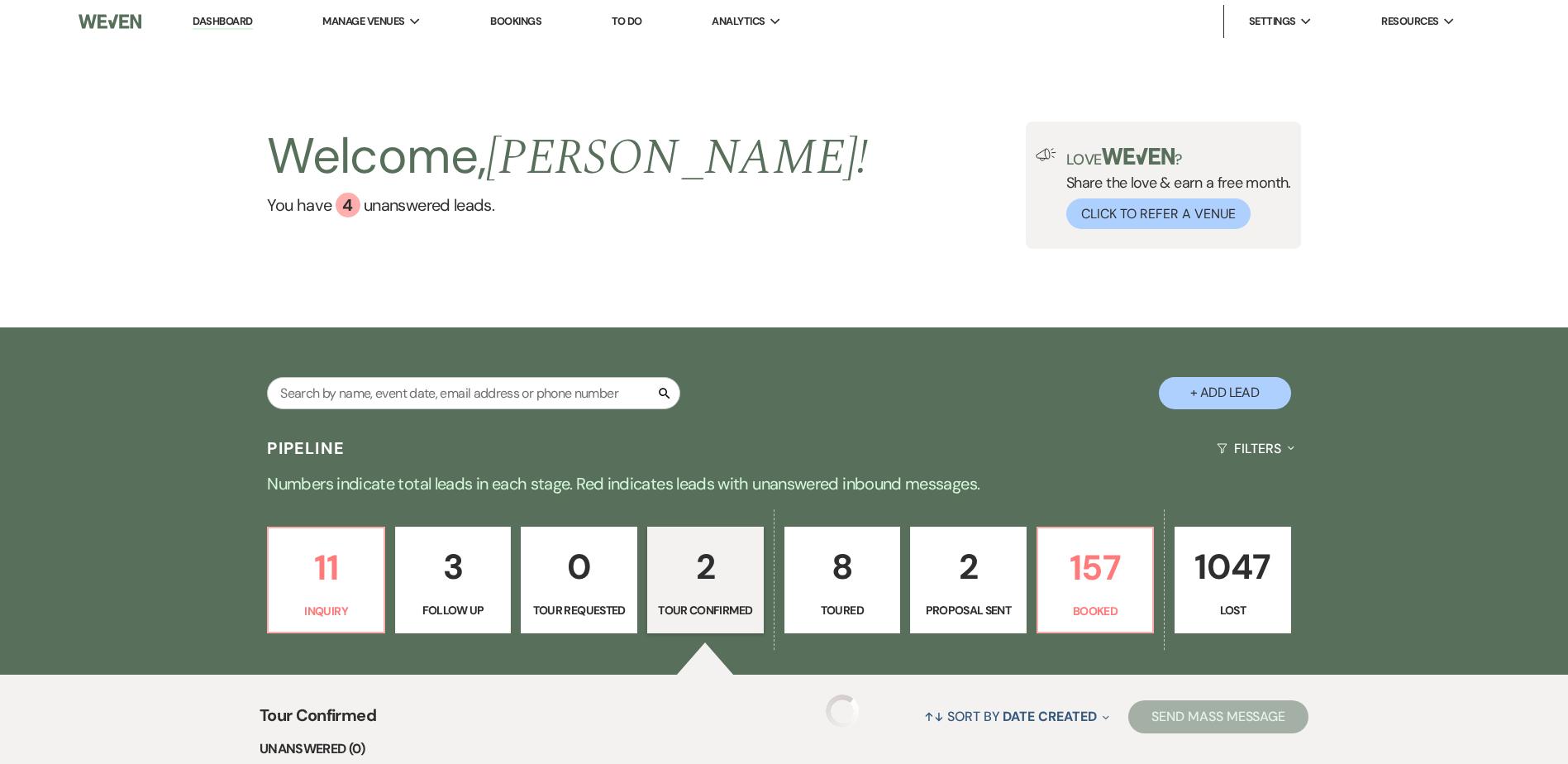
select select "4"
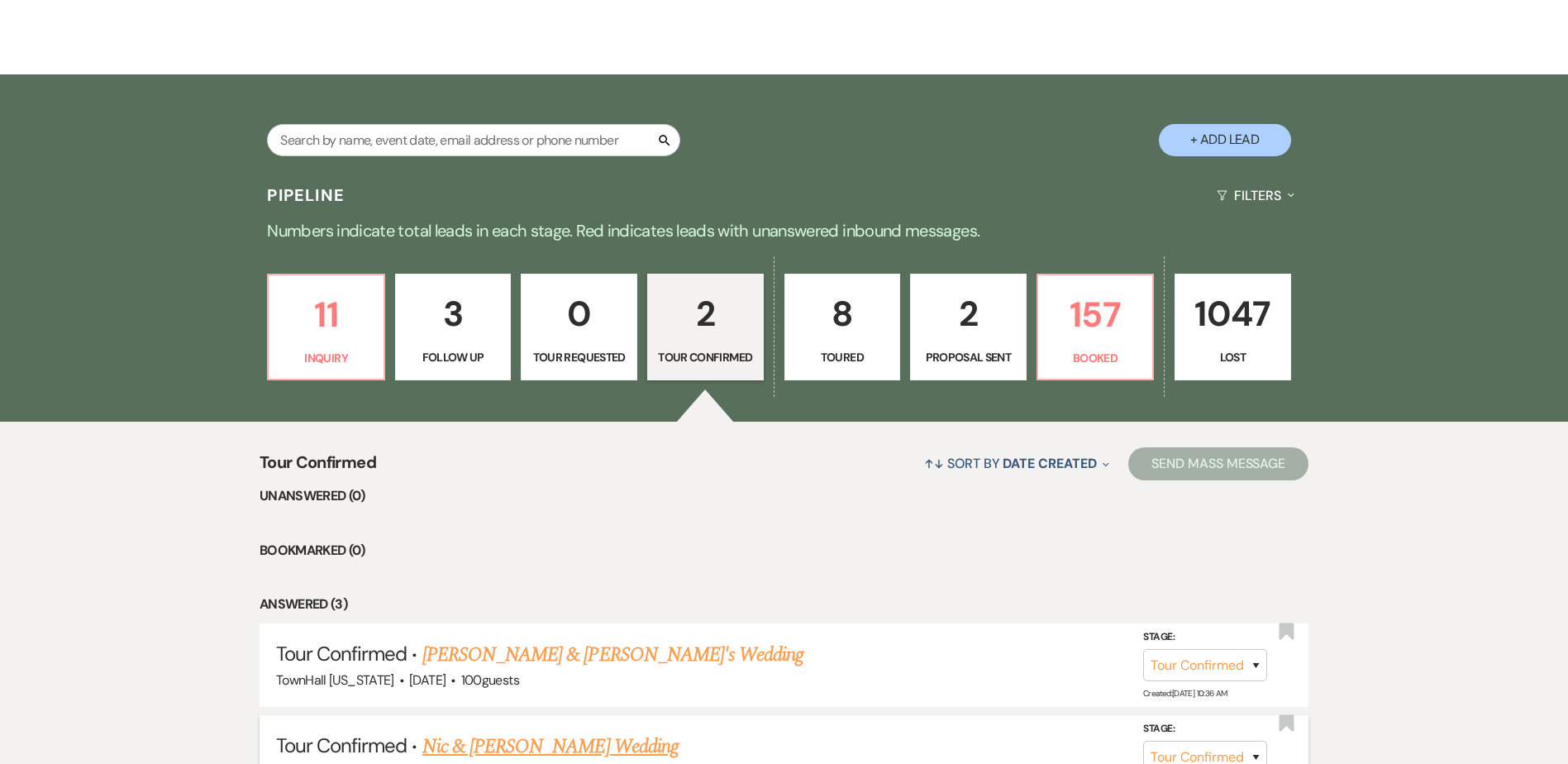
scroll to position [514, 0]
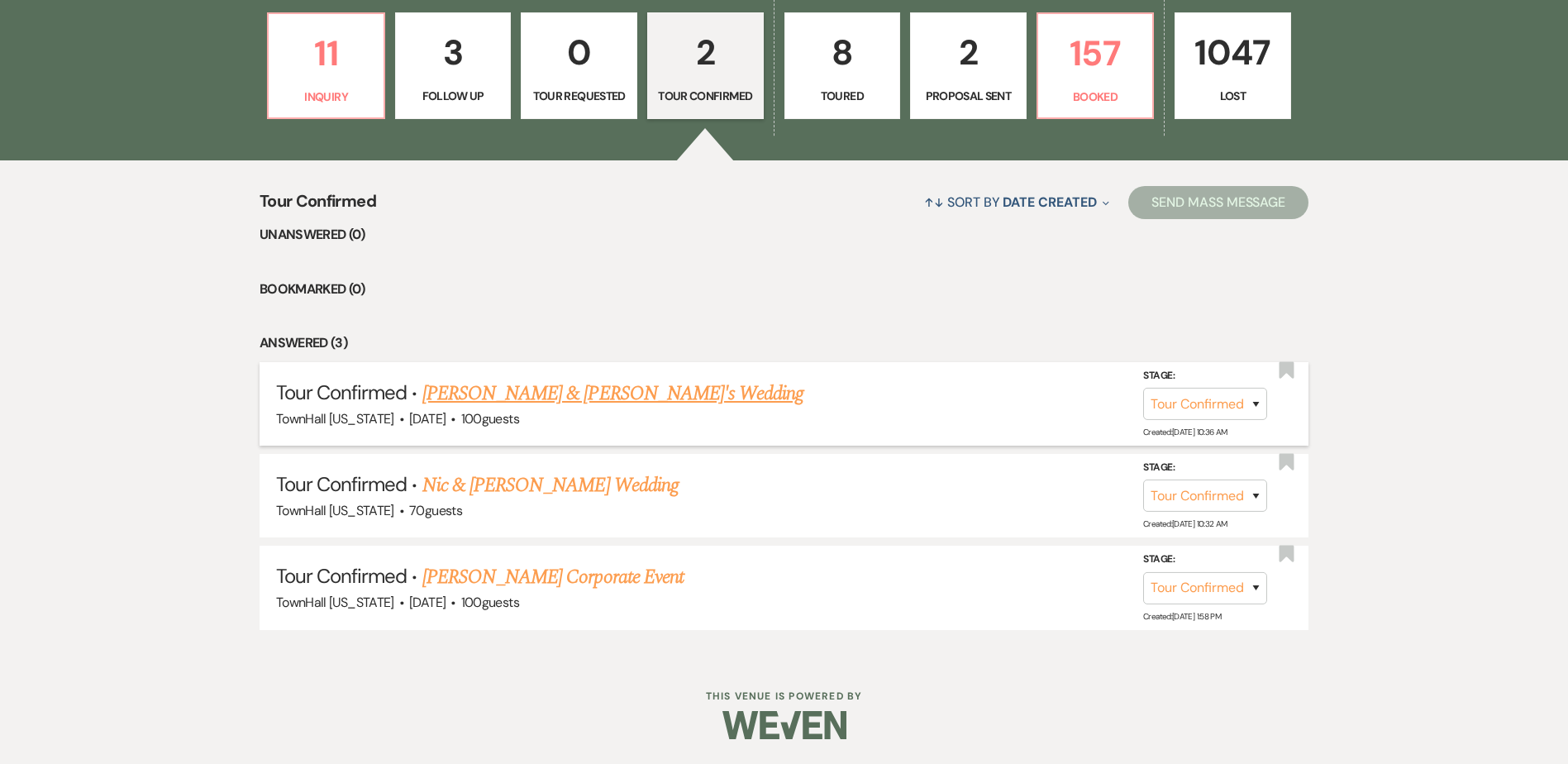
click at [486, 404] on link "Kay & Sam's Wedding" at bounding box center [613, 394] width 382 height 30
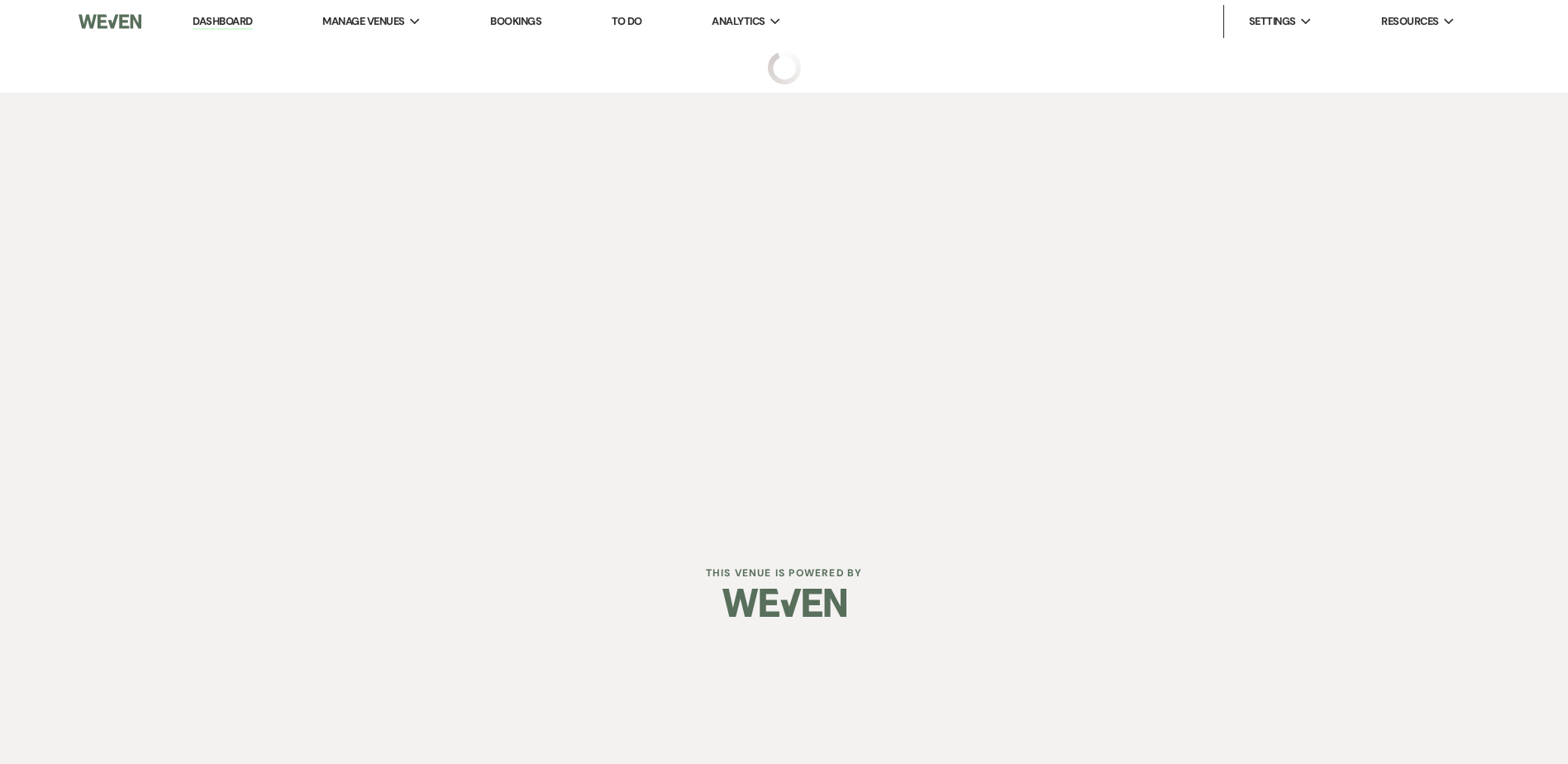
select select "4"
select select "6"
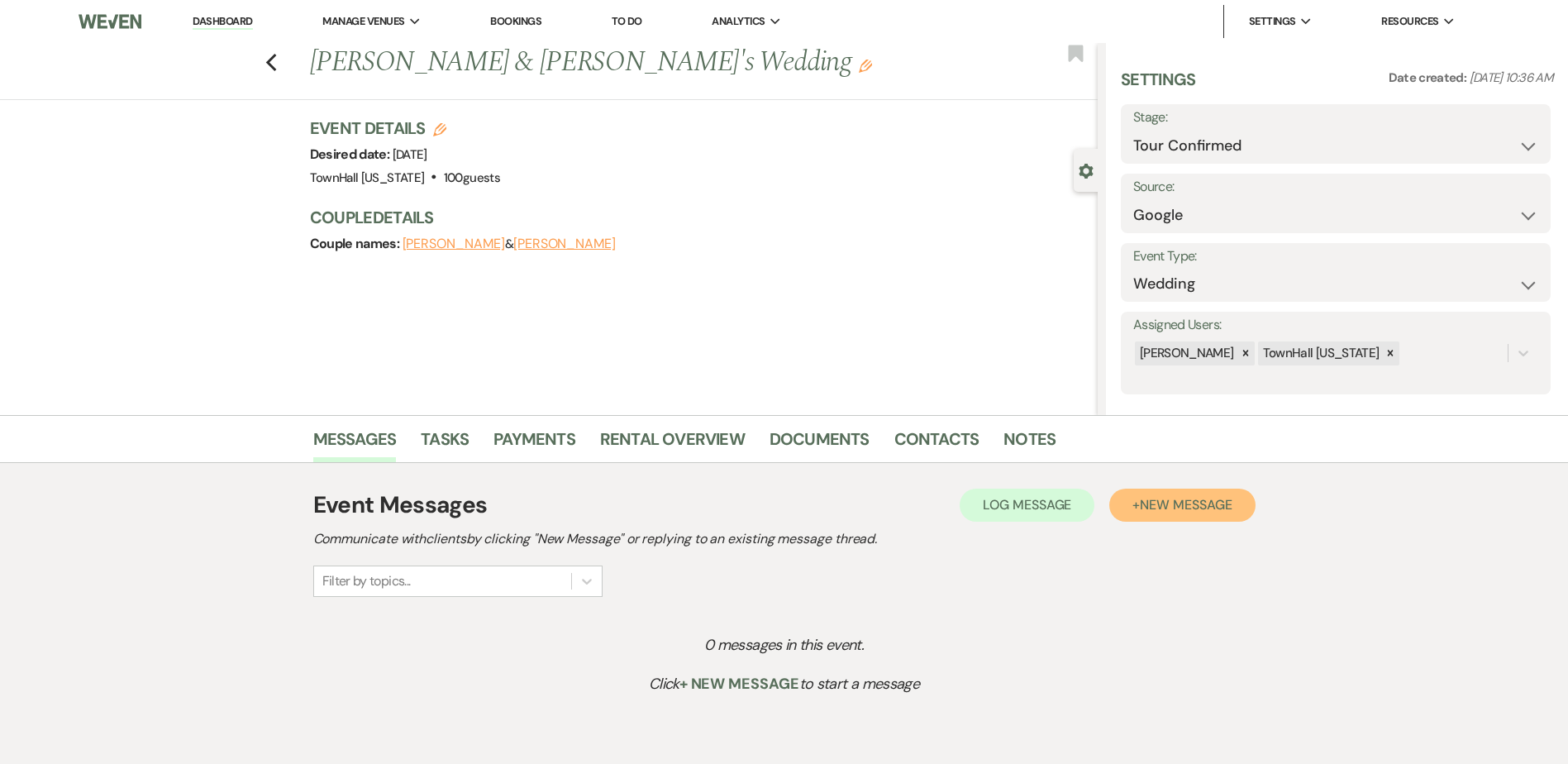
click at [1204, 505] on span "New Message" at bounding box center [1185, 504] width 92 height 17
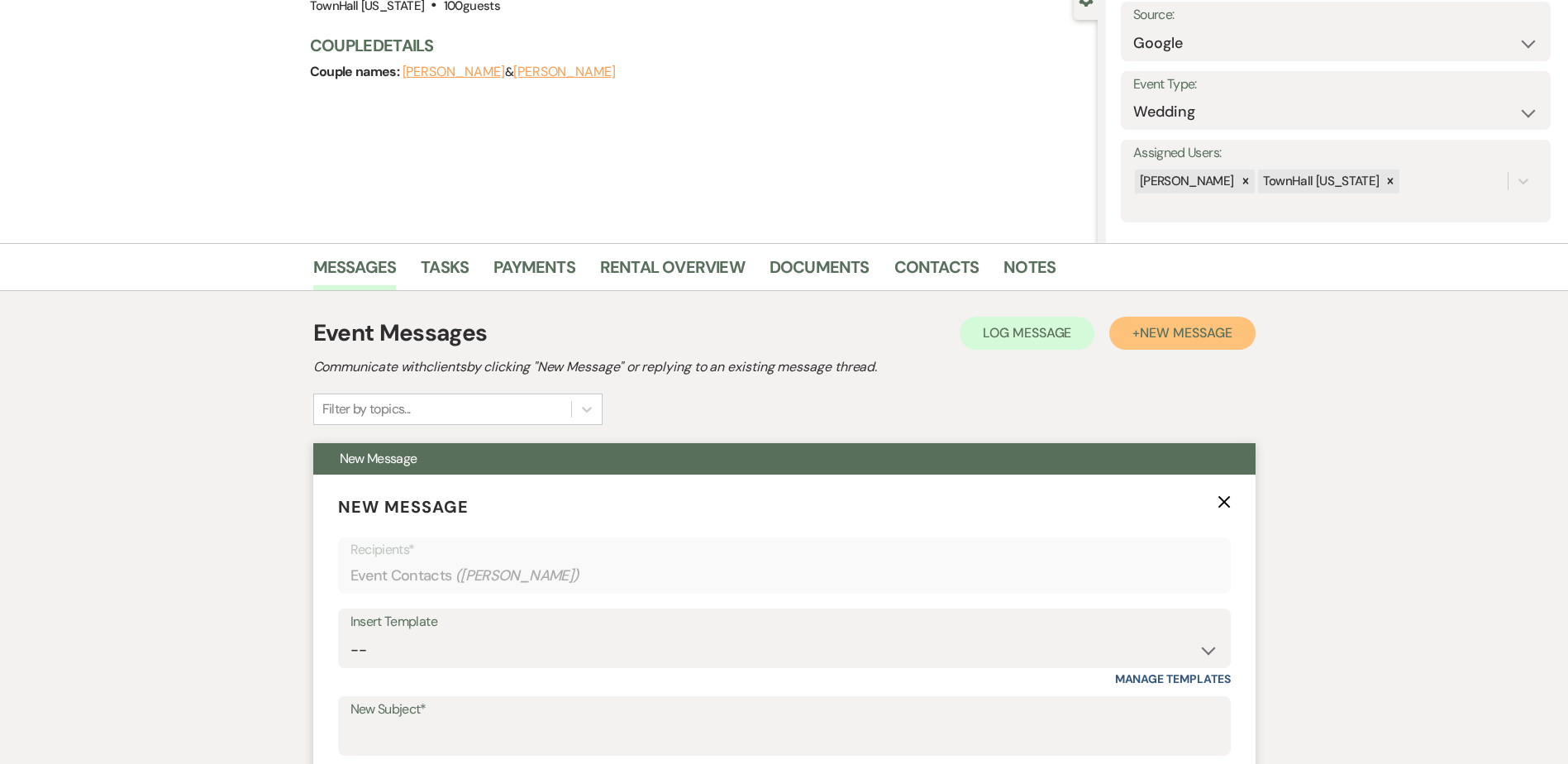
scroll to position [496, 0]
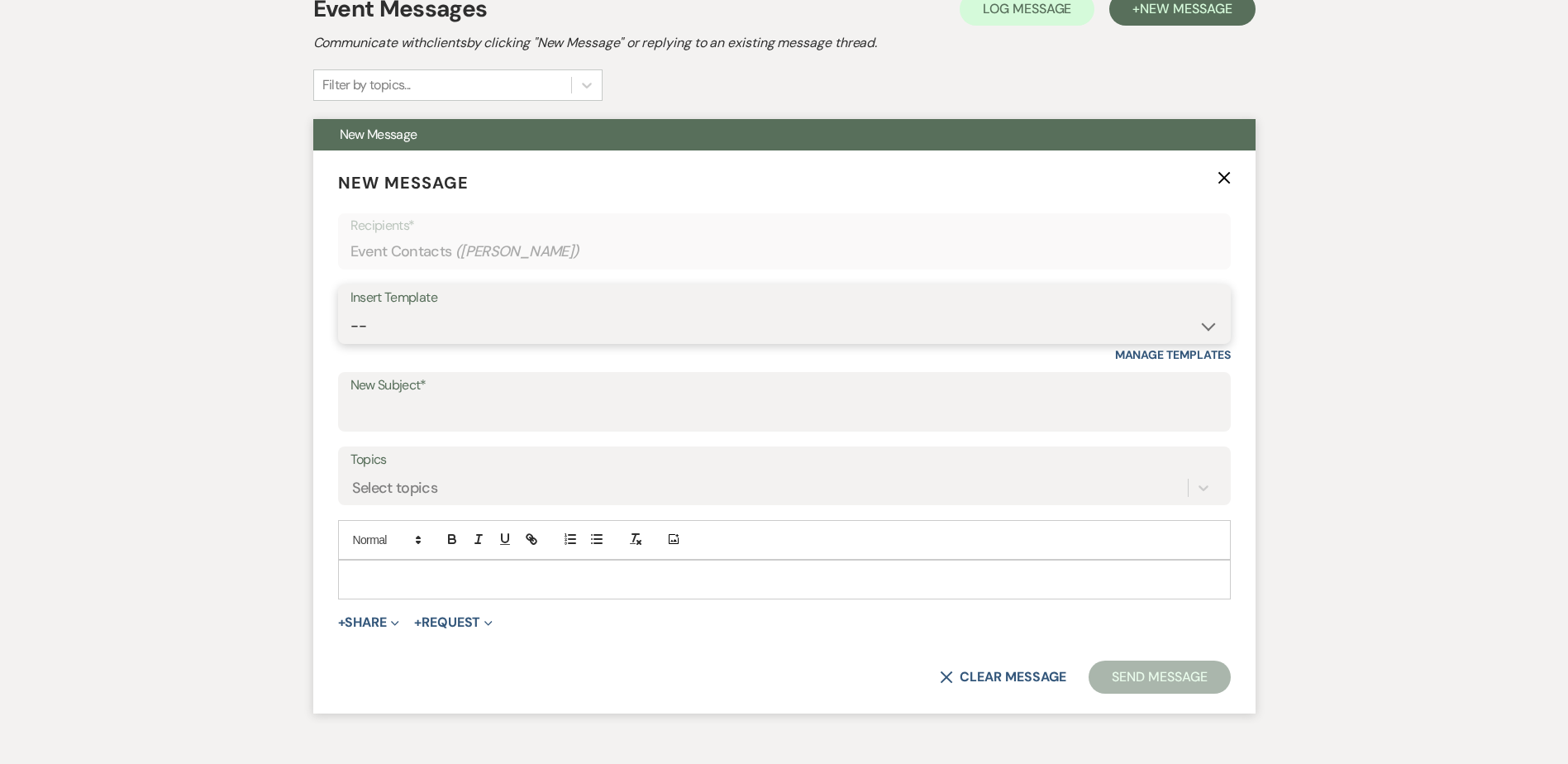
click at [385, 331] on select "-- Wedding Inquiry Follow Up: 2-3 days after initial lead- Avg Cost + Albums Th…" at bounding box center [784, 325] width 868 height 32
select select "1305"
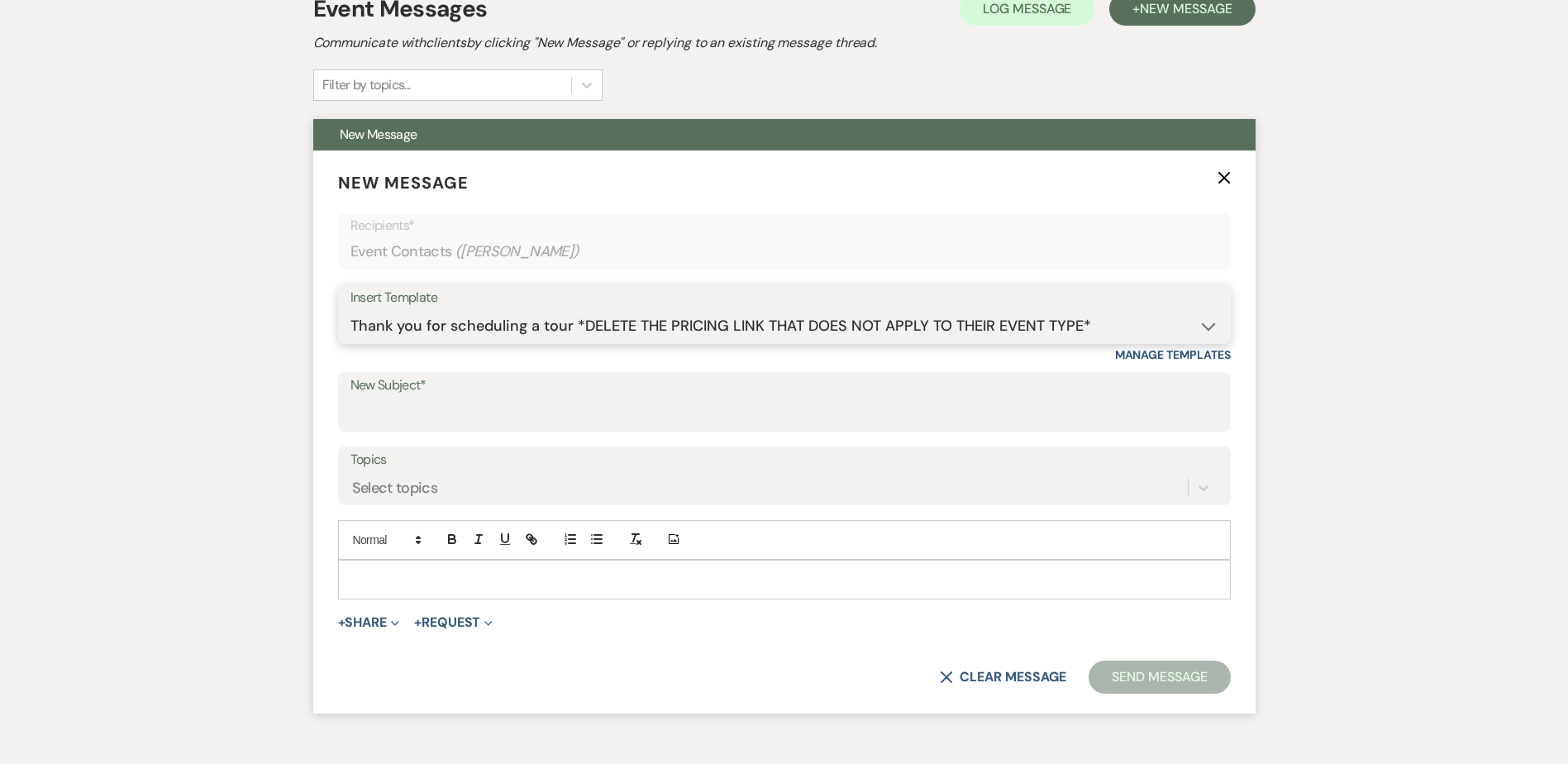
click at [350, 310] on select "-- Wedding Inquiry Follow Up: 2-3 days after initial lead- Avg Cost + Albums Th…" at bounding box center [784, 325] width 868 height 32
type input "We cannot wait to show you around TownHall Texas!"
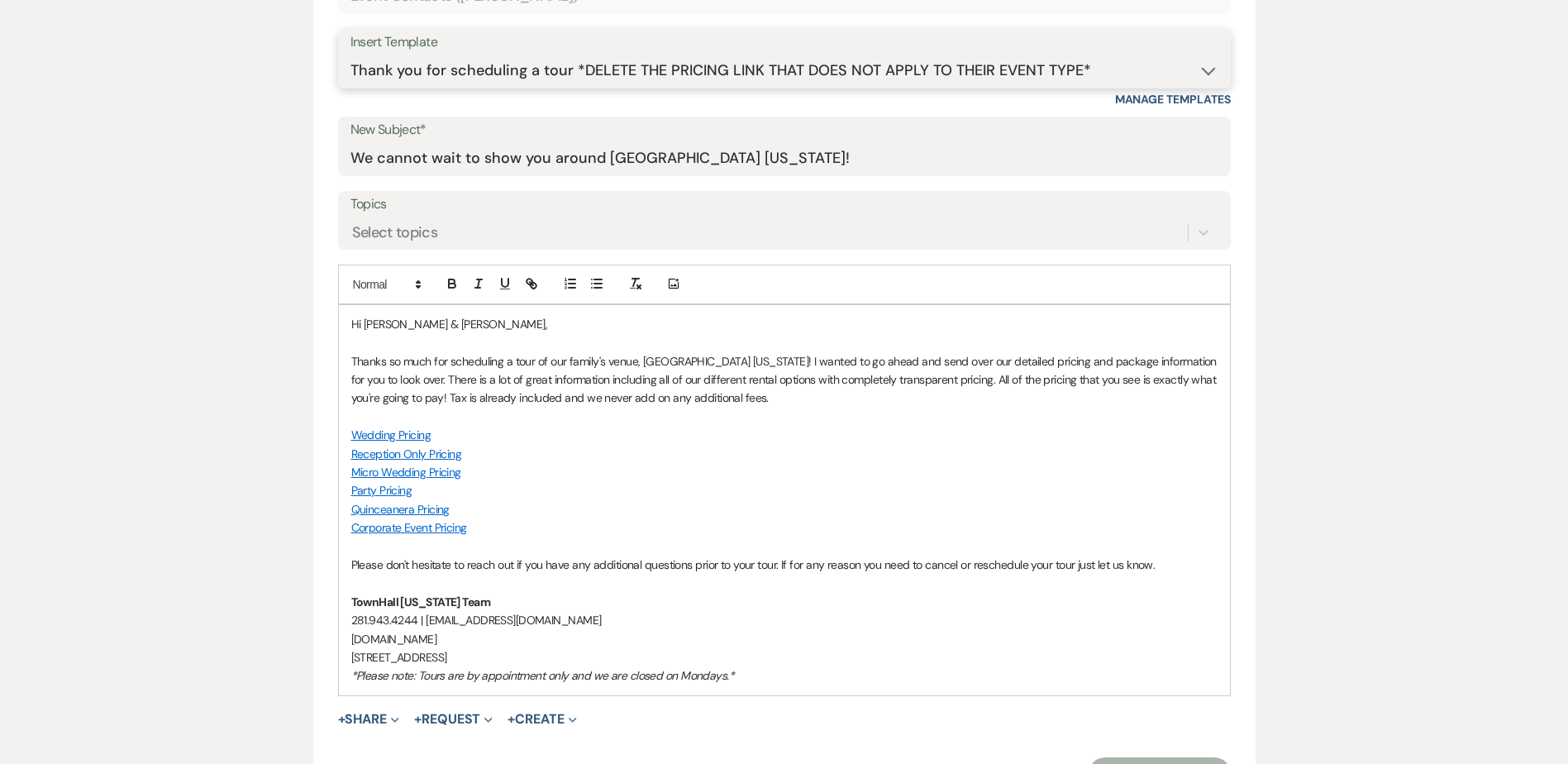
scroll to position [826, 0]
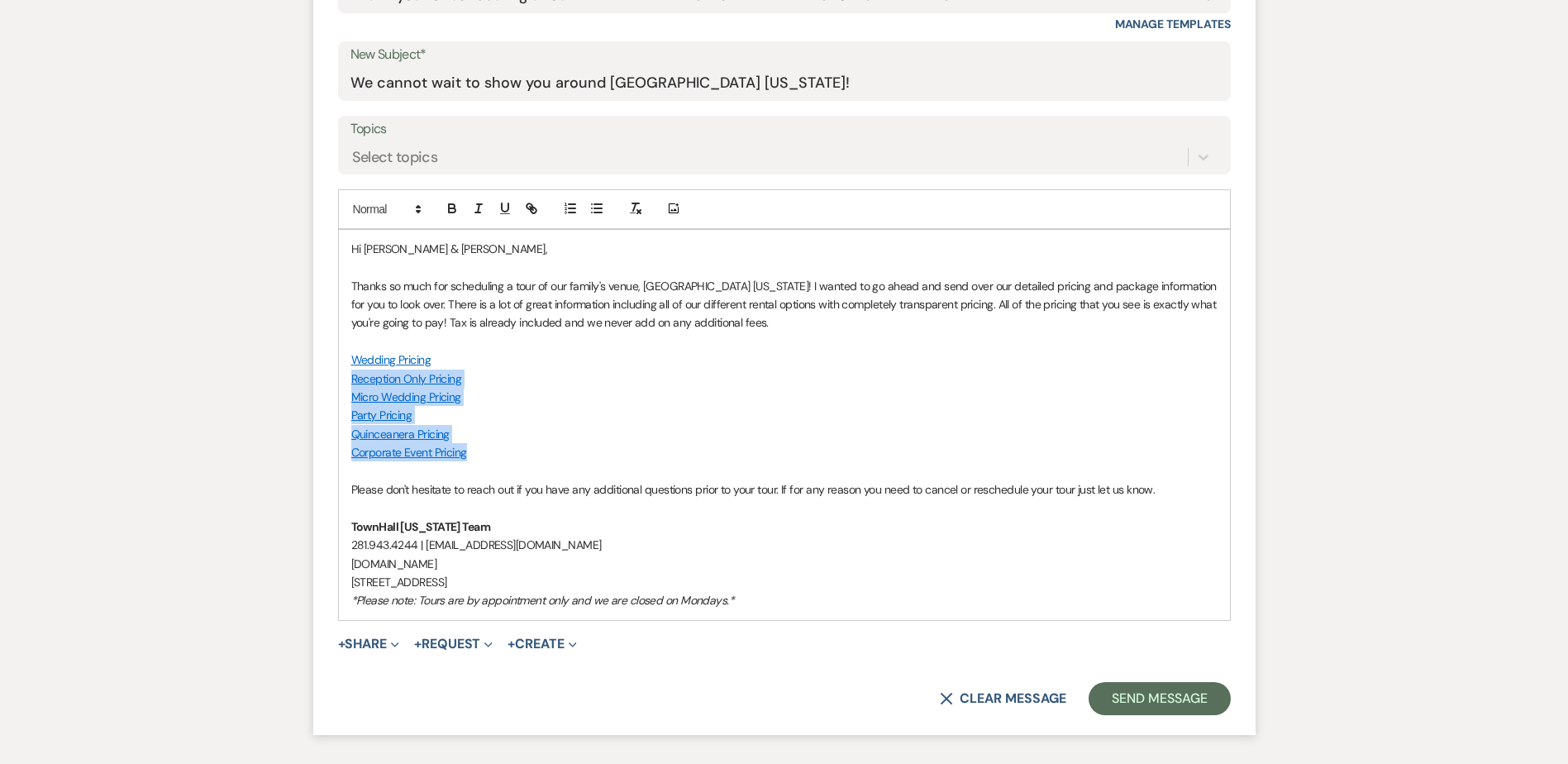
drag, startPoint x: 479, startPoint y: 454, endPoint x: 323, endPoint y: 383, distance: 171.4
click at [323, 383] on form "New Message X Draft saved! Recipients* Event Contacts ( Cynthia Scanlin ) Inser…" at bounding box center [784, 277] width 942 height 915
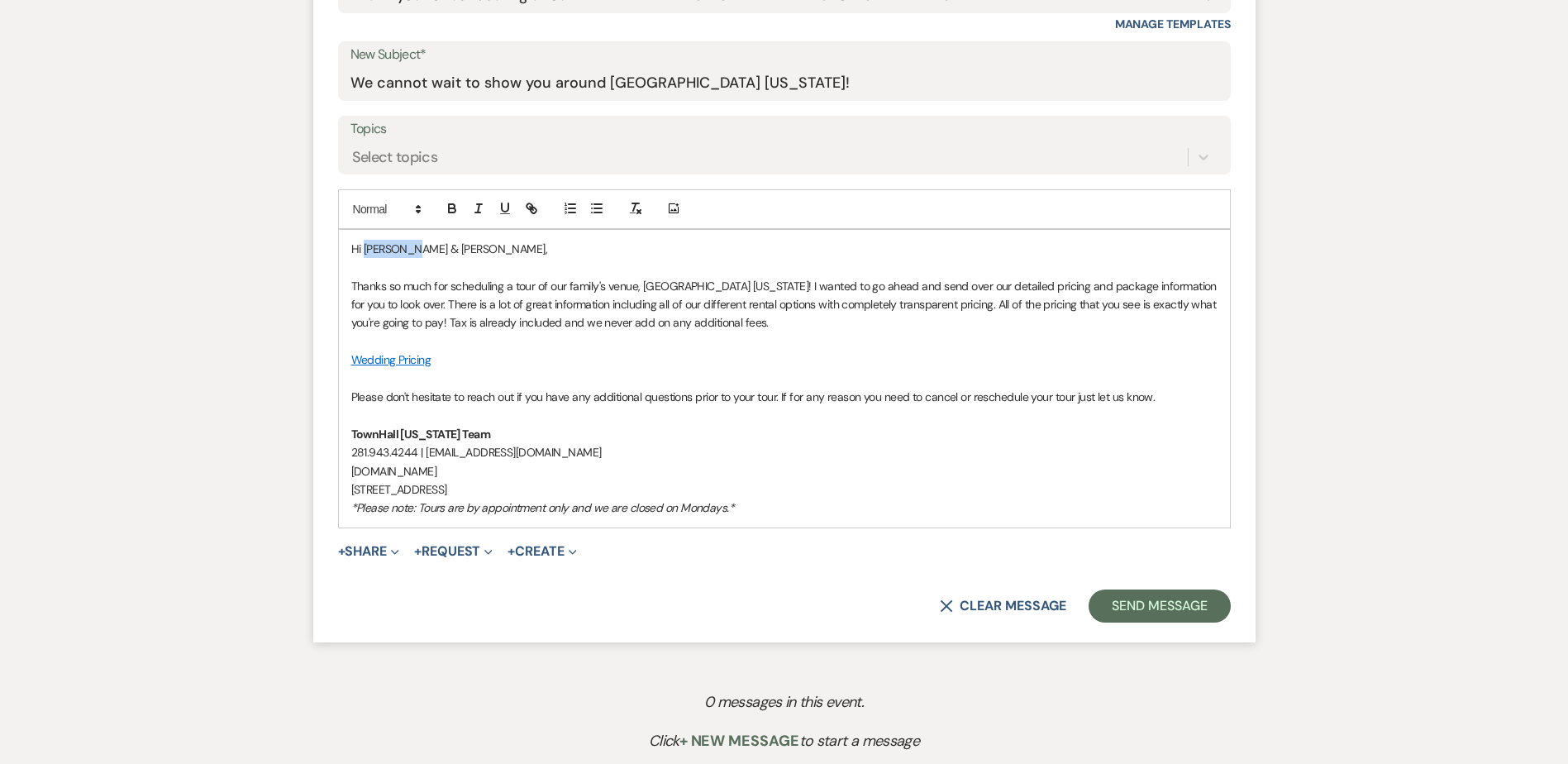
drag, startPoint x: 414, startPoint y: 250, endPoint x: 366, endPoint y: 245, distance: 48.3
click at [366, 245] on p "Hi Kay & Sam," at bounding box center [784, 249] width 866 height 18
click at [1161, 603] on button "Send Message" at bounding box center [1159, 606] width 141 height 33
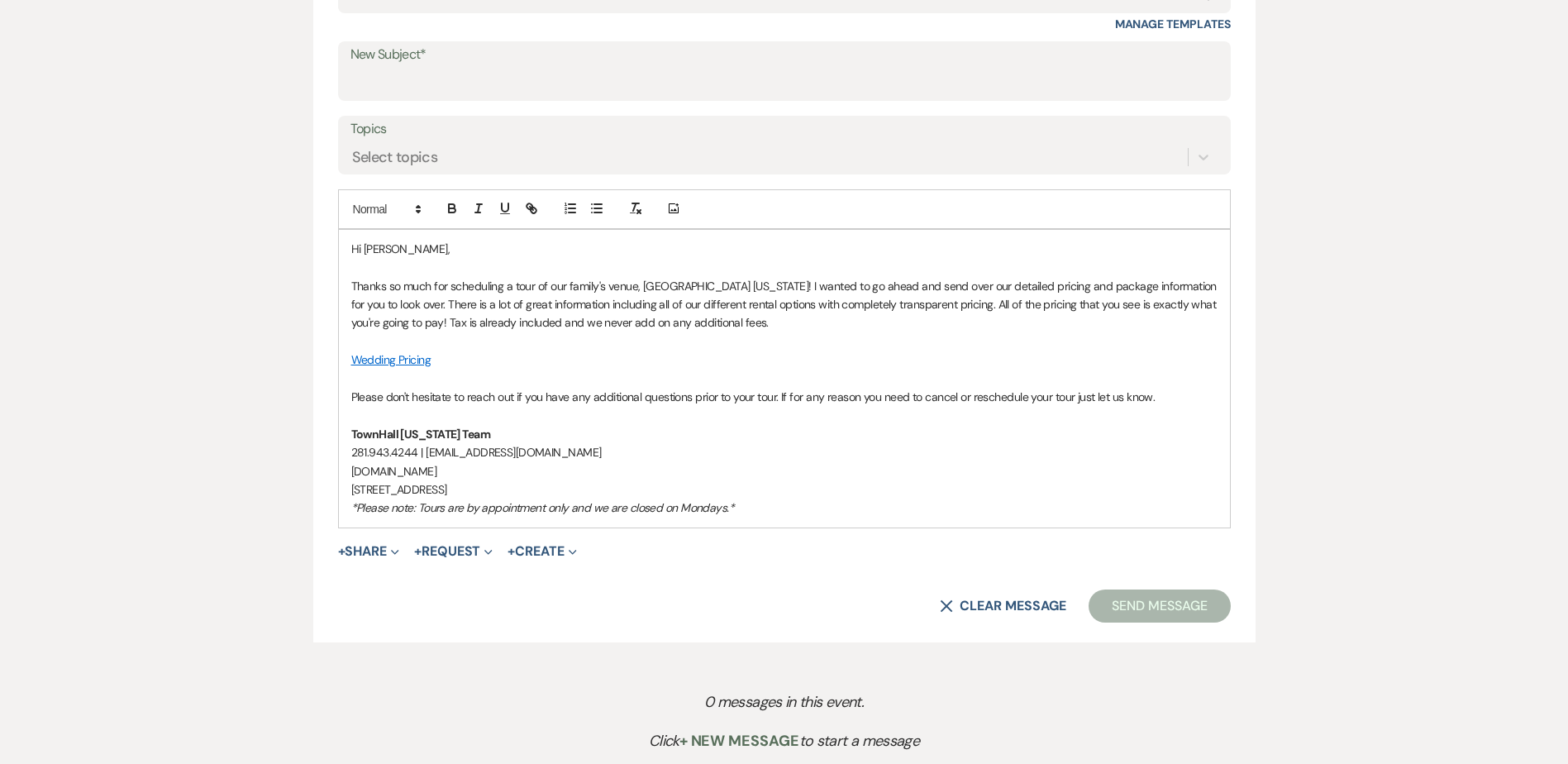
scroll to position [212, 0]
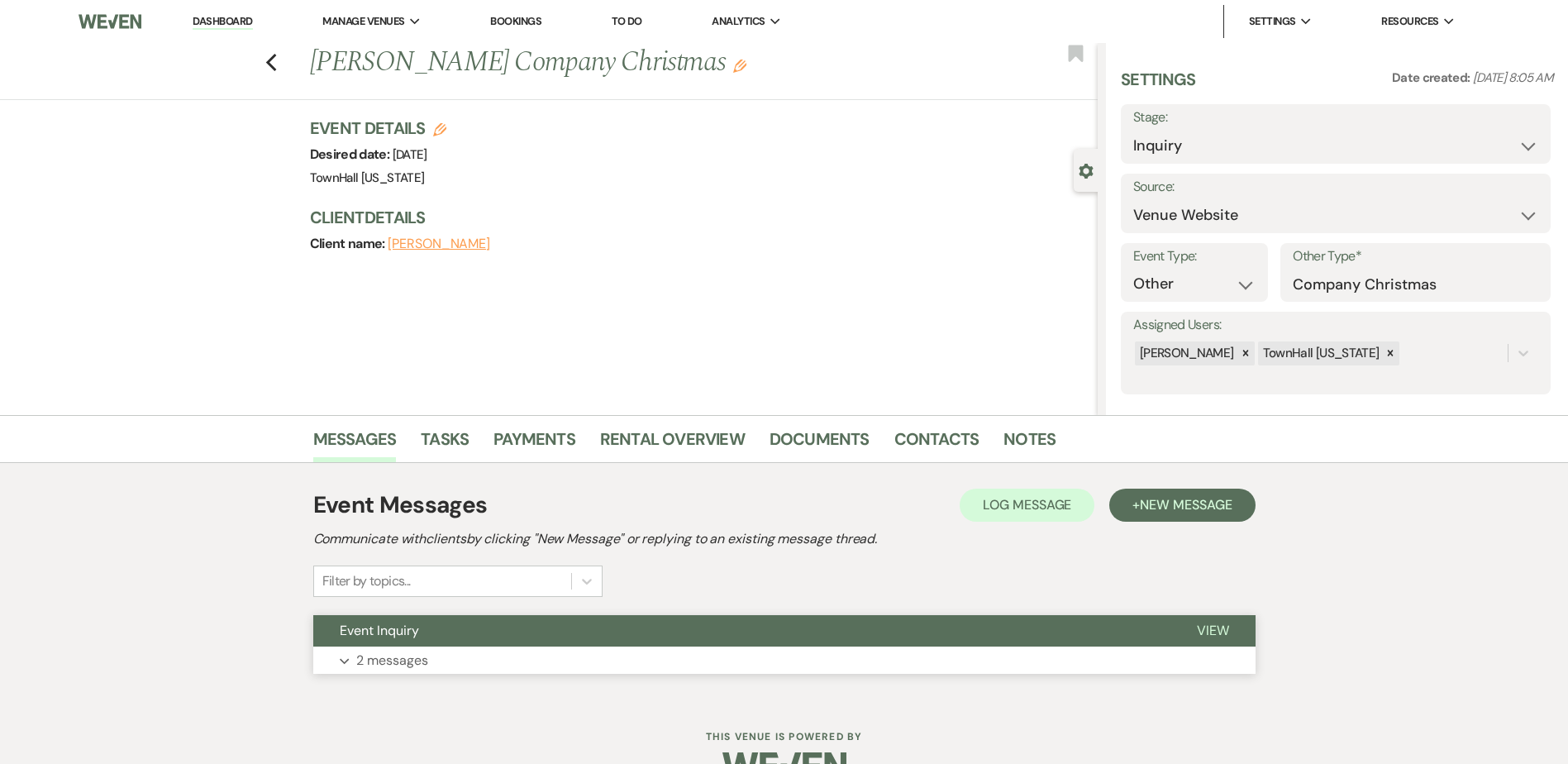
click at [407, 656] on p "2 messages" at bounding box center [392, 661] width 72 height 22
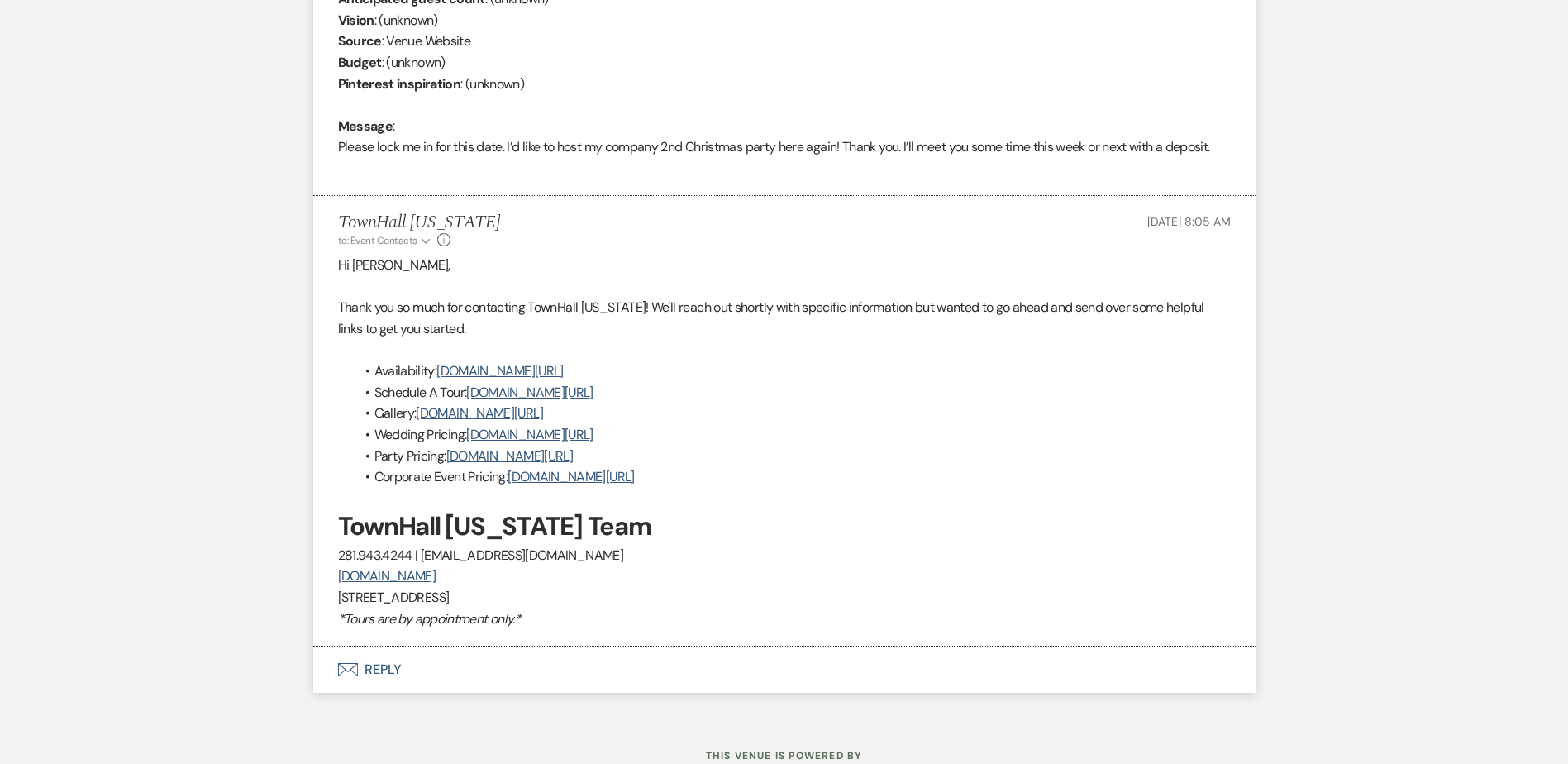
scroll to position [825, 0]
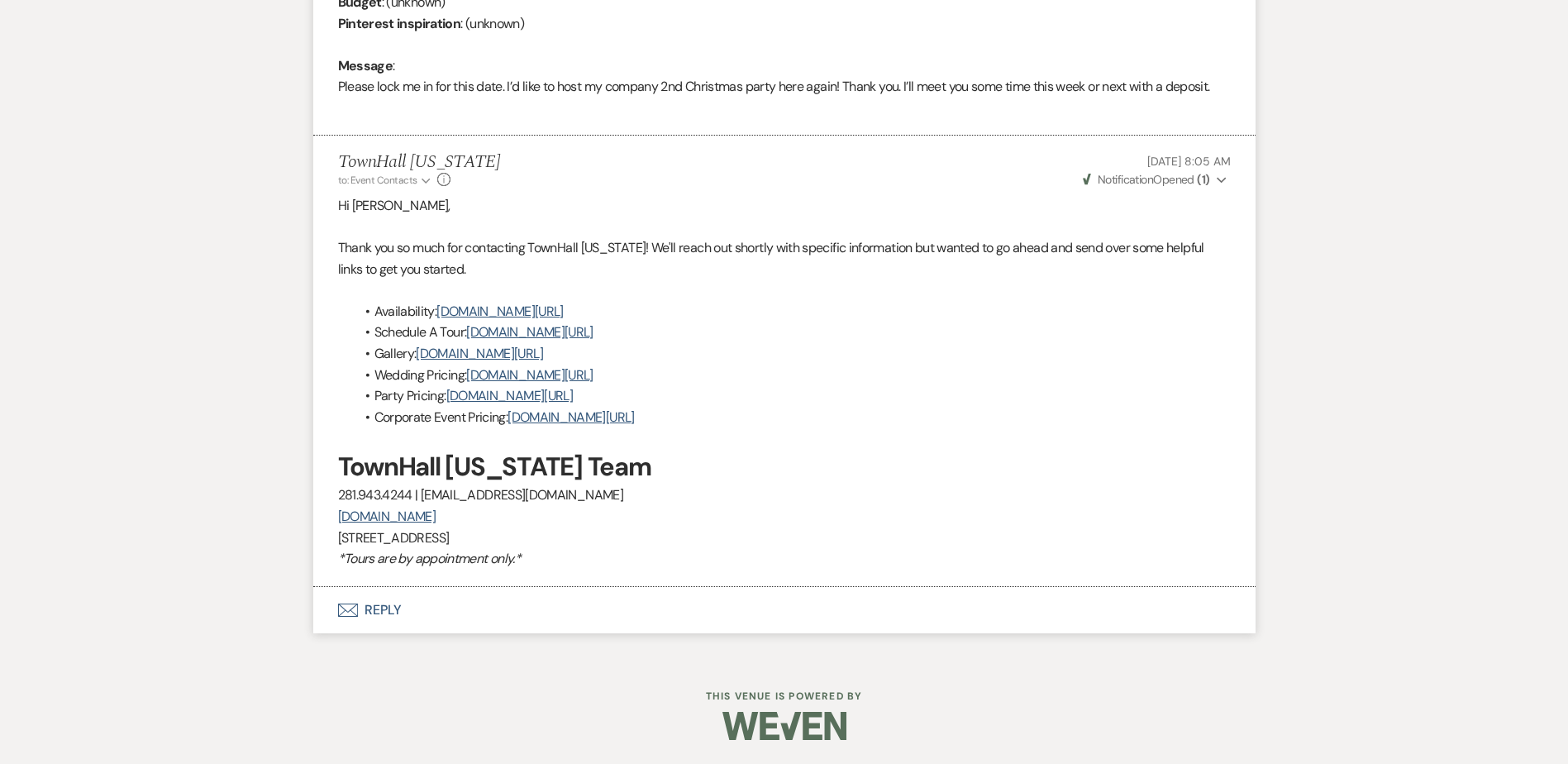
click at [385, 618] on button "Envelope Reply" at bounding box center [784, 610] width 942 height 47
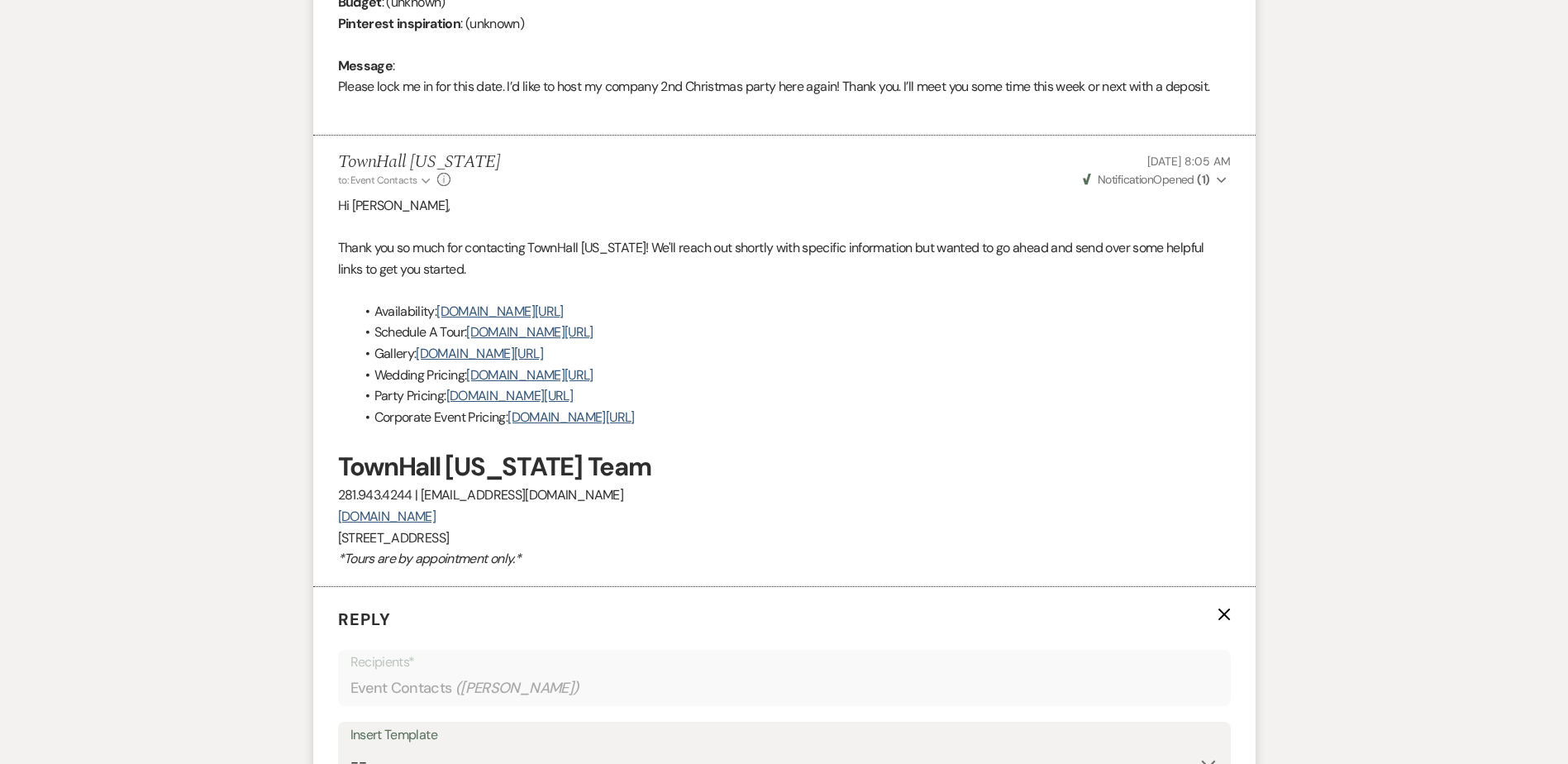
scroll to position [1155, 0]
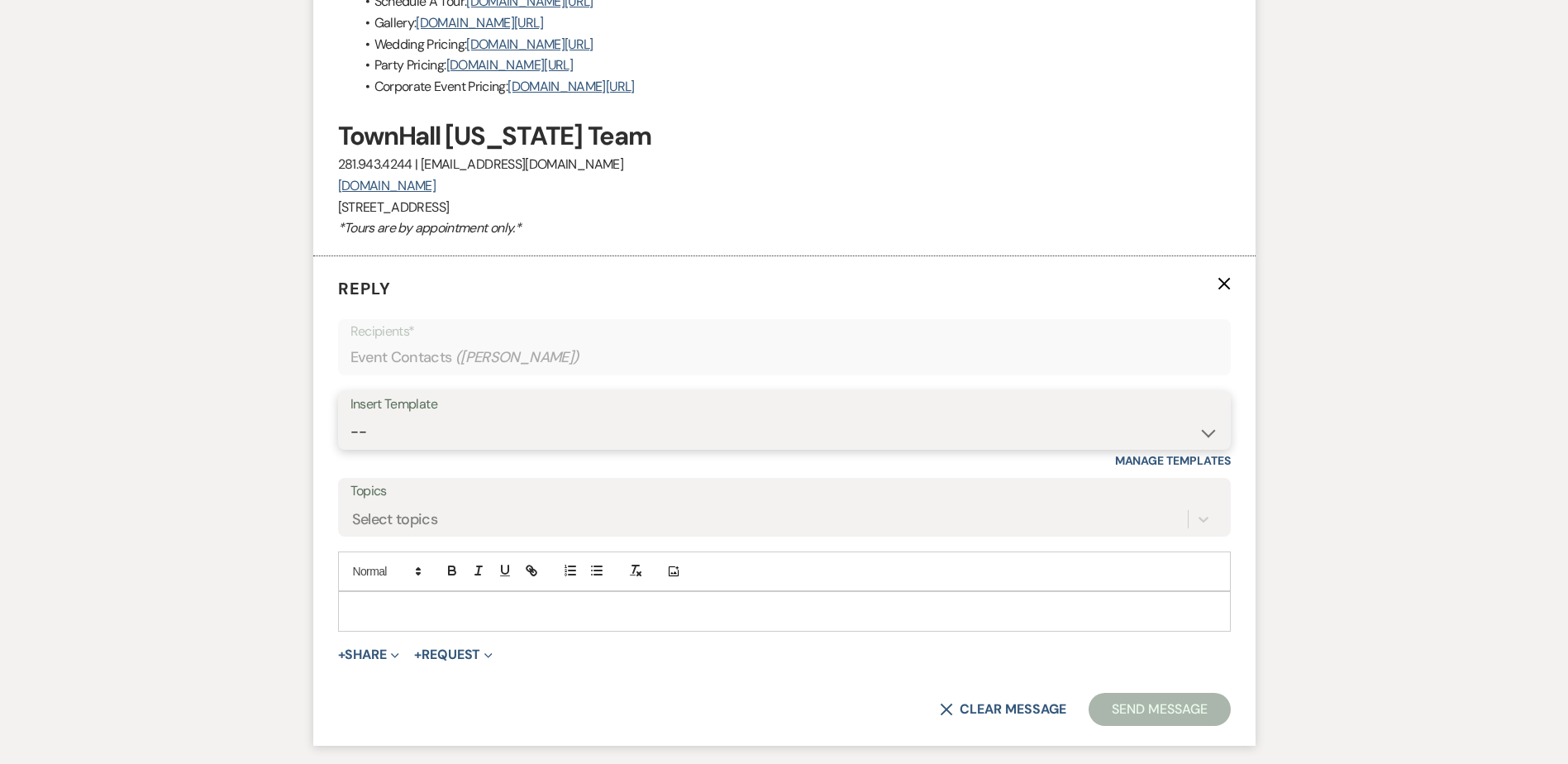
click at [363, 437] on select "-- Wedding Inquiry Follow Up: 2-3 days after initial lead- Avg Cost + Albums Th…" at bounding box center [784, 431] width 868 height 32
select select "1516"
click at [350, 415] on select "-- Wedding Inquiry Follow Up: 2-3 days after initial lead- Avg Cost + Albums Th…" at bounding box center [784, 431] width 868 height 32
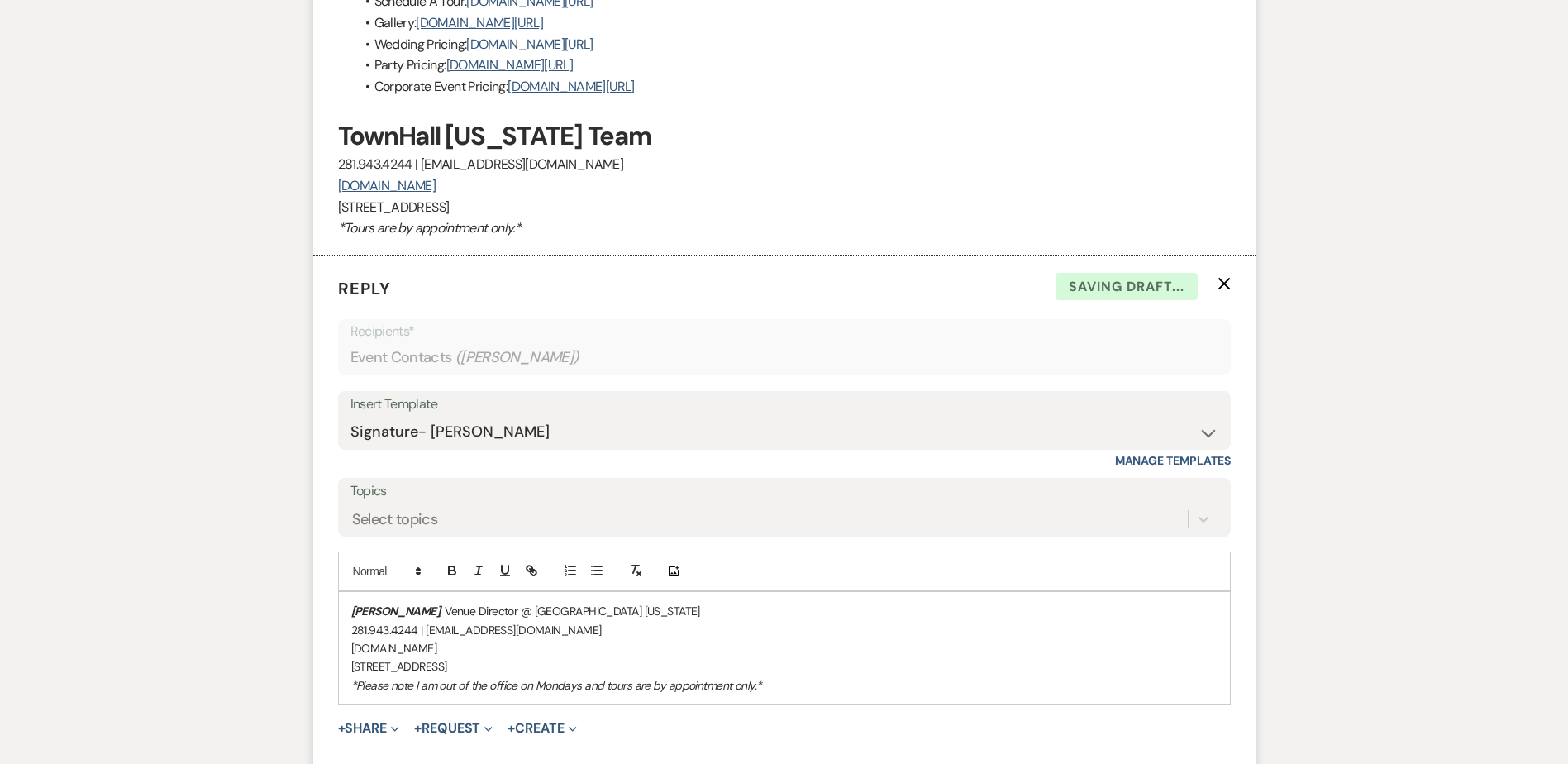
click at [348, 602] on div "Stephanie Jordan , Venue Director @ TownHall Texas 281.943.4244 | info@townhall…" at bounding box center [784, 647] width 891 height 112
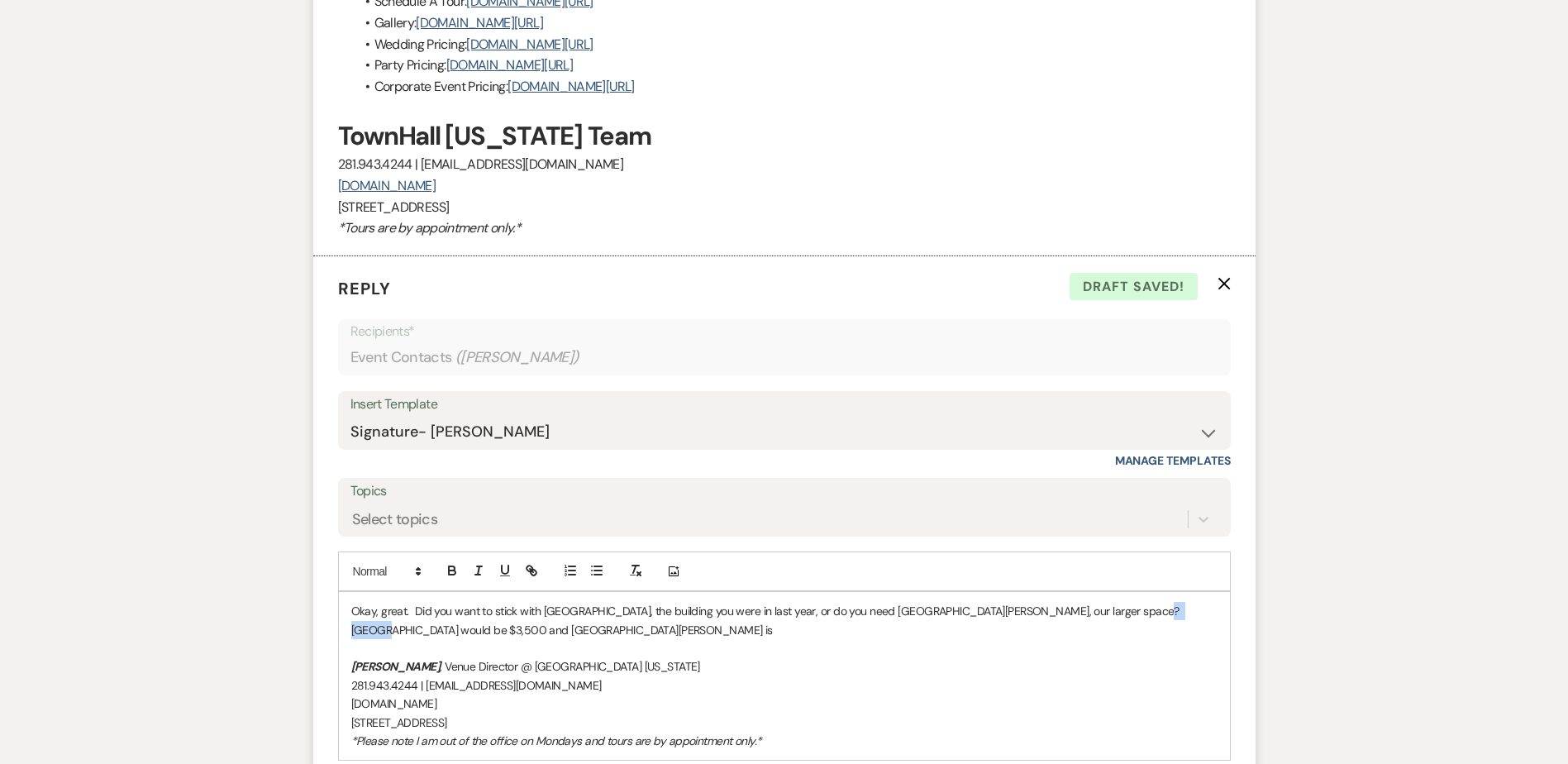
drag, startPoint x: 1089, startPoint y: 609, endPoint x: 1133, endPoint y: 616, distance: 44.6
click at [1133, 616] on p "Okay, great. Did you want to stick with Lone Star Hall, the building you were i…" at bounding box center [784, 620] width 866 height 37
click at [425, 628] on p "Okay, great. Did you want to stick with Lone Star Hall, the building you were i…" at bounding box center [784, 620] width 866 height 37
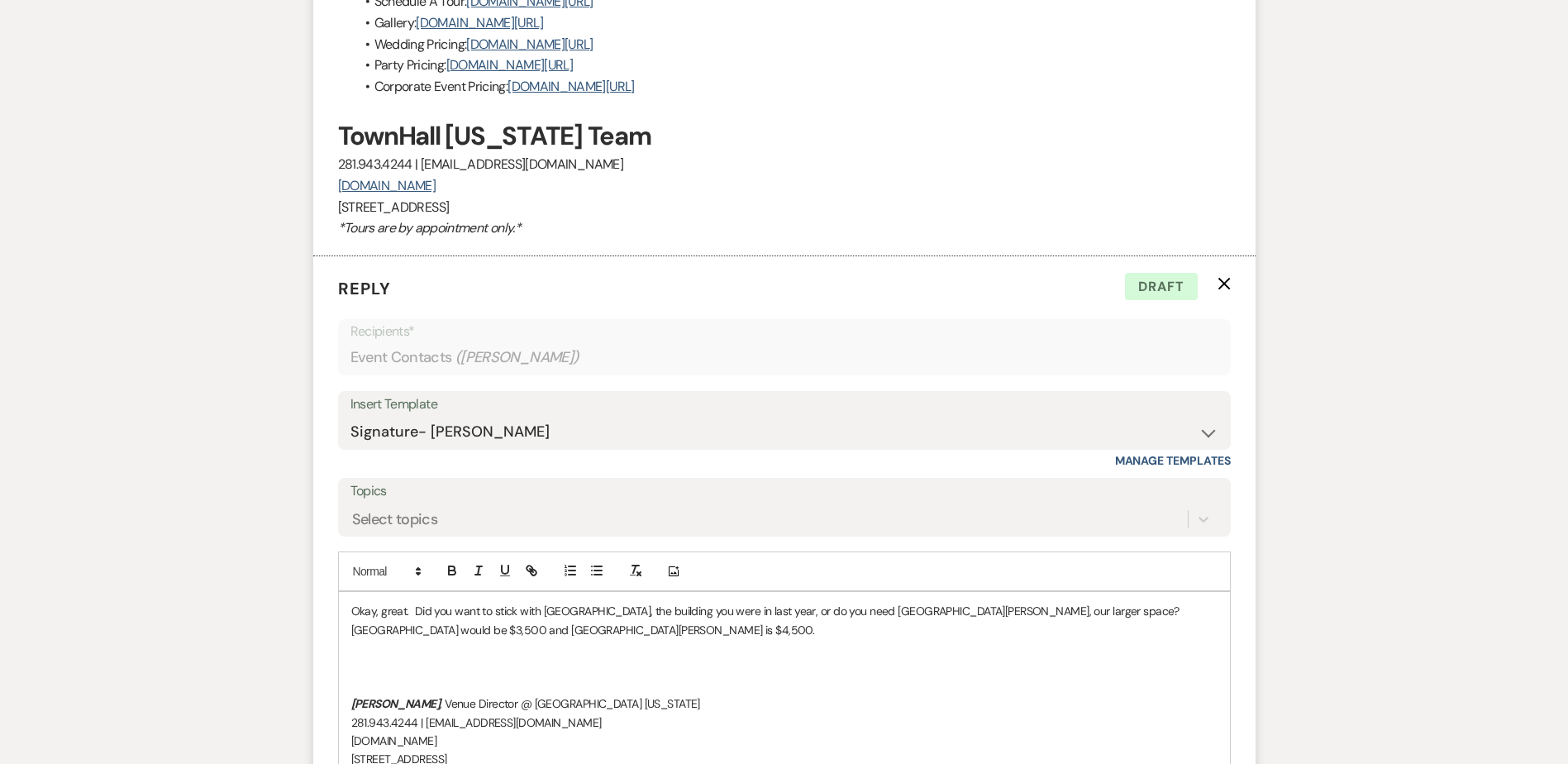
click at [407, 607] on p "Okay, great. Did you want to stick with Lone Star Hall, the building you were i…" at bounding box center [784, 620] width 866 height 37
click at [424, 652] on p at bounding box center [784, 648] width 866 height 18
click at [416, 667] on p at bounding box center [784, 666] width 866 height 18
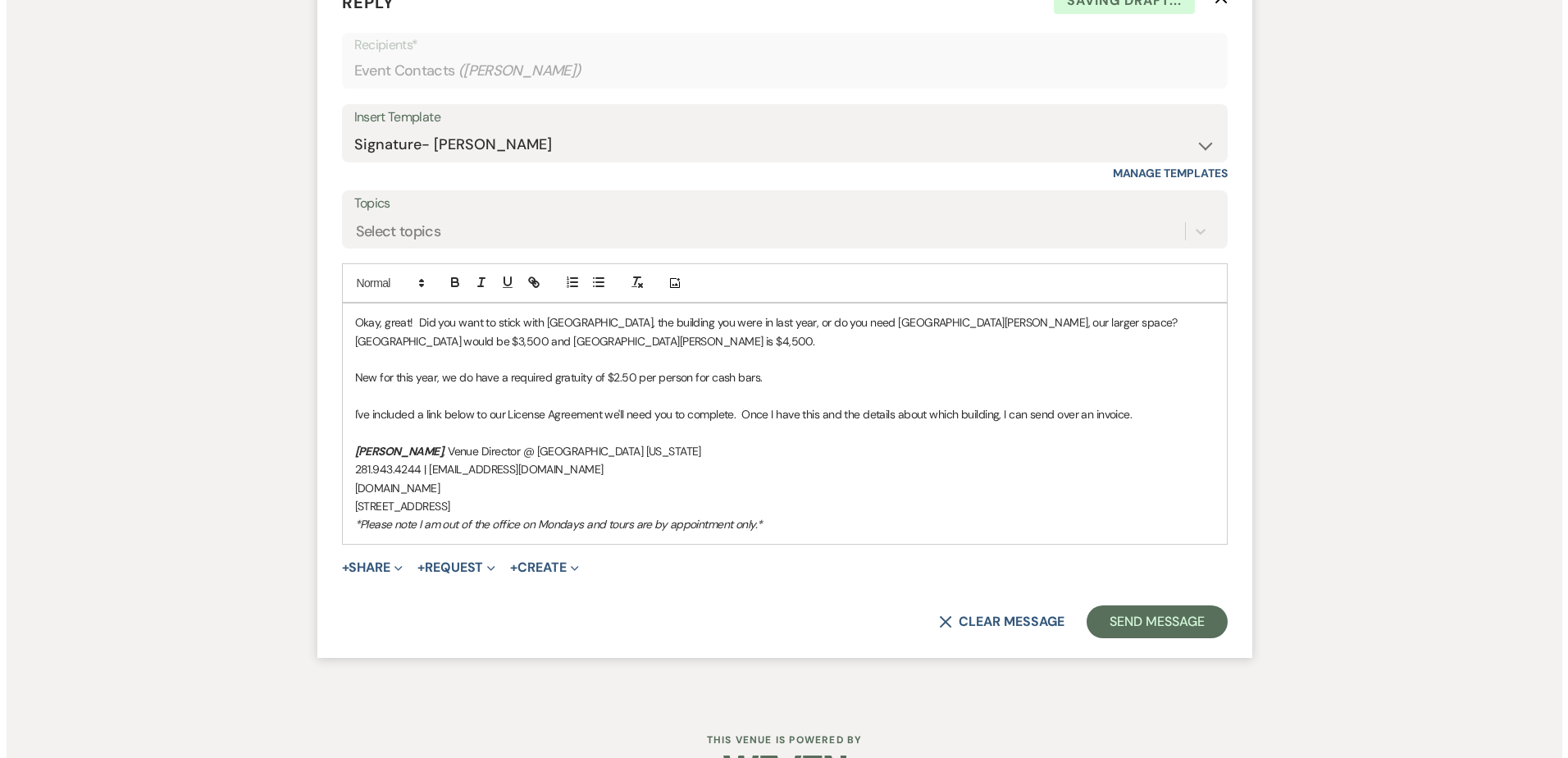
scroll to position [1480, 0]
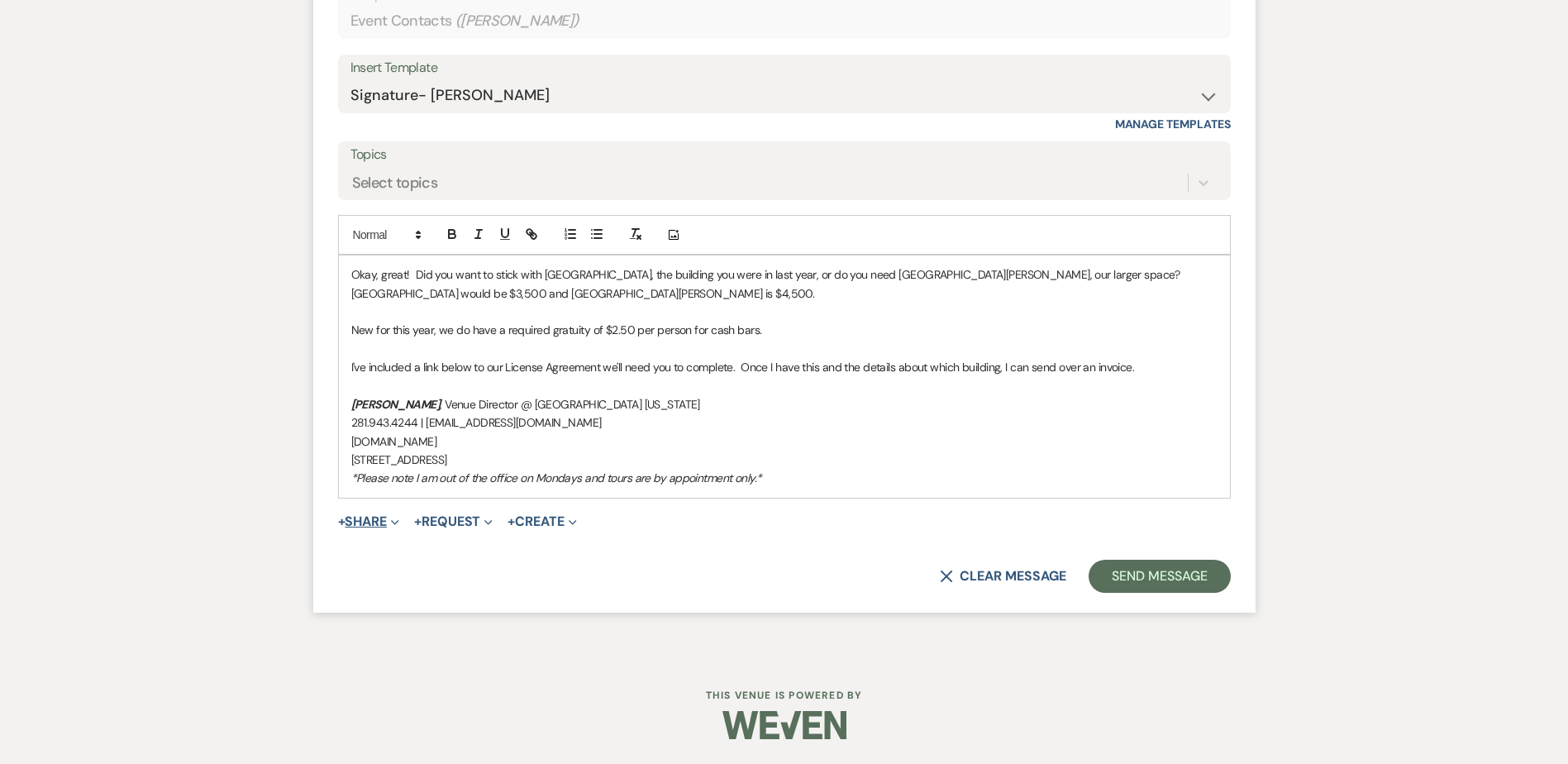
click at [360, 522] on button "+ Share Expand" at bounding box center [369, 522] width 62 height 13
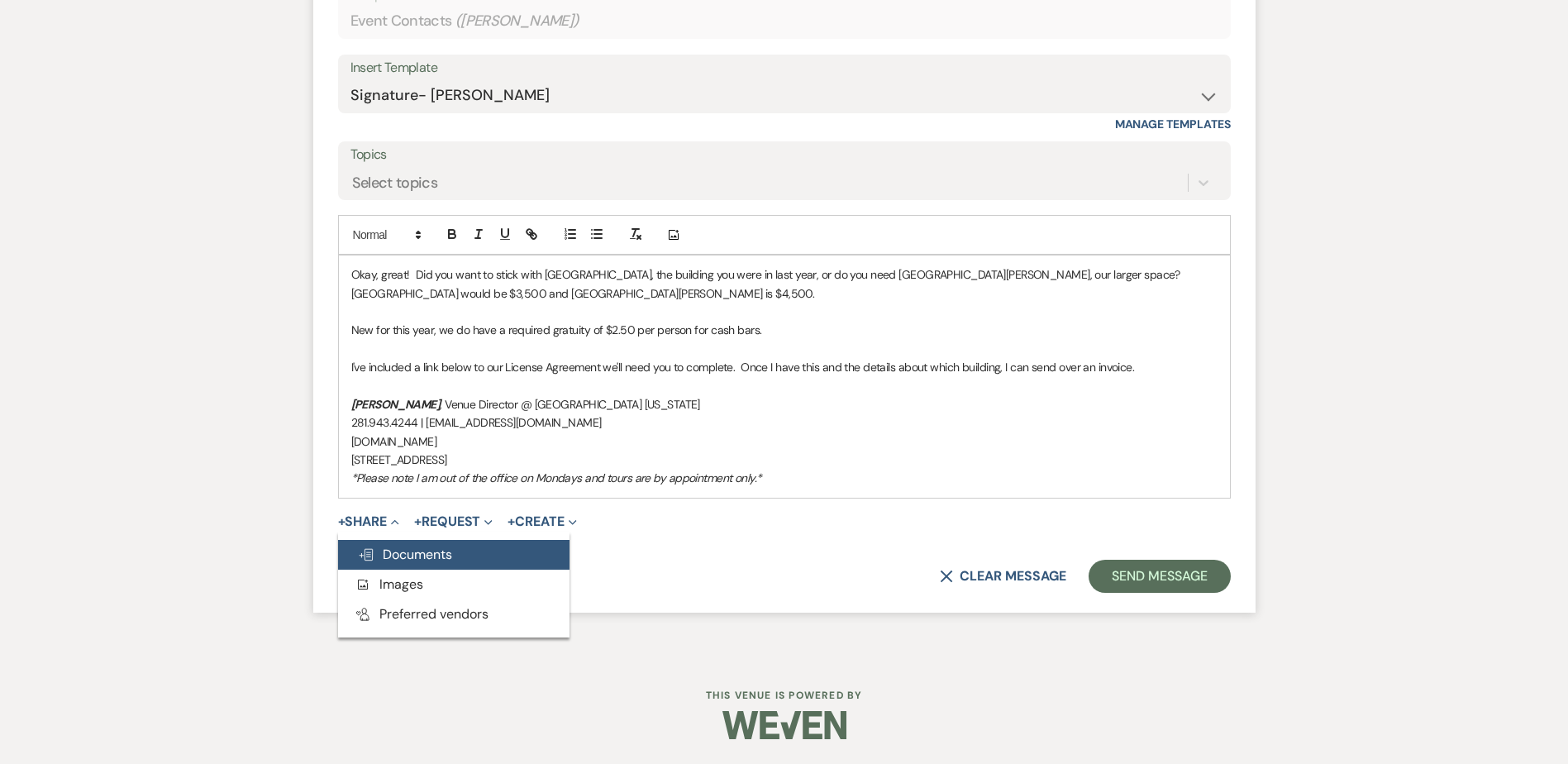
click at [382, 553] on span "Doc Upload Documents" at bounding box center [404, 553] width 94 height 17
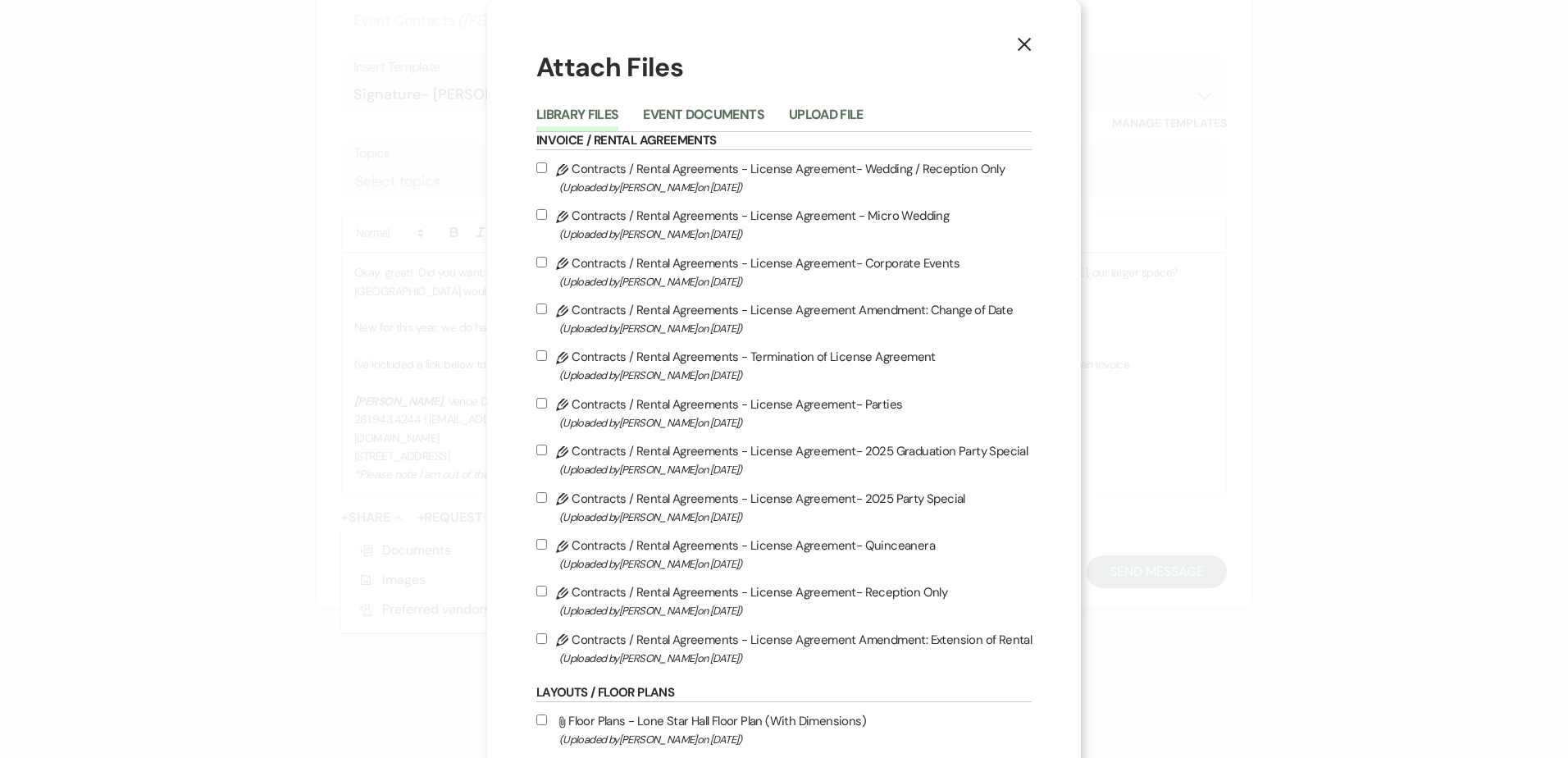
click at [543, 265] on input "Pencil Contracts / Rental Agreements - License Agreement- Corporate Events (Upl…" at bounding box center [541, 262] width 11 height 11
checkbox input "true"
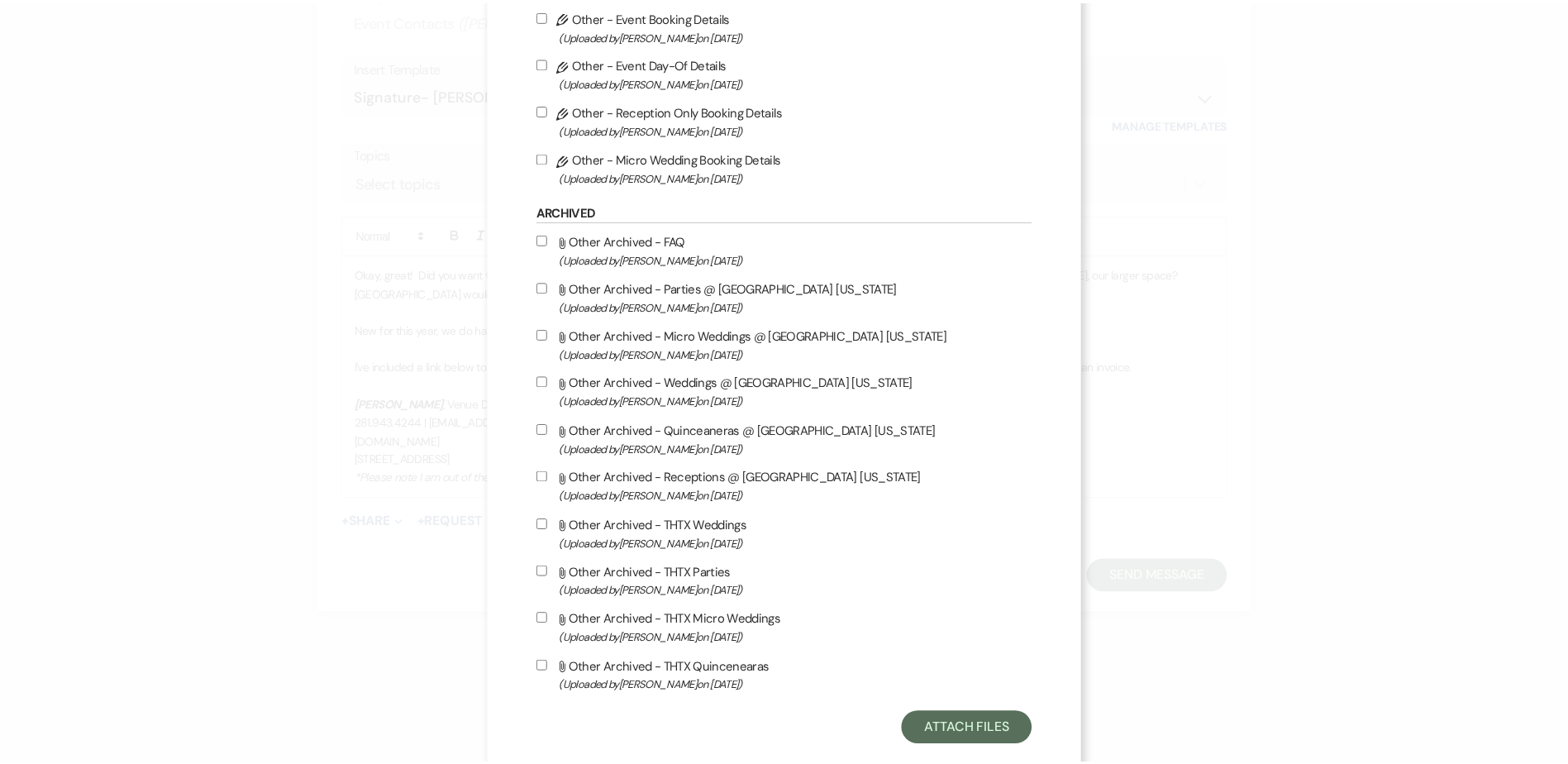
scroll to position [1924, 0]
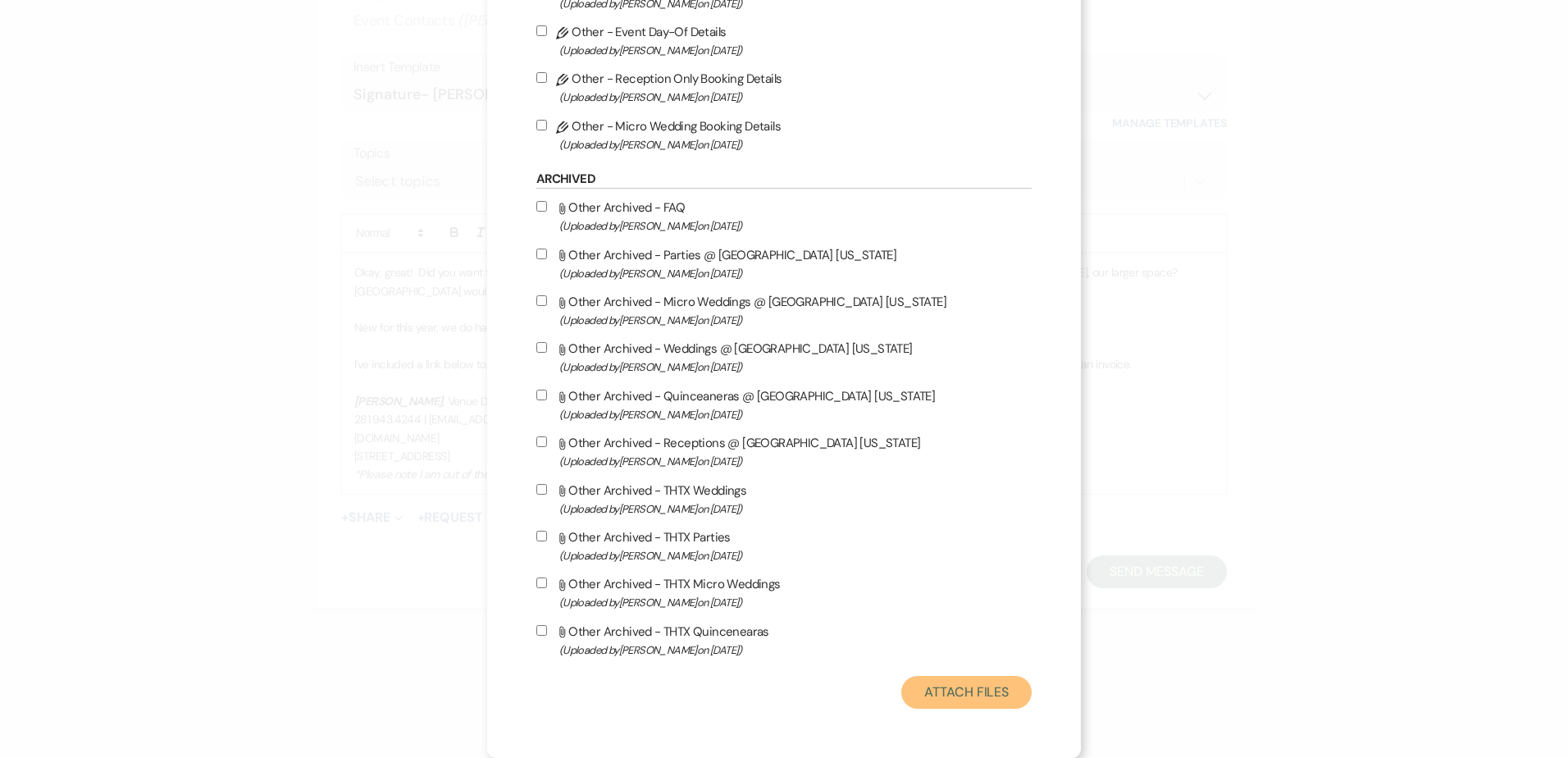
click at [978, 699] on button "Attach Files" at bounding box center [966, 692] width 130 height 33
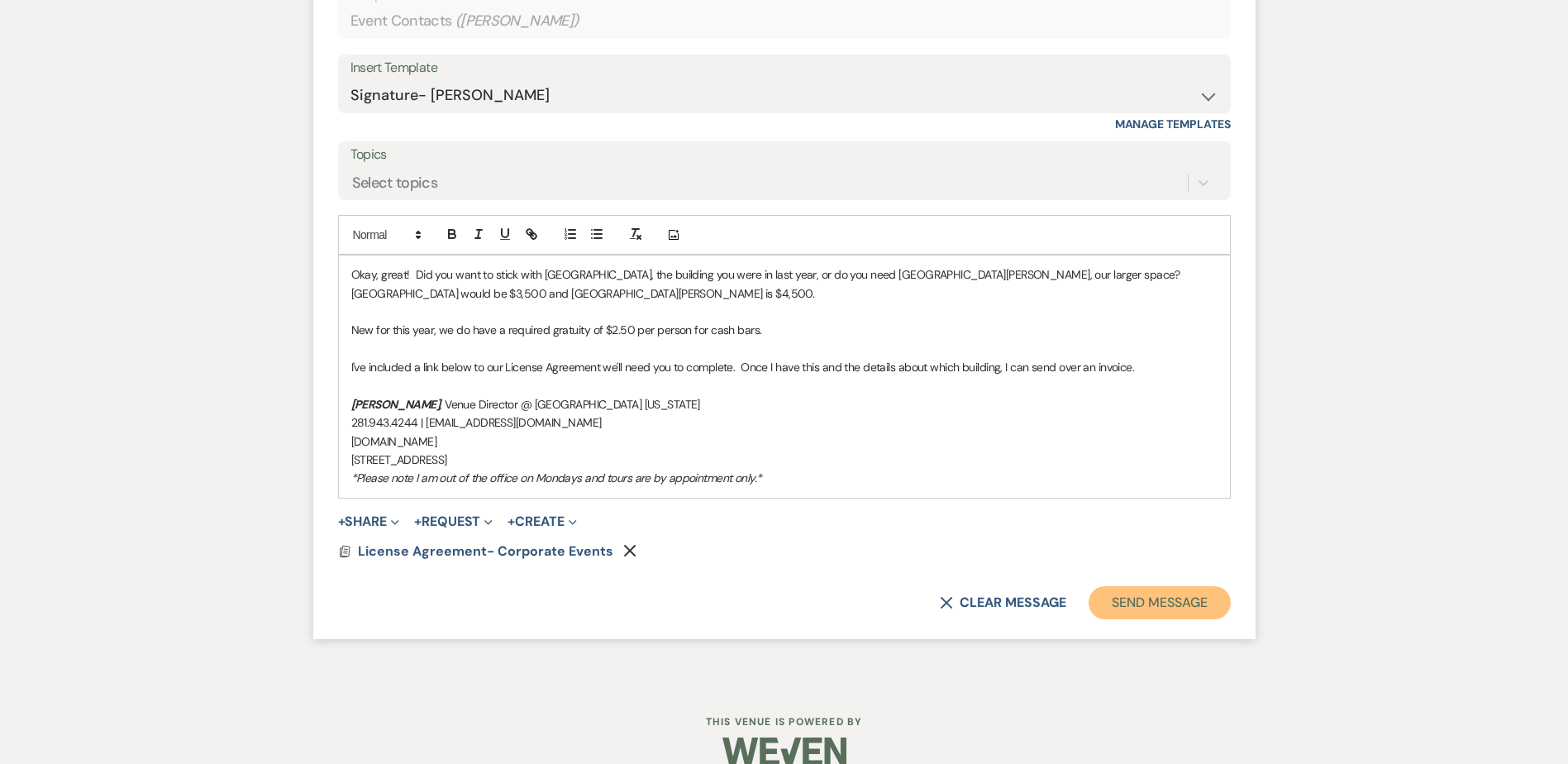
click at [1182, 601] on button "Send Message" at bounding box center [1159, 603] width 141 height 33
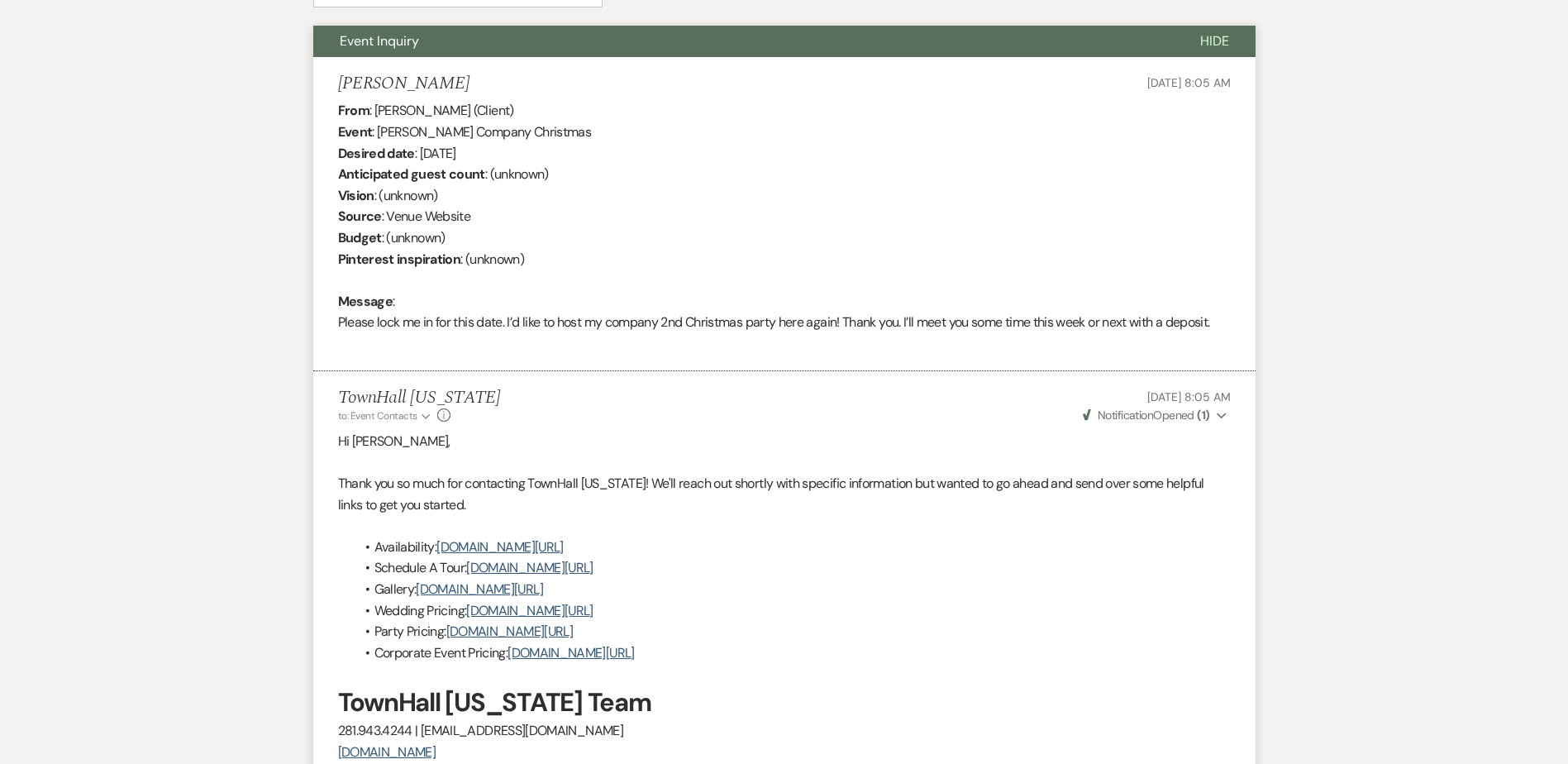
scroll to position [0, 0]
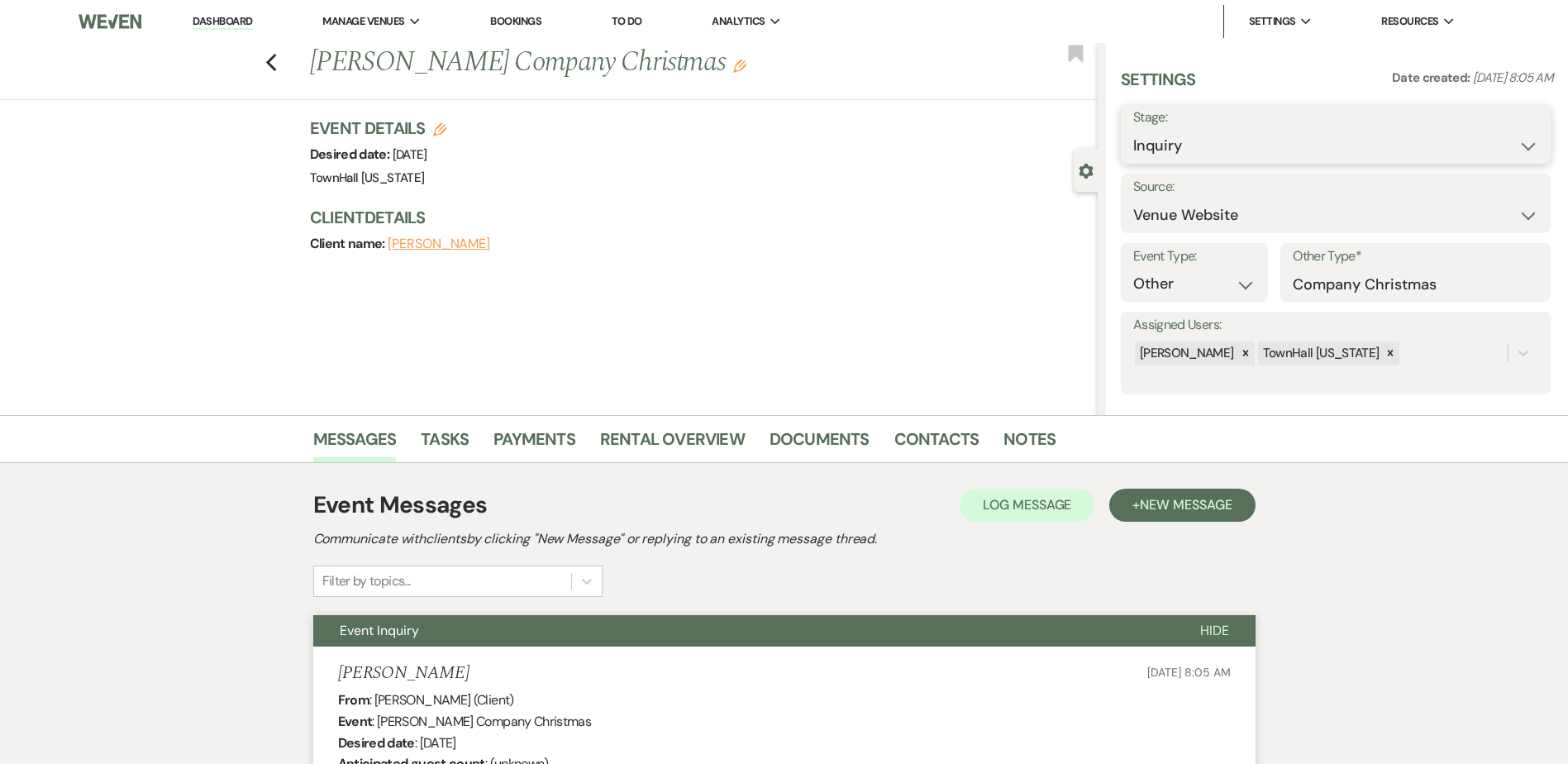
drag, startPoint x: 1149, startPoint y: 143, endPoint x: 1149, endPoint y: 156, distance: 13.0
click at [1149, 143] on select "Inquiry Follow Up Tour Requested Tour Confirmed Toured Proposal Sent Booked Lost" at bounding box center [1335, 146] width 405 height 32
select select "6"
click at [1133, 130] on select "Inquiry Follow Up Tour Requested Tour Confirmed Toured Proposal Sent Booked Lost" at bounding box center [1335, 146] width 405 height 32
click at [1494, 144] on button "Save" at bounding box center [1504, 134] width 93 height 33
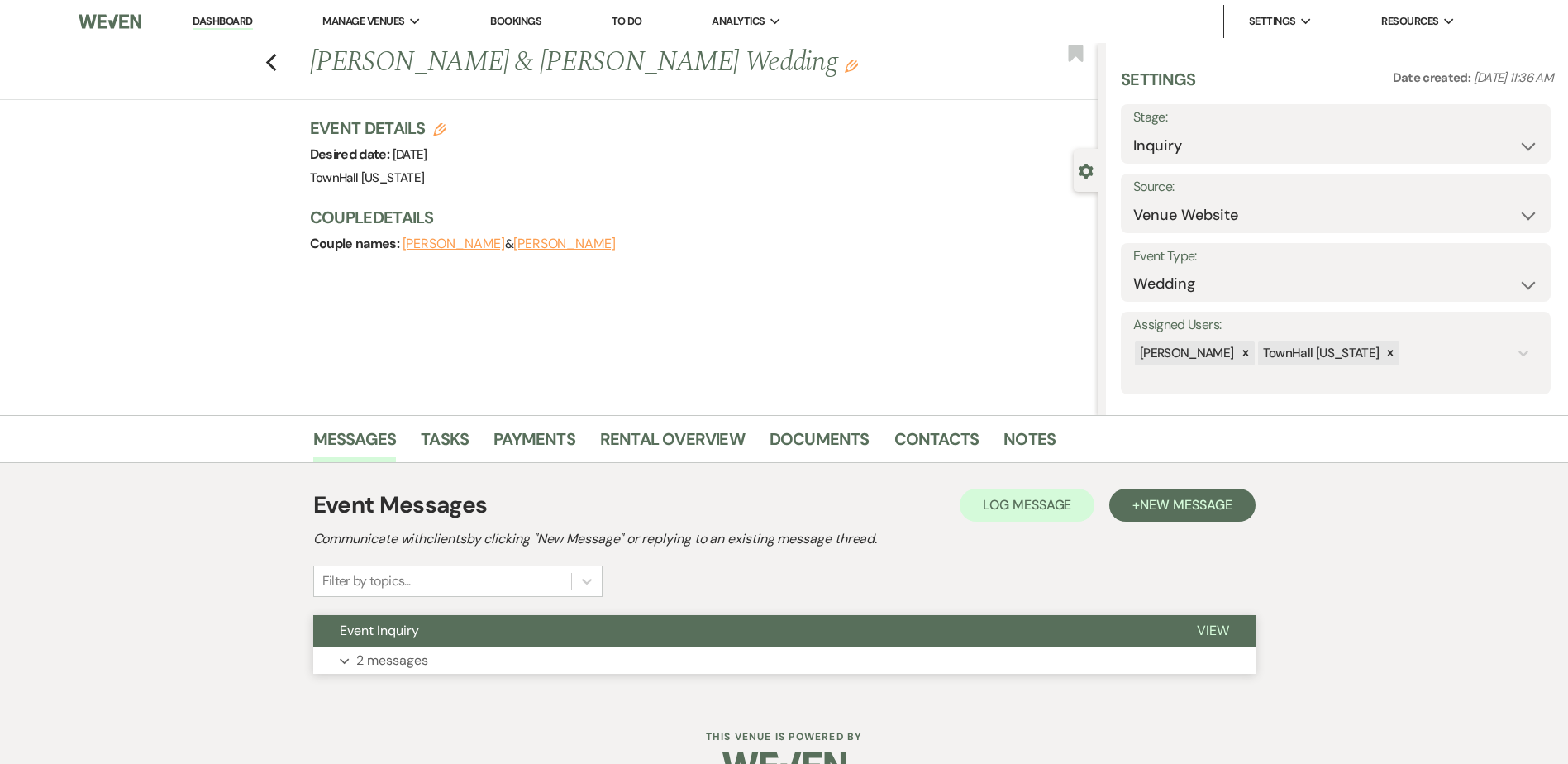
click at [372, 641] on button "Event Inquiry" at bounding box center [742, 631] width 857 height 32
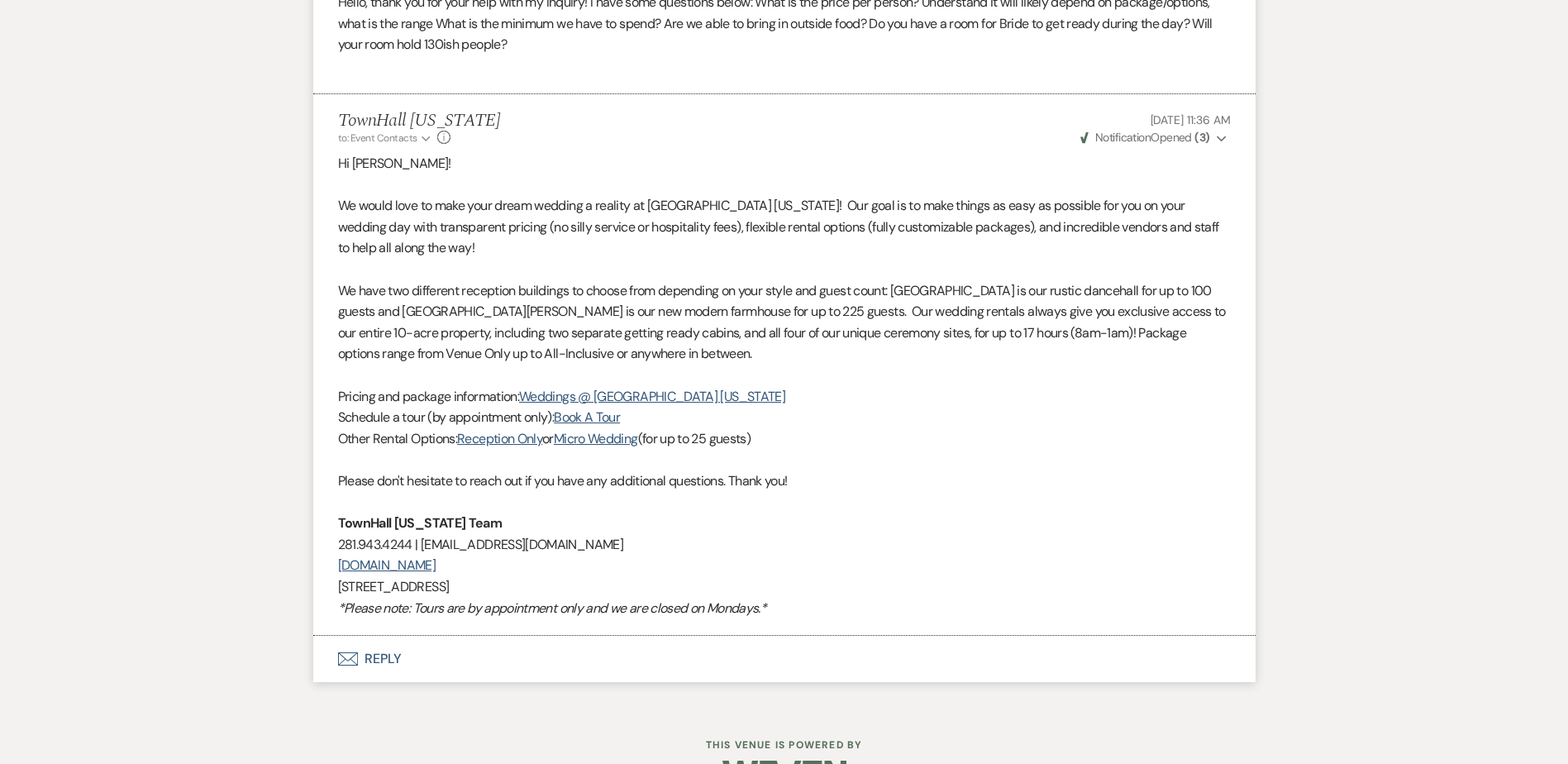
scroll to position [959, 0]
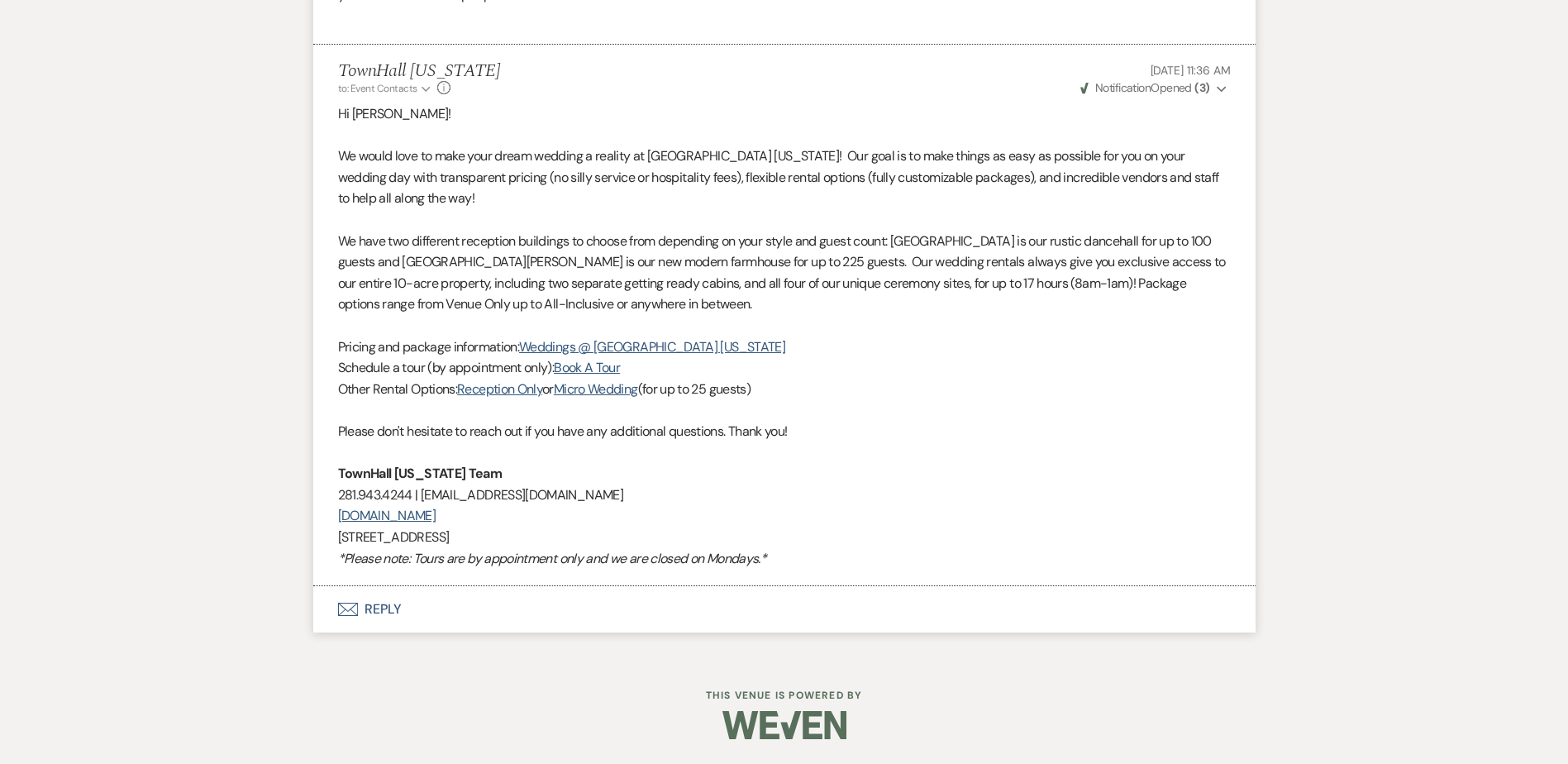
click at [365, 618] on button "Envelope Reply" at bounding box center [784, 609] width 942 height 47
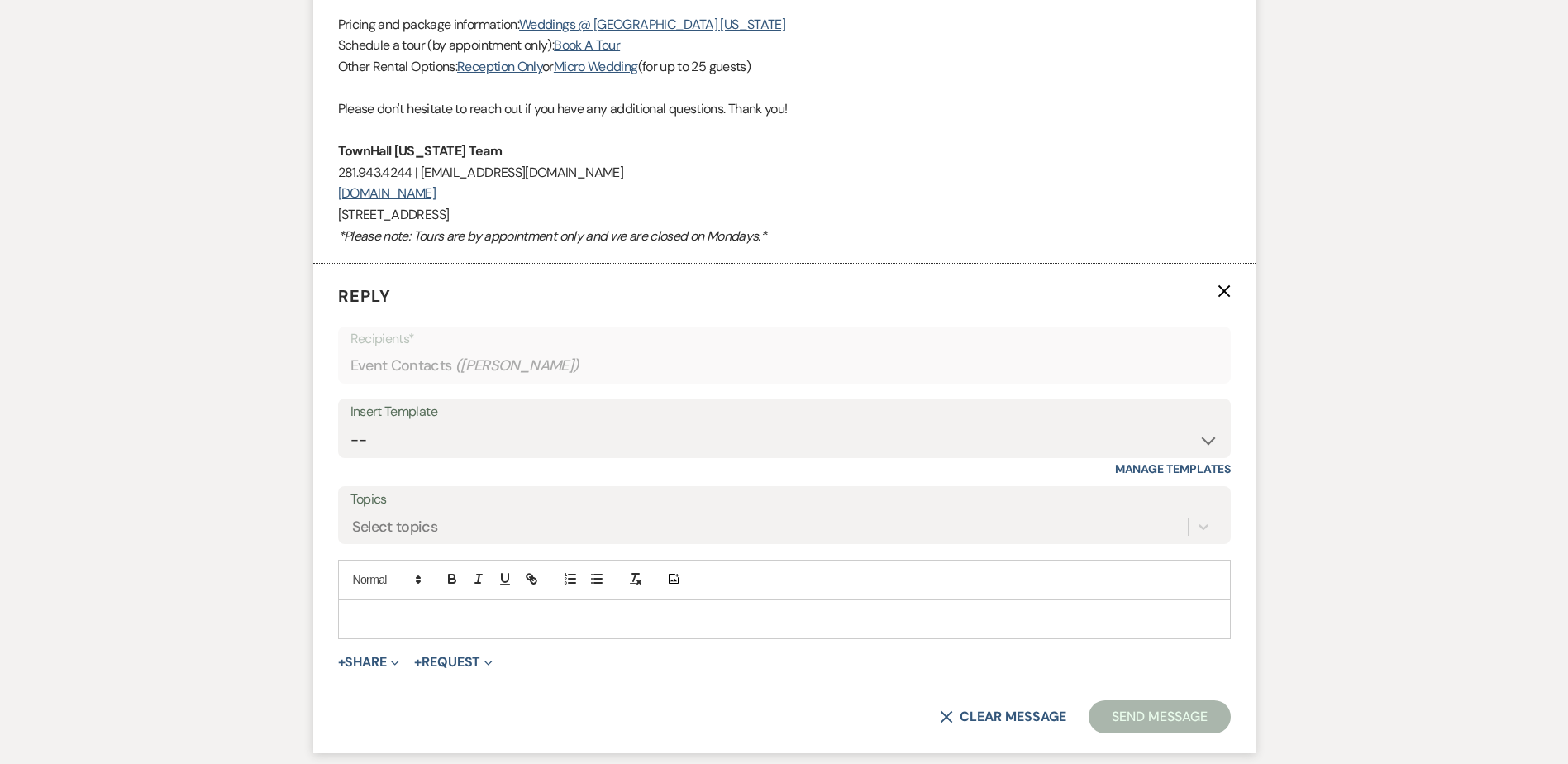
scroll to position [1421, 0]
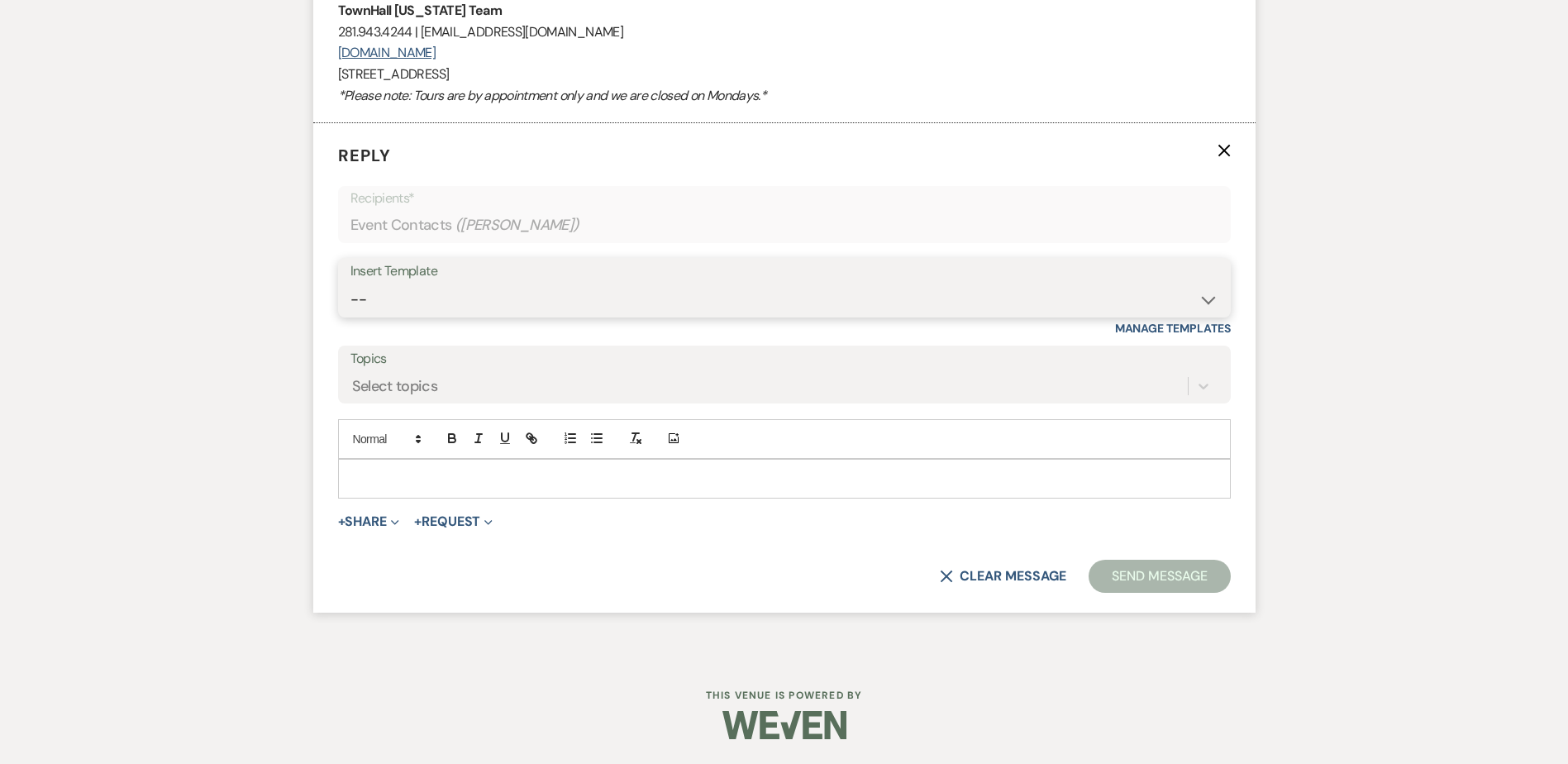
click at [392, 297] on select "-- Wedding Inquiry Follow Up: 2-3 days after initial lead- Avg Cost + Albums Th…" at bounding box center [784, 300] width 868 height 32
select select "1516"
click at [350, 284] on select "-- Wedding Inquiry Follow Up: 2-3 days after initial lead- Avg Cost + Albums Th…" at bounding box center [784, 300] width 868 height 32
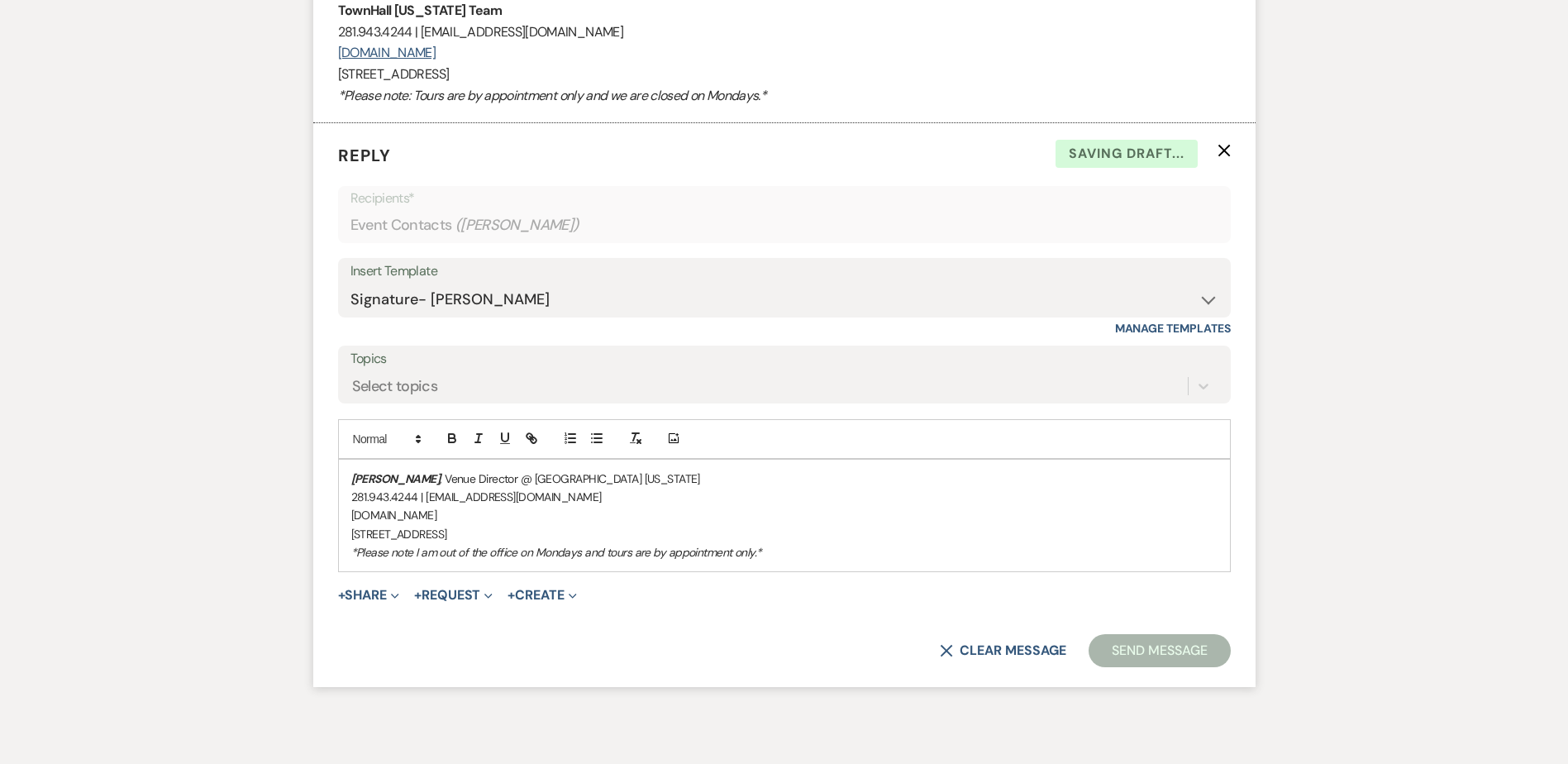
click at [351, 477] on em "[PERSON_NAME]" at bounding box center [395, 479] width 89 height 15
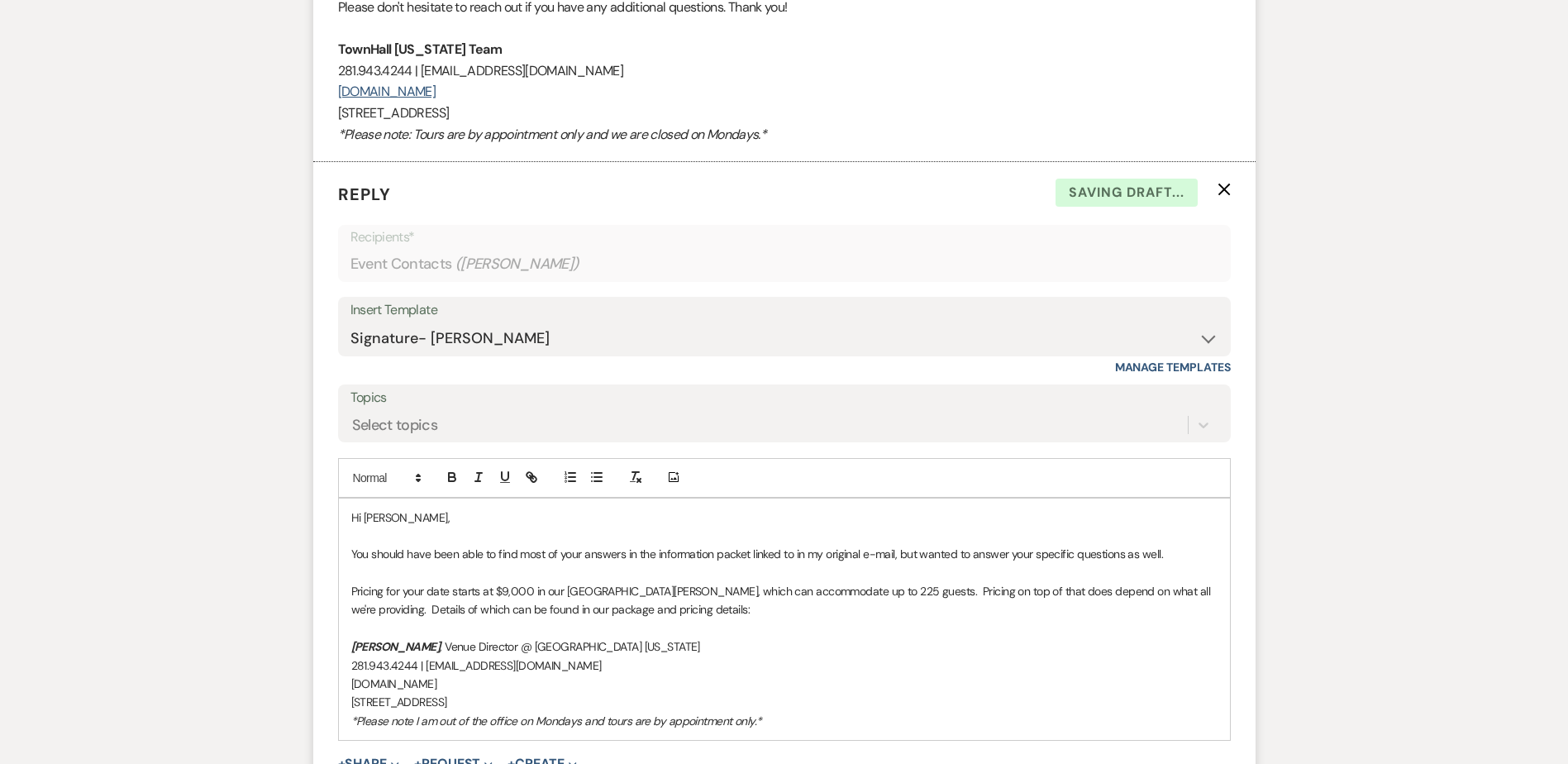
scroll to position [925, 0]
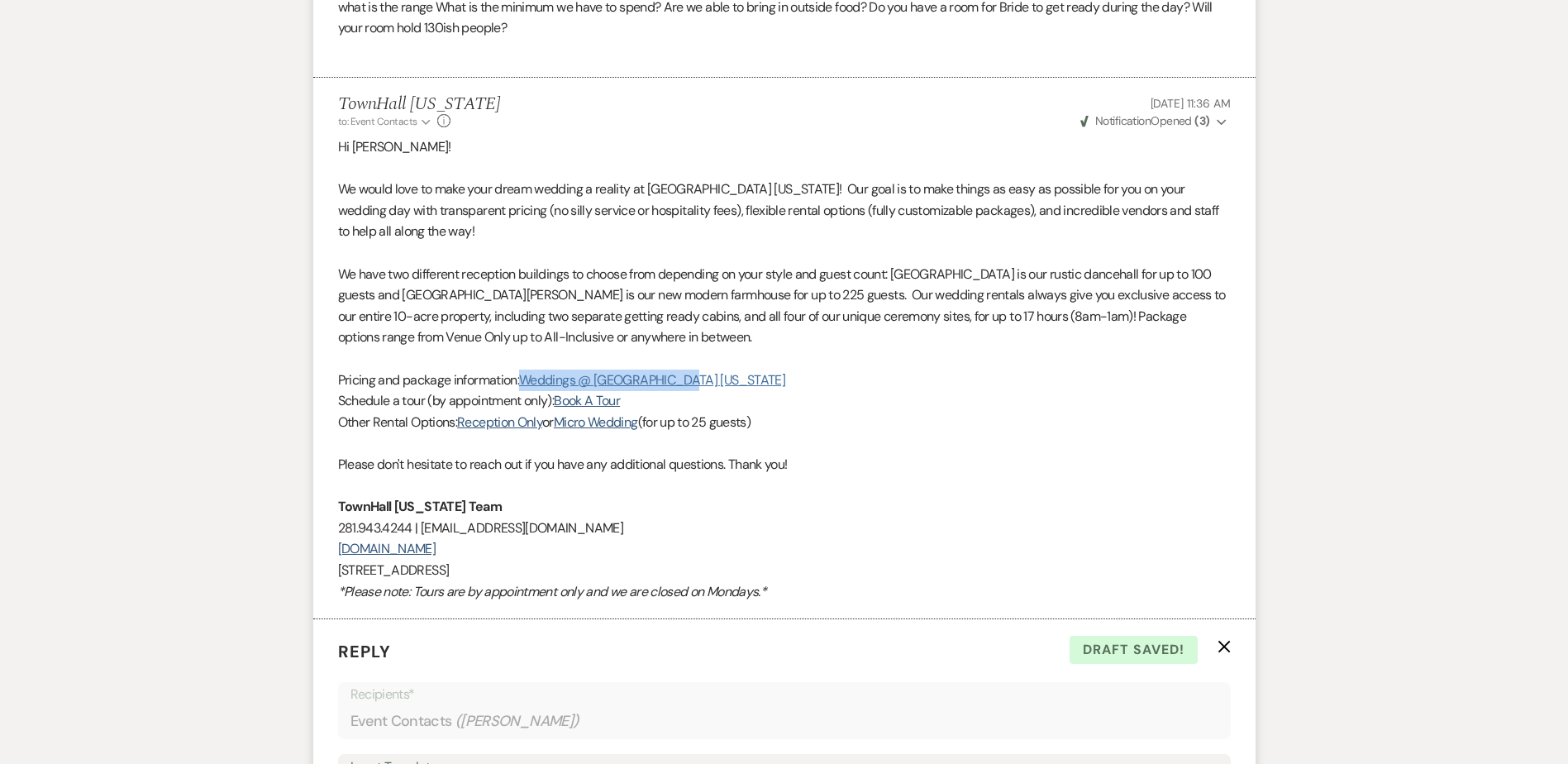
drag, startPoint x: 694, startPoint y: 380, endPoint x: 527, endPoint y: 374, distance: 167.1
click at [527, 374] on p "Pricing and package information: Weddings @ TownHall Texas" at bounding box center [784, 380] width 892 height 22
copy link "Weddings @ TownHall Texas"
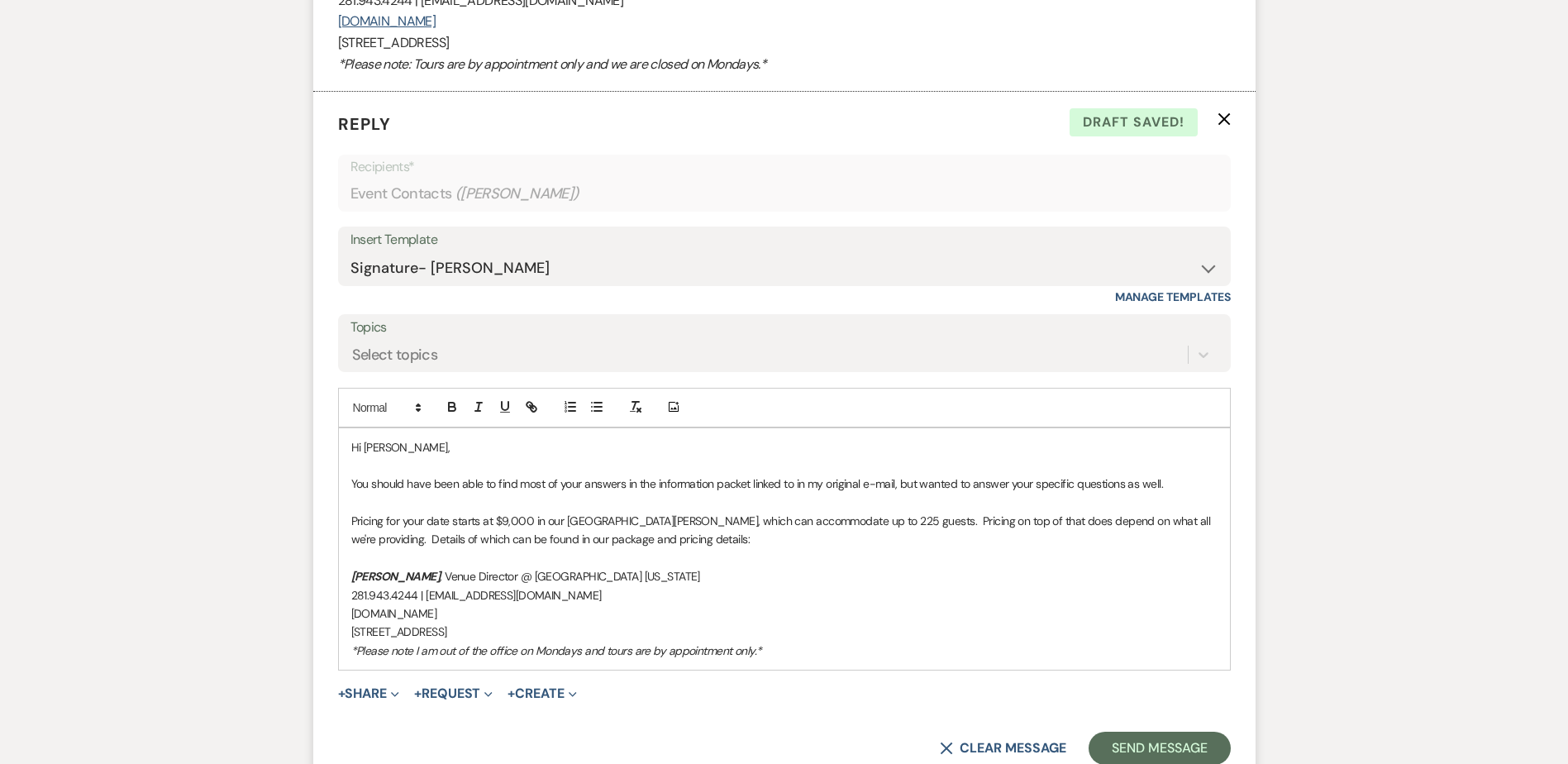
scroll to position [1625, 0]
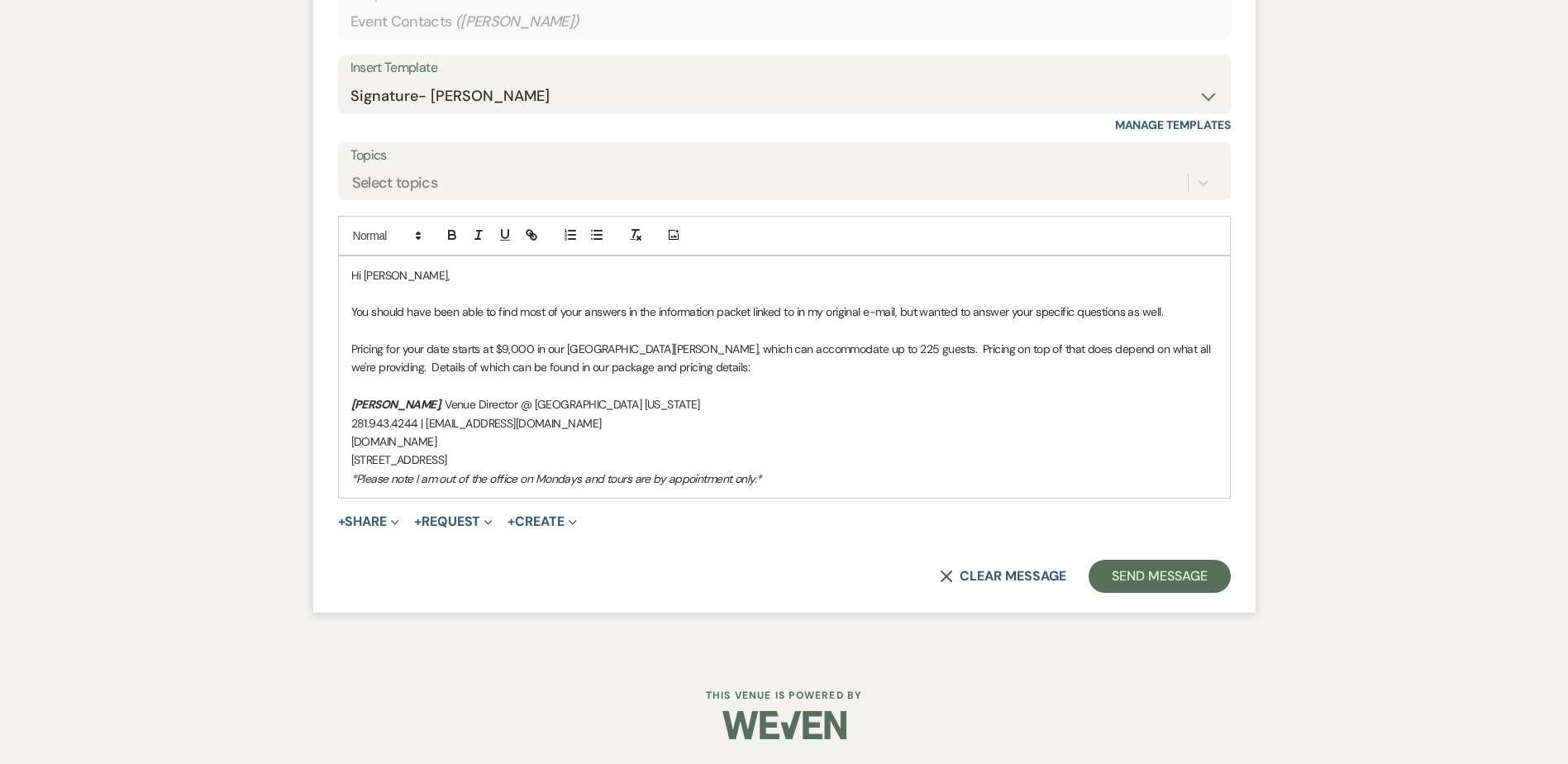
click at [654, 364] on p "Pricing for your date starts at $9,000 in our San Jacinto Hall, which can accom…" at bounding box center [784, 358] width 866 height 37
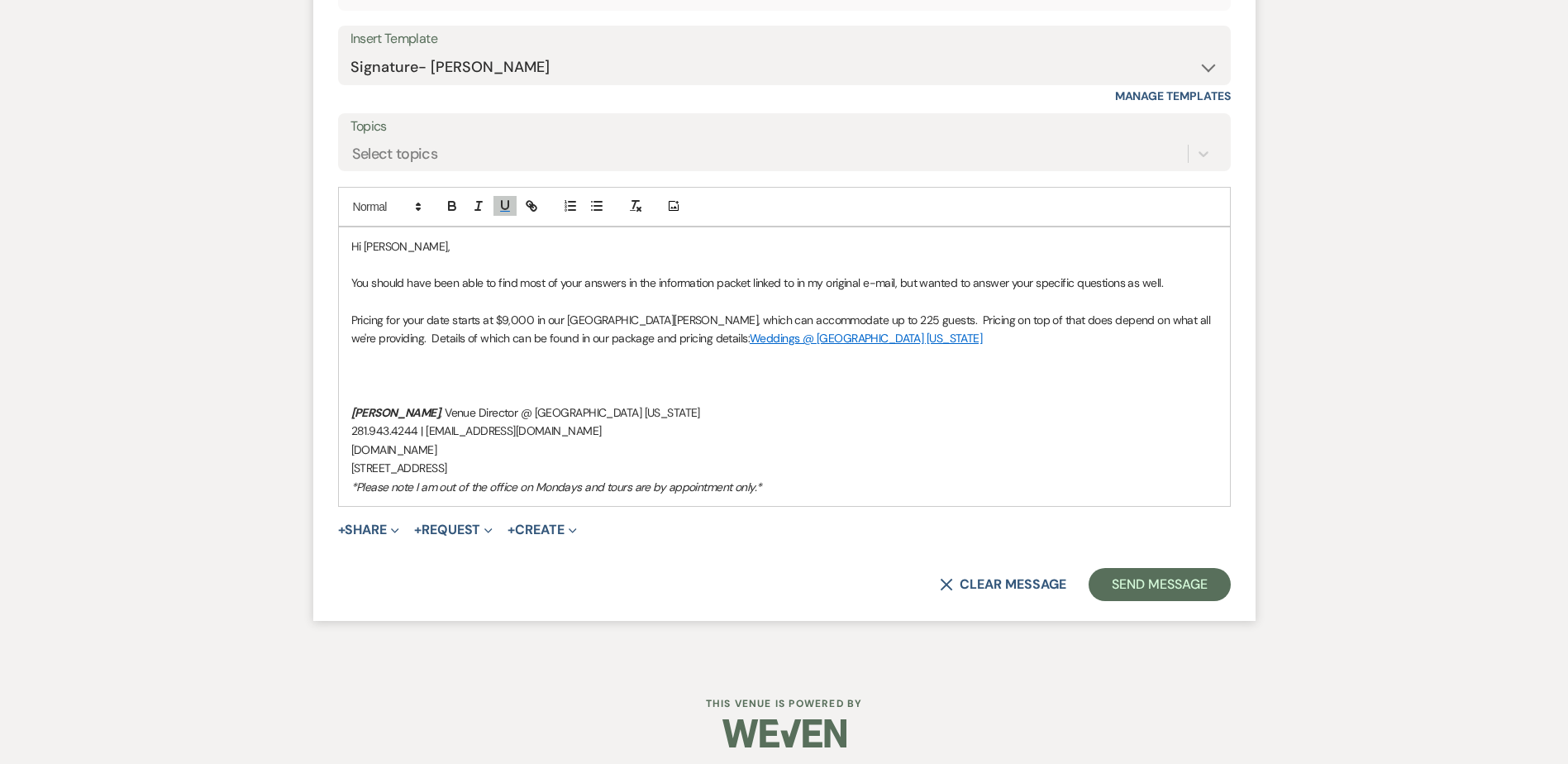
scroll to position [1662, 0]
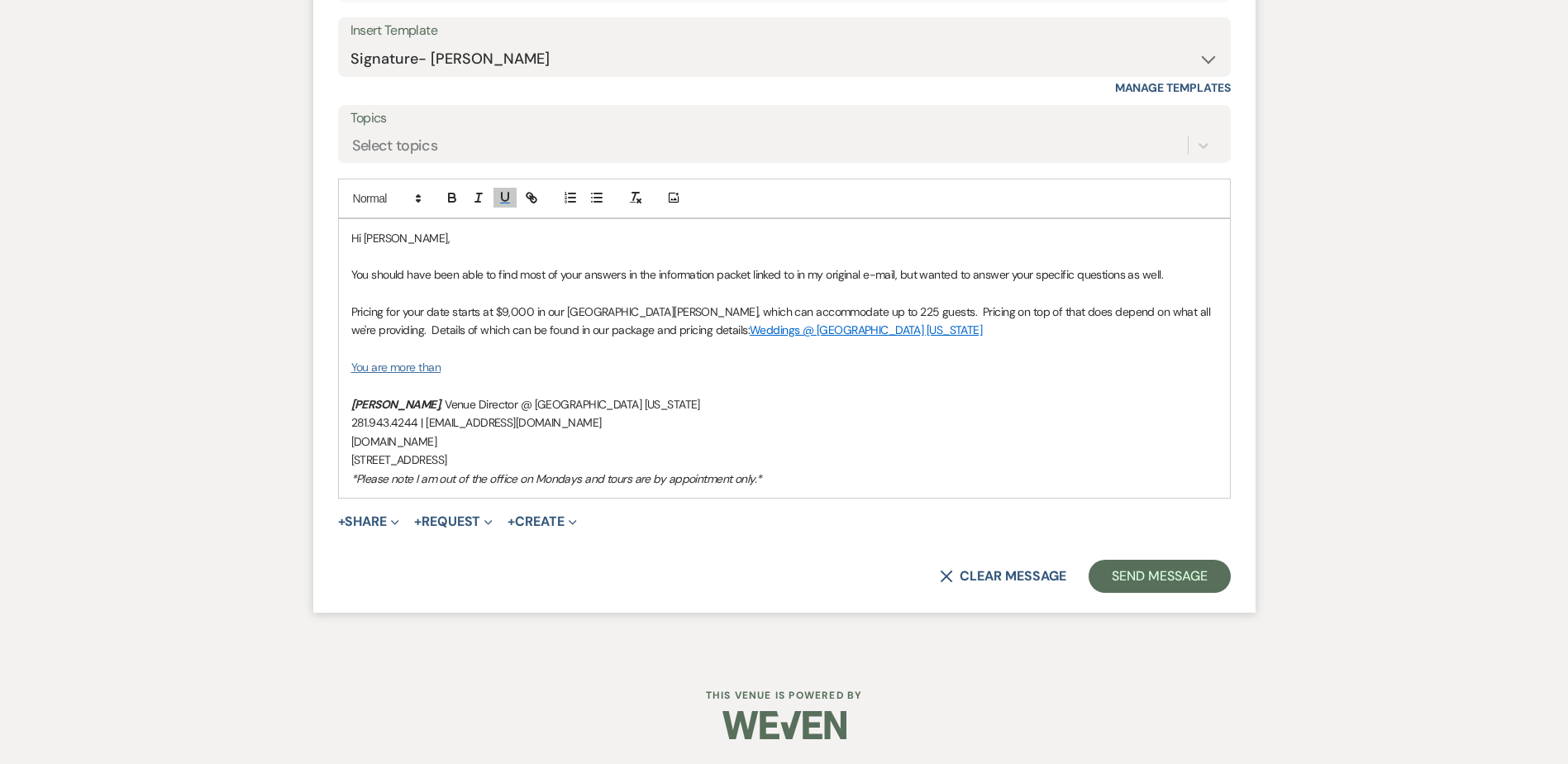
drag, startPoint x: 457, startPoint y: 362, endPoint x: 268, endPoint y: 345, distance: 189.8
click at [533, 199] on icon "button" at bounding box center [532, 197] width 15 height 15
type input "You are more than"
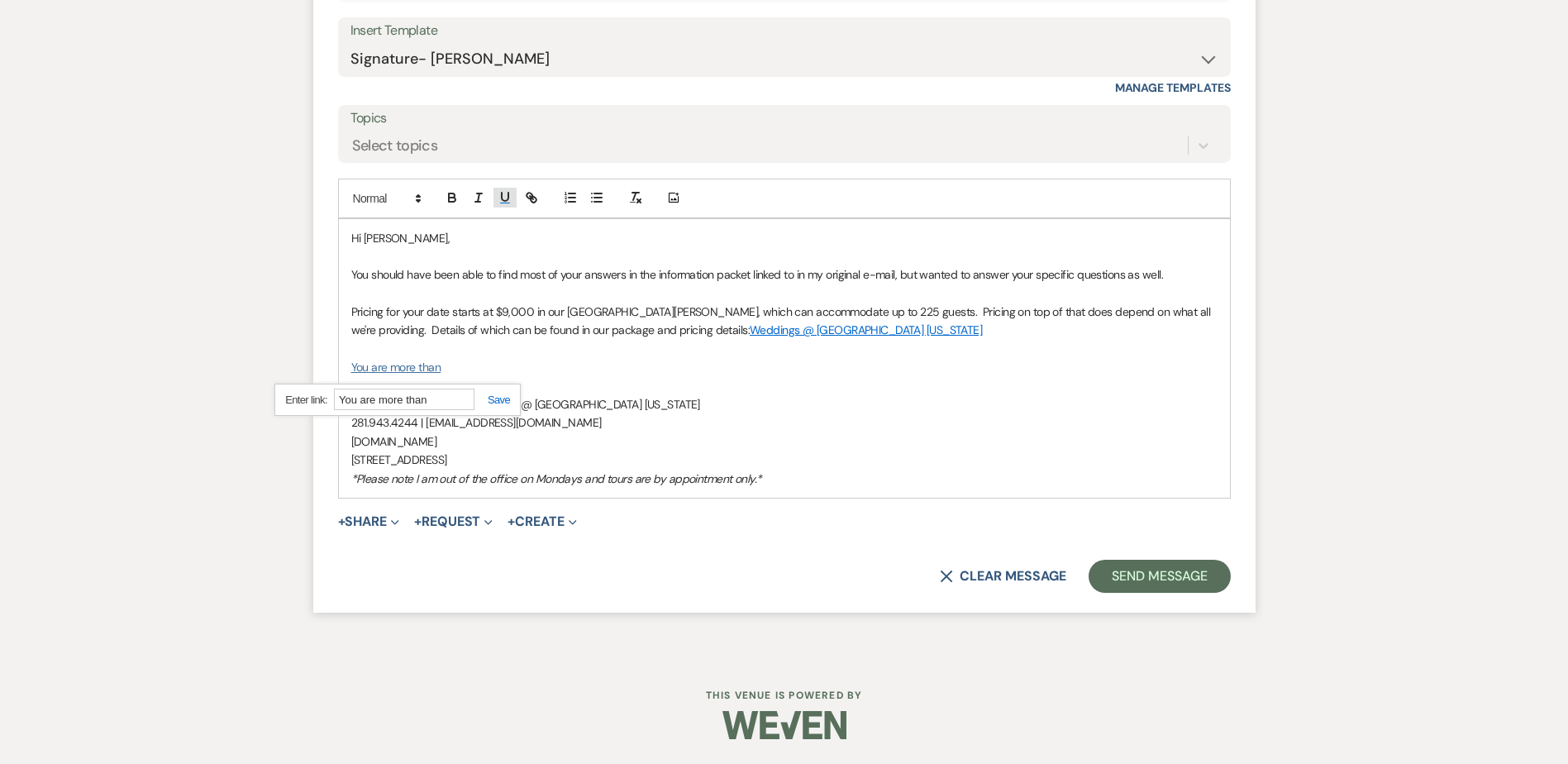
click at [500, 193] on icon "button" at bounding box center [505, 197] width 15 height 15
click at [464, 363] on p "You are more than" at bounding box center [784, 367] width 866 height 18
drag, startPoint x: 461, startPoint y: 368, endPoint x: 336, endPoint y: 355, distance: 125.7
click at [336, 355] on form "Reply X Draft saved! Recipients* Event Contacts ( Lauren Kight ) Insert Templat…" at bounding box center [784, 247] width 942 height 730
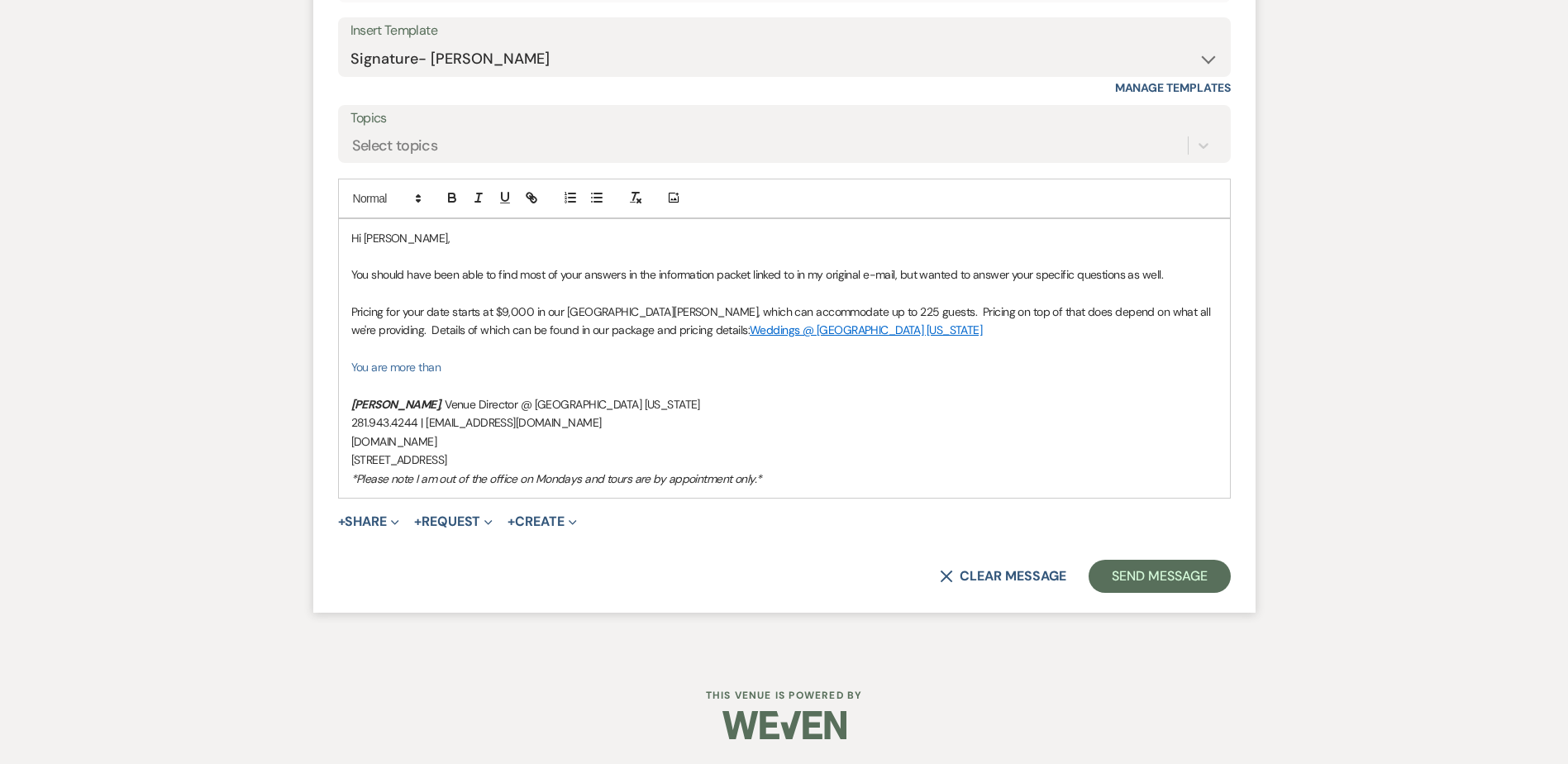
click at [347, 407] on div "Hi Lauren, You should have been able to find most of your answers in the inform…" at bounding box center [784, 358] width 891 height 279
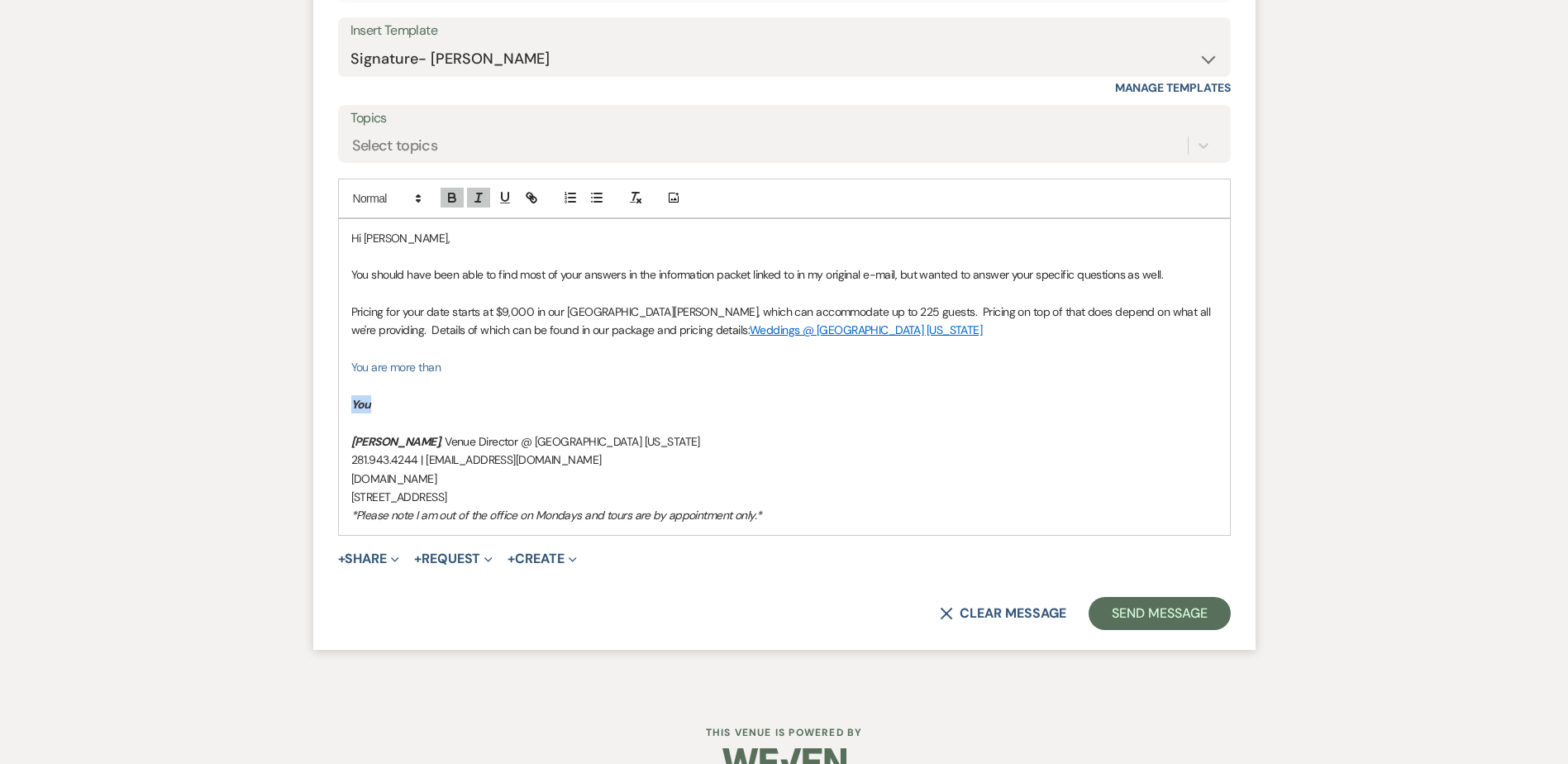
drag, startPoint x: 377, startPoint y: 404, endPoint x: 340, endPoint y: 396, distance: 37.9
click at [340, 396] on div "Hi Lauren, You should have been able to find most of your answers in the inform…" at bounding box center [784, 376] width 891 height 315
click at [479, 198] on icon "button" at bounding box center [479, 197] width 15 height 15
click at [457, 192] on icon "button" at bounding box center [452, 197] width 15 height 15
click at [352, 391] on p at bounding box center [784, 386] width 866 height 18
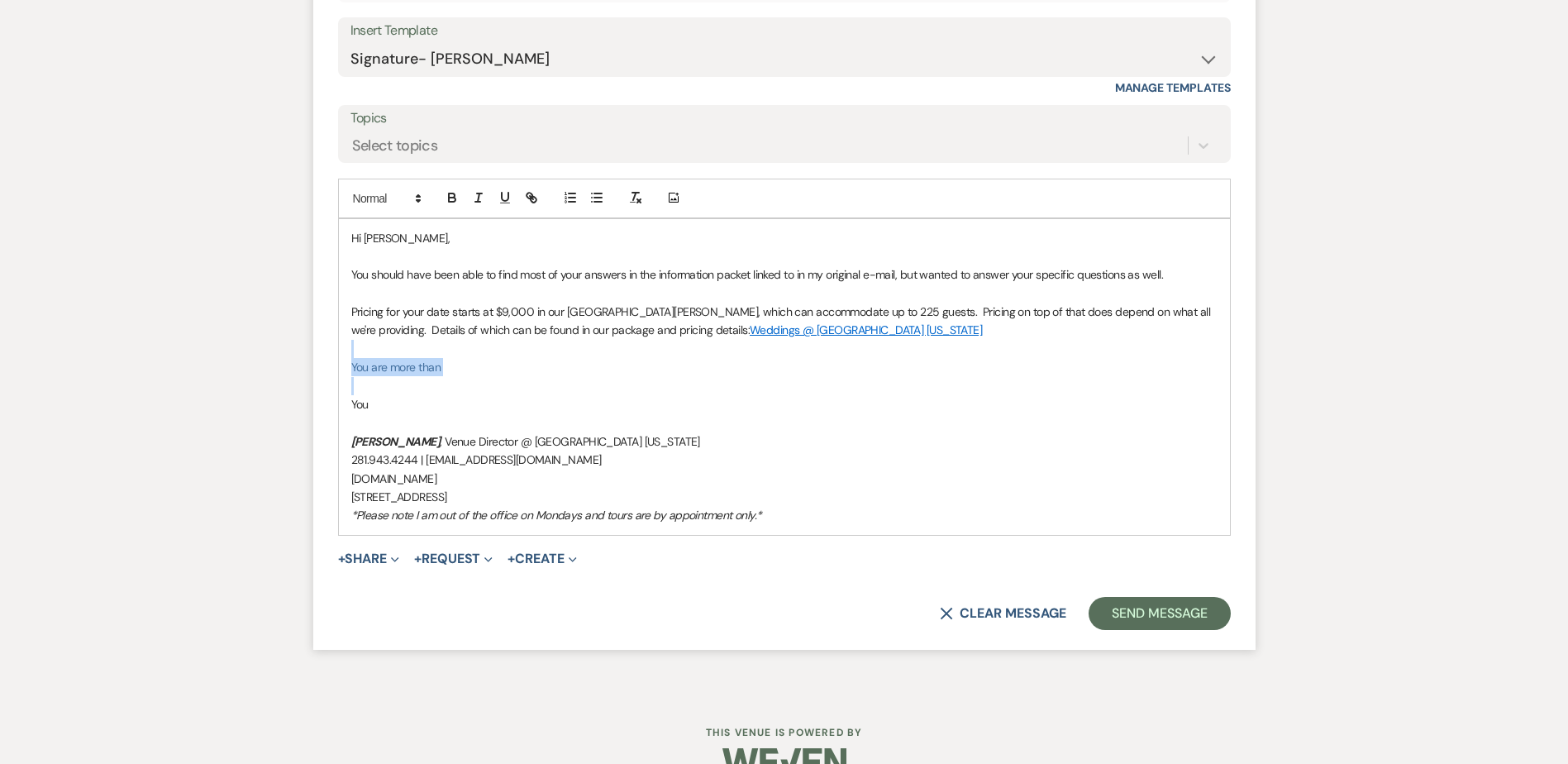
drag, startPoint x: 354, startPoint y: 387, endPoint x: 305, endPoint y: 342, distance: 66.5
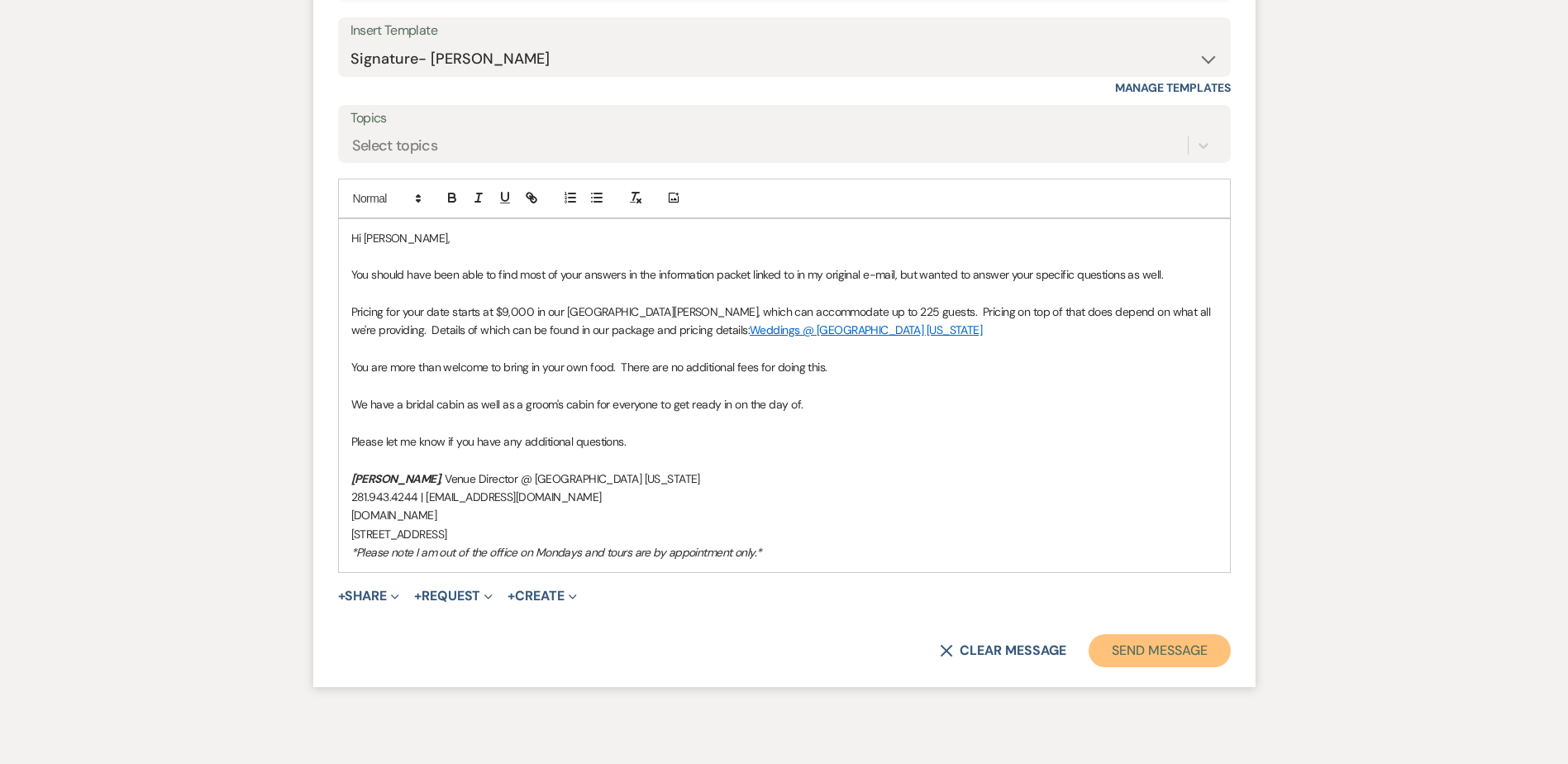
click at [1134, 643] on button "Send Message" at bounding box center [1159, 651] width 141 height 33
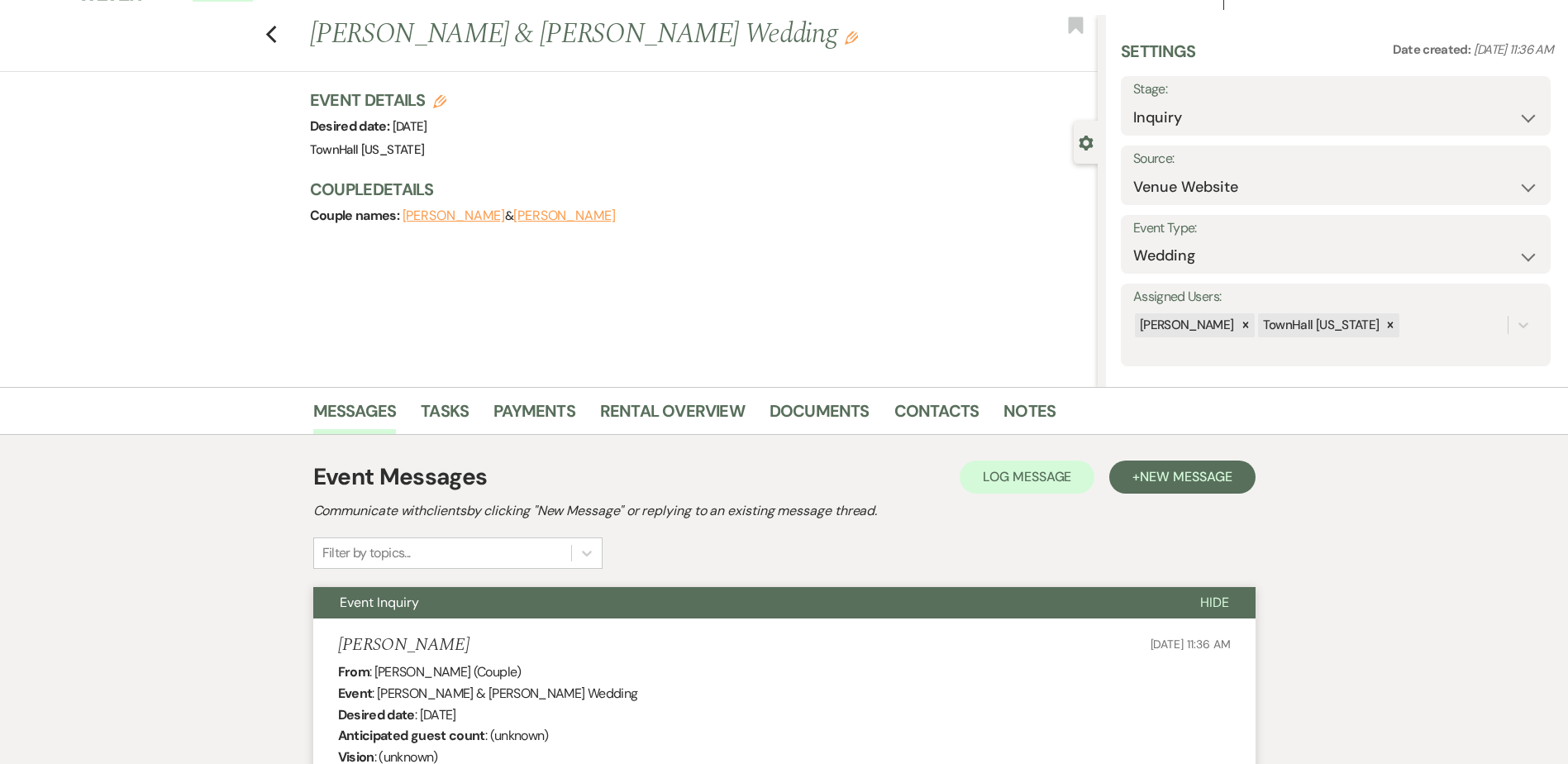
scroll to position [0, 0]
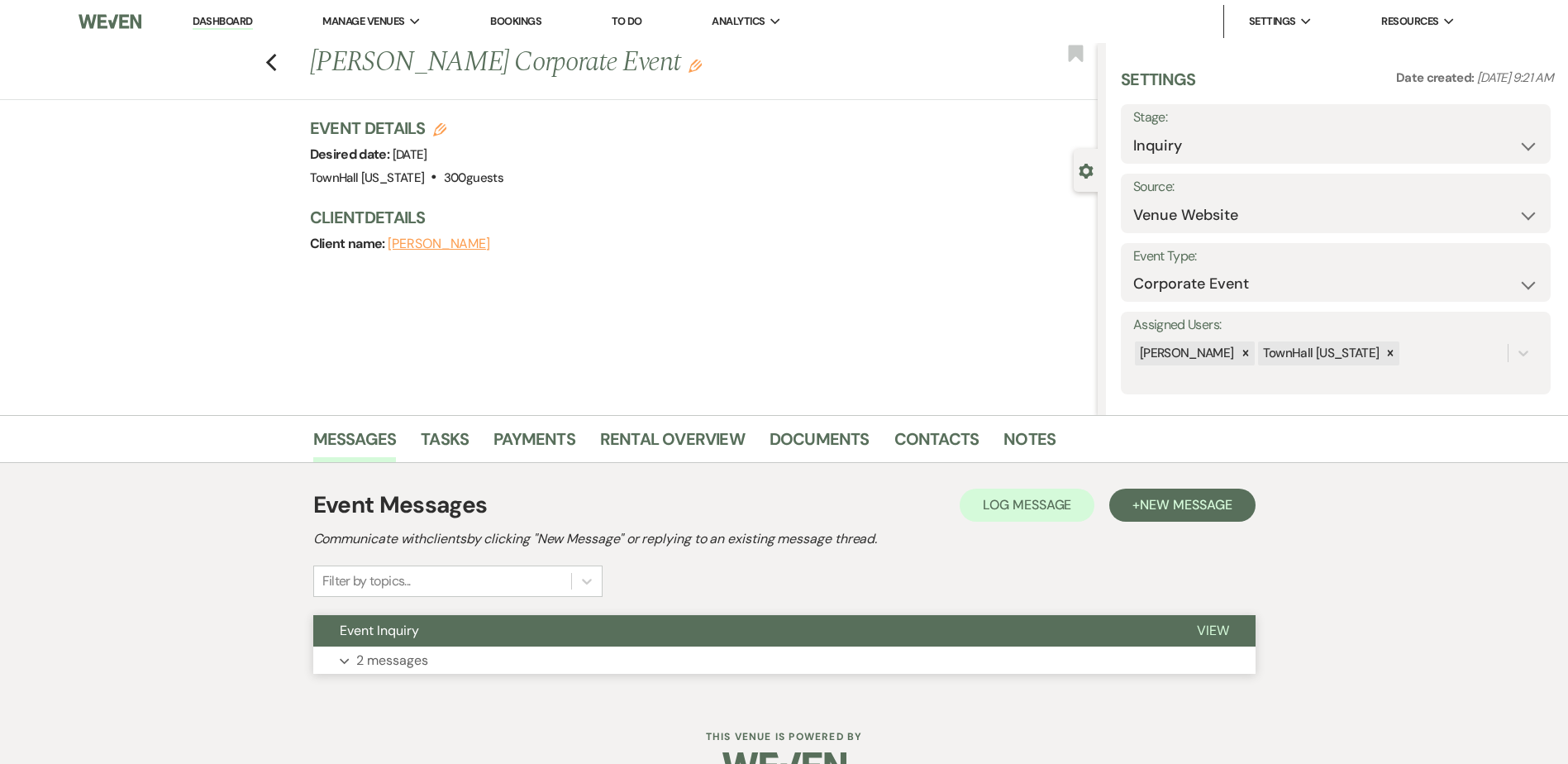
click at [373, 673] on button "Expand 2 messages" at bounding box center [784, 661] width 942 height 28
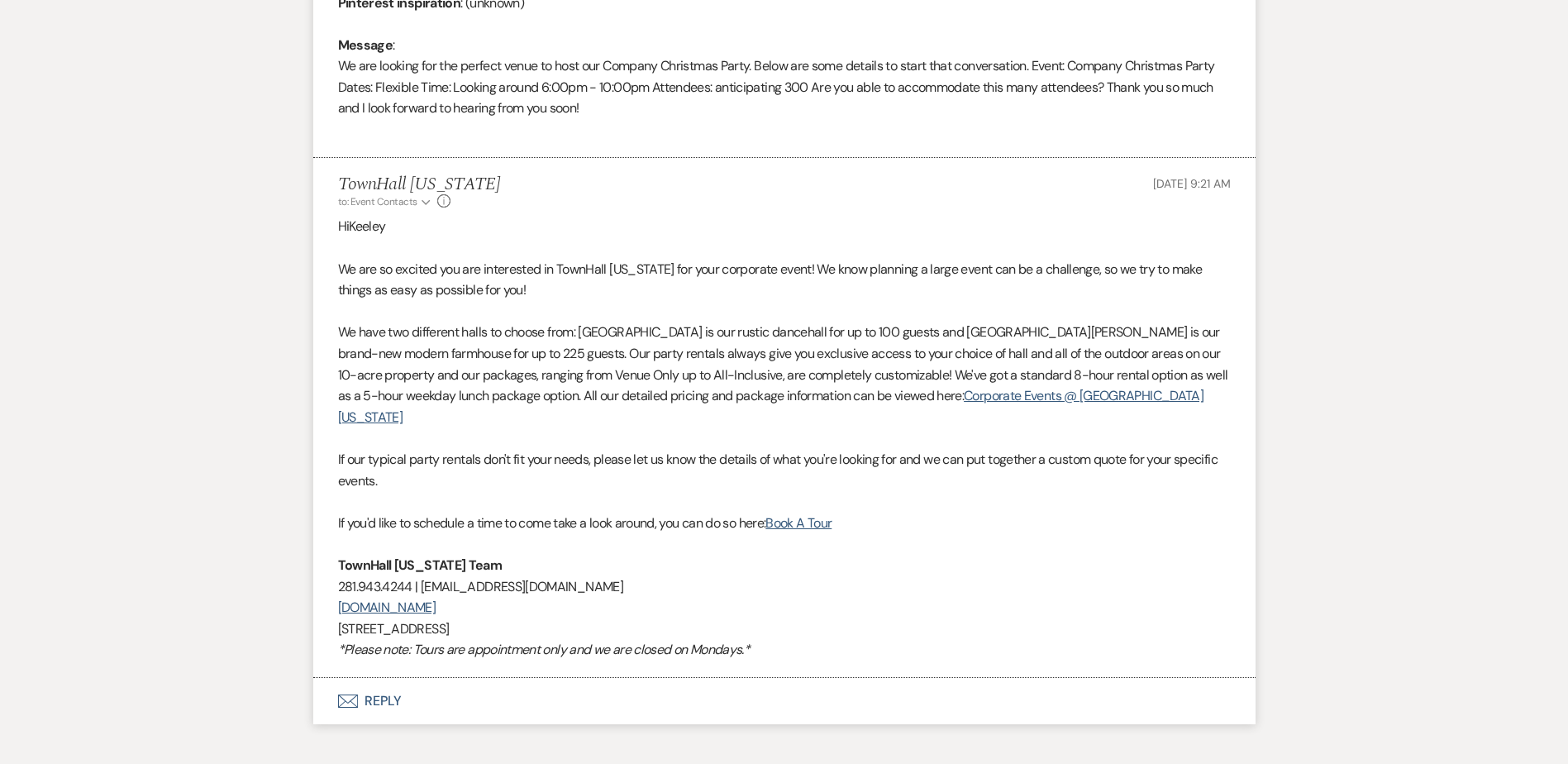
scroll to position [915, 0]
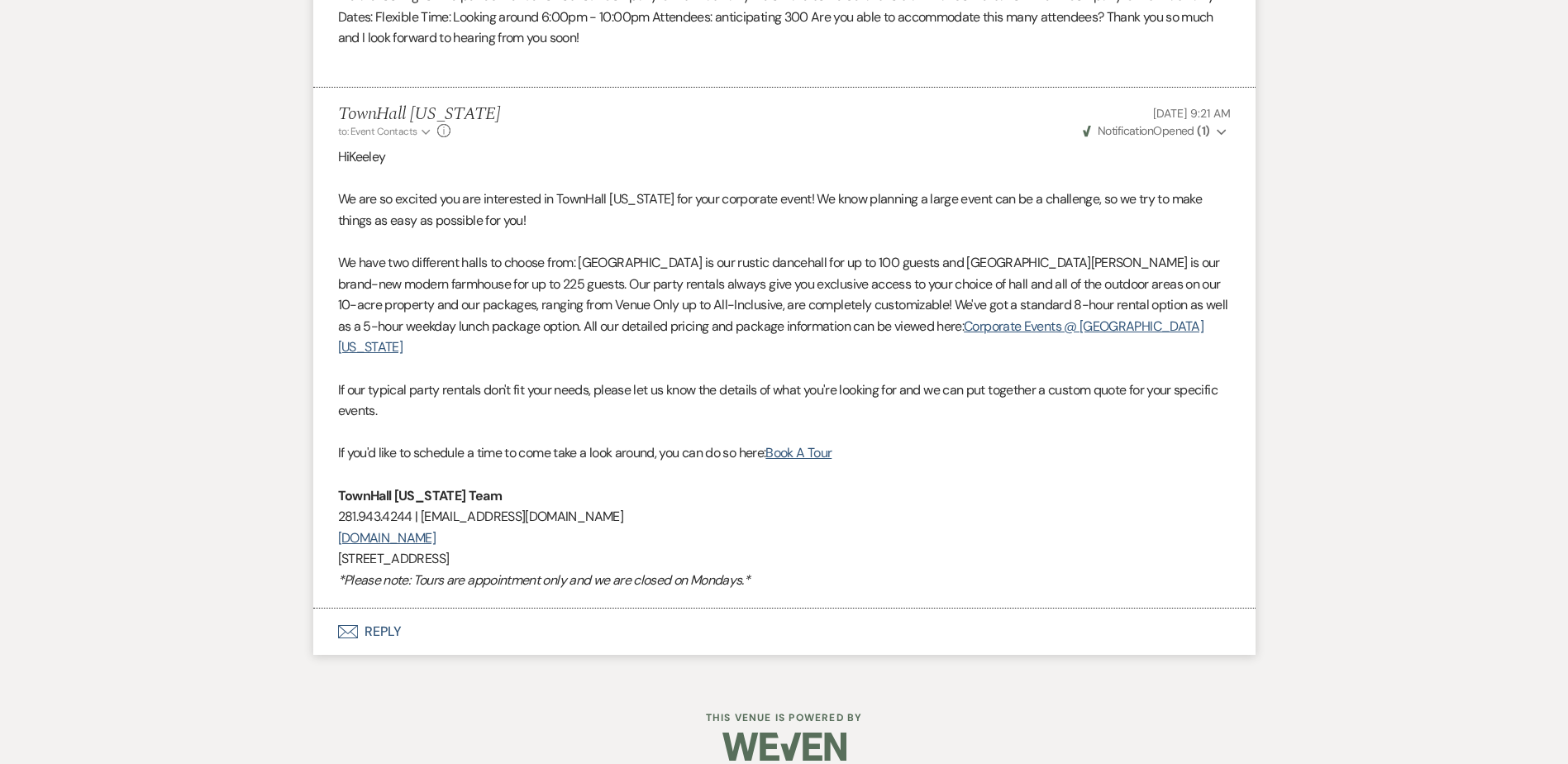
click at [387, 613] on button "Envelope Reply" at bounding box center [784, 632] width 942 height 47
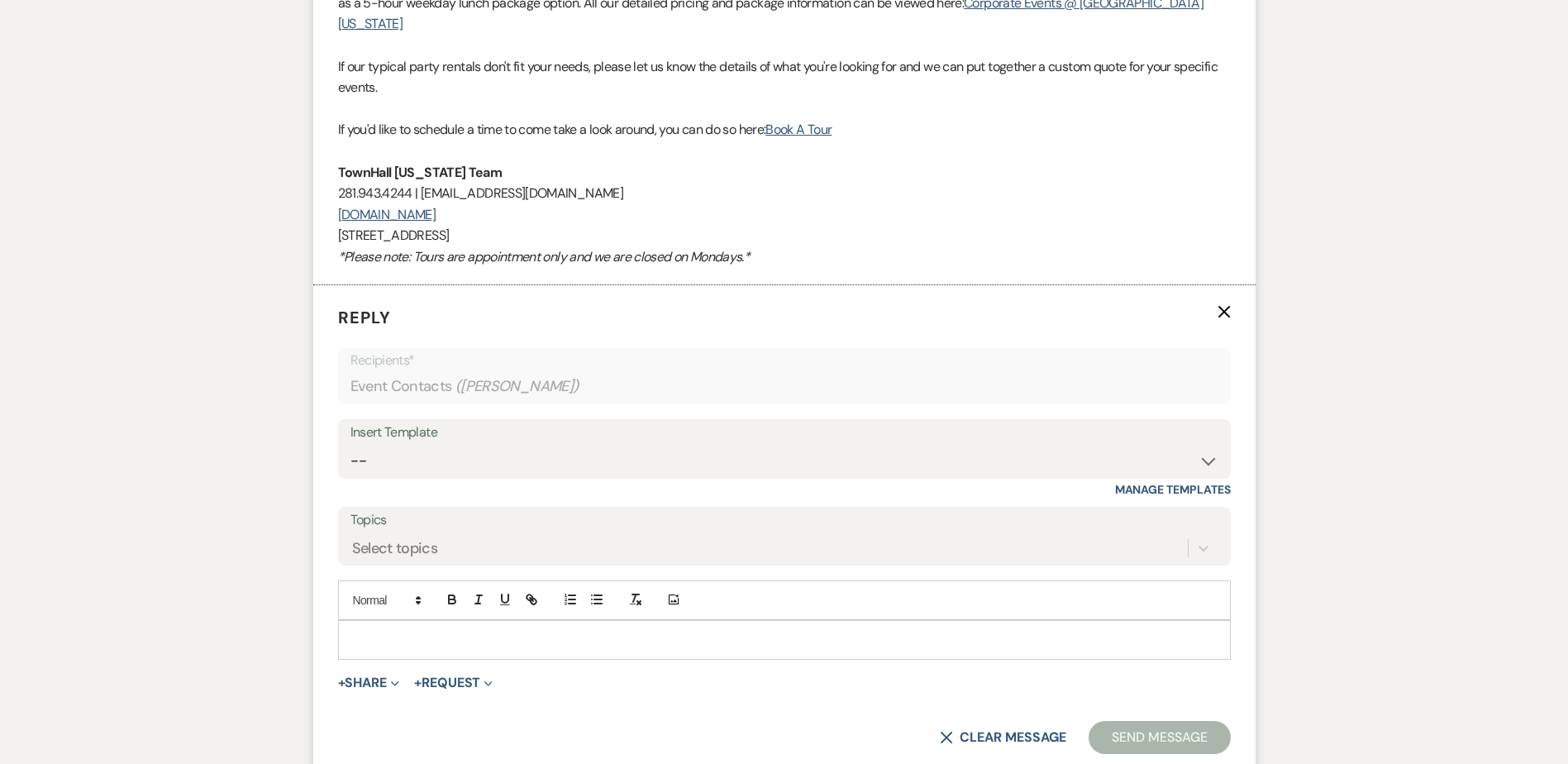
scroll to position [1379, 0]
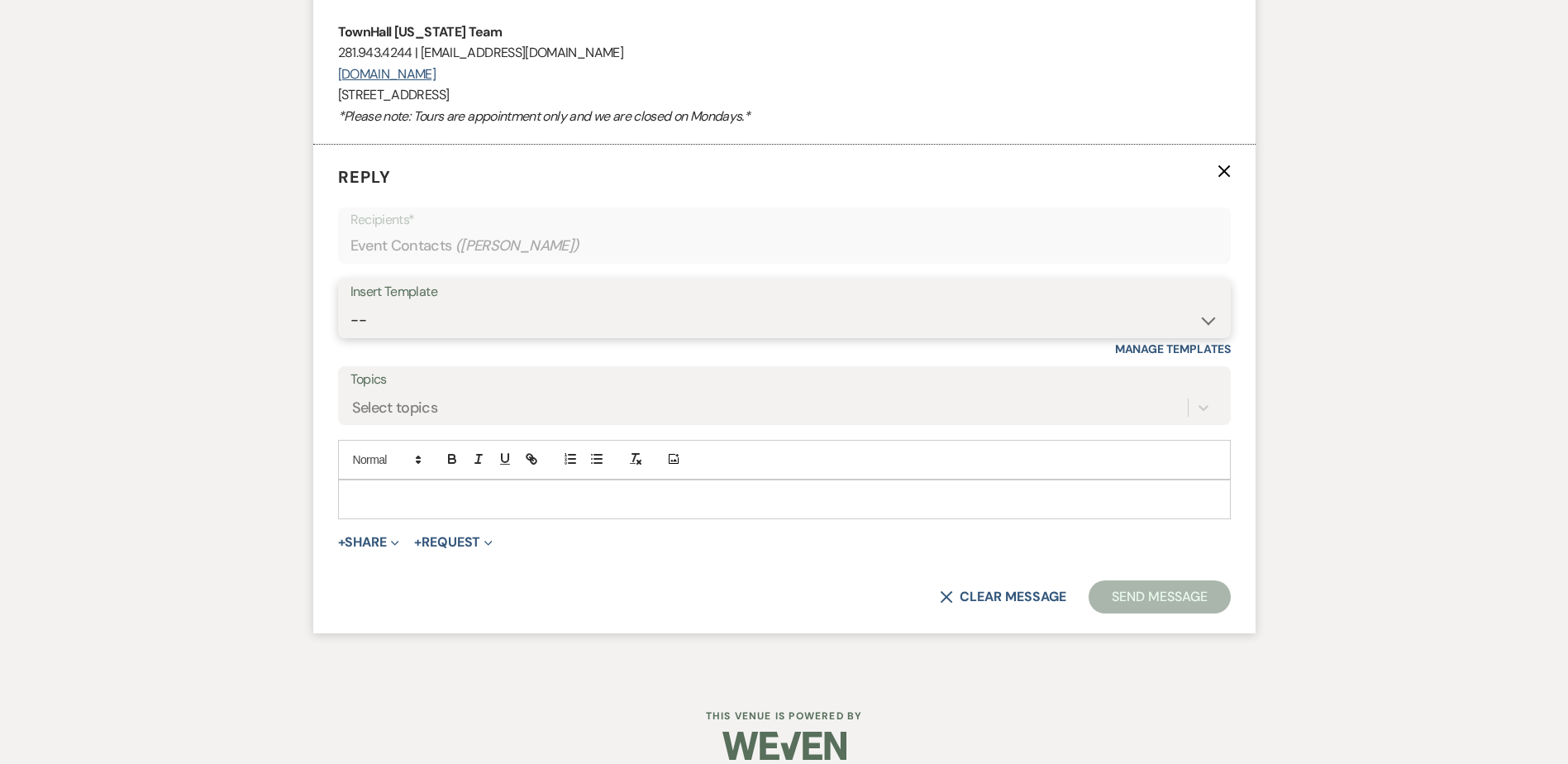
click at [409, 305] on select "-- Wedding Inquiry Follow Up: 2-3 days after initial lead- Avg Cost + Albums Th…" at bounding box center [784, 320] width 868 height 32
select select "1516"
click at [350, 304] on select "-- Wedding Inquiry Follow Up: 2-3 days after initial lead- Avg Cost + Albums Th…" at bounding box center [784, 320] width 868 height 32
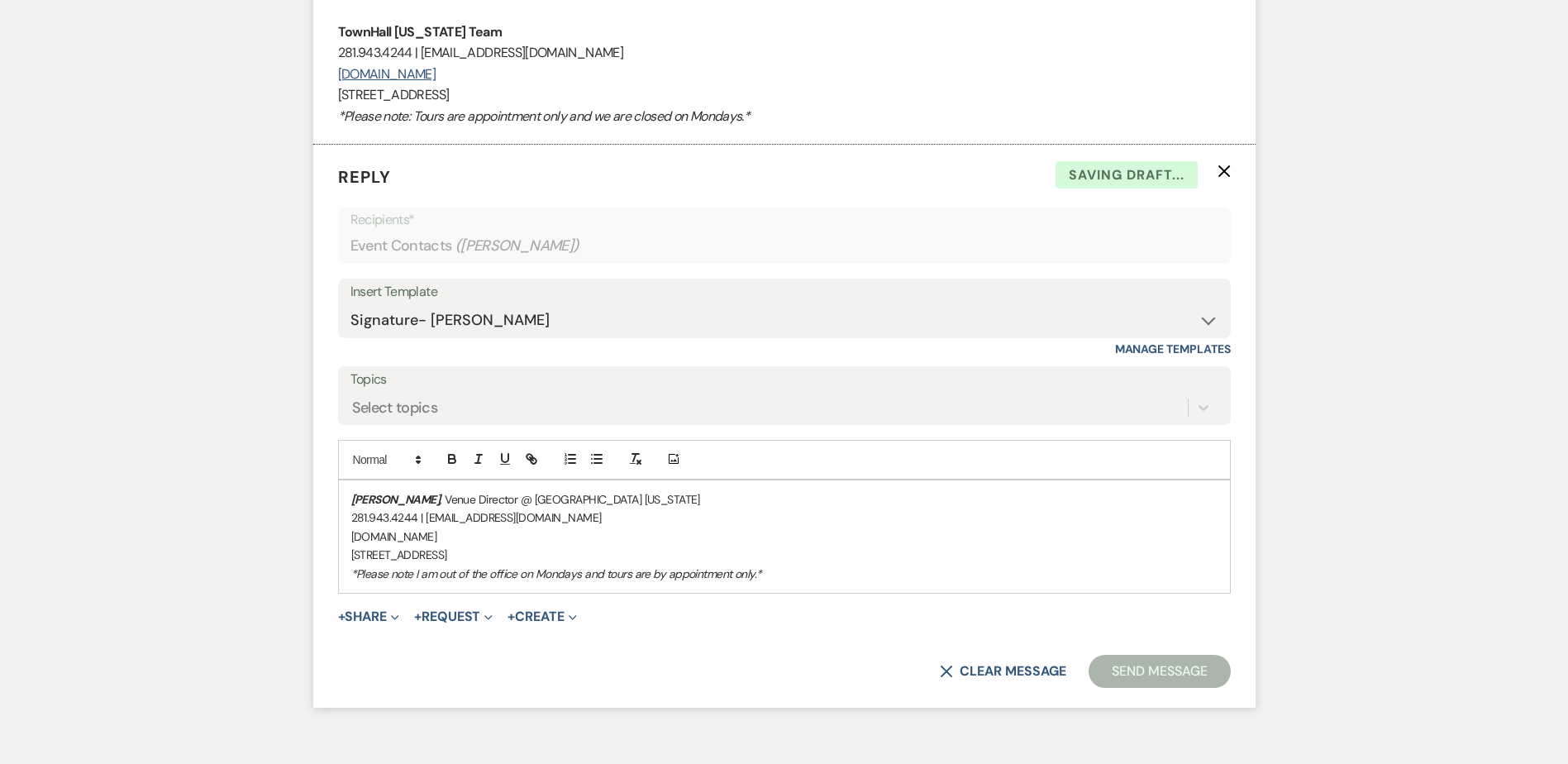
click at [351, 490] on p "[PERSON_NAME] , Venue Director @ [GEOGRAPHIC_DATA] [US_STATE]" at bounding box center [784, 499] width 866 height 18
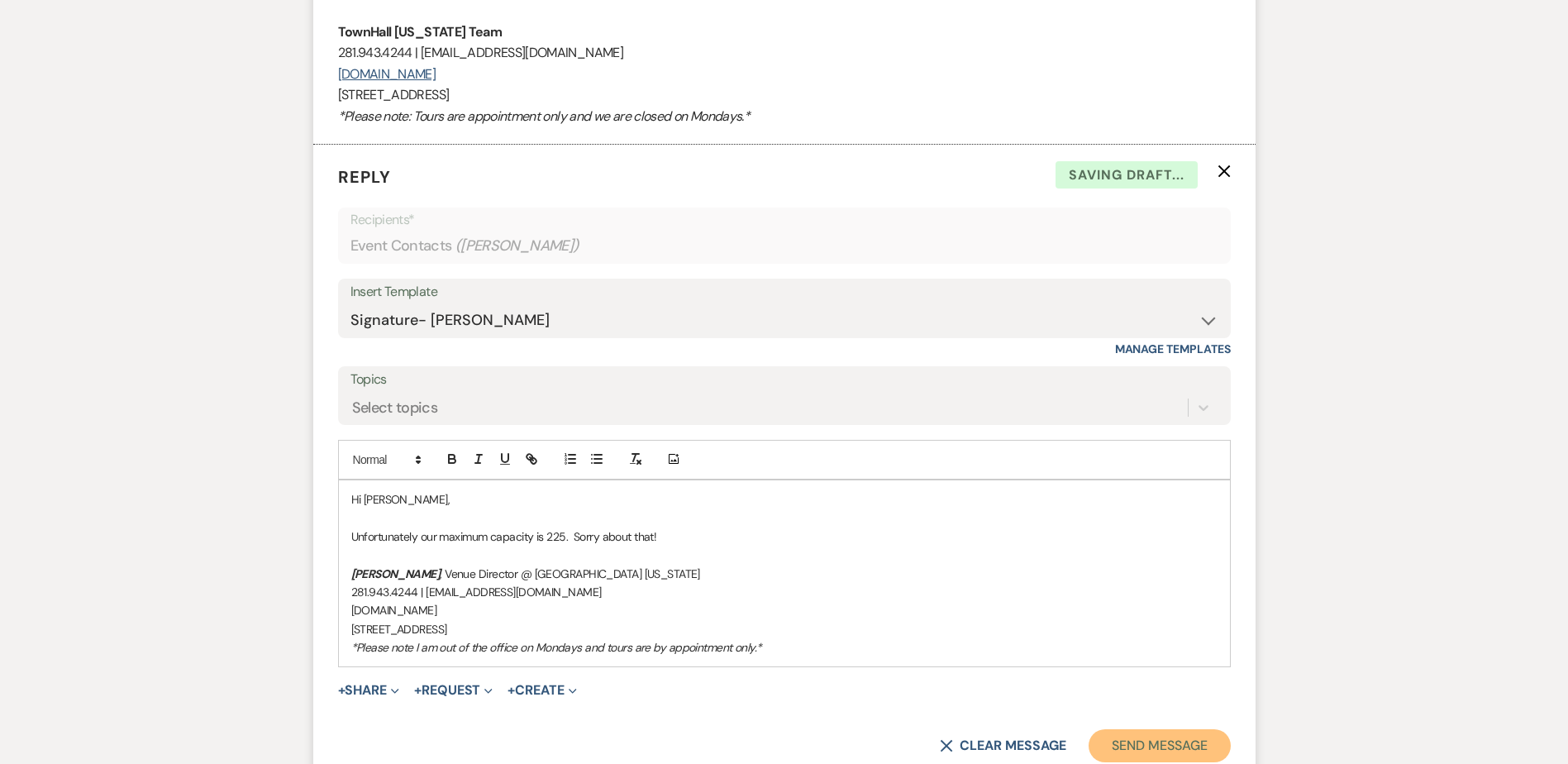
click at [1114, 729] on button "Send Message" at bounding box center [1159, 746] width 141 height 33
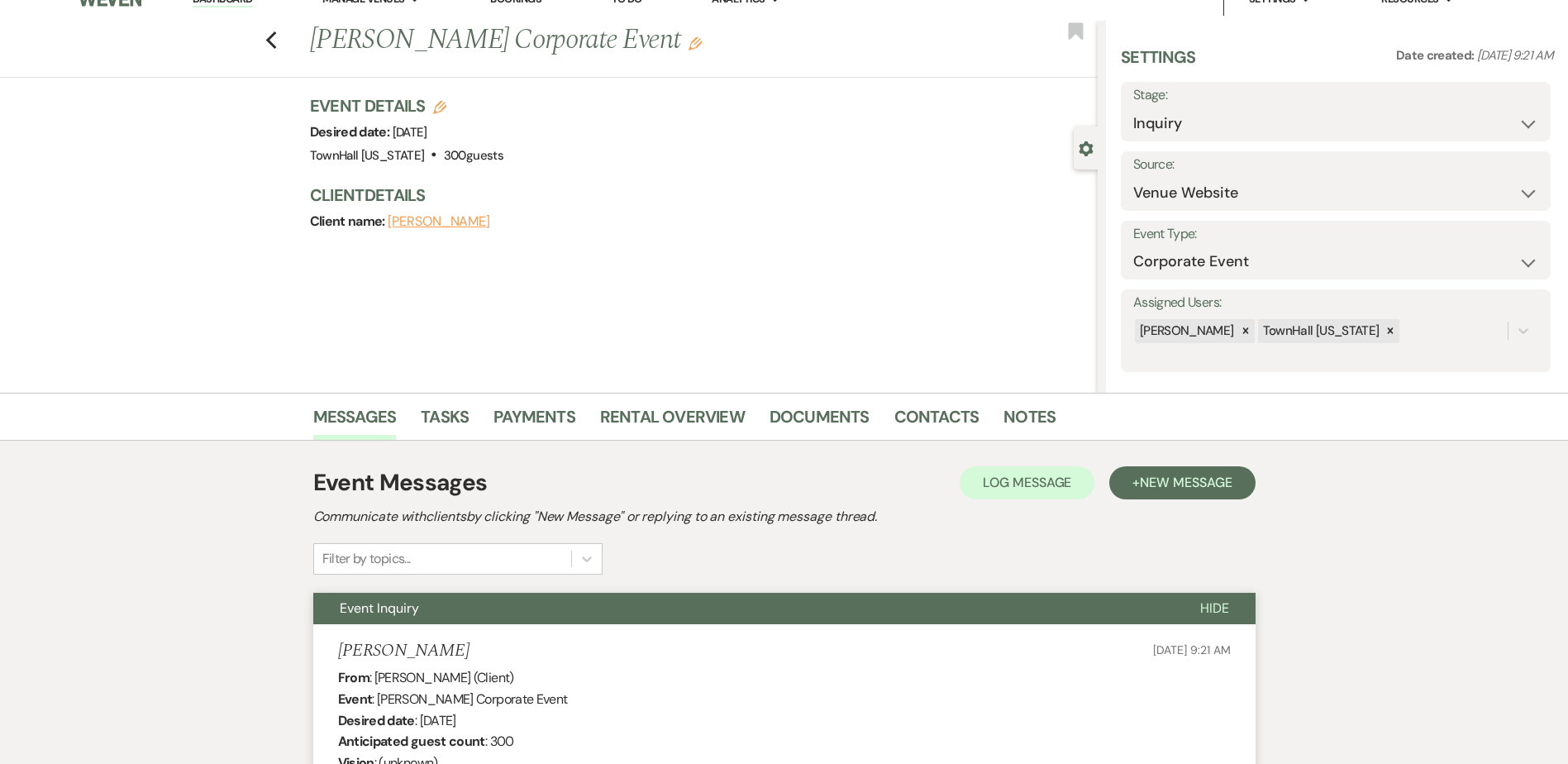
scroll to position [0, 0]
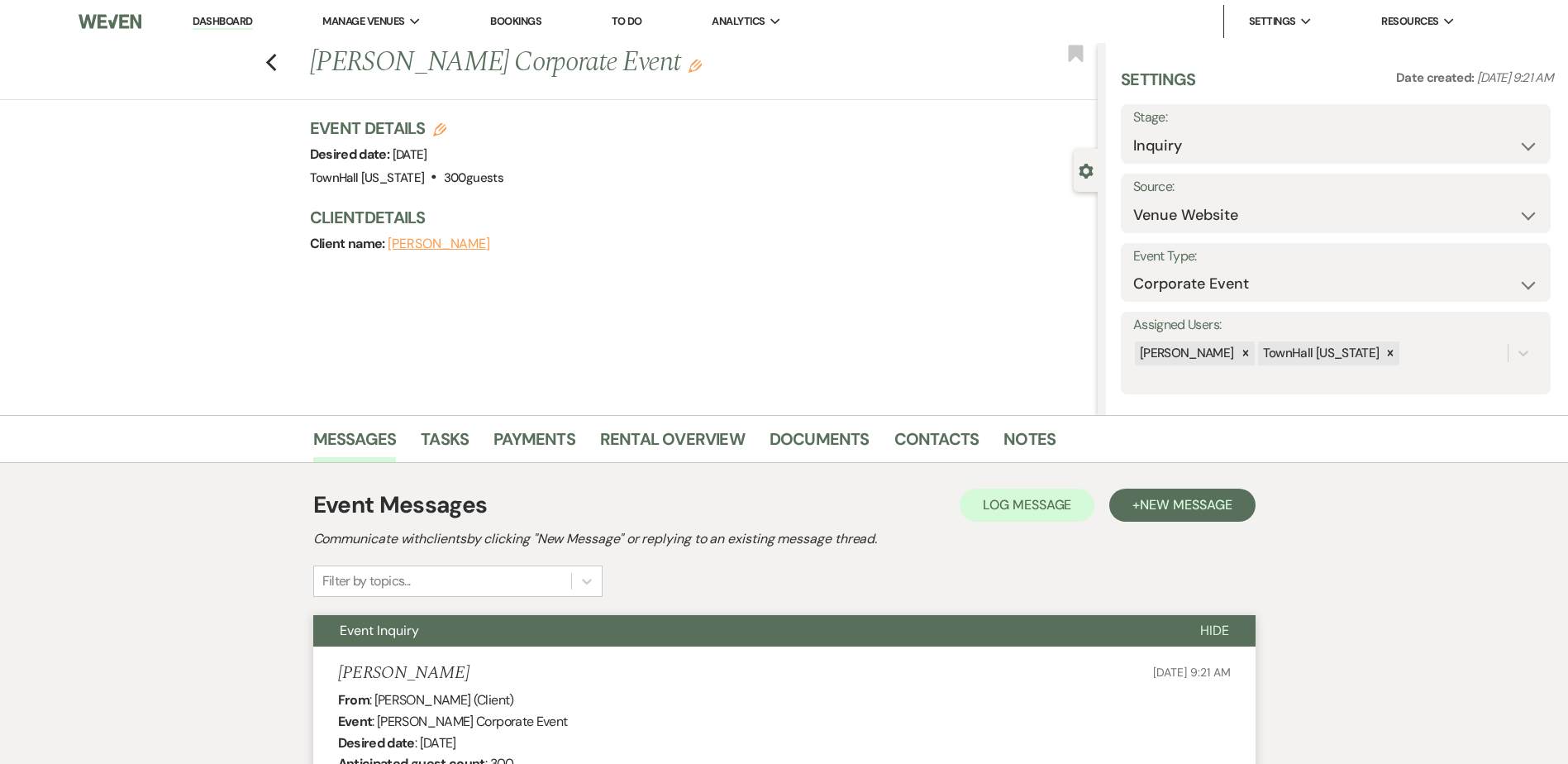
drag, startPoint x: 1317, startPoint y: 162, endPoint x: 1316, endPoint y: 174, distance: 12.0
click at [1317, 162] on div "Stage: Inquiry Follow Up Tour Requested Tour Confirmed Toured Proposal Sent Boo…" at bounding box center [1336, 133] width 429 height 59
click at [1187, 142] on select "Inquiry Follow Up Tour Requested Tour Confirmed Toured Proposal Sent Booked Lost" at bounding box center [1335, 146] width 405 height 32
select select "8"
click at [1133, 130] on select "Inquiry Follow Up Tour Requested Tour Confirmed Toured Proposal Sent Booked Lost" at bounding box center [1335, 146] width 405 height 32
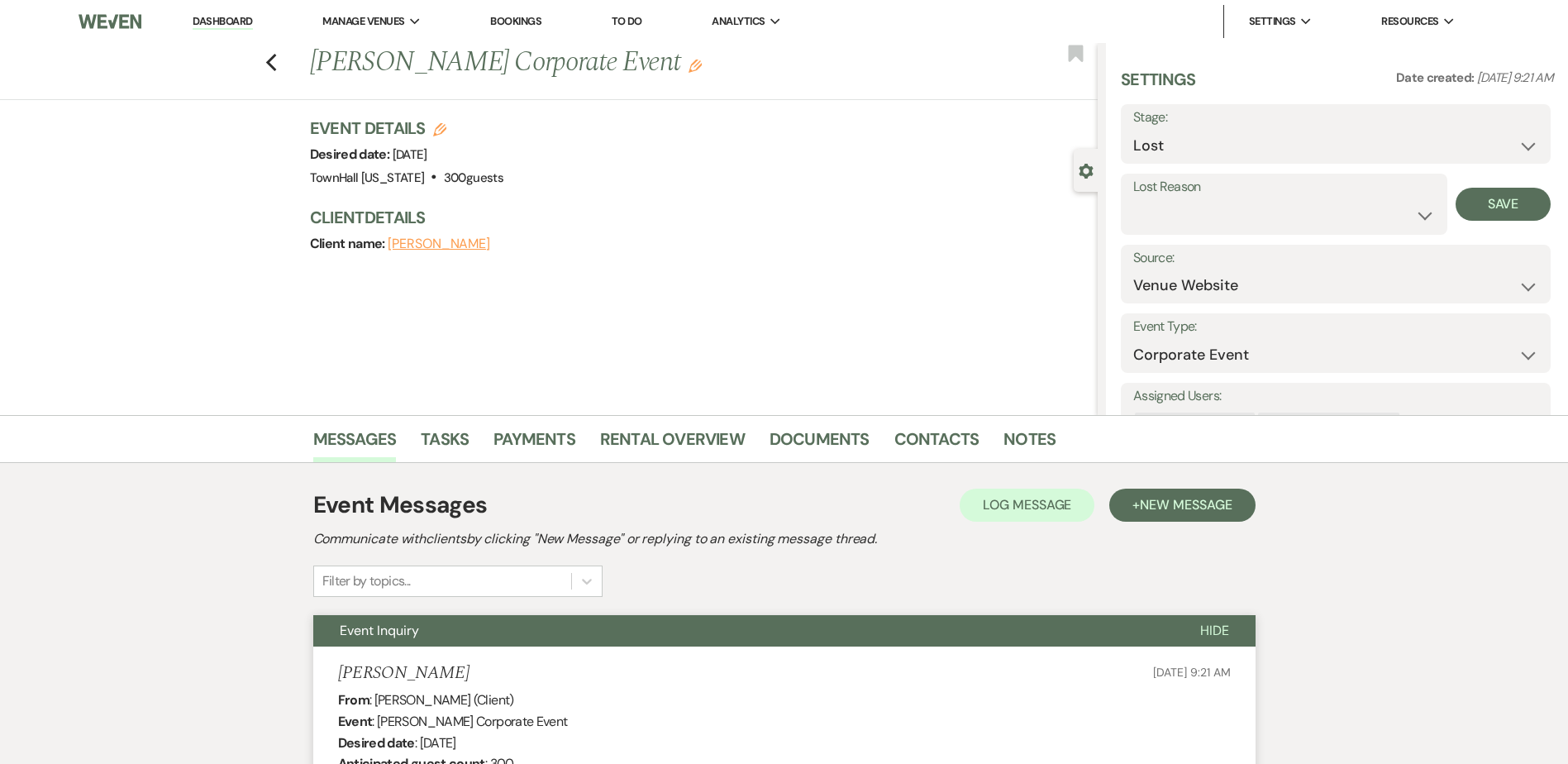
click at [1171, 197] on label "Lost Reason" at bounding box center [1283, 187] width 301 height 24
click at [1173, 206] on select "Booked Elsewhere Budget Date Unavailable No Response Not a Good Match Capacity …" at bounding box center [1283, 215] width 301 height 32
select select "9"
click at [1133, 199] on select "Booked Elsewhere Budget Date Unavailable No Response Not a Good Match Capacity …" at bounding box center [1283, 215] width 301 height 32
click at [1465, 201] on button "Save" at bounding box center [1503, 204] width 95 height 33
